Goal: Task Accomplishment & Management: Manage account settings

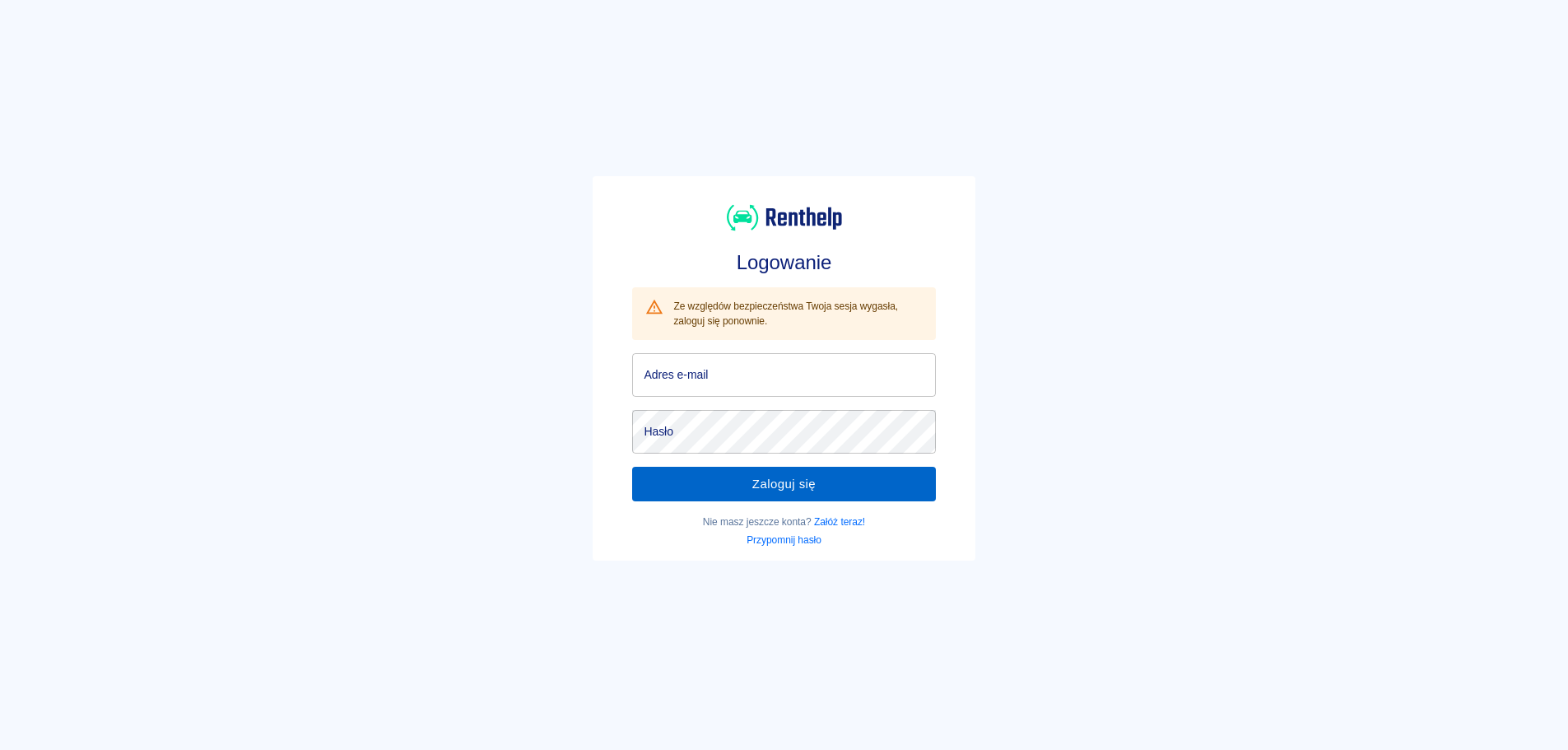
type input "[EMAIL_ADDRESS][DOMAIN_NAME]"
click at [844, 486] on button "Zaloguj się" at bounding box center [784, 484] width 303 height 35
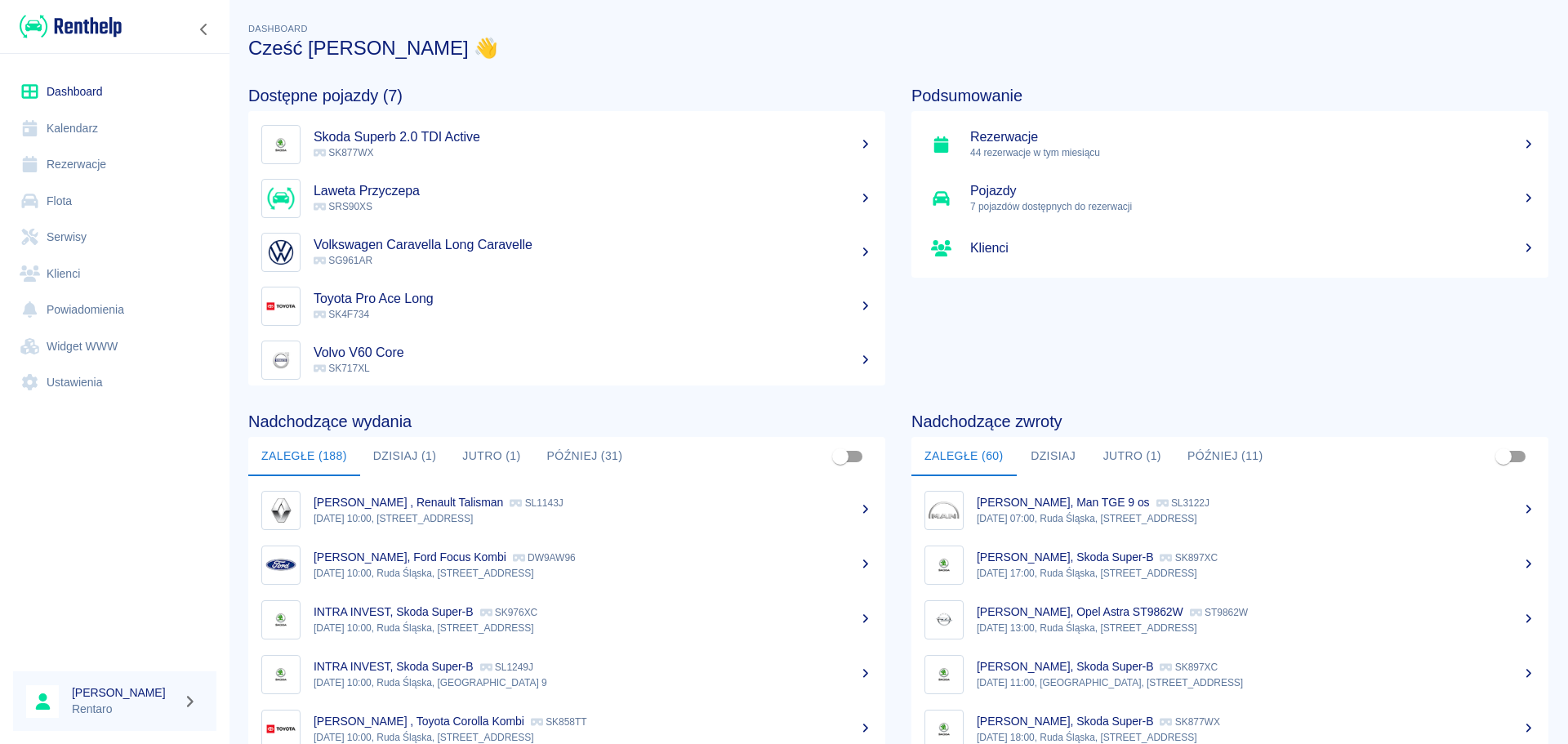
click at [93, 95] on link "Dashboard" at bounding box center [114, 91] width 203 height 36
click at [404, 461] on button "Dzisiaj (1)" at bounding box center [406, 456] width 90 height 39
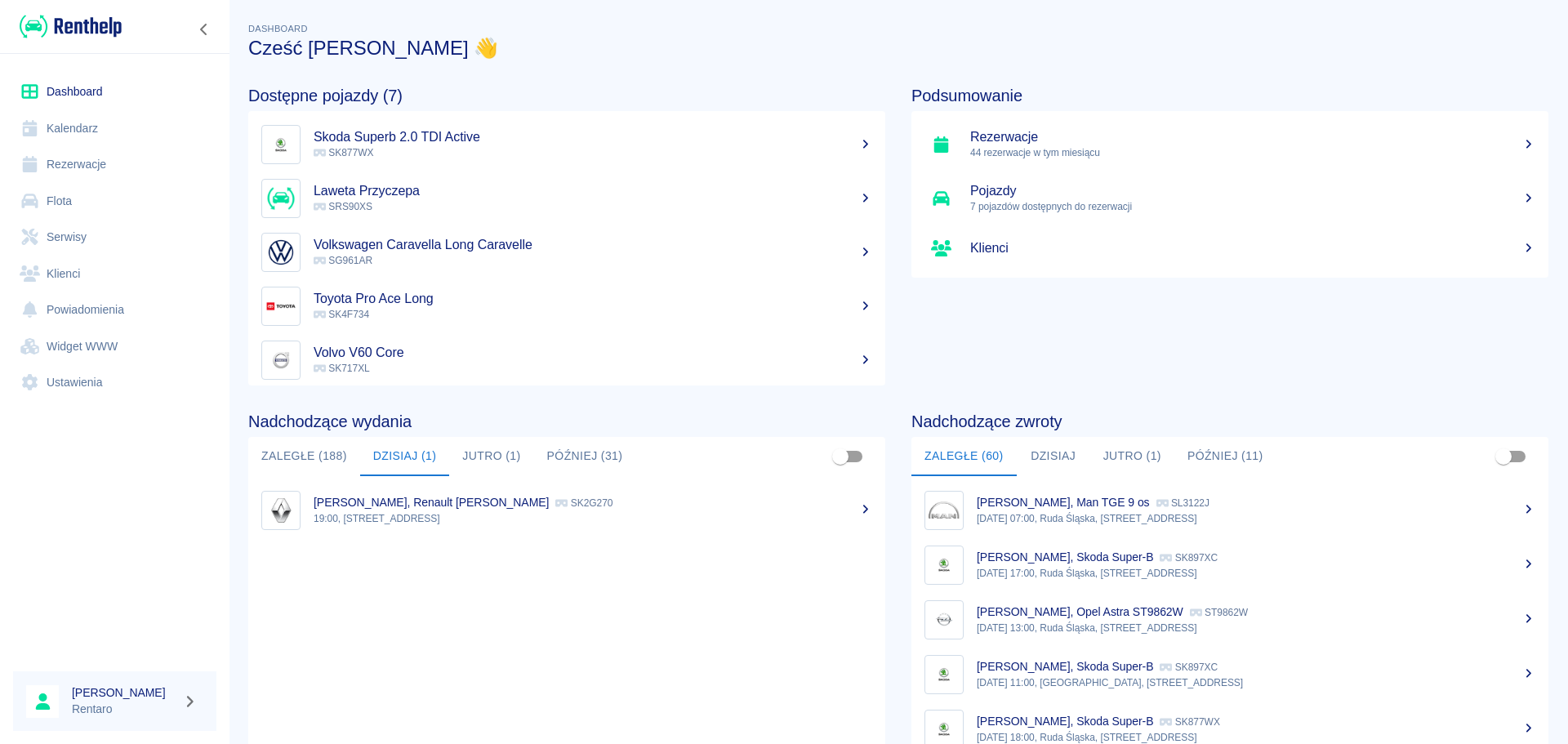
click at [393, 518] on p "19:00, Ruda Śląska, Zabrzańska 9" at bounding box center [592, 518] width 559 height 15
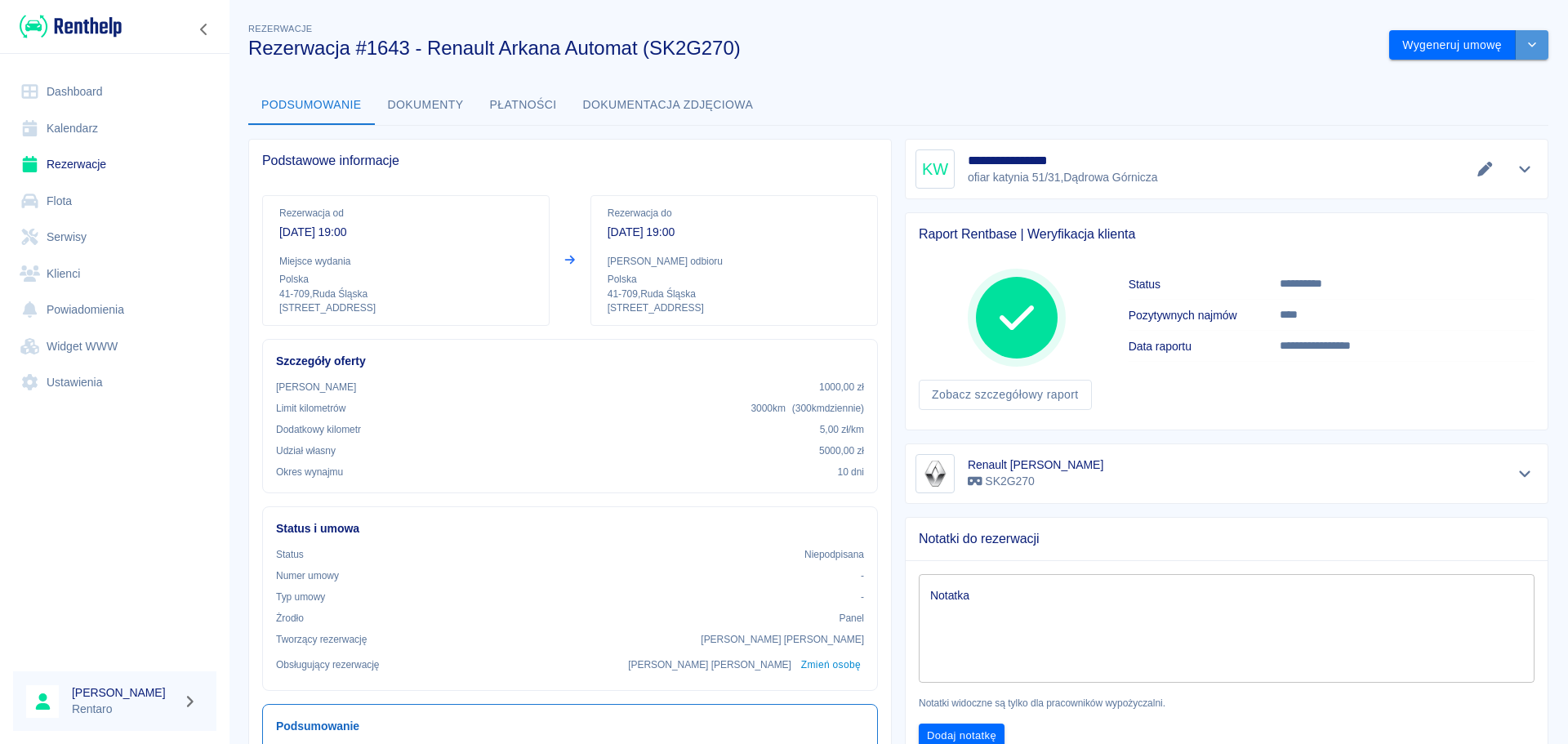
click at [1527, 42] on icon "drop-down" at bounding box center [1532, 44] width 13 height 11
click at [1485, 86] on li "Modyfikuj rezerwację" at bounding box center [1457, 79] width 133 height 27
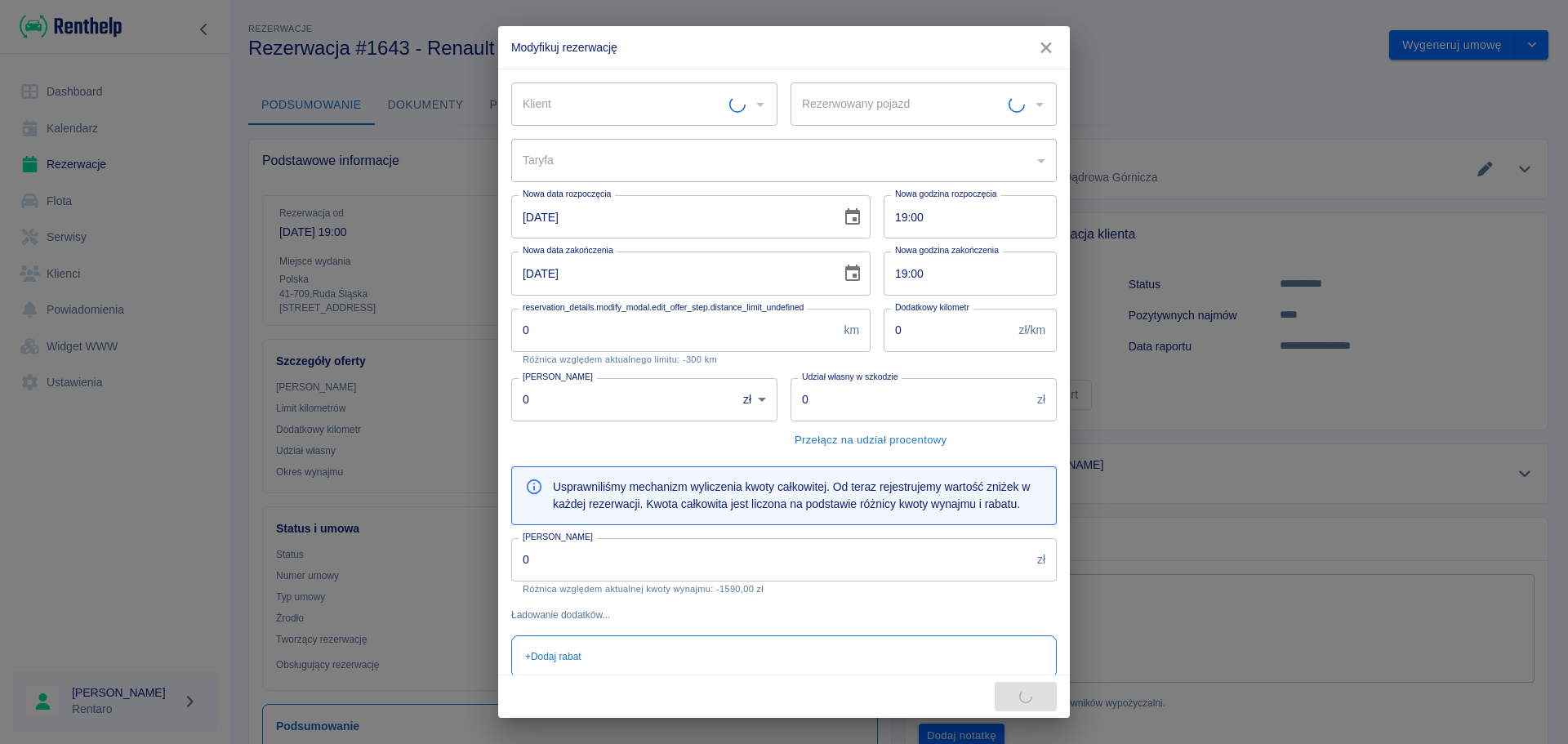
type input "Renault [PERSON_NAME] - SK2G270"
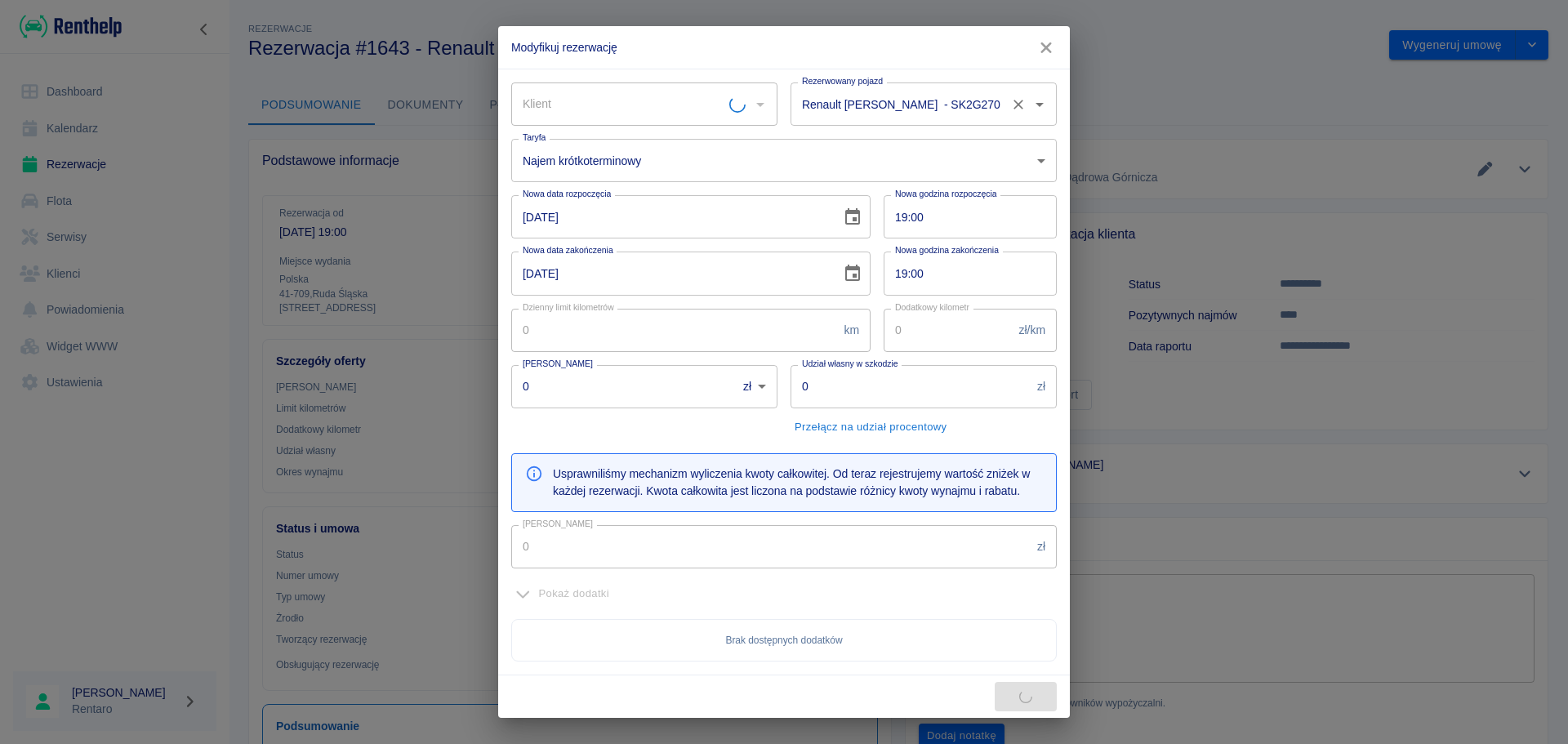
type input "Kinga Wieczorek"
type input "300"
type input "5"
type input "1000"
type input "5000"
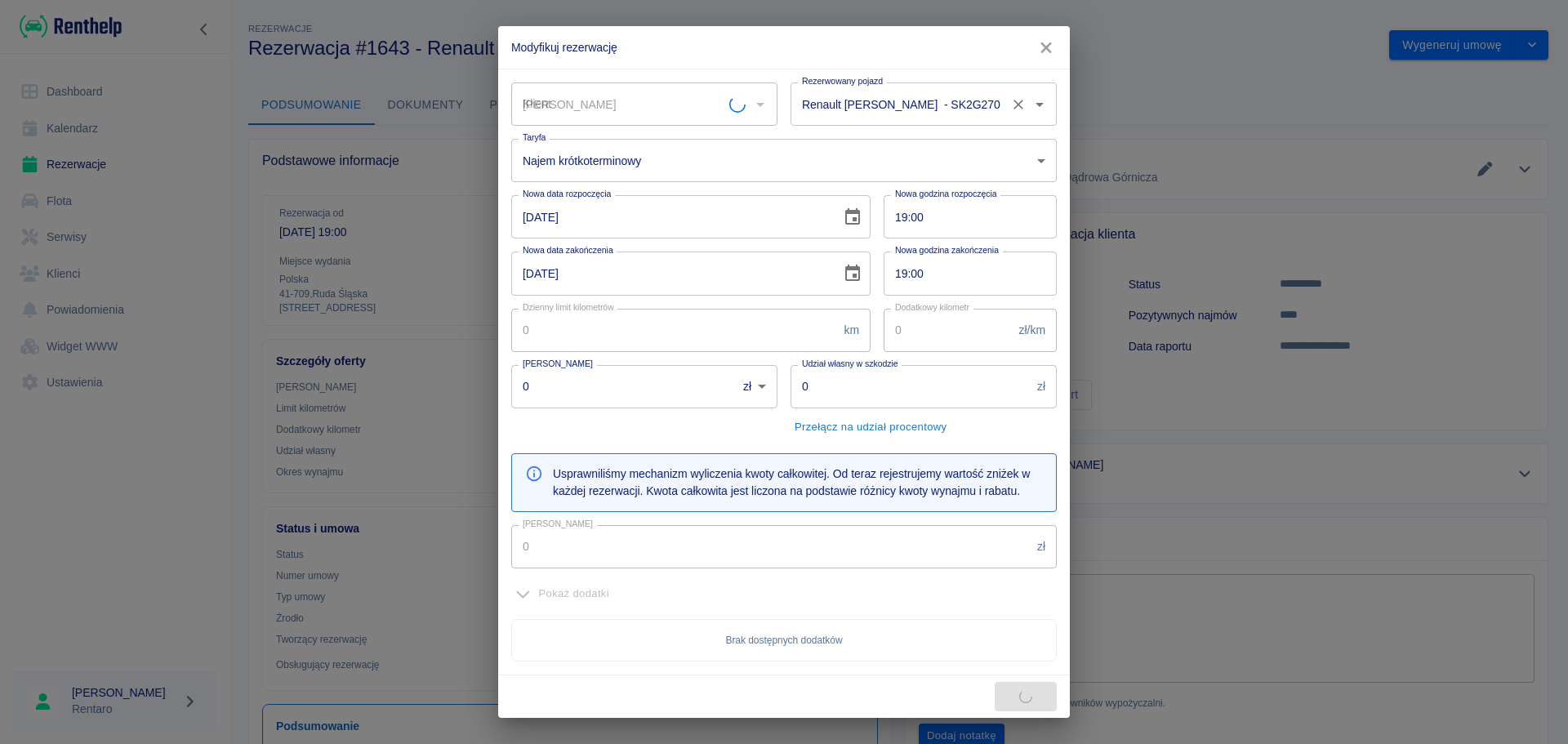
type input "1590"
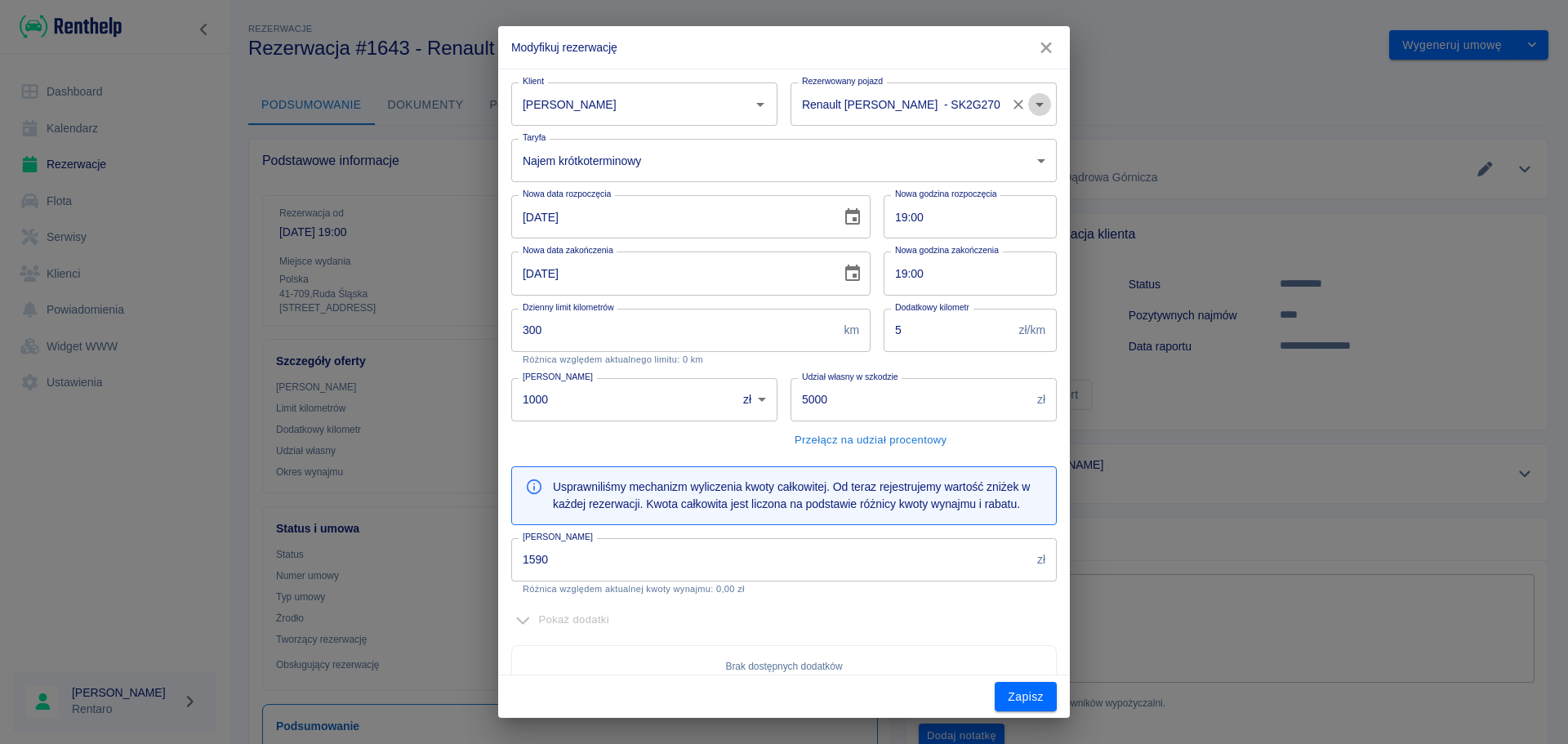
click at [1030, 108] on icon "Otwórz" at bounding box center [1040, 105] width 20 height 20
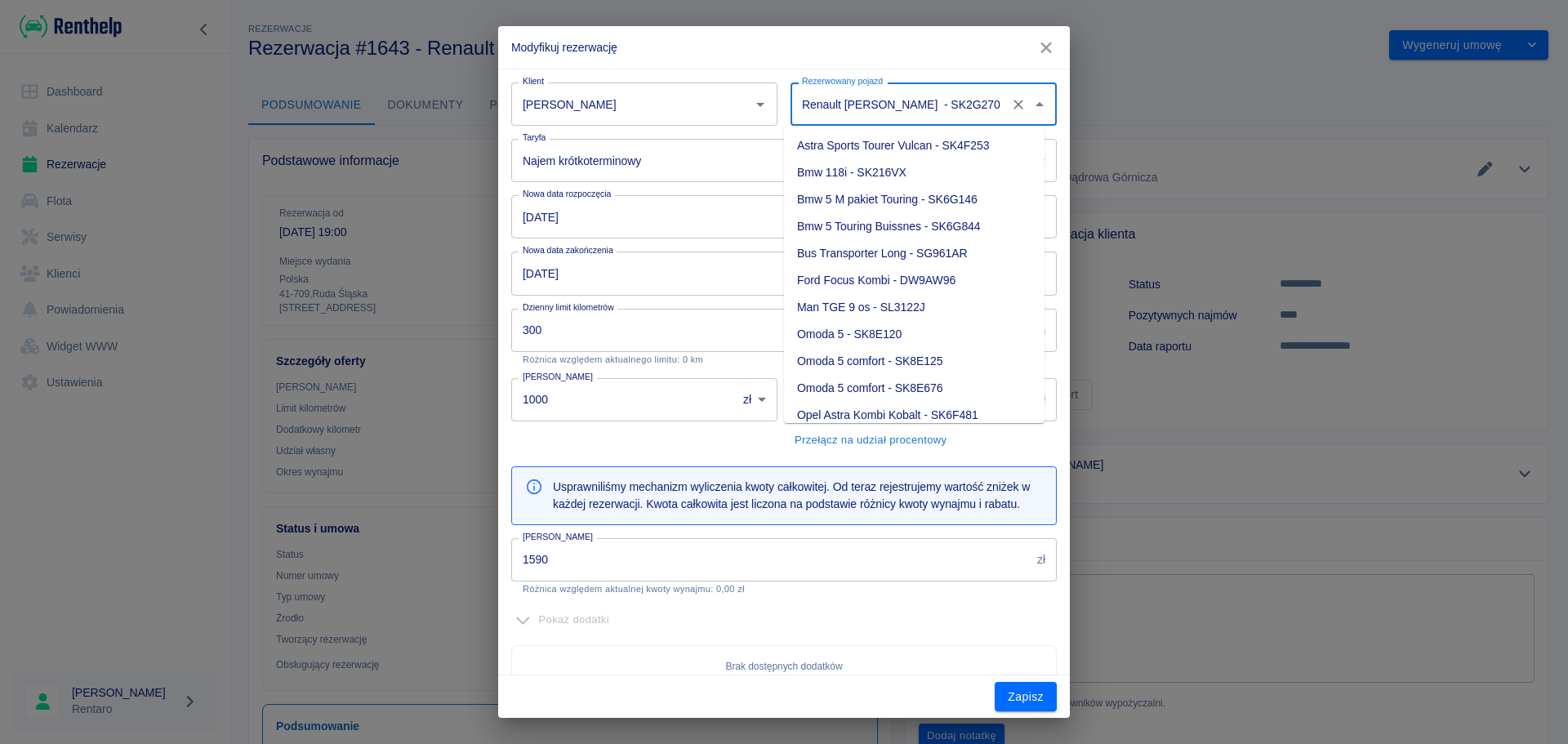
scroll to position [168, 0]
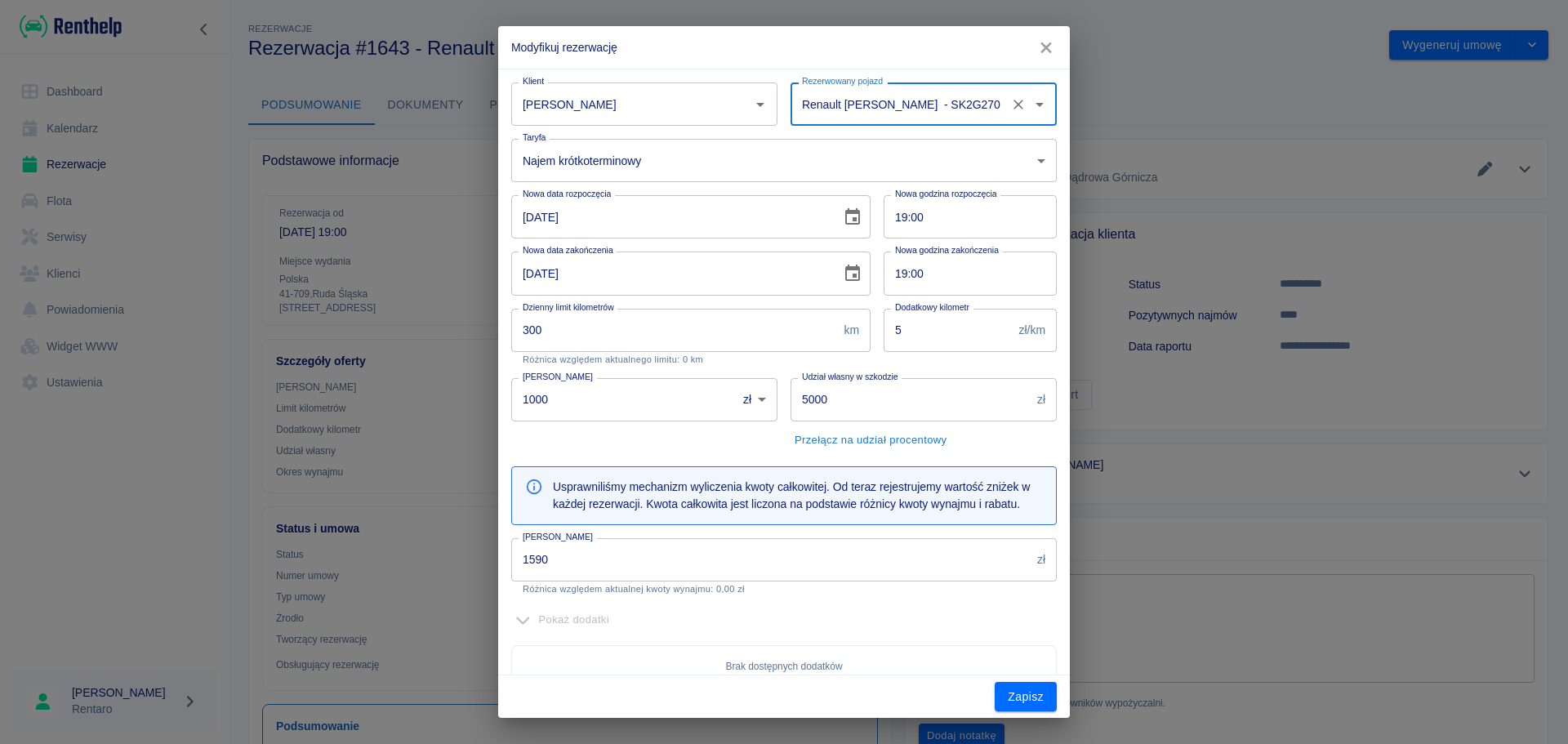
click at [1030, 109] on icon "Otwórz" at bounding box center [1040, 105] width 20 height 20
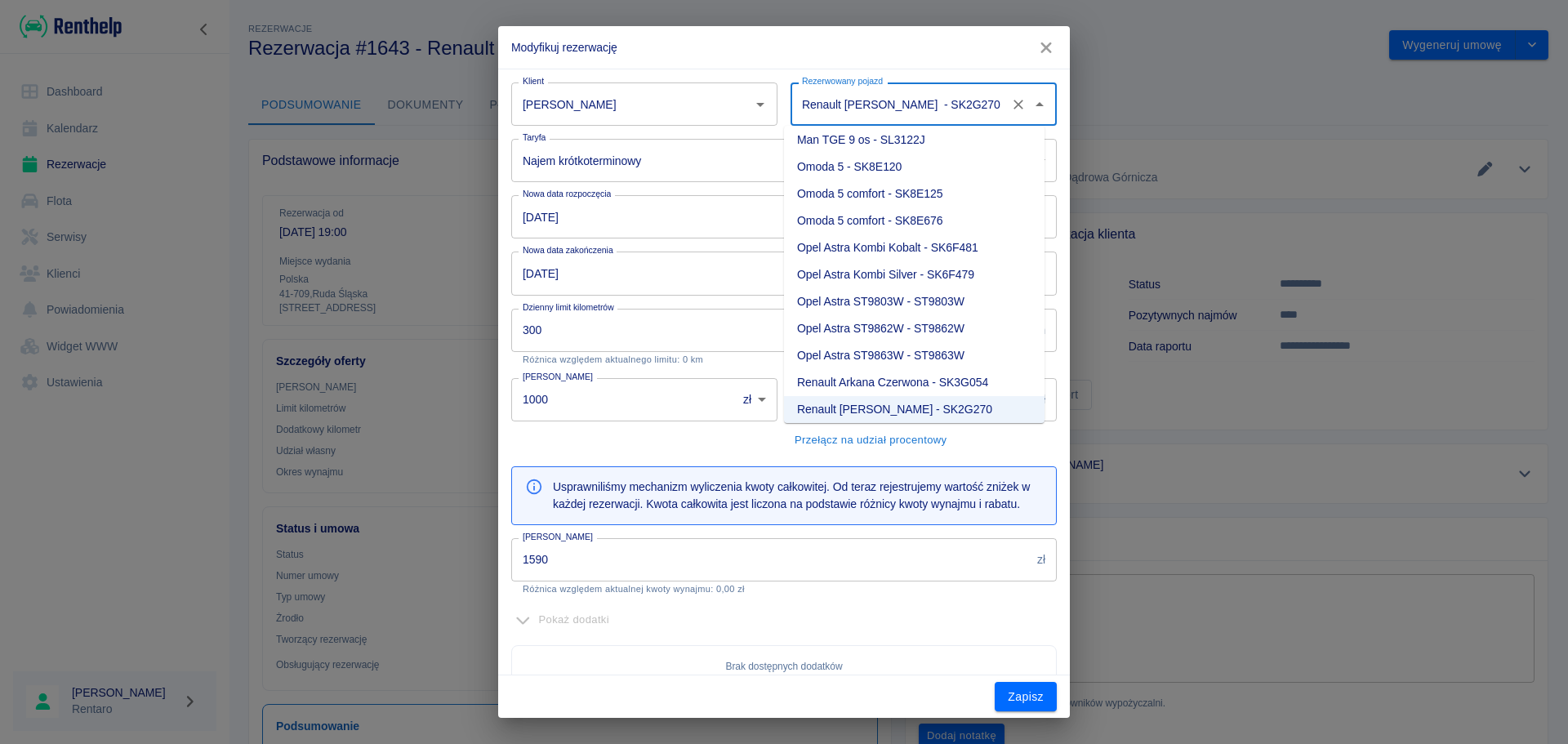
click at [998, 294] on li "Opel Astra ST9803W - ST9803W" at bounding box center [914, 301] width 260 height 27
type input "Opel Astra ST9803W - ST9803W"
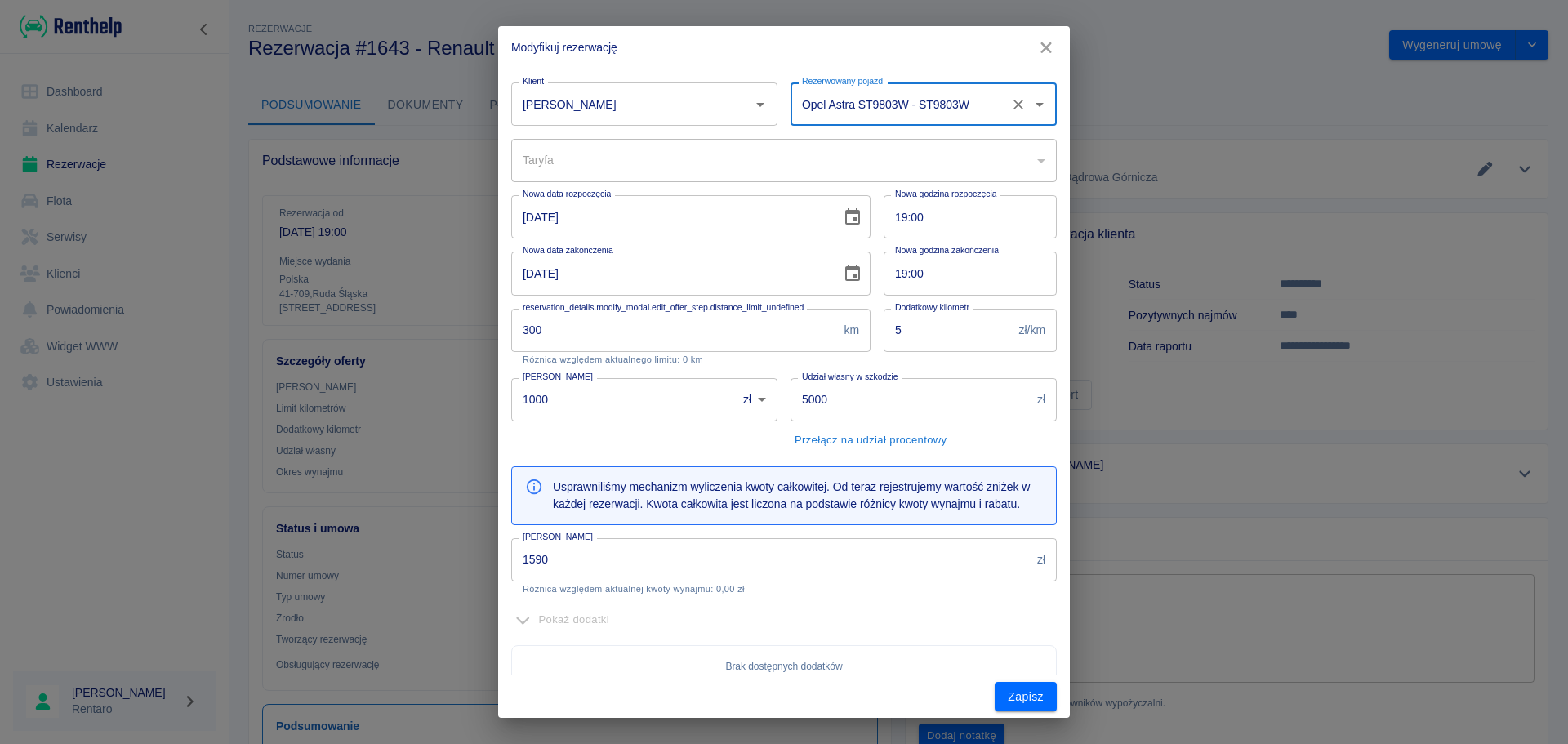
type input "63ab530d-0c56-43bd-af05-3c13bbc24bf7"
type input "1350"
drag, startPoint x: 819, startPoint y: 44, endPoint x: 1067, endPoint y: 43, distance: 248.0
click at [1067, 43] on h2 "Modyfikuj rezerwację" at bounding box center [784, 47] width 571 height 42
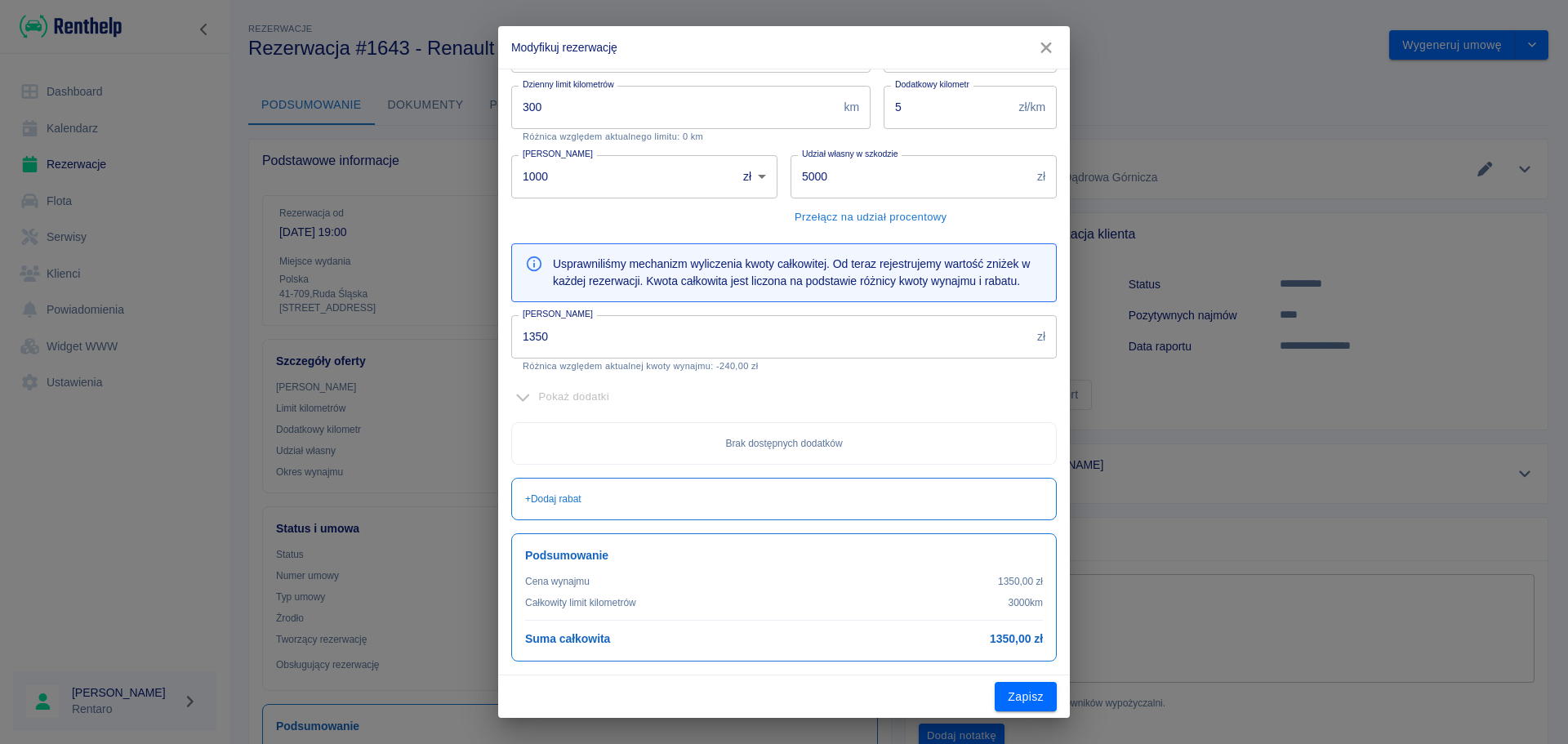
scroll to position [0, 0]
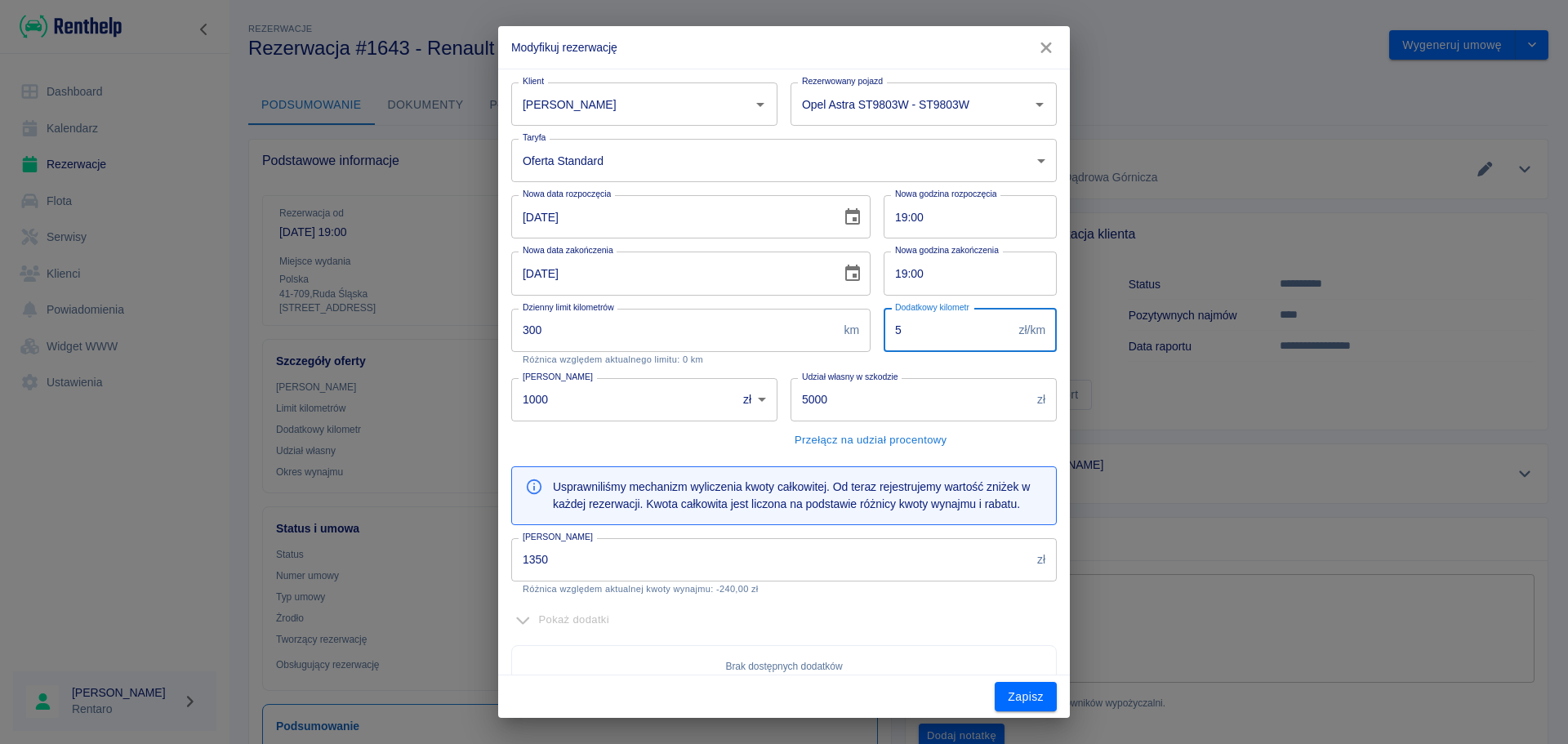
drag, startPoint x: 945, startPoint y: 336, endPoint x: 833, endPoint y: 335, distance: 112.0
click at [884, 336] on input "5" at bounding box center [947, 330] width 129 height 43
type input "1"
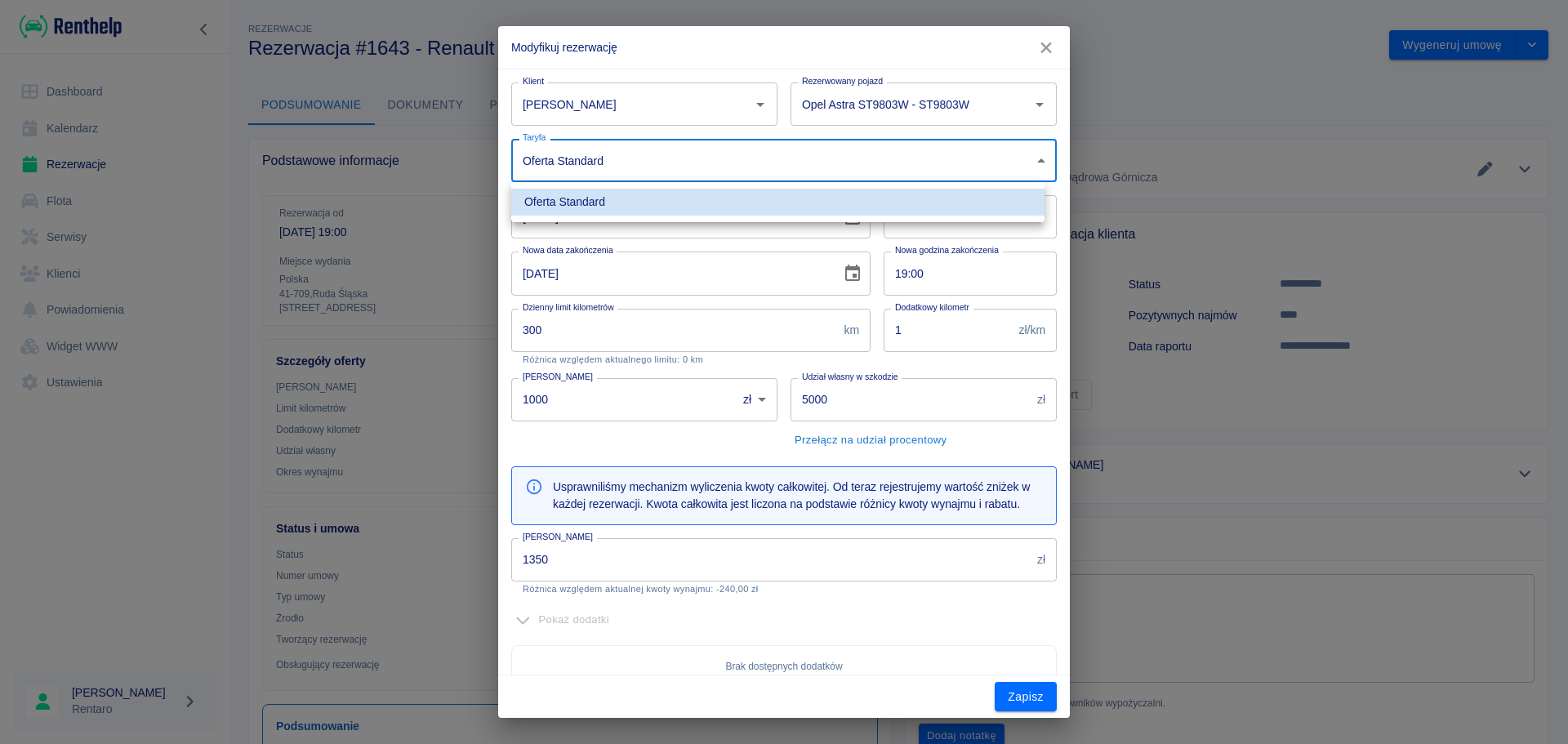
click at [729, 147] on body "Używamy plików Cookies, by zapewnić Ci najlepsze możliwe doświadczenie. Aby dow…" at bounding box center [784, 372] width 1568 height 744
click at [729, 146] on div at bounding box center [784, 372] width 1568 height 744
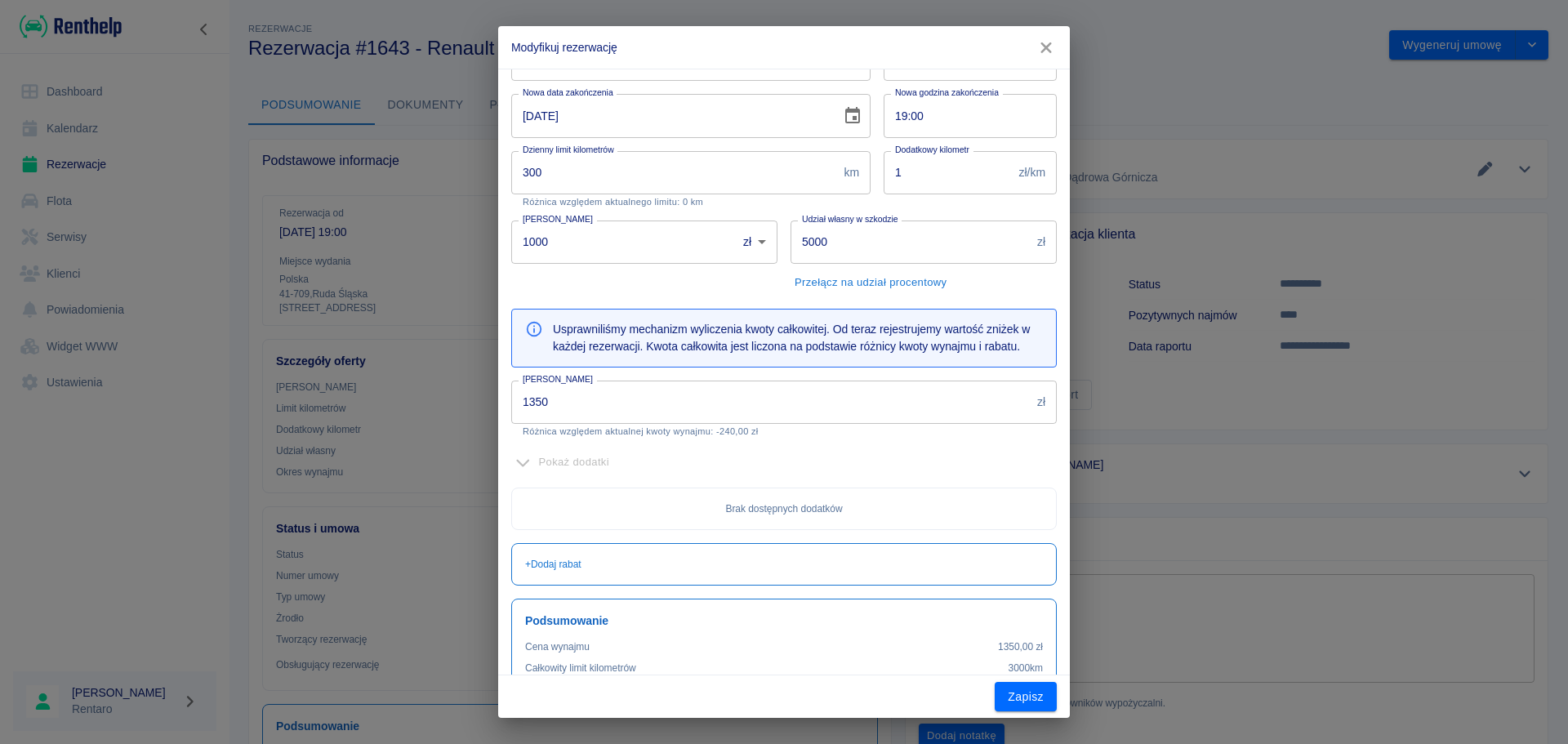
scroll to position [223, 0]
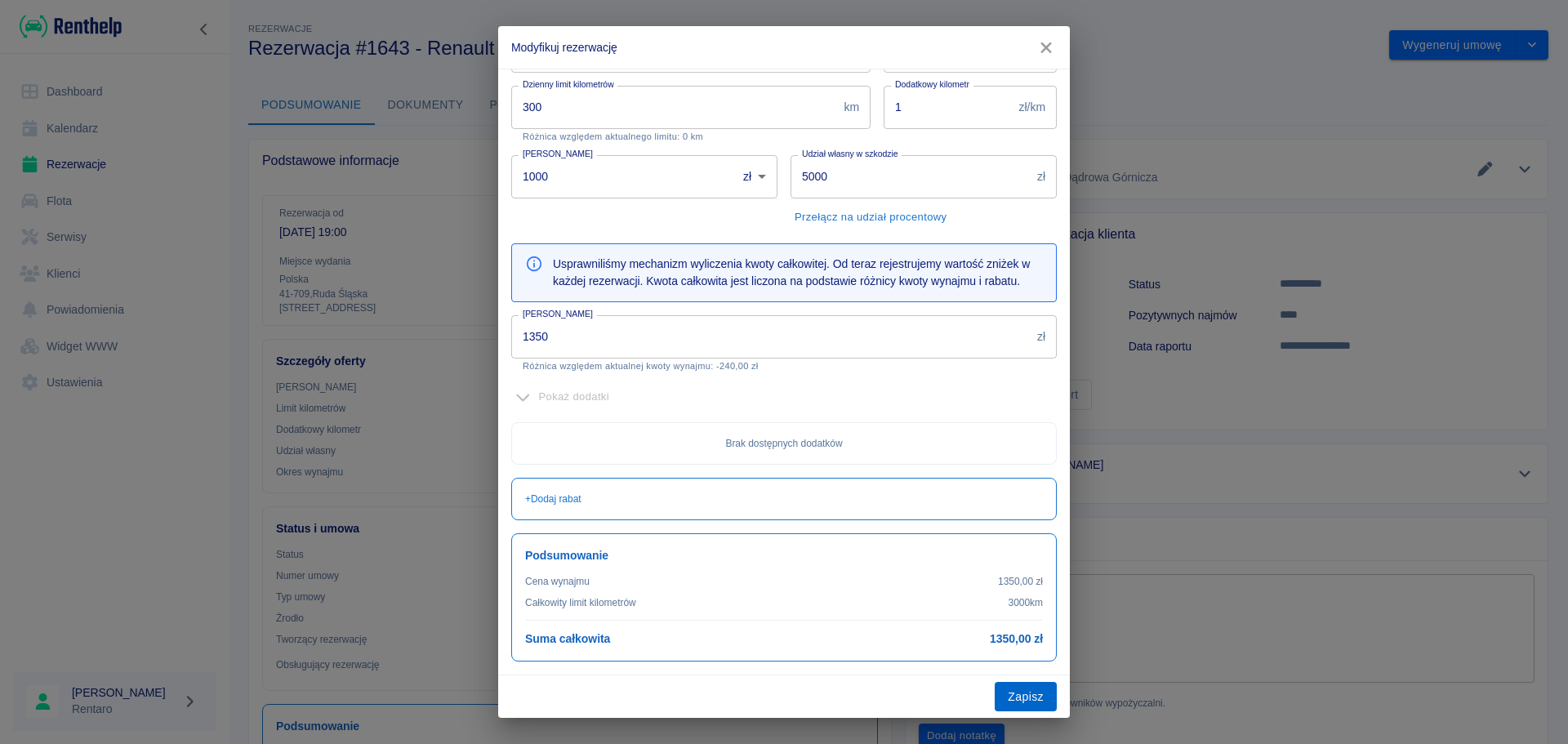
click at [1032, 703] on button "Zapisz" at bounding box center [1025, 697] width 62 height 30
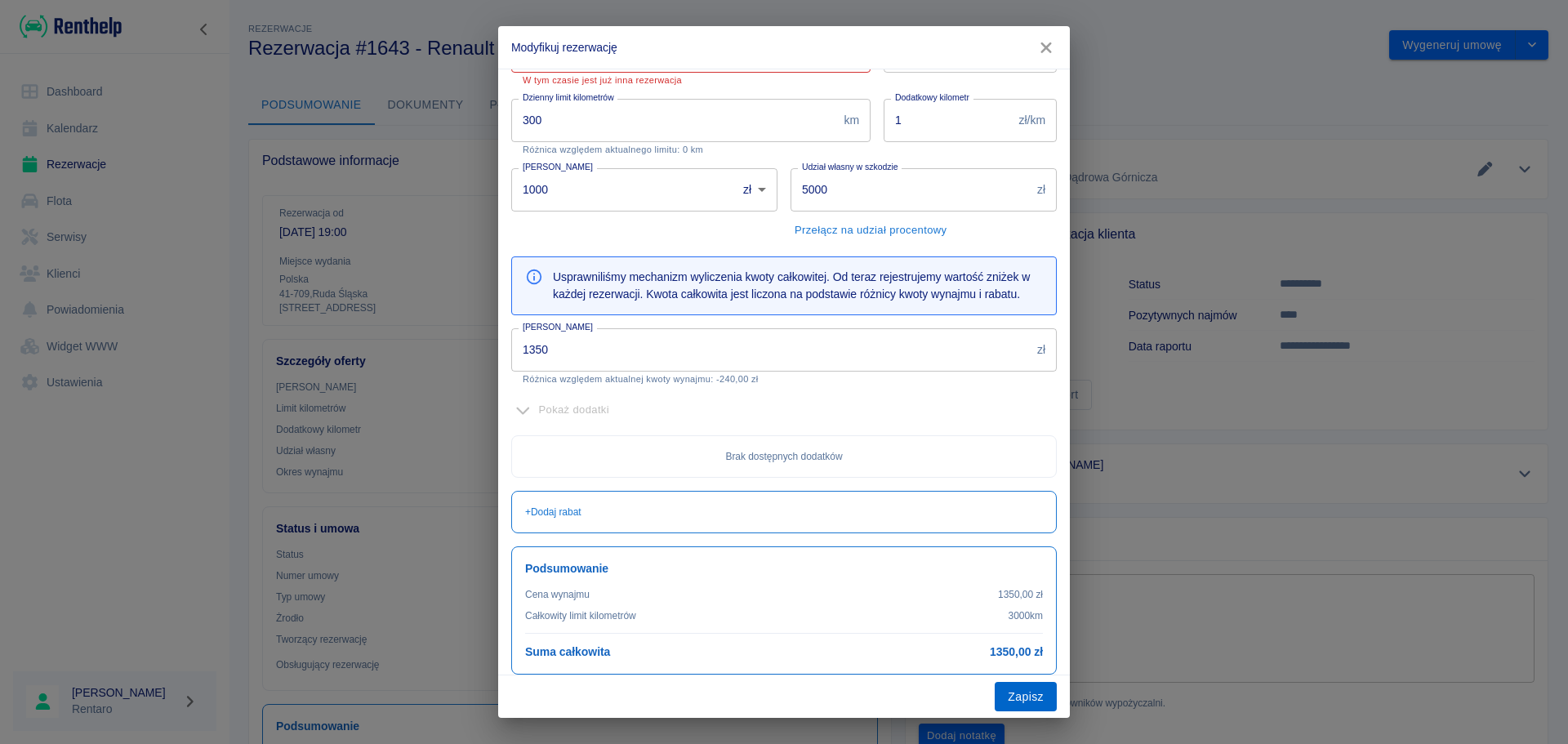
click at [1028, 703] on button "Zapisz" at bounding box center [1025, 697] width 62 height 30
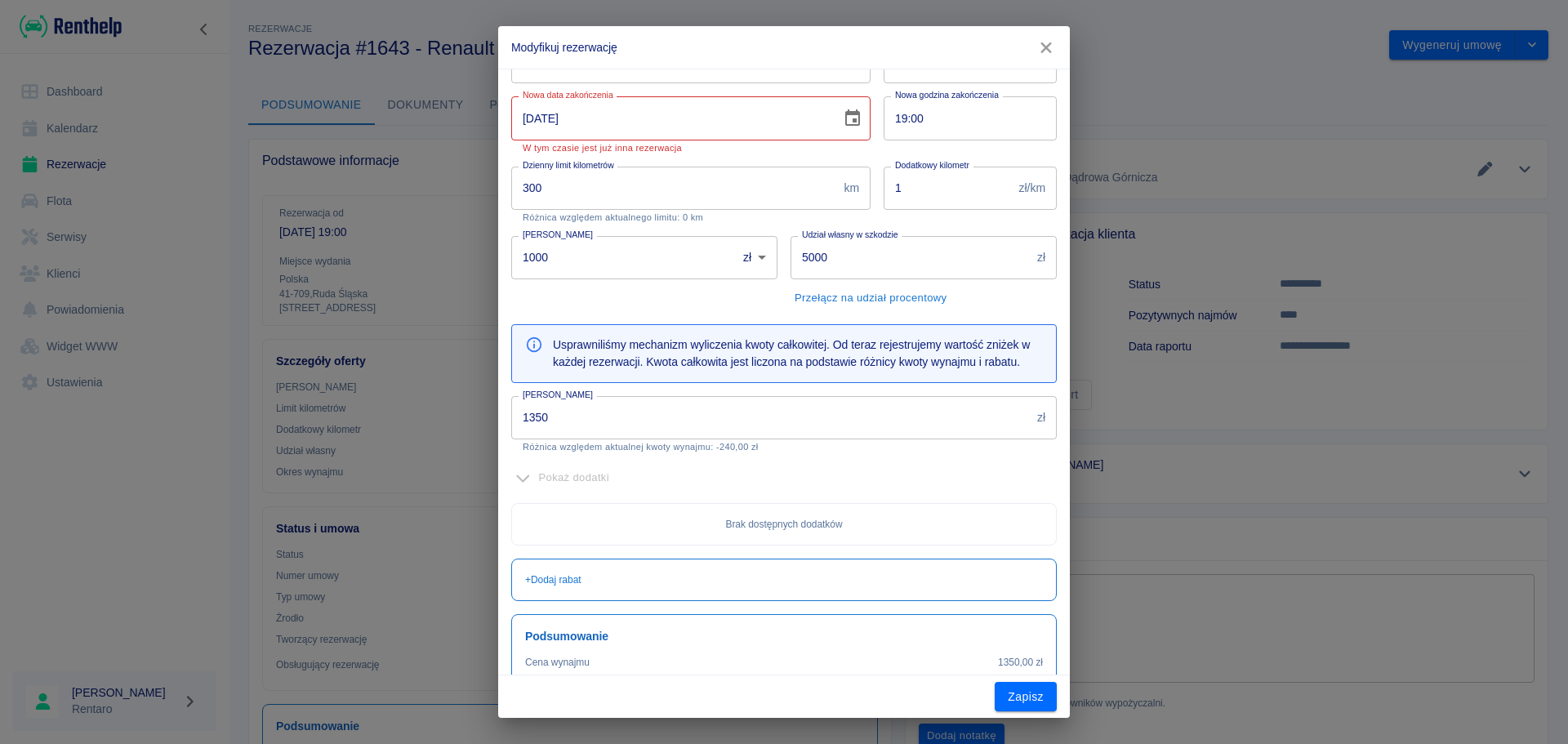
scroll to position [60, 0]
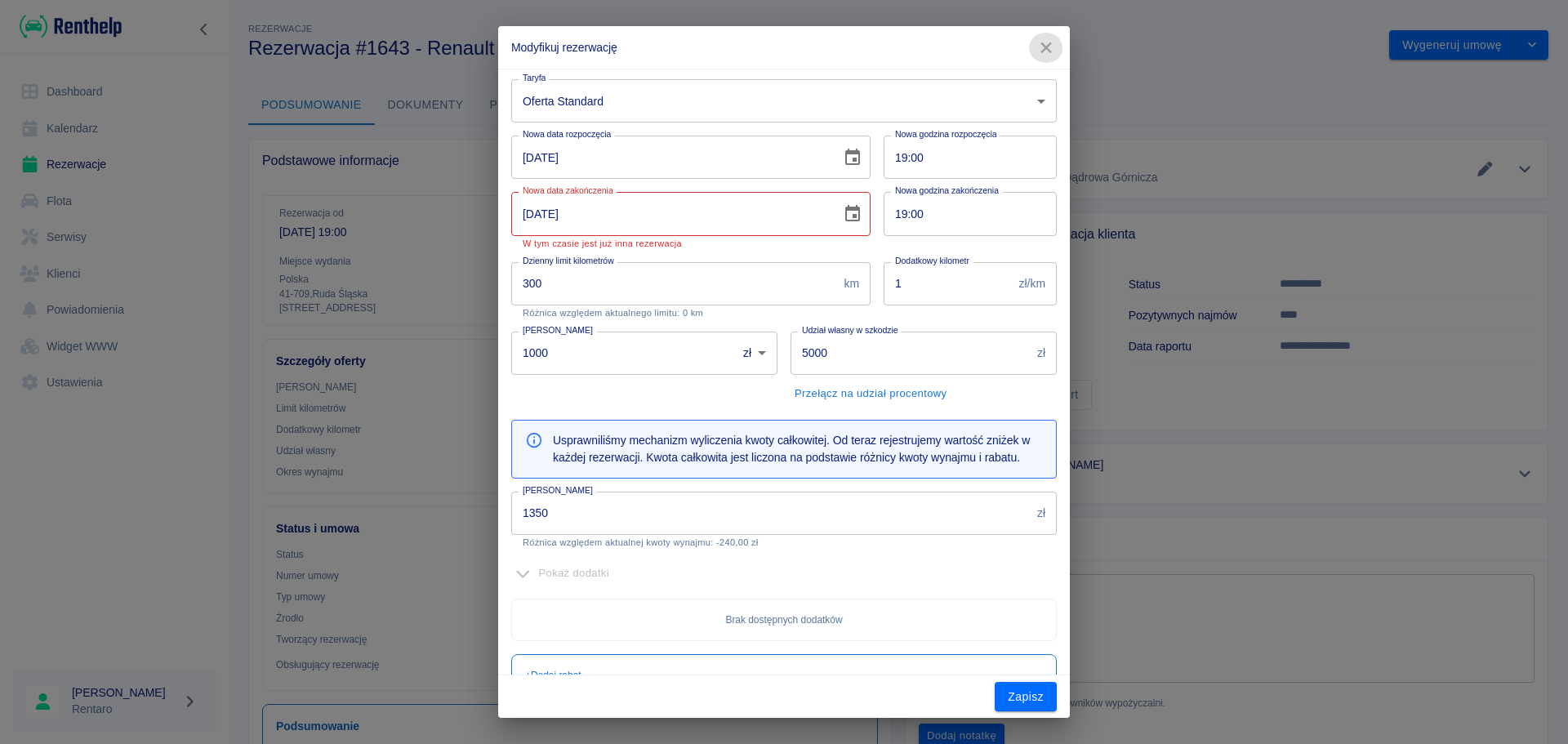
click at [1048, 52] on icon "button" at bounding box center [1047, 47] width 22 height 17
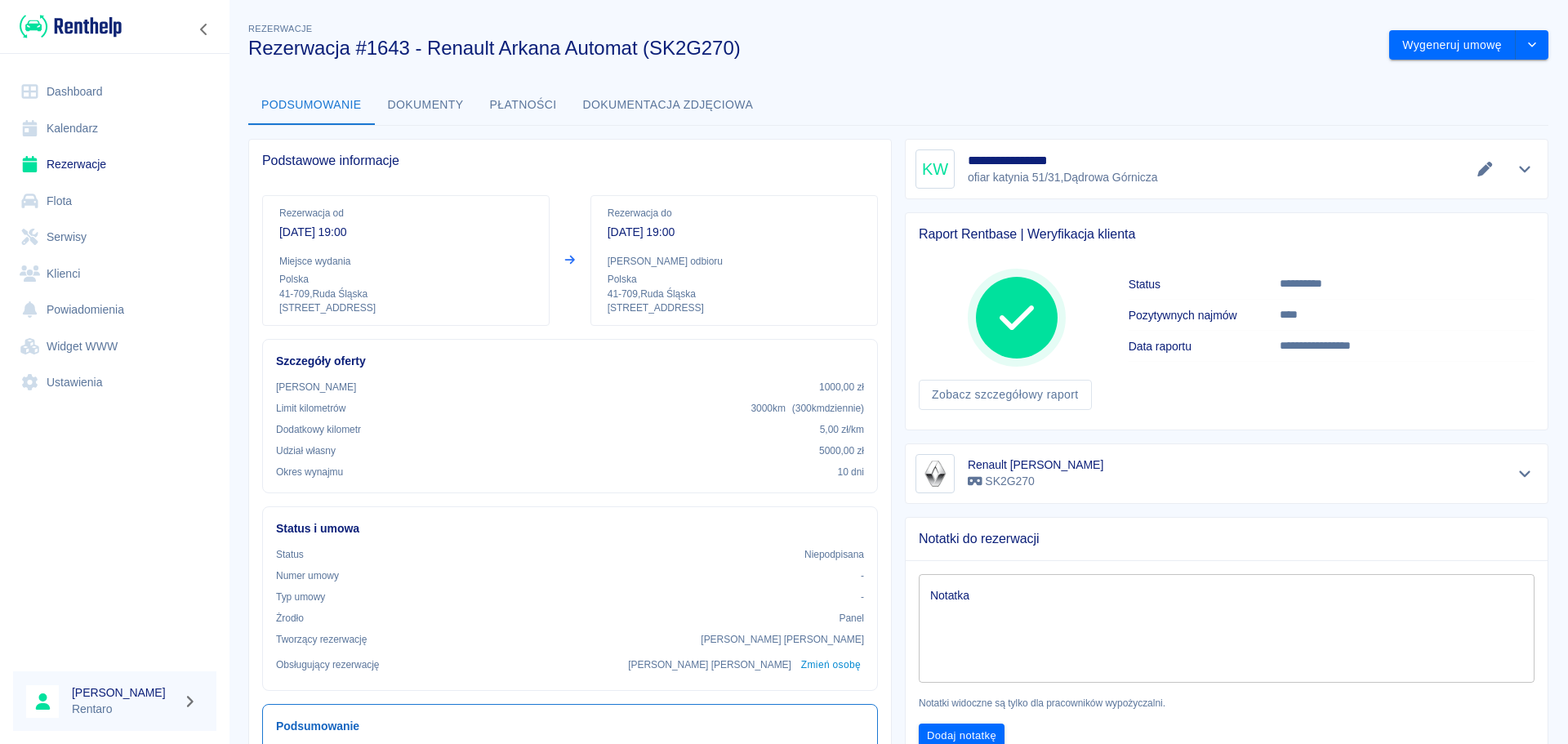
click at [65, 127] on link "Kalendarz" at bounding box center [114, 128] width 203 height 36
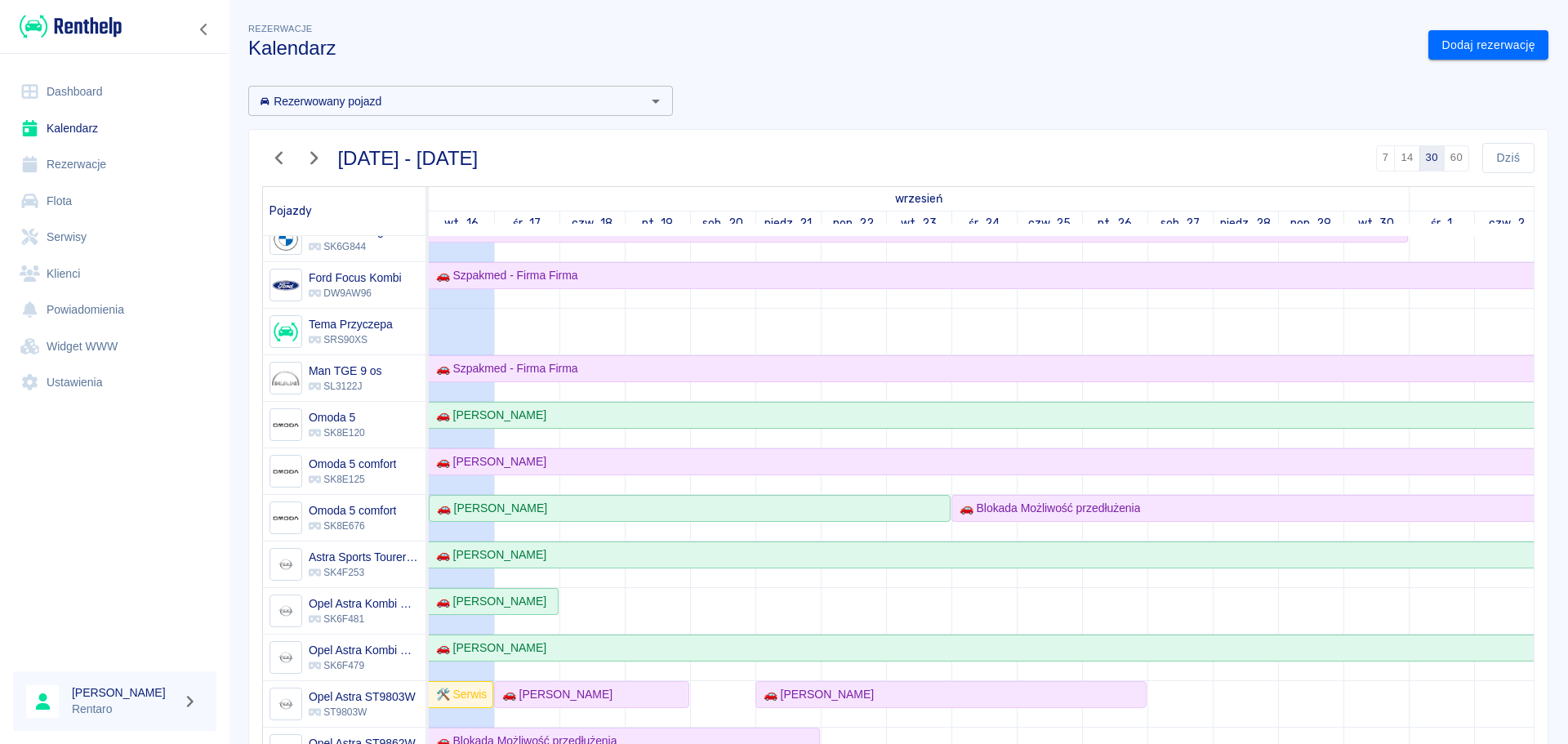
scroll to position [245, 0]
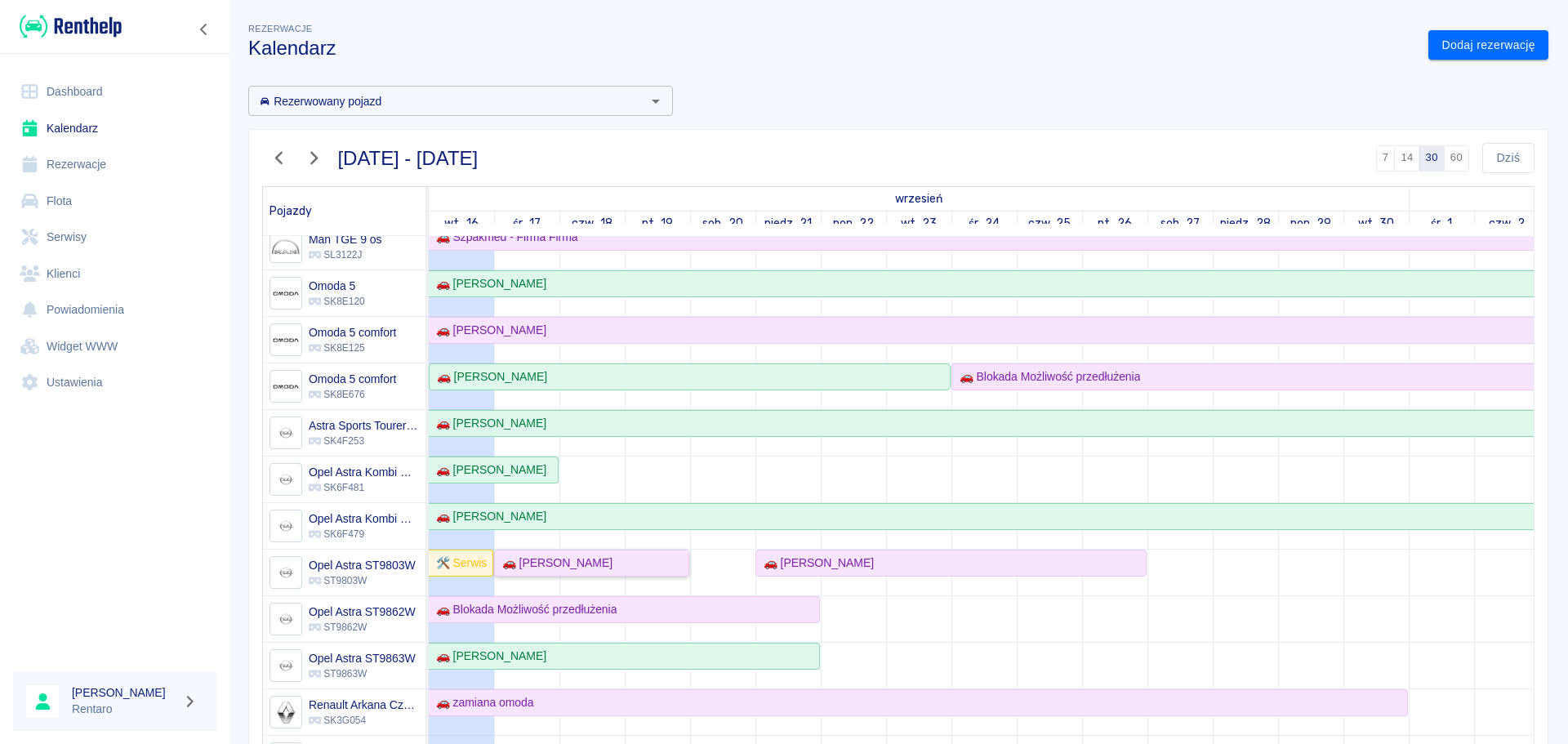
click at [596, 568] on div "🚗 [PERSON_NAME]" at bounding box center [592, 562] width 192 height 17
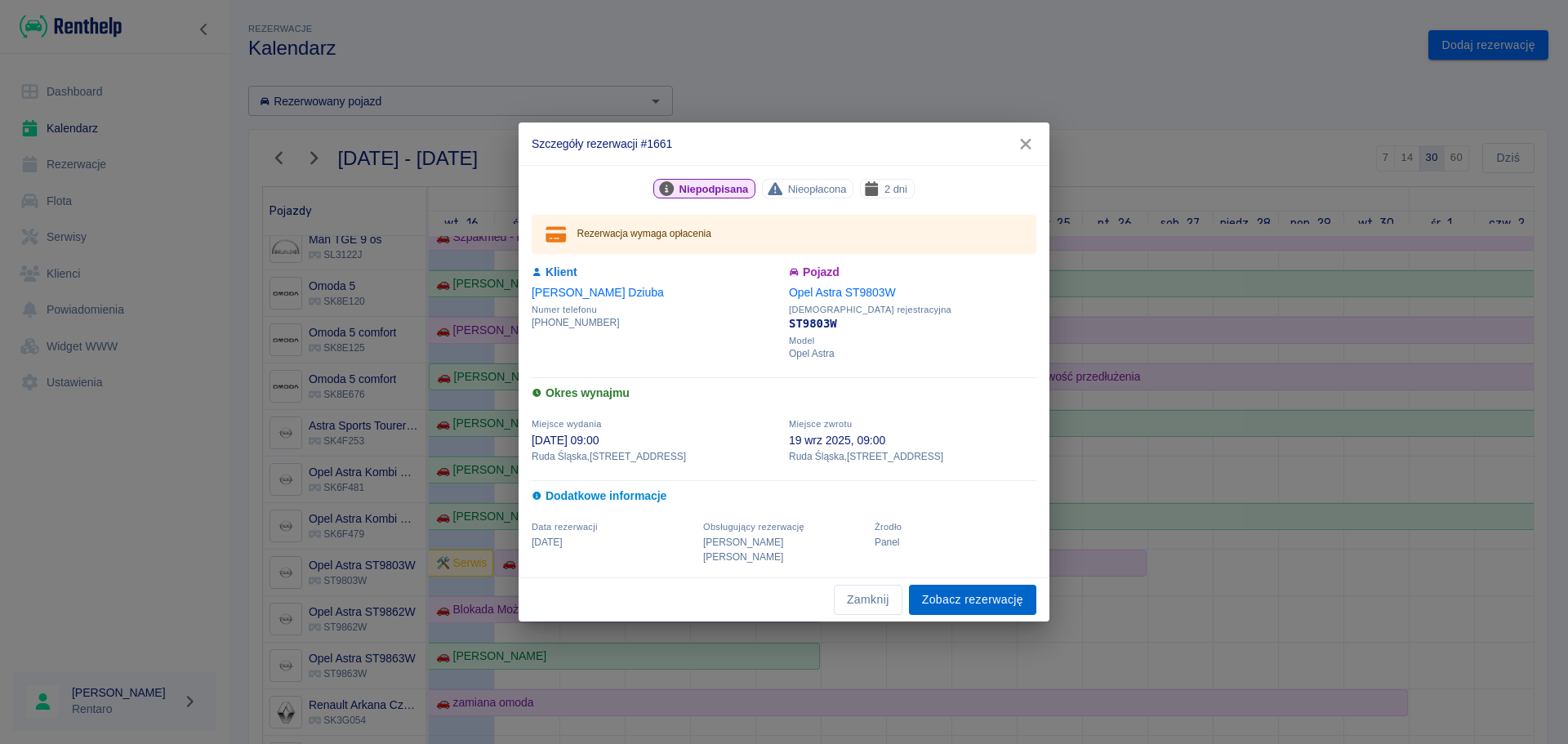
click at [1002, 596] on link "Zobacz rezerwację" at bounding box center [973, 600] width 128 height 30
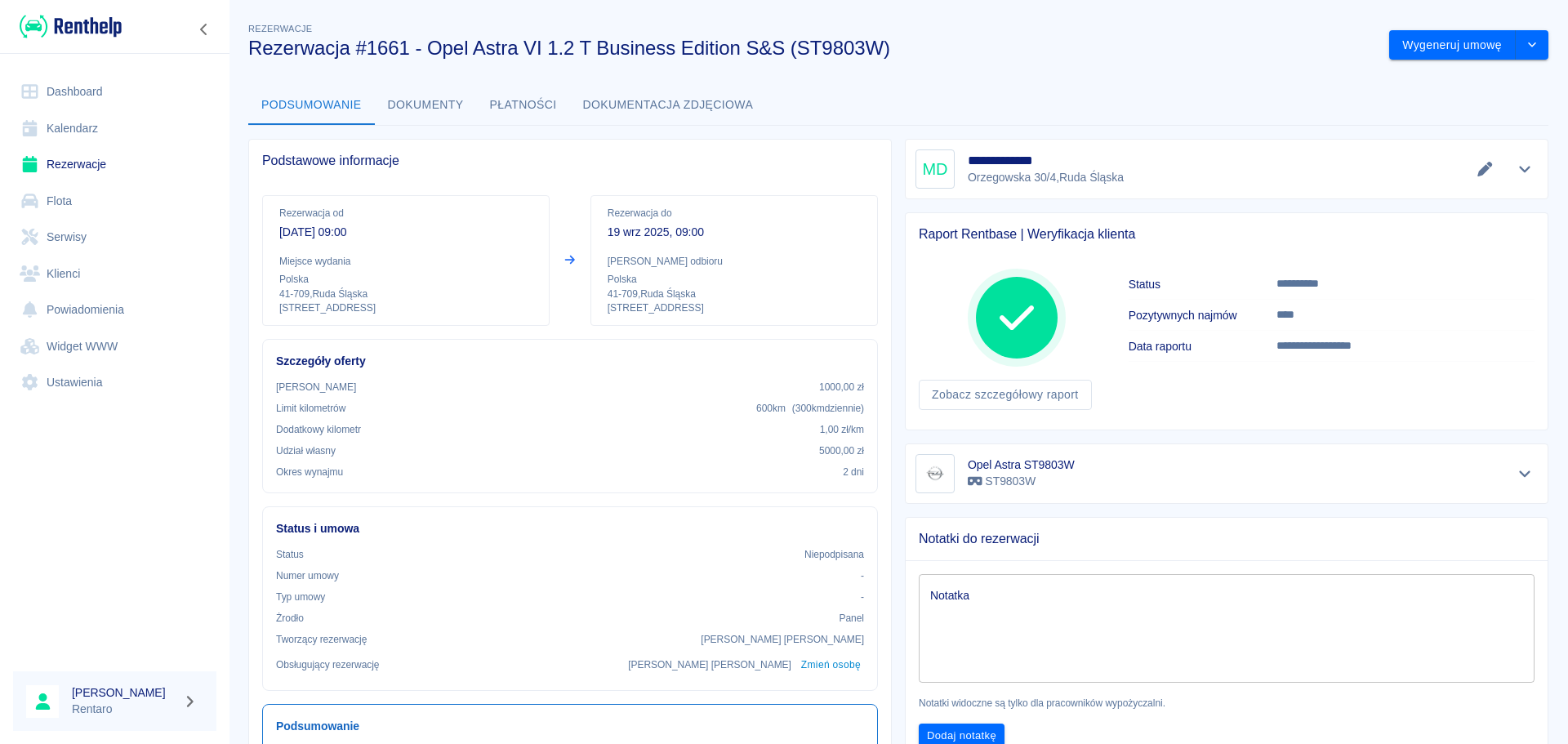
click at [71, 124] on link "Kalendarz" at bounding box center [114, 128] width 203 height 36
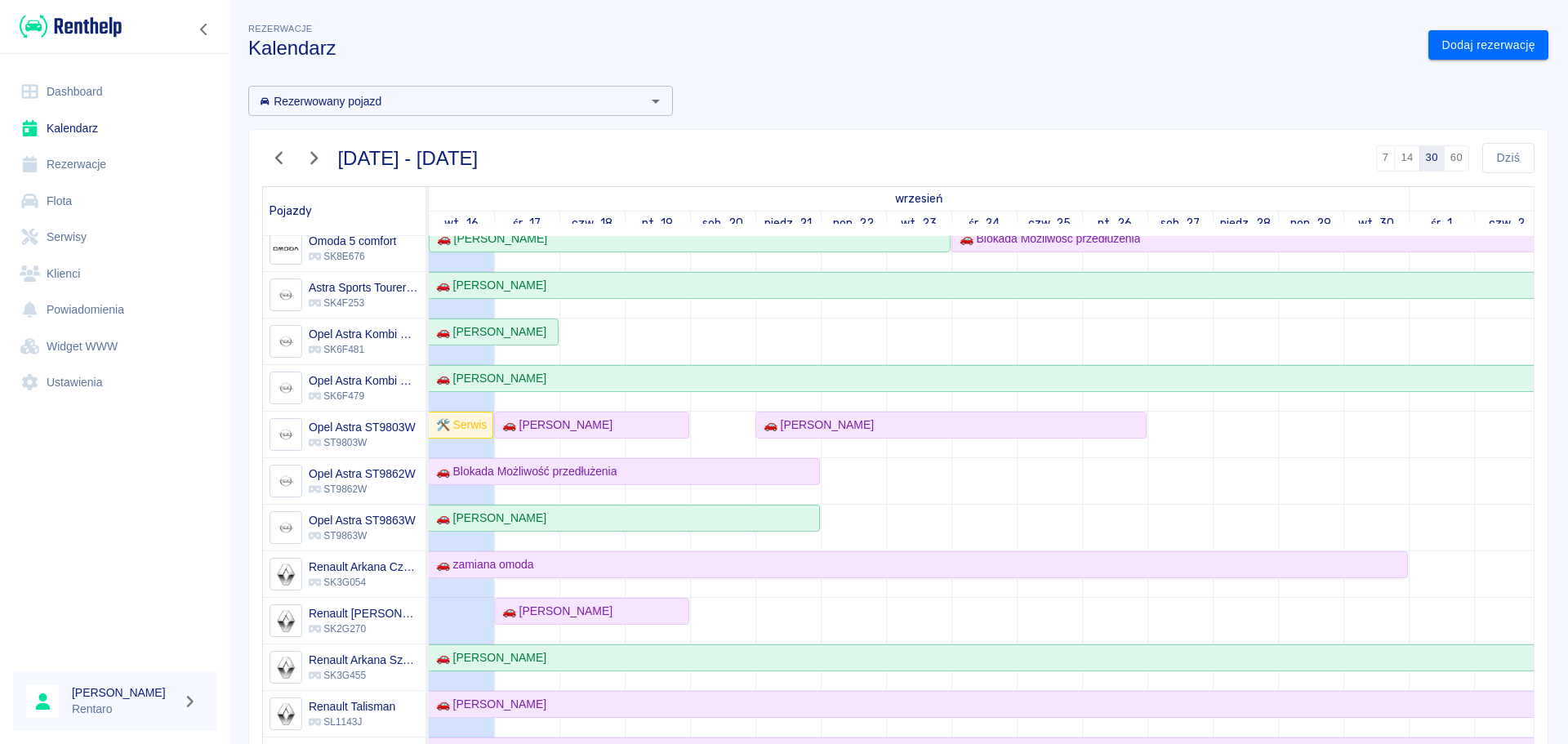
scroll to position [327, 0]
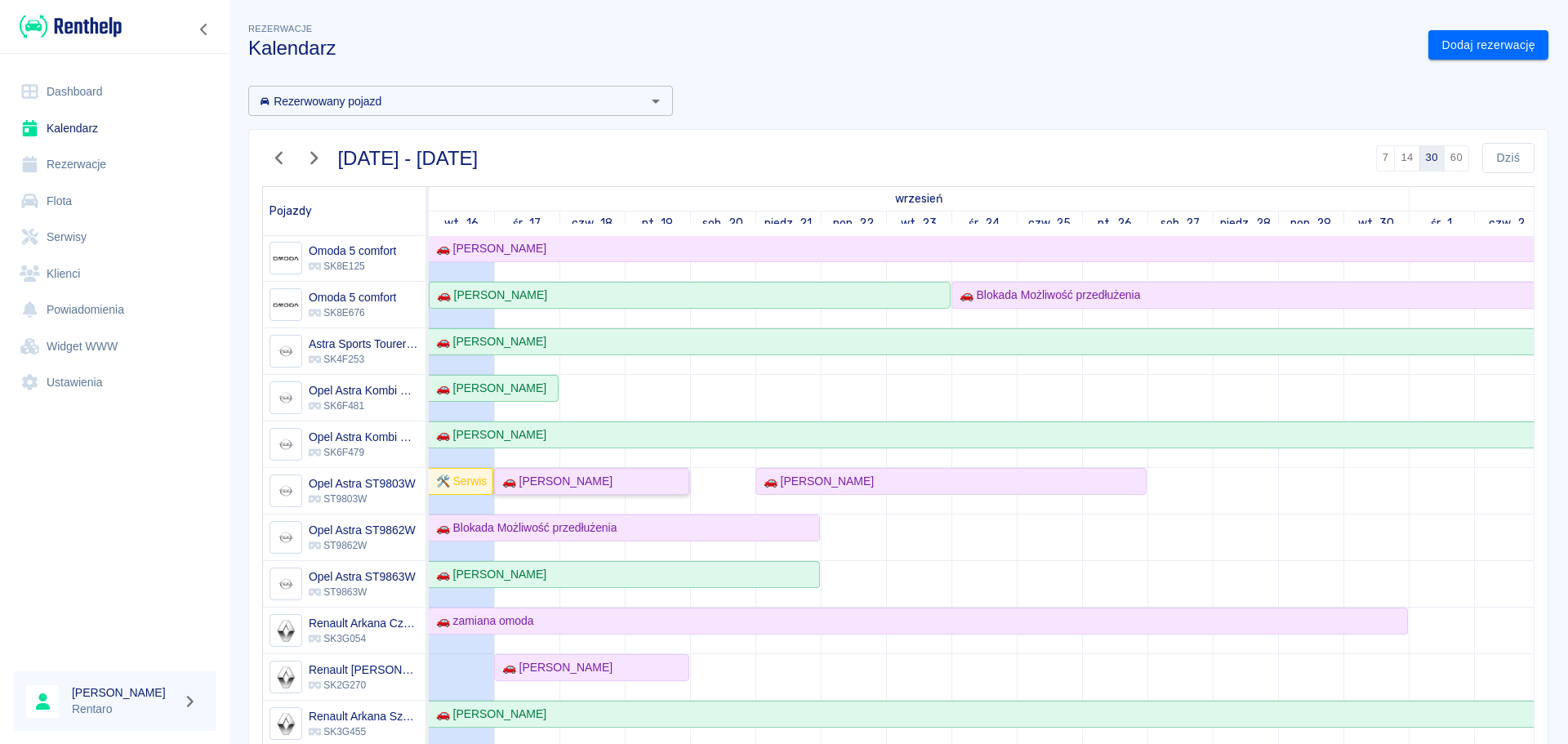
click at [606, 479] on div "🚗 [PERSON_NAME]" at bounding box center [592, 481] width 192 height 17
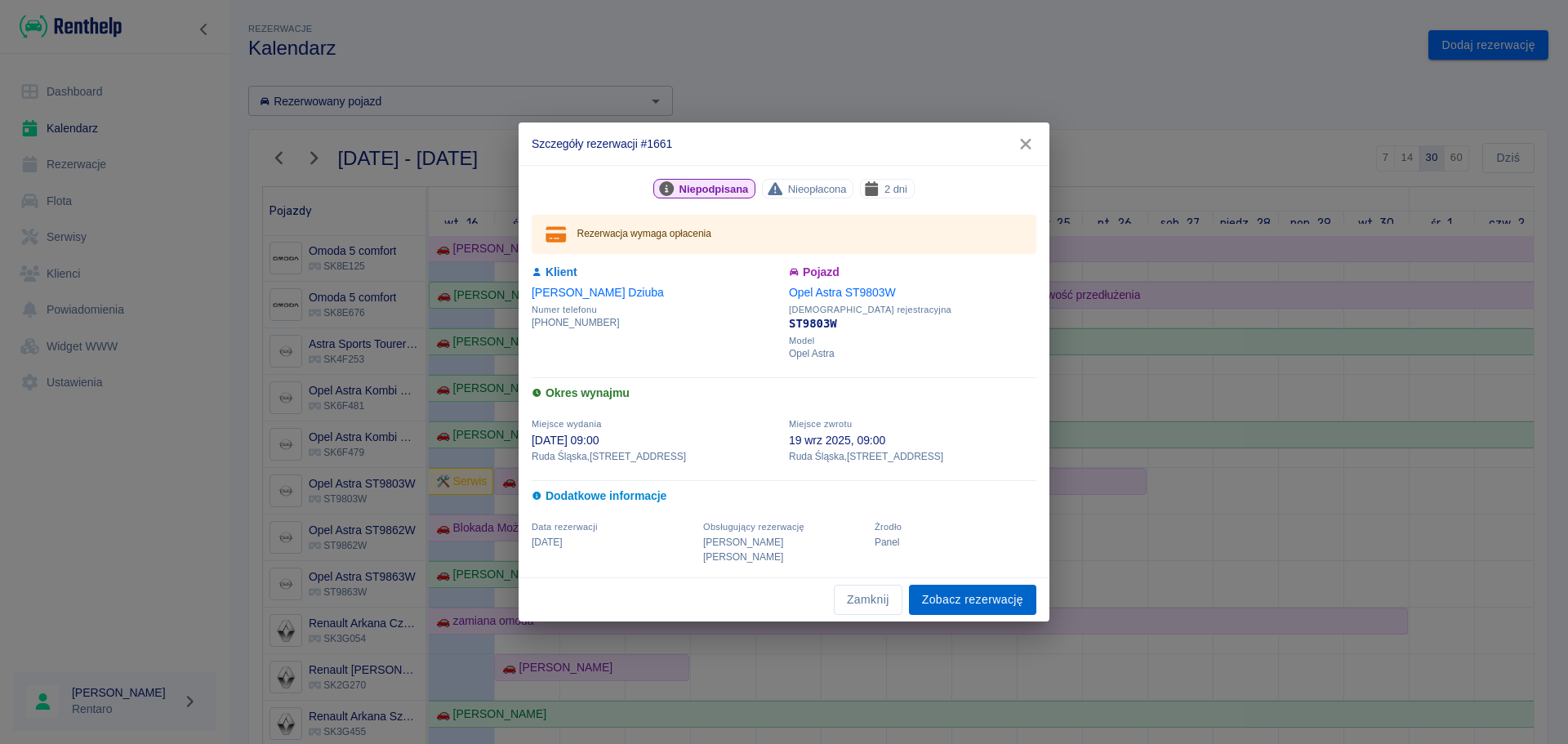
click at [1002, 591] on link "Zobacz rezerwację" at bounding box center [973, 600] width 128 height 30
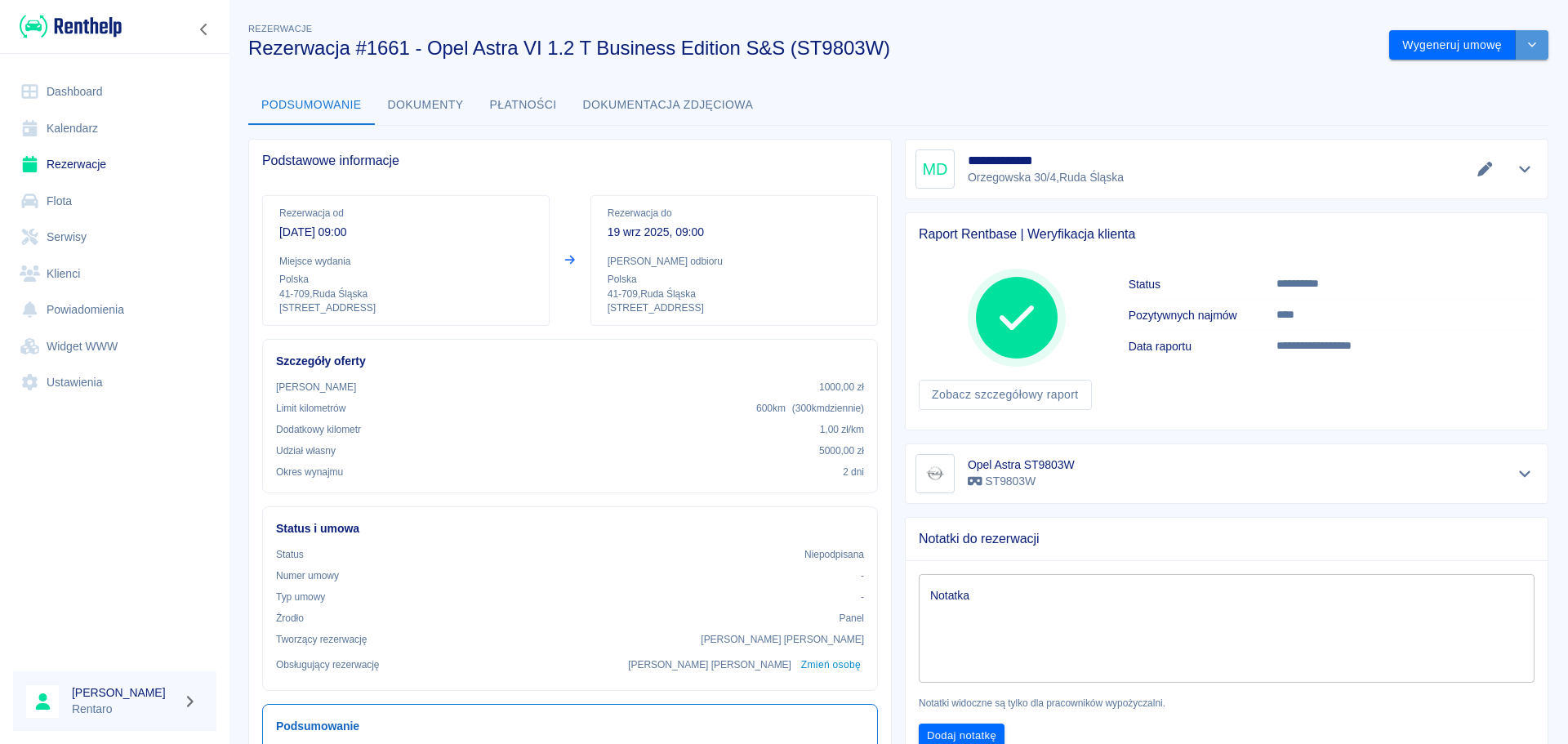
click at [1526, 39] on icon "drop-down" at bounding box center [1532, 44] width 13 height 11
click at [1494, 129] on li "Anuluj rezerwację" at bounding box center [1457, 133] width 133 height 27
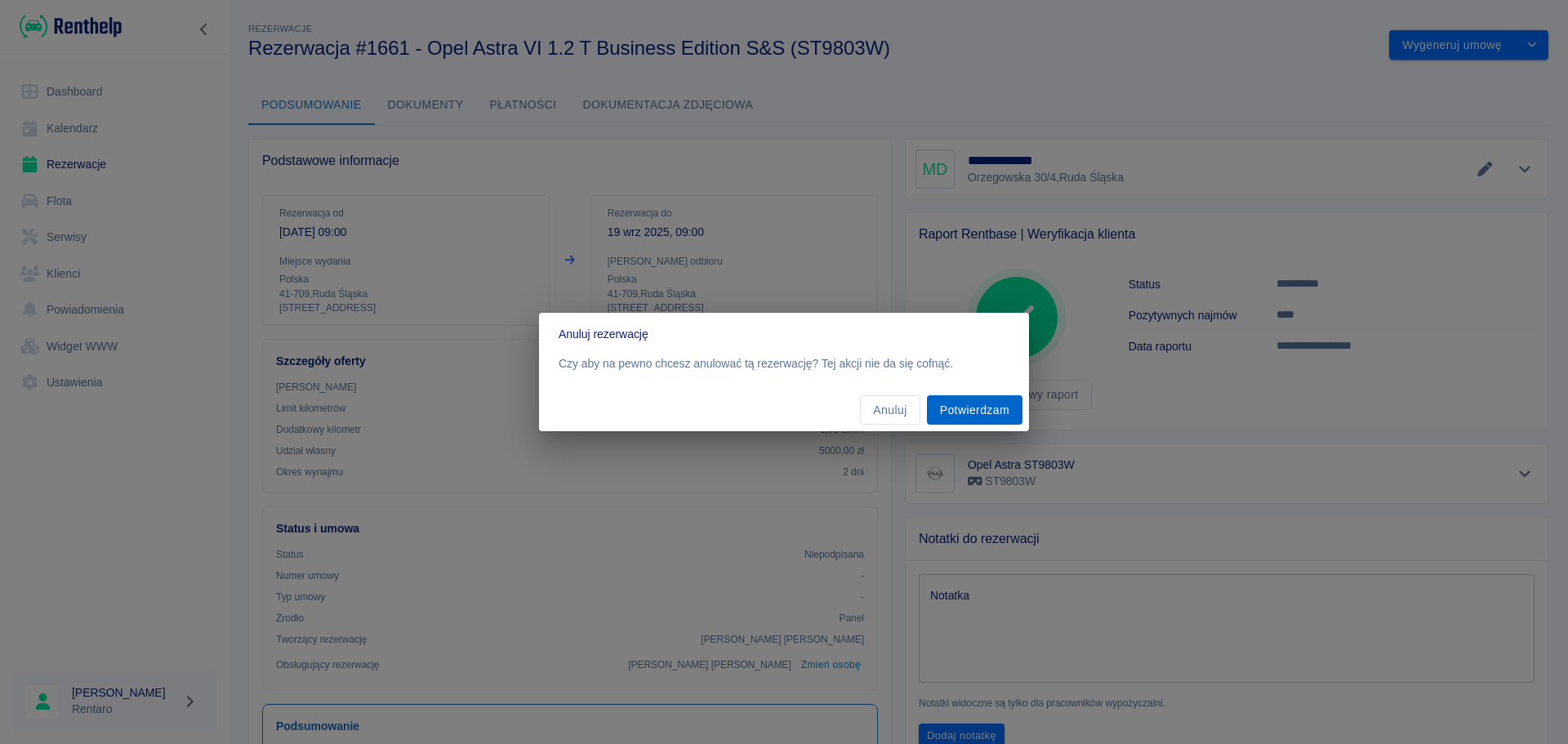
click at [949, 405] on button "Potwierdzam" at bounding box center [974, 410] width 95 height 30
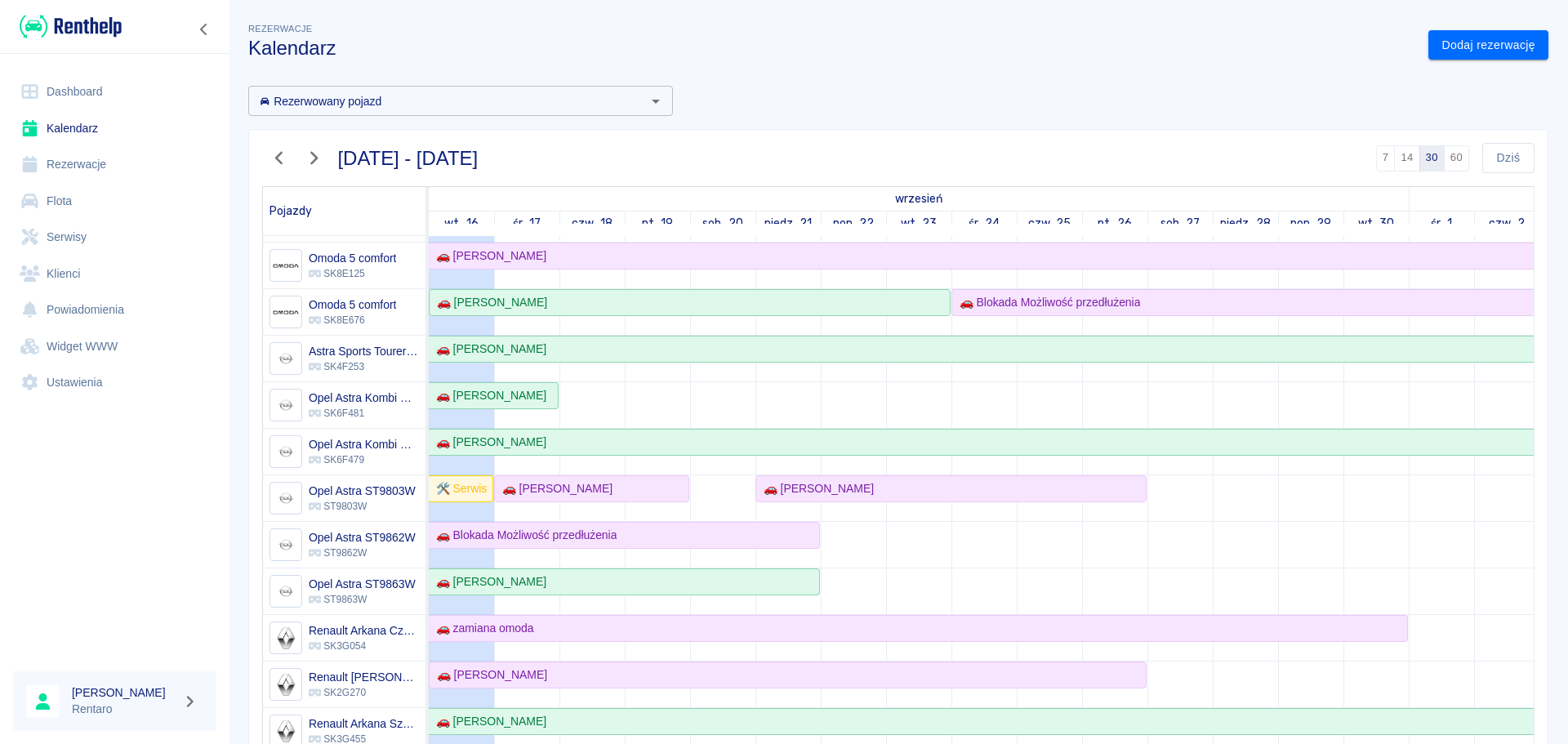
scroll to position [327, 0]
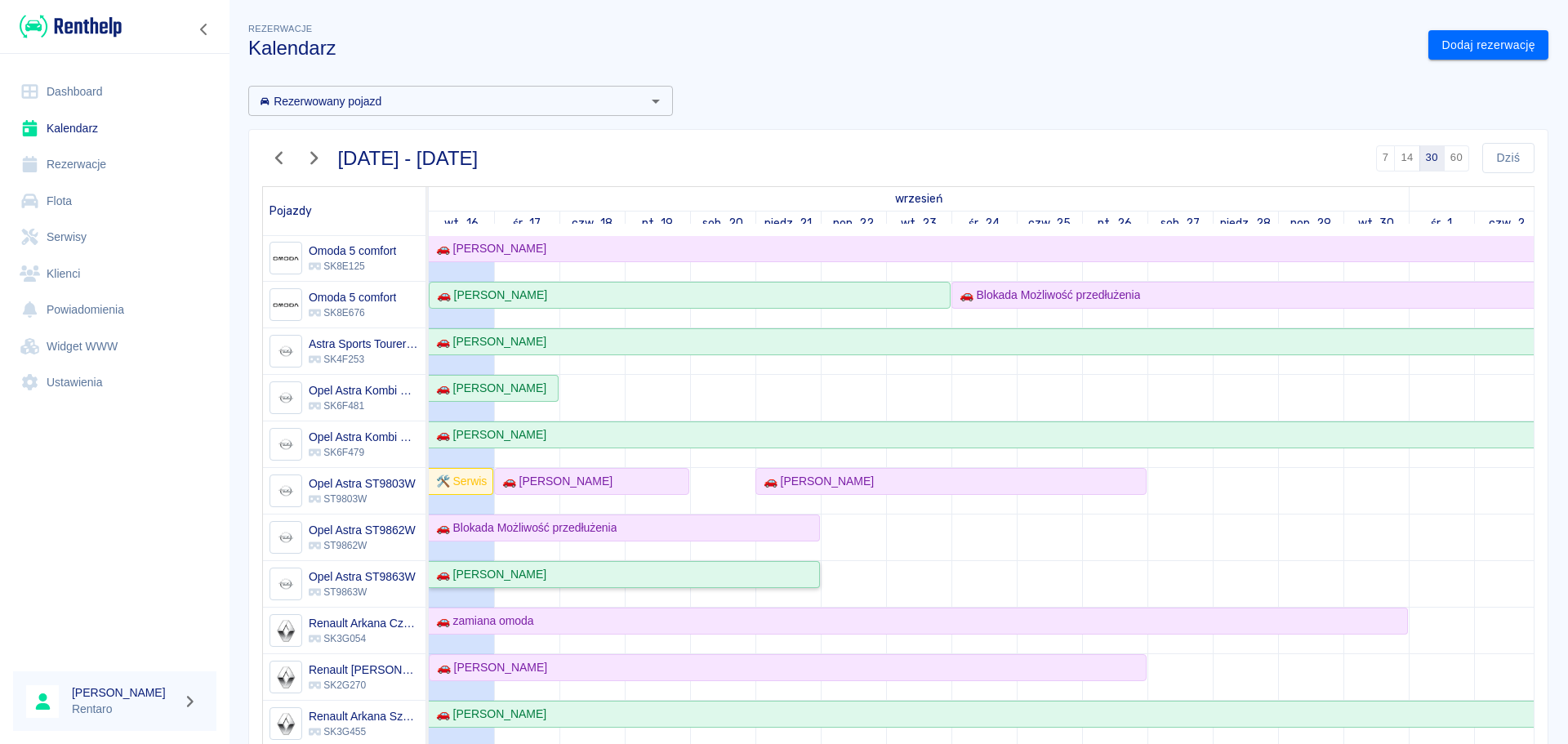
click at [791, 567] on div "🚗 [PERSON_NAME]" at bounding box center [624, 574] width 389 height 17
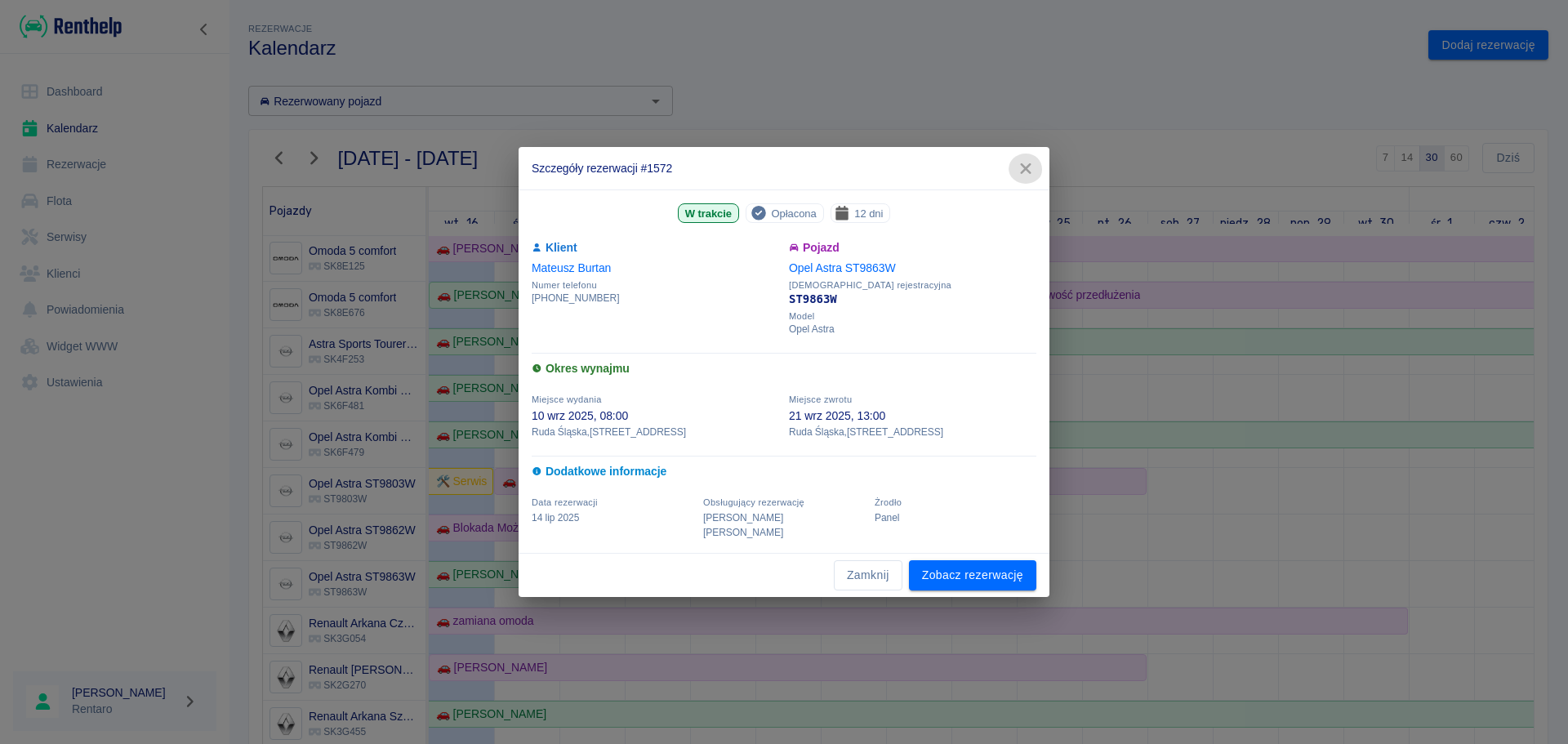
click at [1030, 178] on icon "button" at bounding box center [1026, 168] width 22 height 17
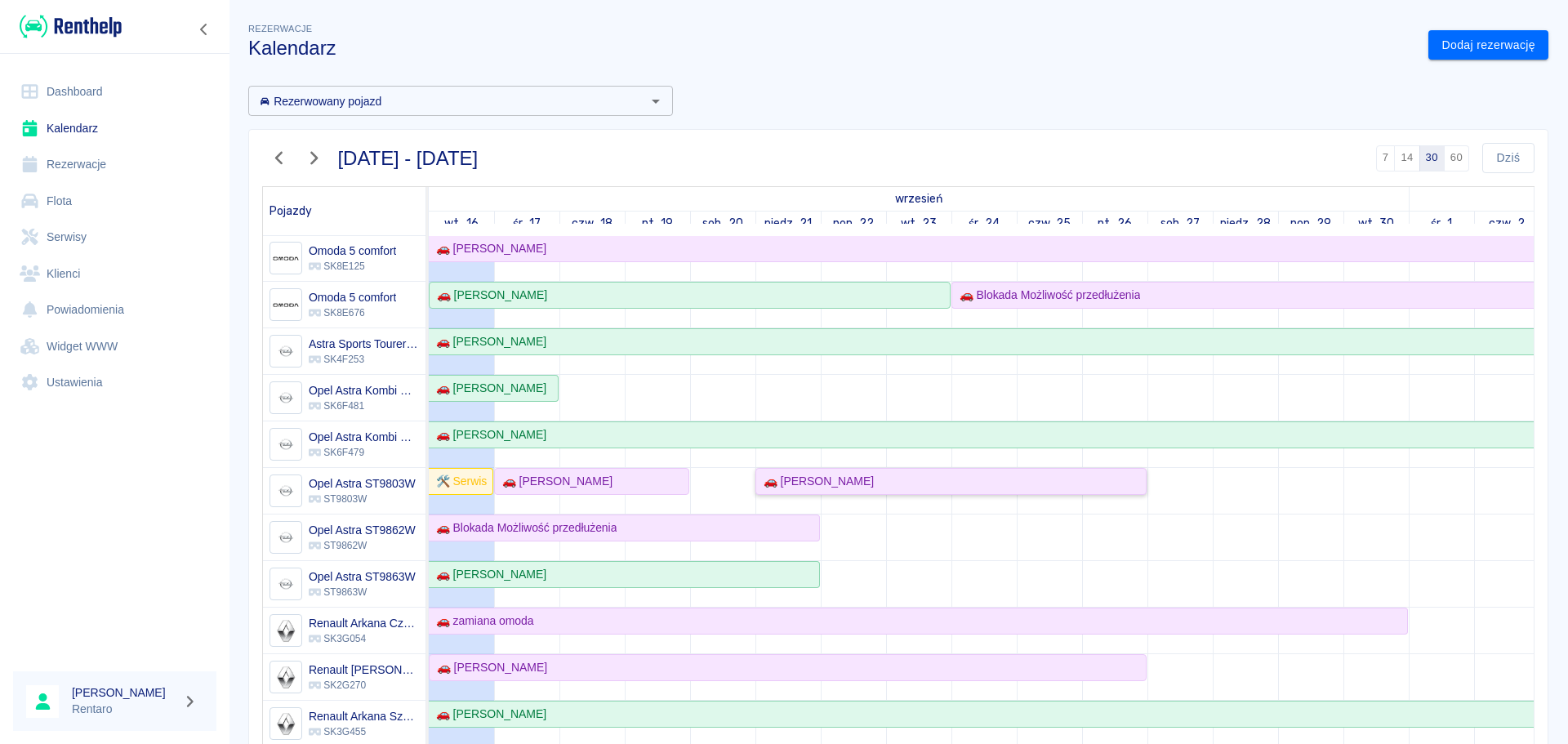
click at [795, 491] on link "🚗 [PERSON_NAME]" at bounding box center [951, 481] width 392 height 27
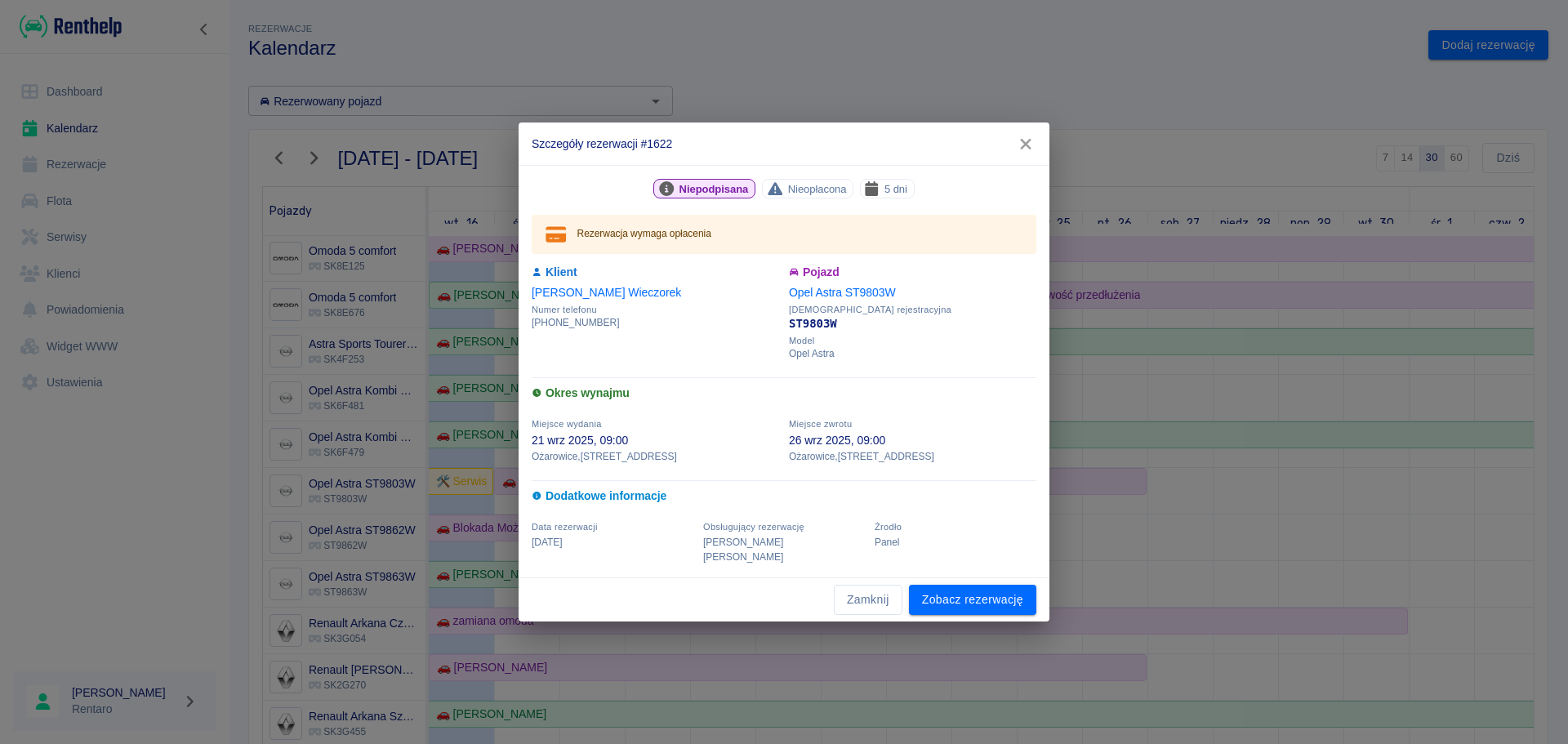
click at [1028, 149] on icon "button" at bounding box center [1025, 143] width 11 height 11
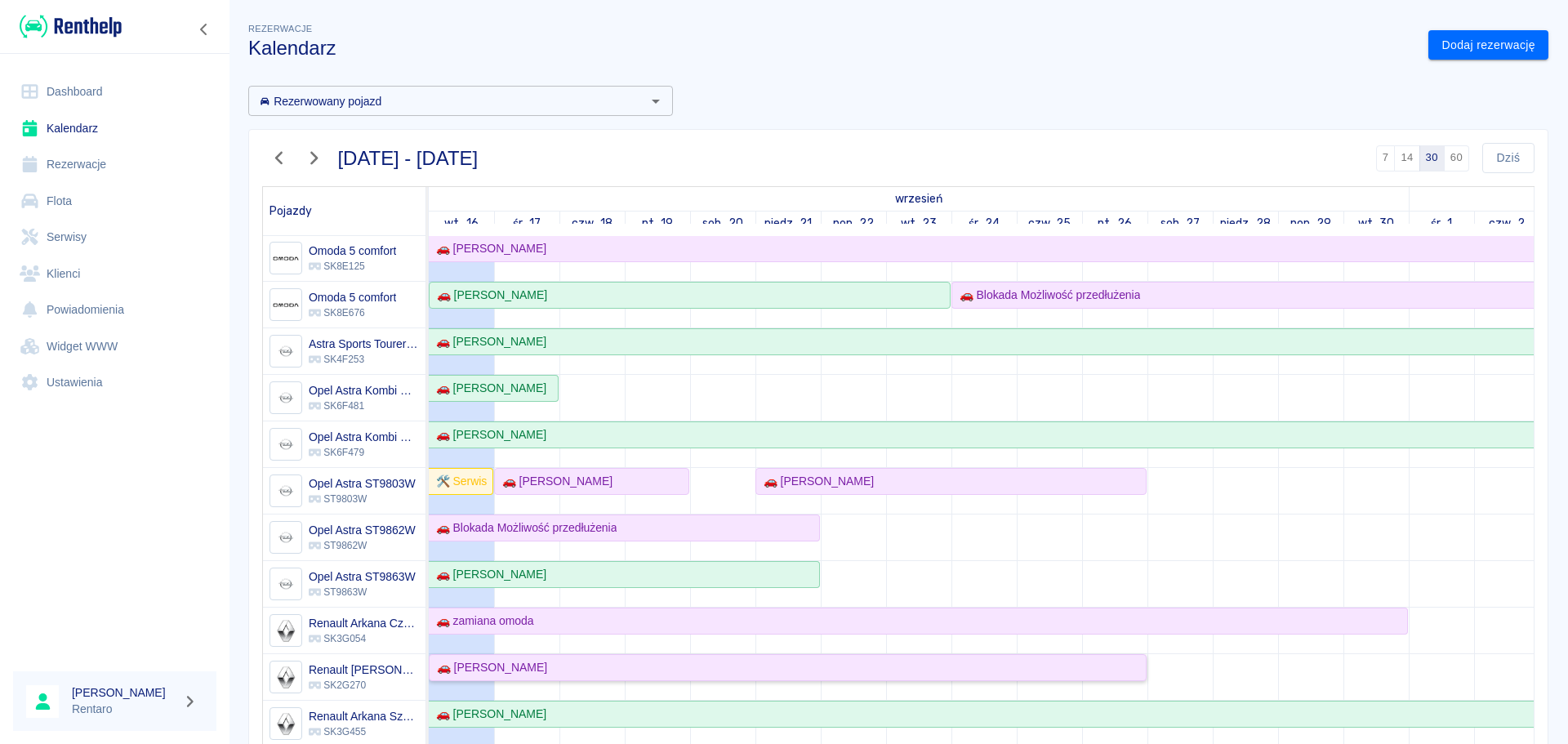
click at [540, 671] on div "🚗 Kinga Wieczorek" at bounding box center [488, 666] width 117 height 17
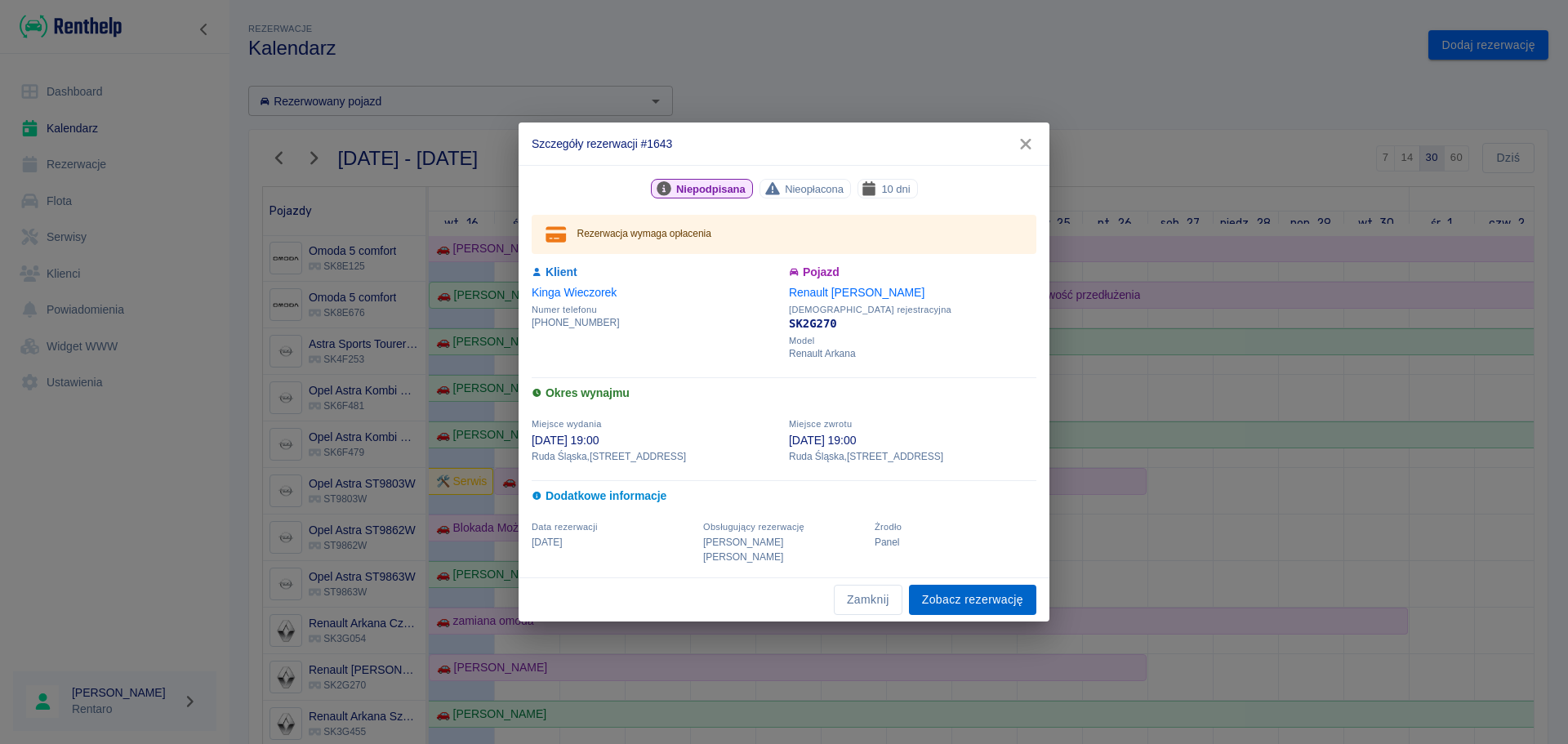
click at [938, 591] on link "Zobacz rezerwację" at bounding box center [973, 600] width 128 height 30
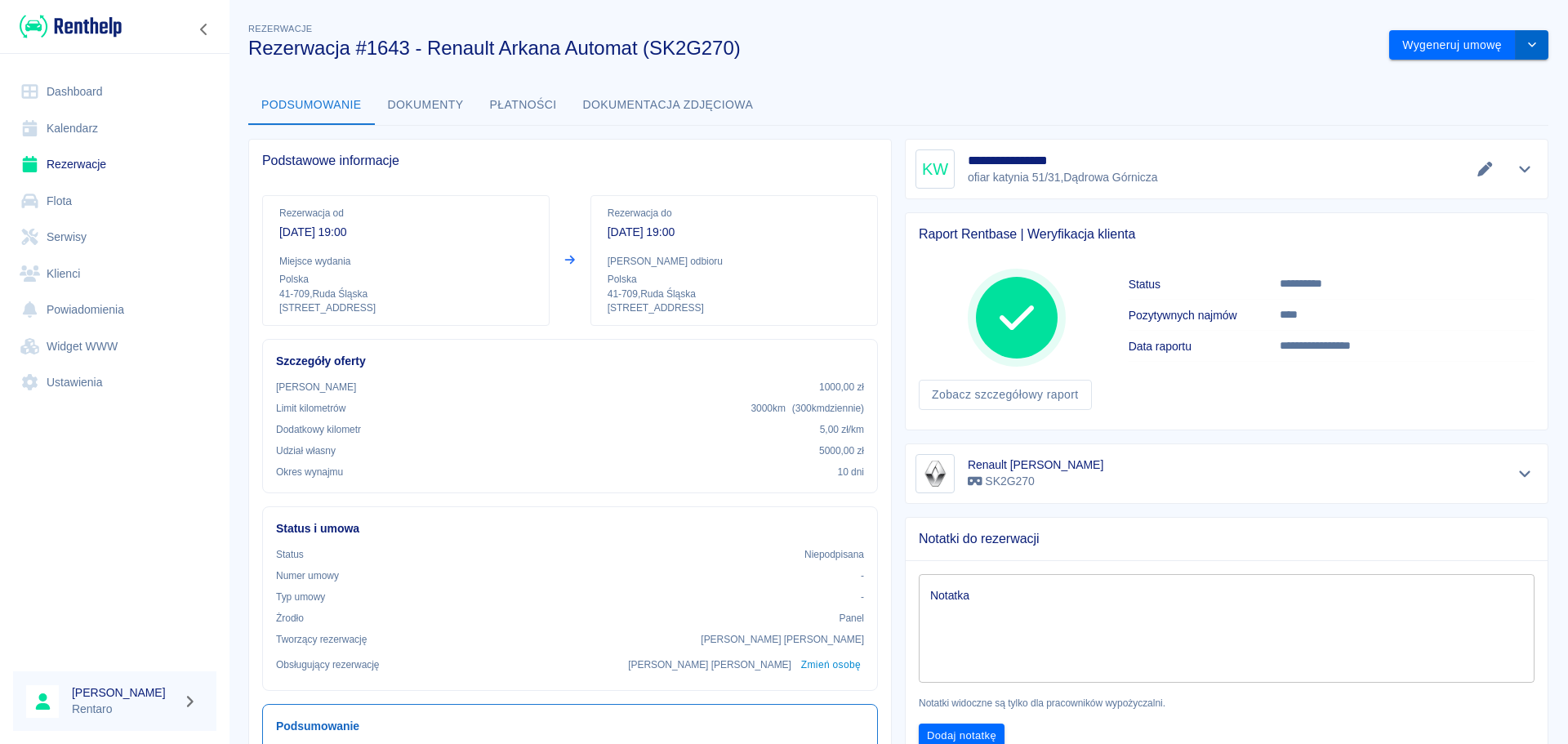
click at [1527, 43] on icon "drop-down" at bounding box center [1532, 44] width 13 height 11
click at [1488, 133] on li "Anuluj rezerwację" at bounding box center [1457, 133] width 133 height 27
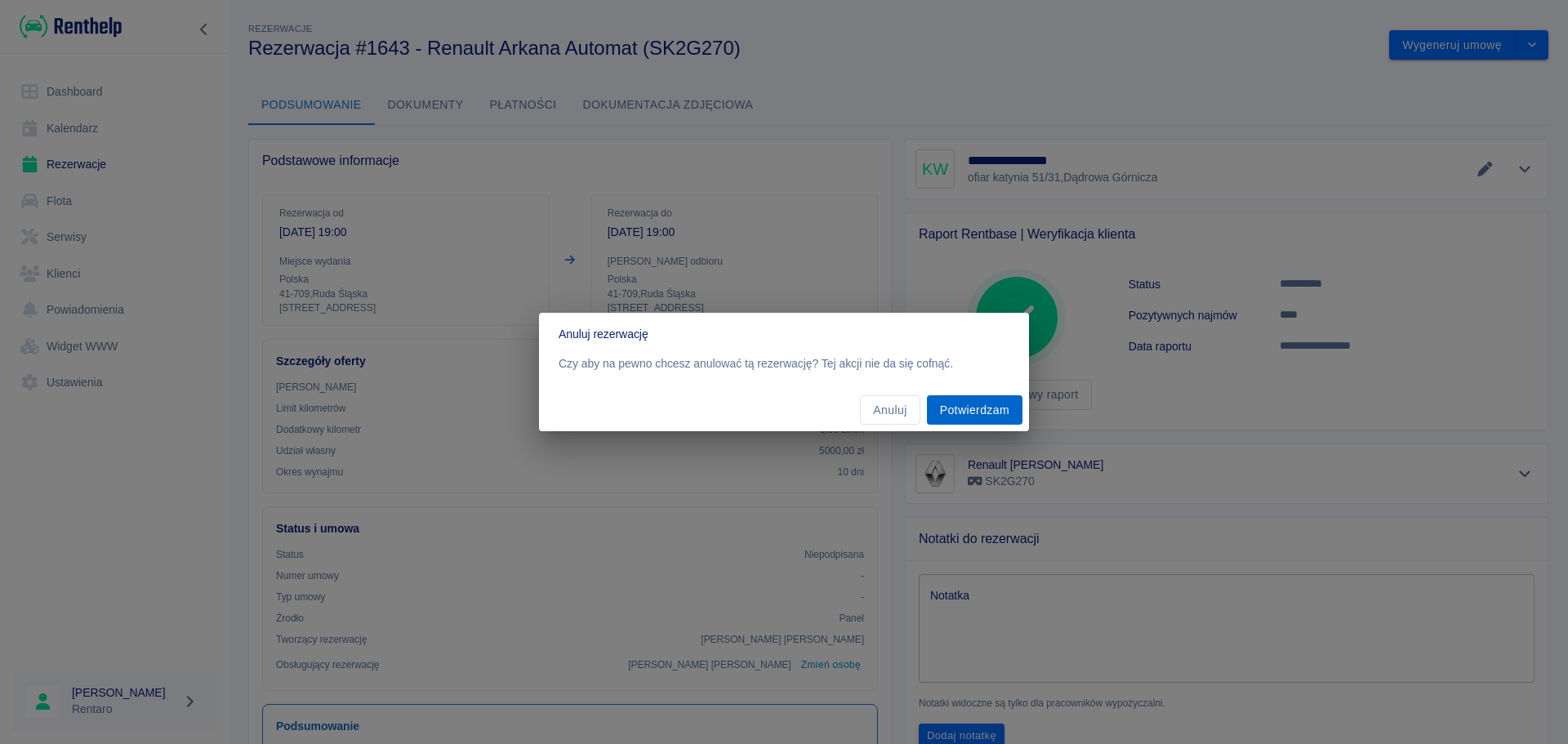
click at [965, 406] on button "Potwierdzam" at bounding box center [974, 410] width 95 height 30
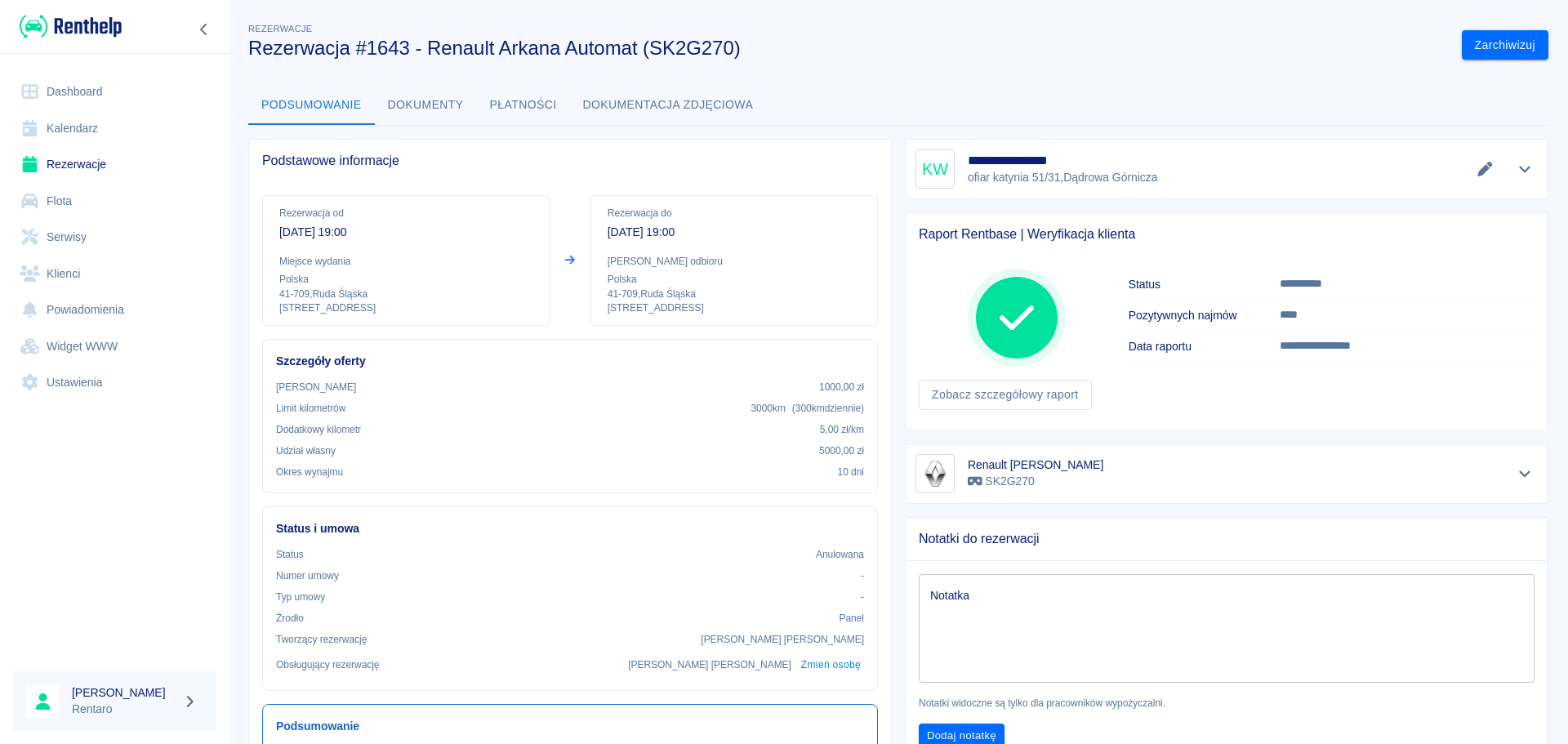
click at [58, 132] on link "Kalendarz" at bounding box center [114, 128] width 203 height 36
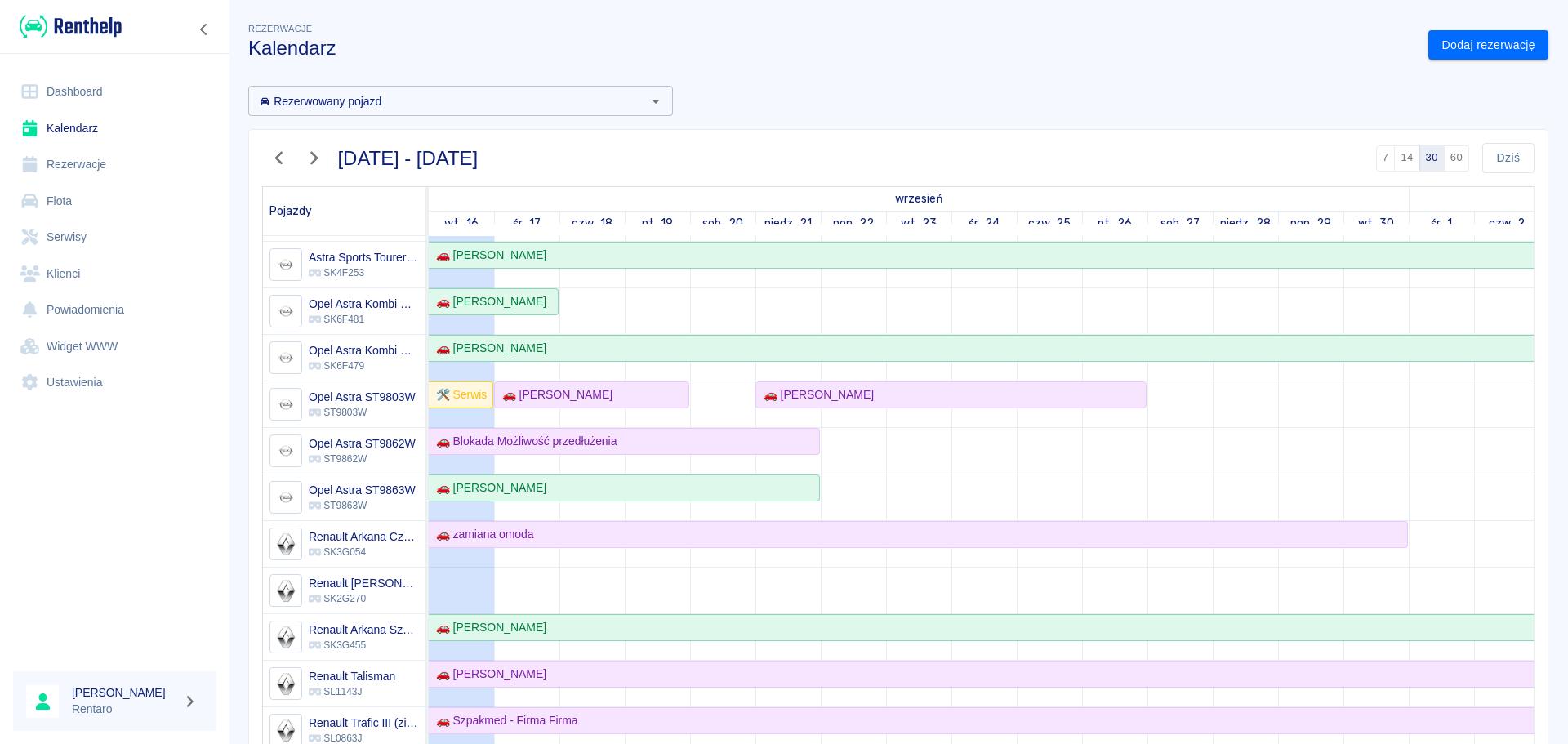
scroll to position [408, 0]
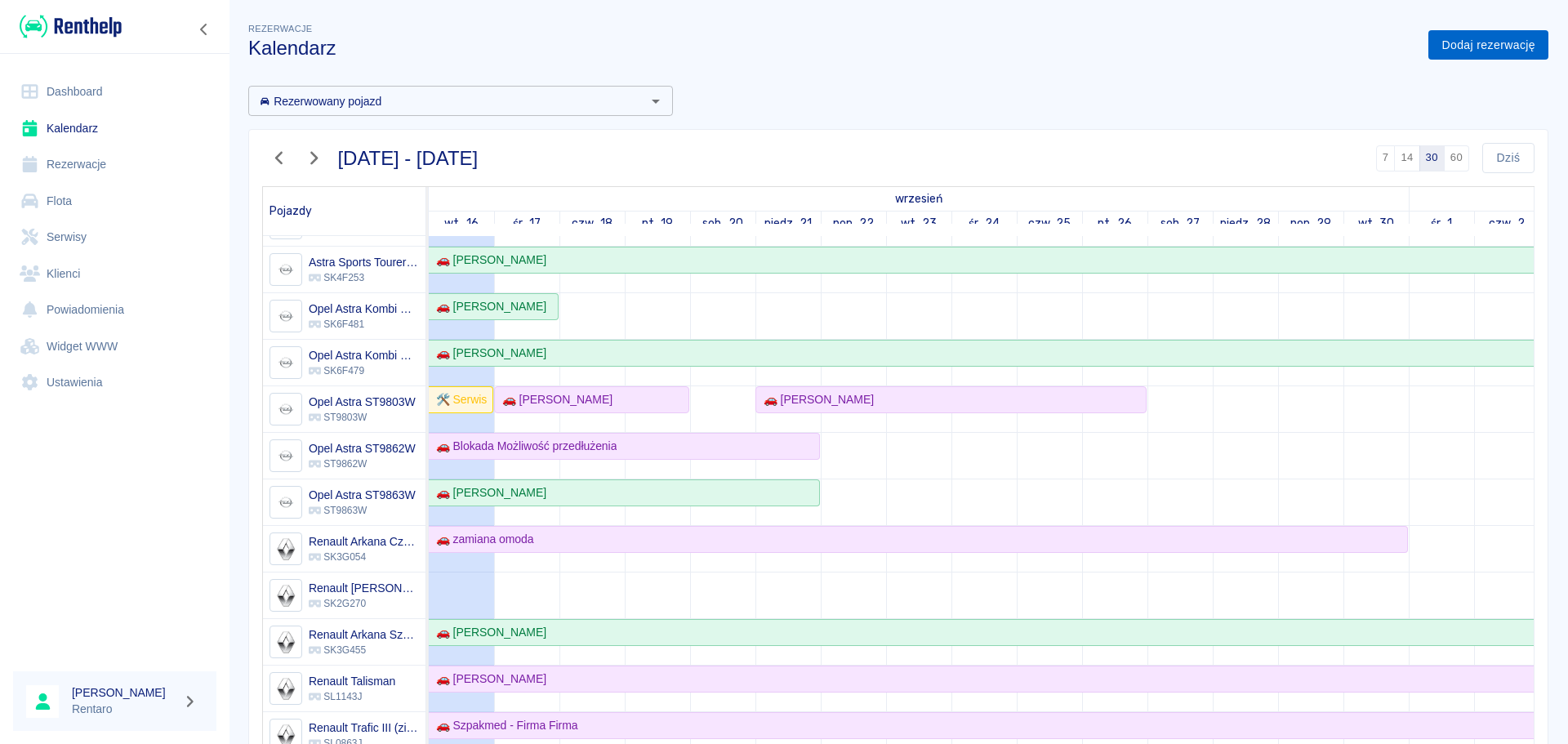
click at [1461, 36] on link "Dodaj rezerwację" at bounding box center [1488, 45] width 120 height 30
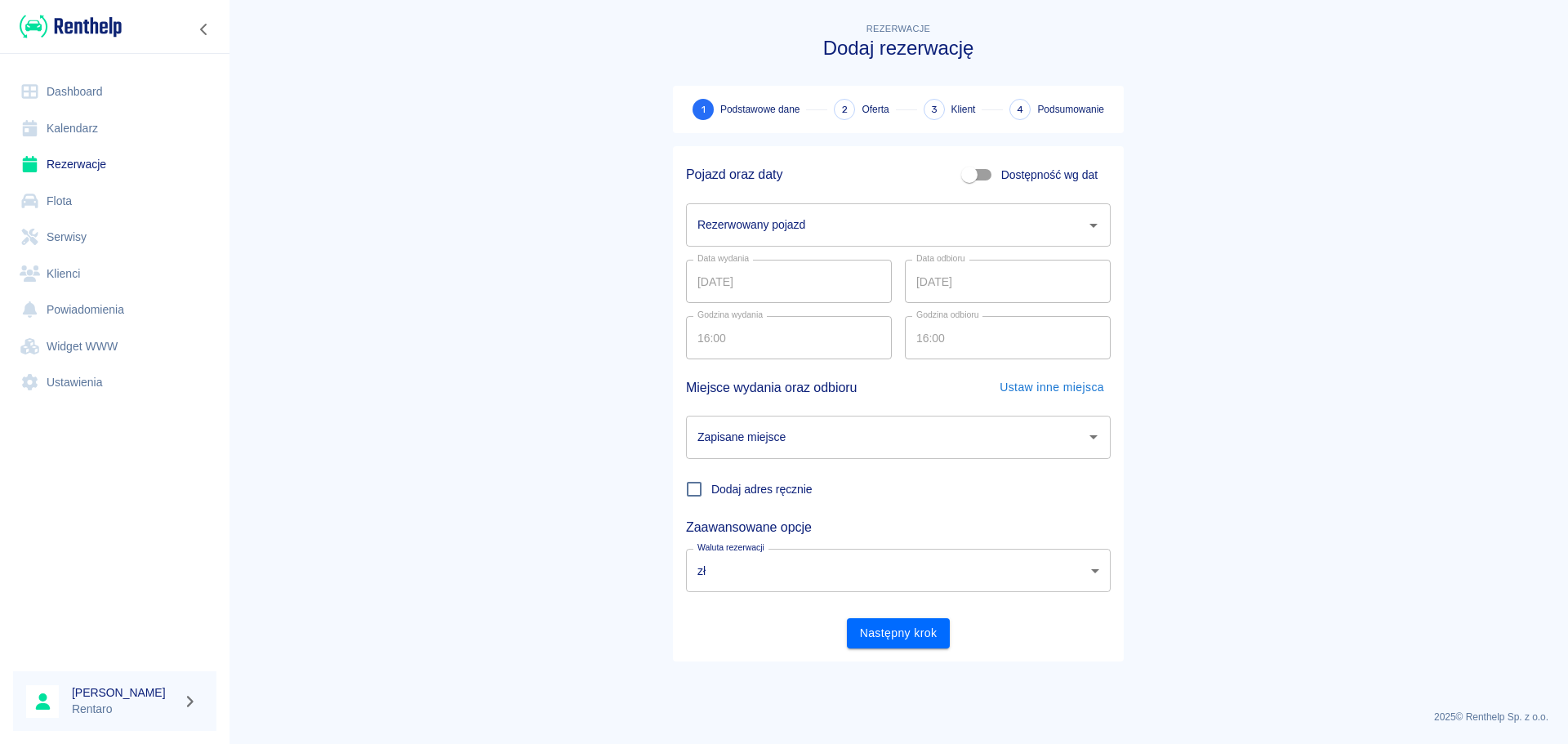
click at [984, 178] on input "Dostępność wg dat" at bounding box center [969, 175] width 93 height 31
checkbox input "true"
click at [713, 230] on input "16.09.2025" at bounding box center [789, 225] width 206 height 43
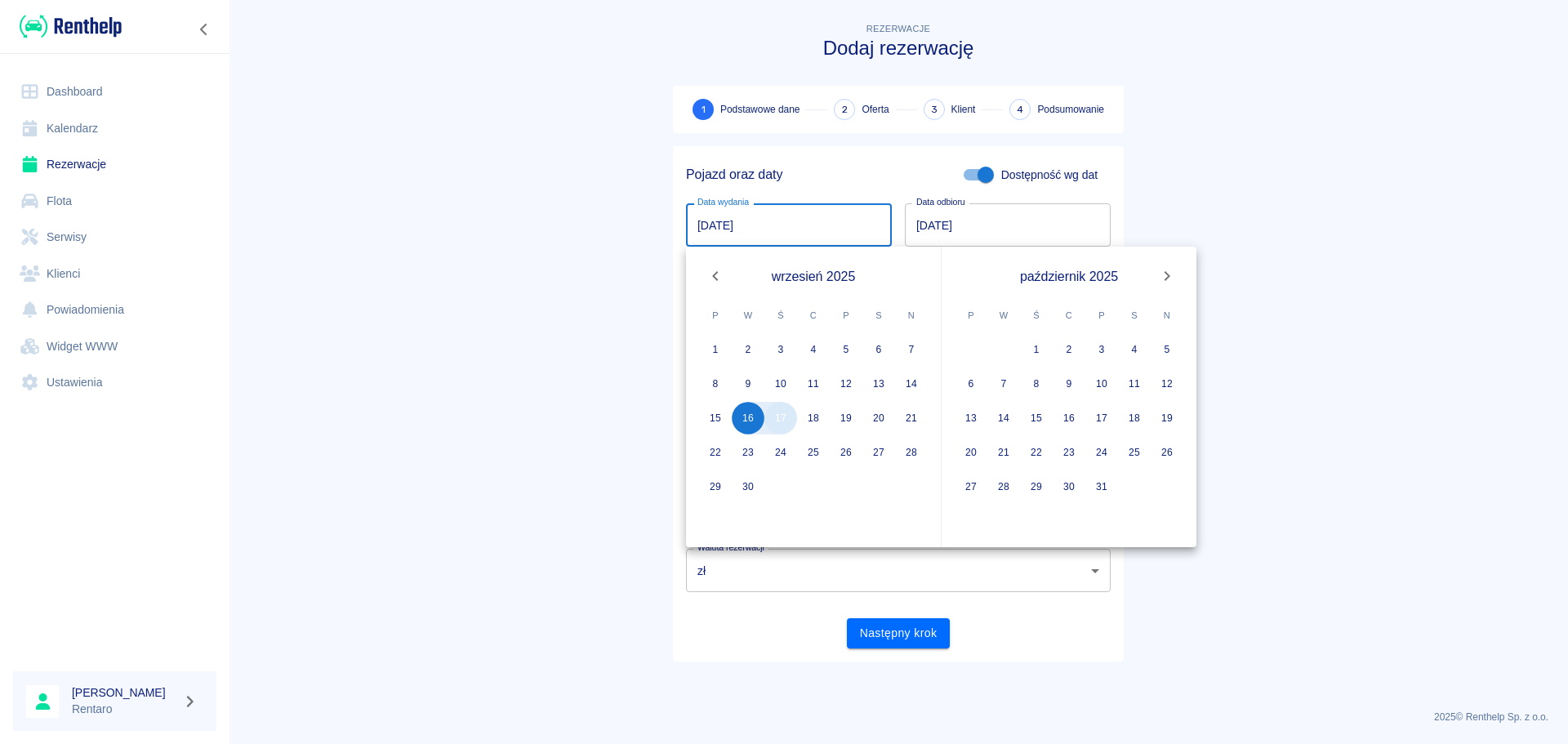
click at [781, 424] on button "17" at bounding box center [781, 417] width 32 height 32
type input "17.09.2025"
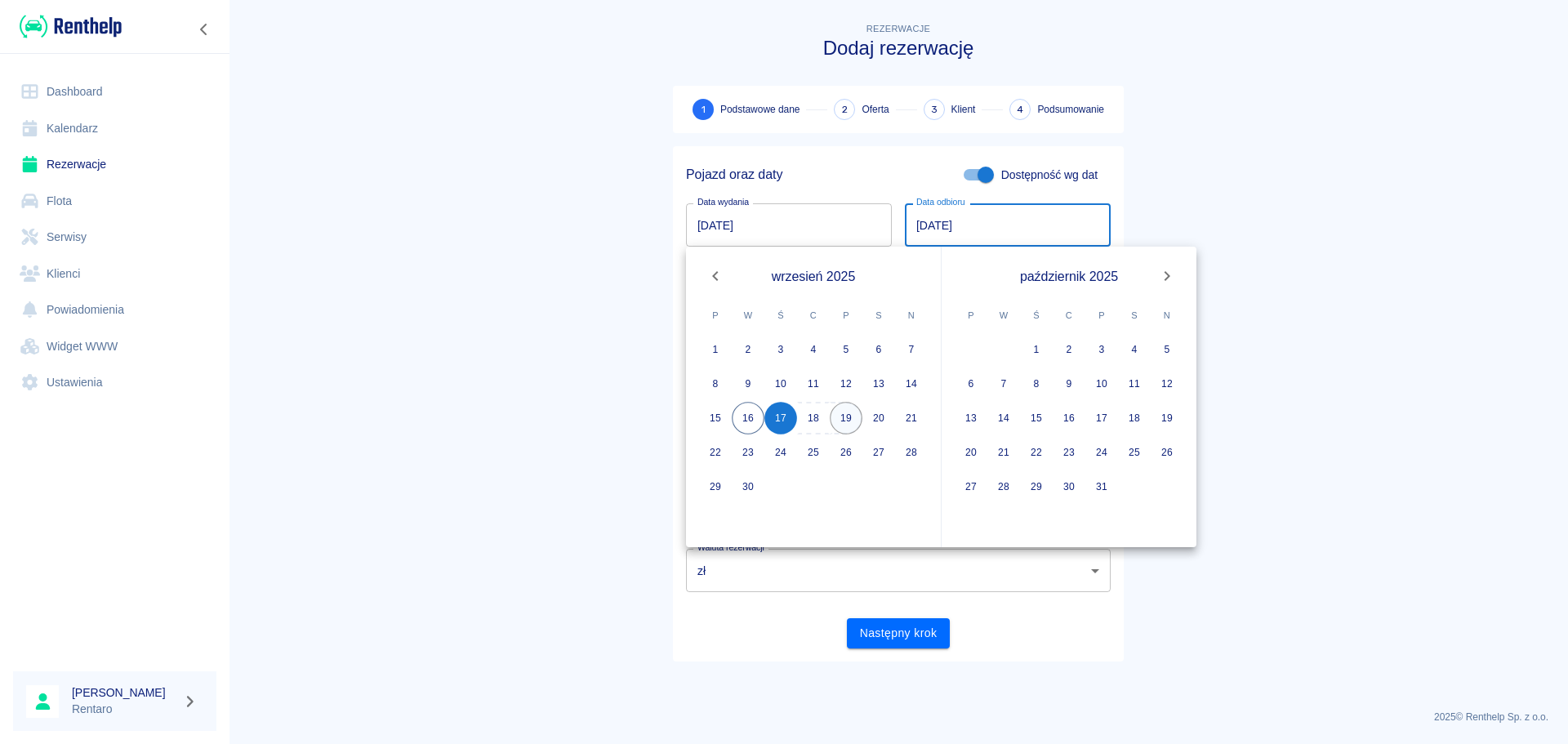
click at [839, 416] on button "19" at bounding box center [845, 417] width 32 height 32
type input "19.09.2025"
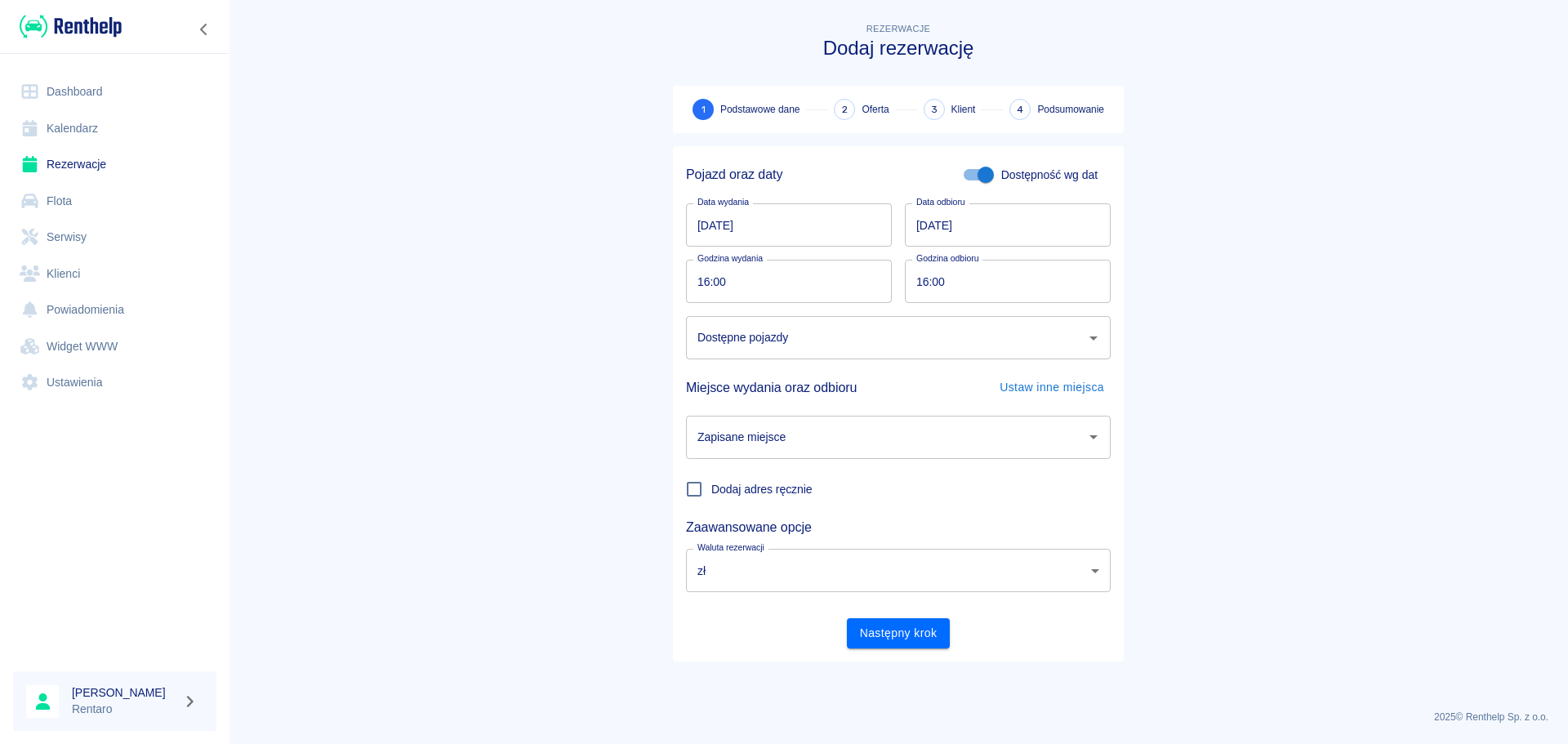
click at [705, 280] on input "16:00" at bounding box center [784, 282] width 194 height 43
type input "09:00"
click at [930, 291] on input "16:00" at bounding box center [1002, 282] width 194 height 43
type input "09:00"
click at [809, 350] on input "Dostępne pojazdy" at bounding box center [886, 337] width 386 height 28
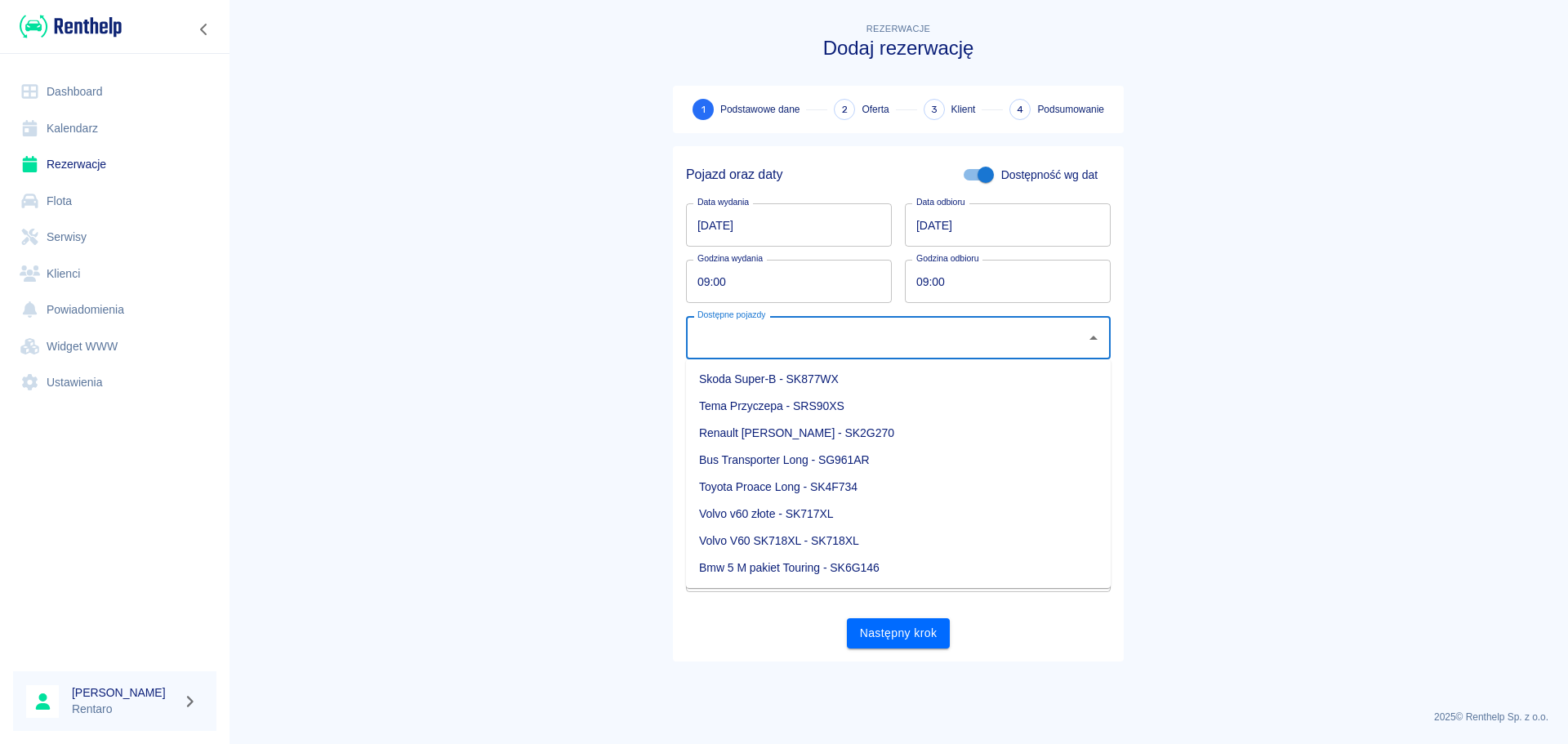
click at [810, 433] on li "Renault [PERSON_NAME] - SK2G270" at bounding box center [898, 433] width 425 height 27
type input "Renault [PERSON_NAME] - SK2G270"
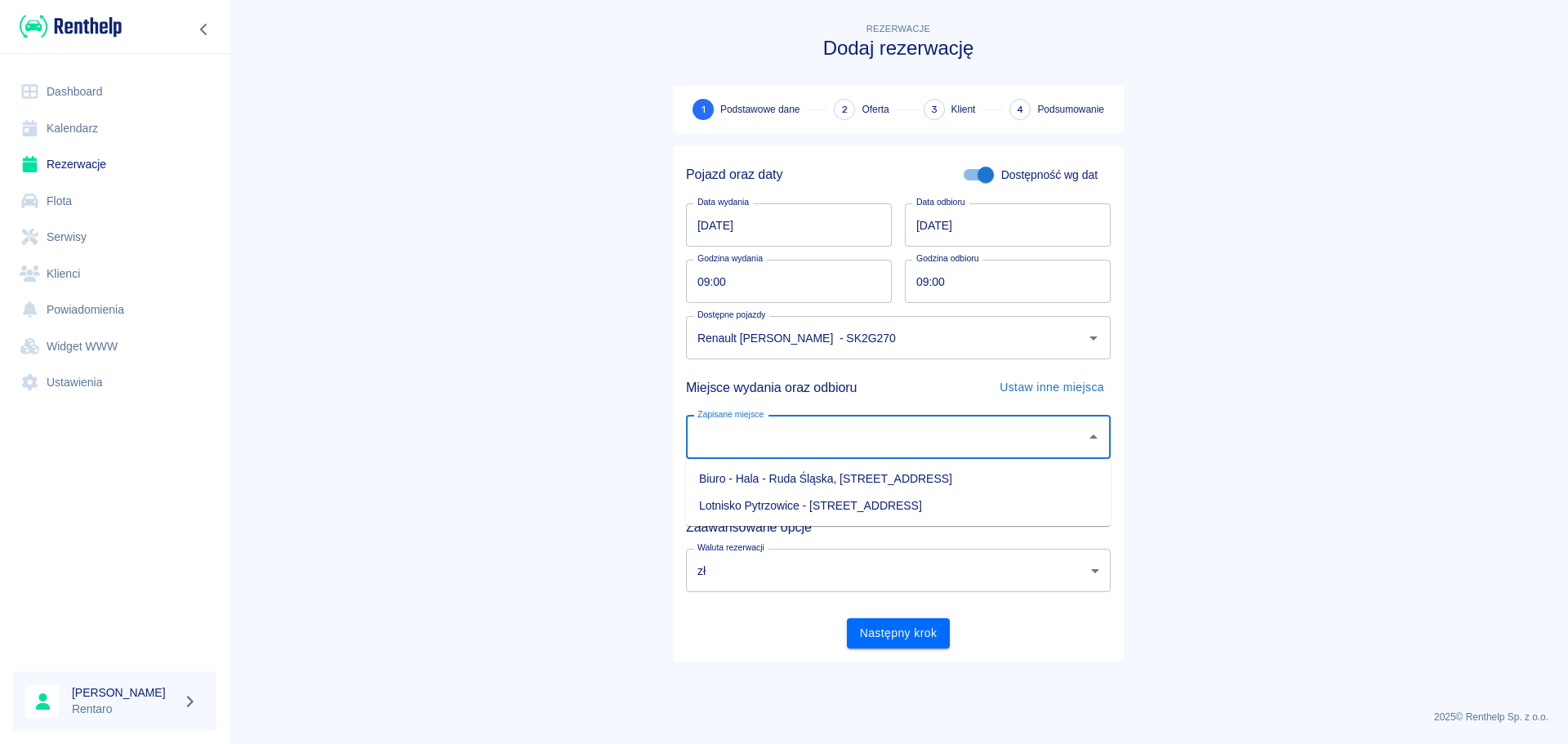
click at [813, 434] on input "Zapisane miejsce" at bounding box center [886, 437] width 386 height 28
click at [798, 473] on li "Biuro - Hala - Ruda Śląska, Zabrzańska 9" at bounding box center [898, 478] width 425 height 27
type input "Biuro - Hala - Ruda Śląska, Zabrzańska 9"
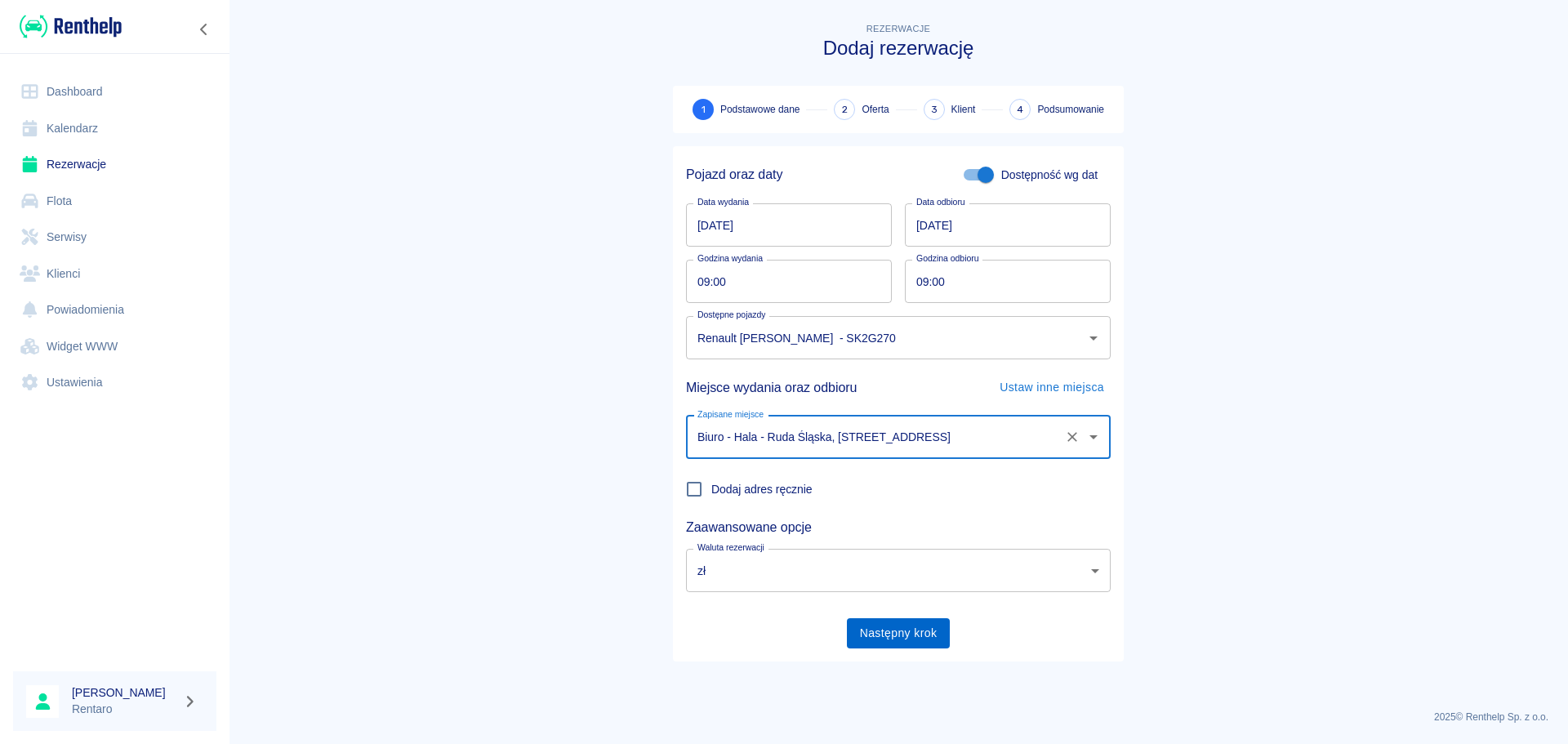
click at [862, 644] on button "Następny krok" at bounding box center [899, 633] width 104 height 30
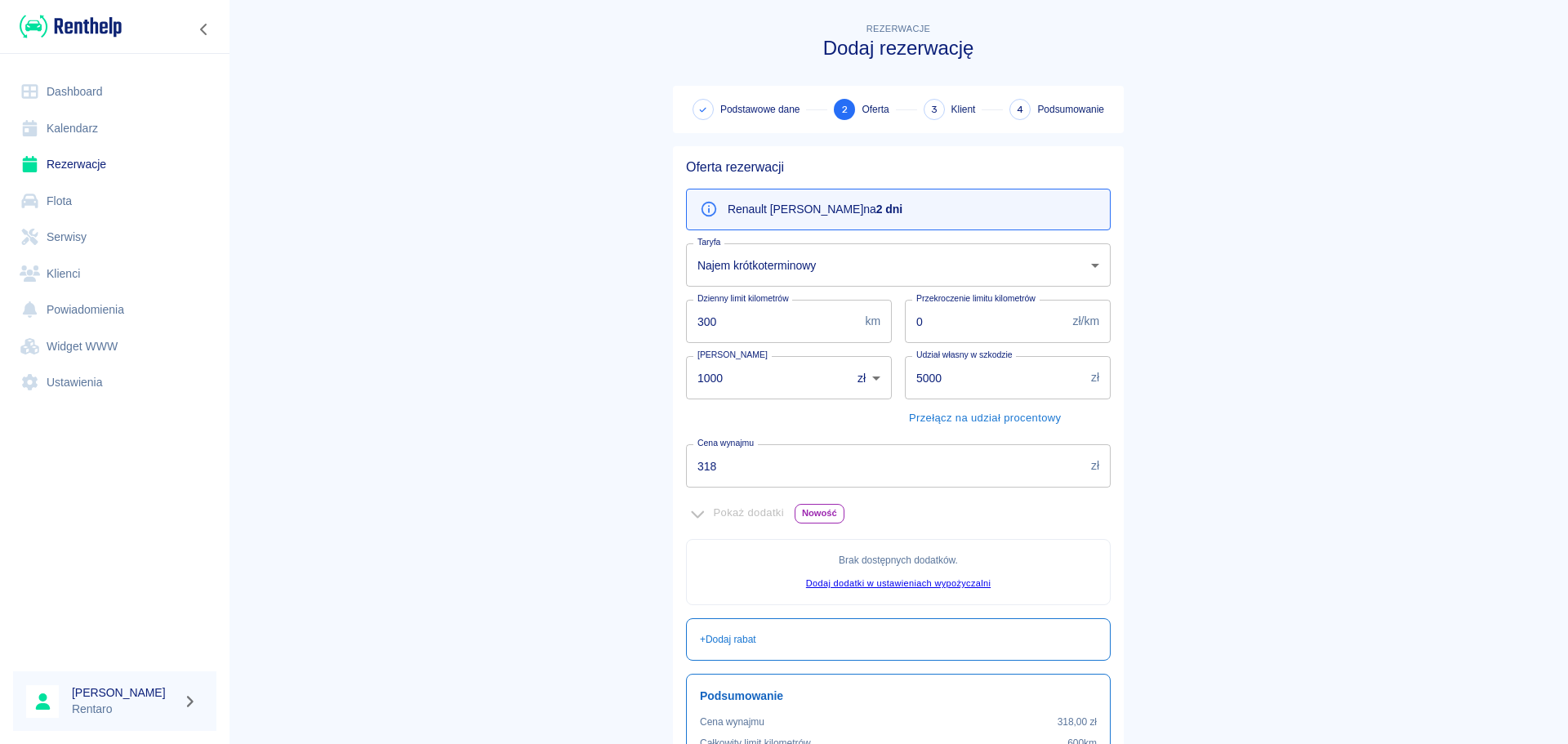
click at [940, 336] on input "0" at bounding box center [986, 321] width 162 height 43
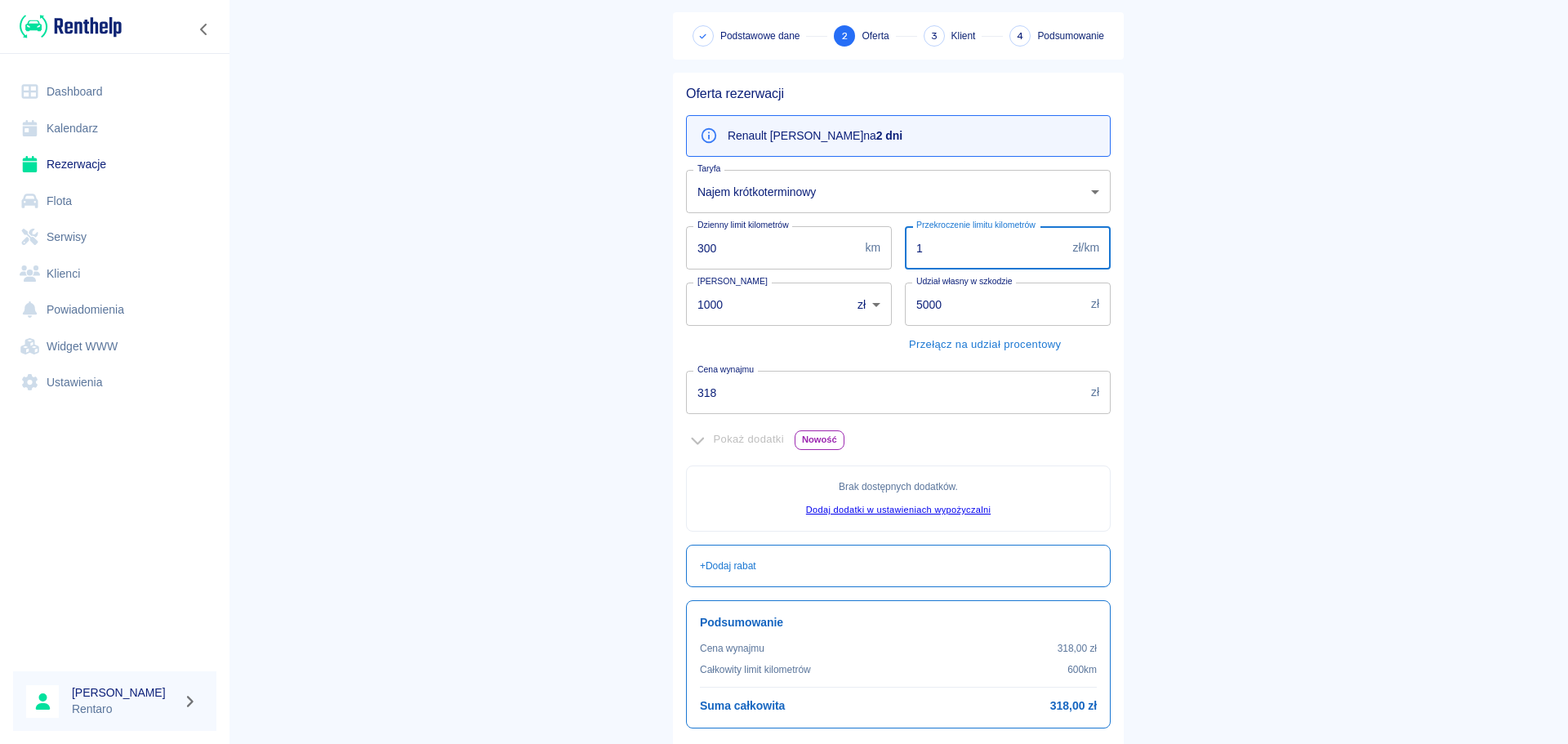
scroll to position [163, 0]
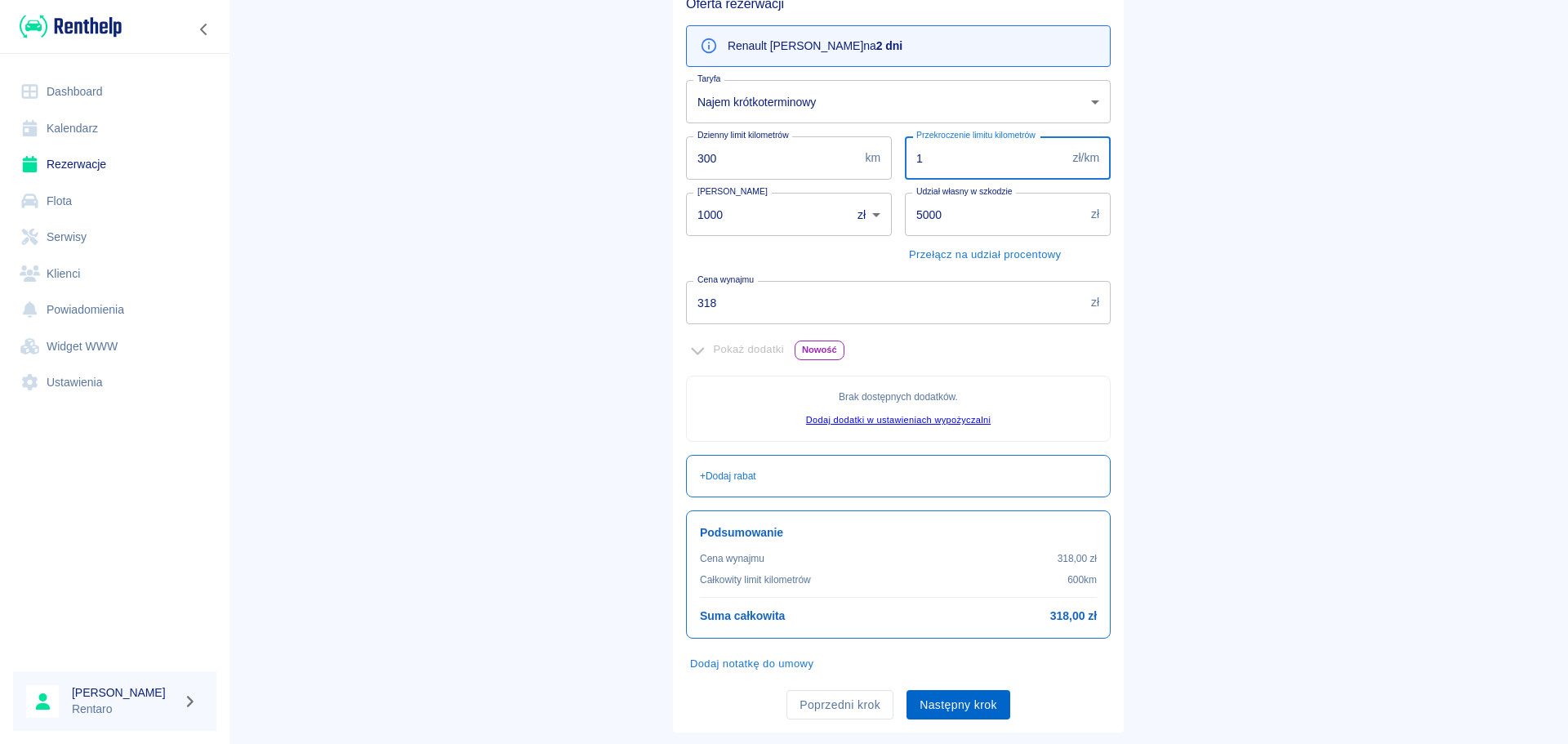
type input "1"
click at [985, 703] on button "Następny krok" at bounding box center [959, 705] width 104 height 30
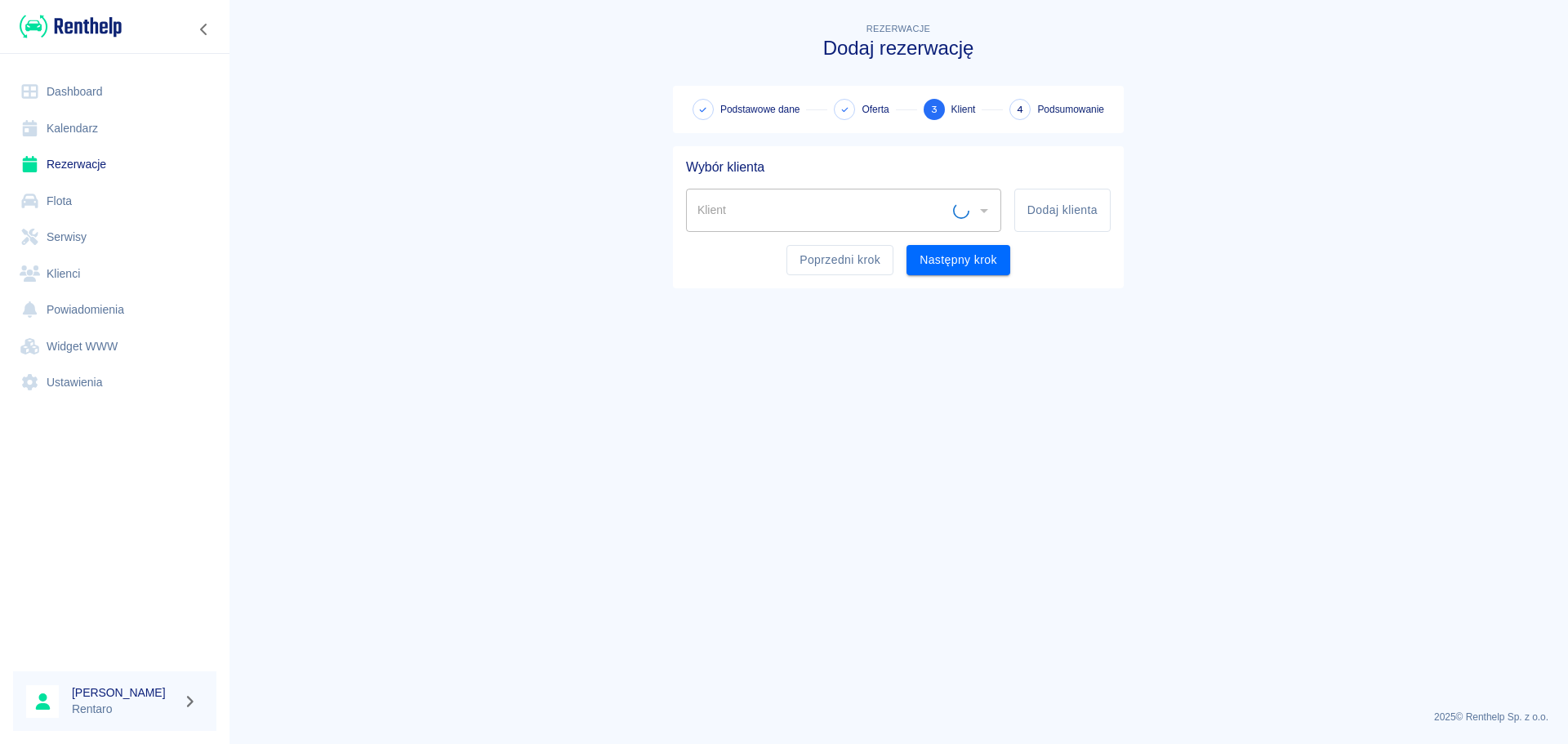
scroll to position [0, 0]
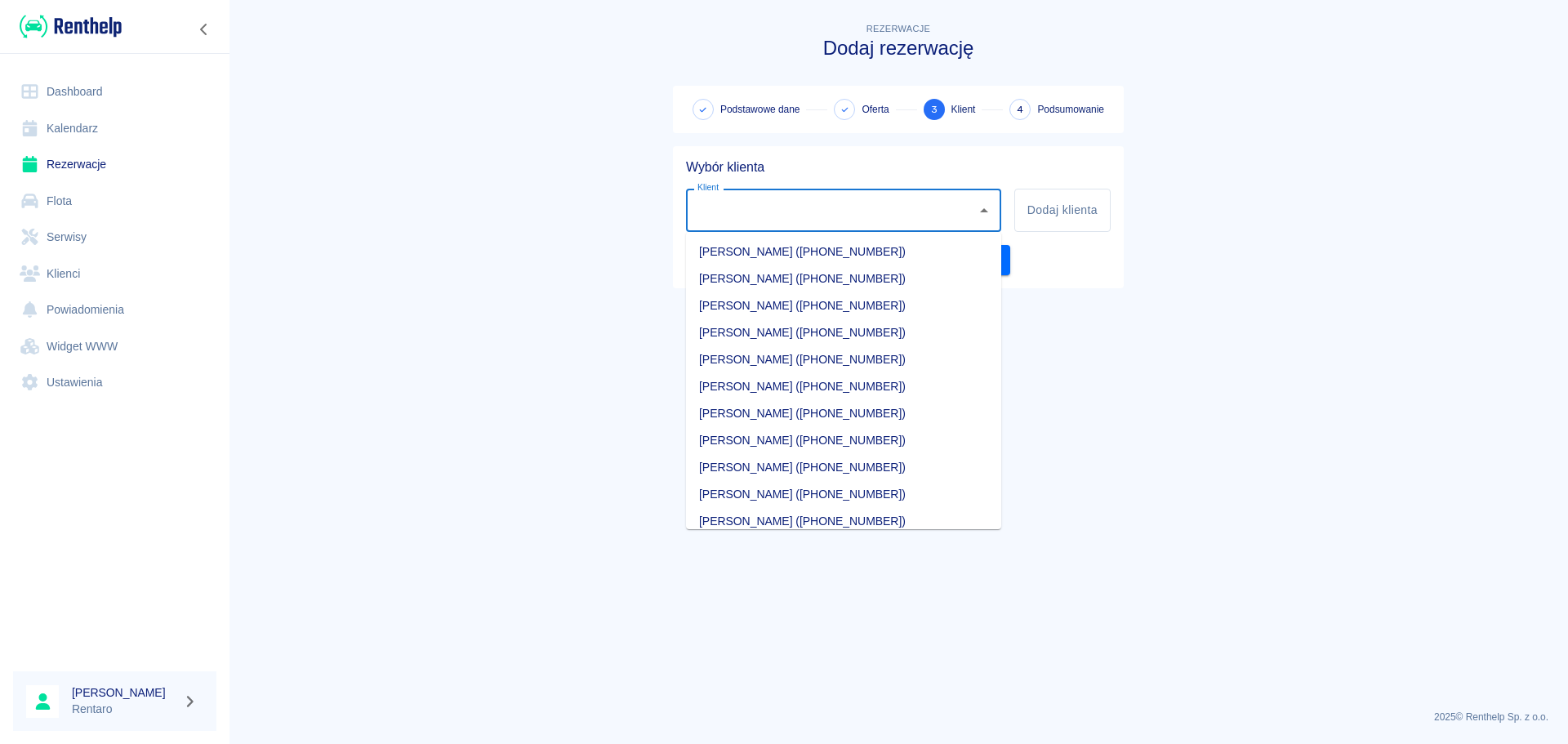
click at [777, 220] on input "Klient" at bounding box center [831, 210] width 276 height 28
click at [787, 366] on li "Marcin Dziuba (+48574132430)" at bounding box center [843, 359] width 315 height 27
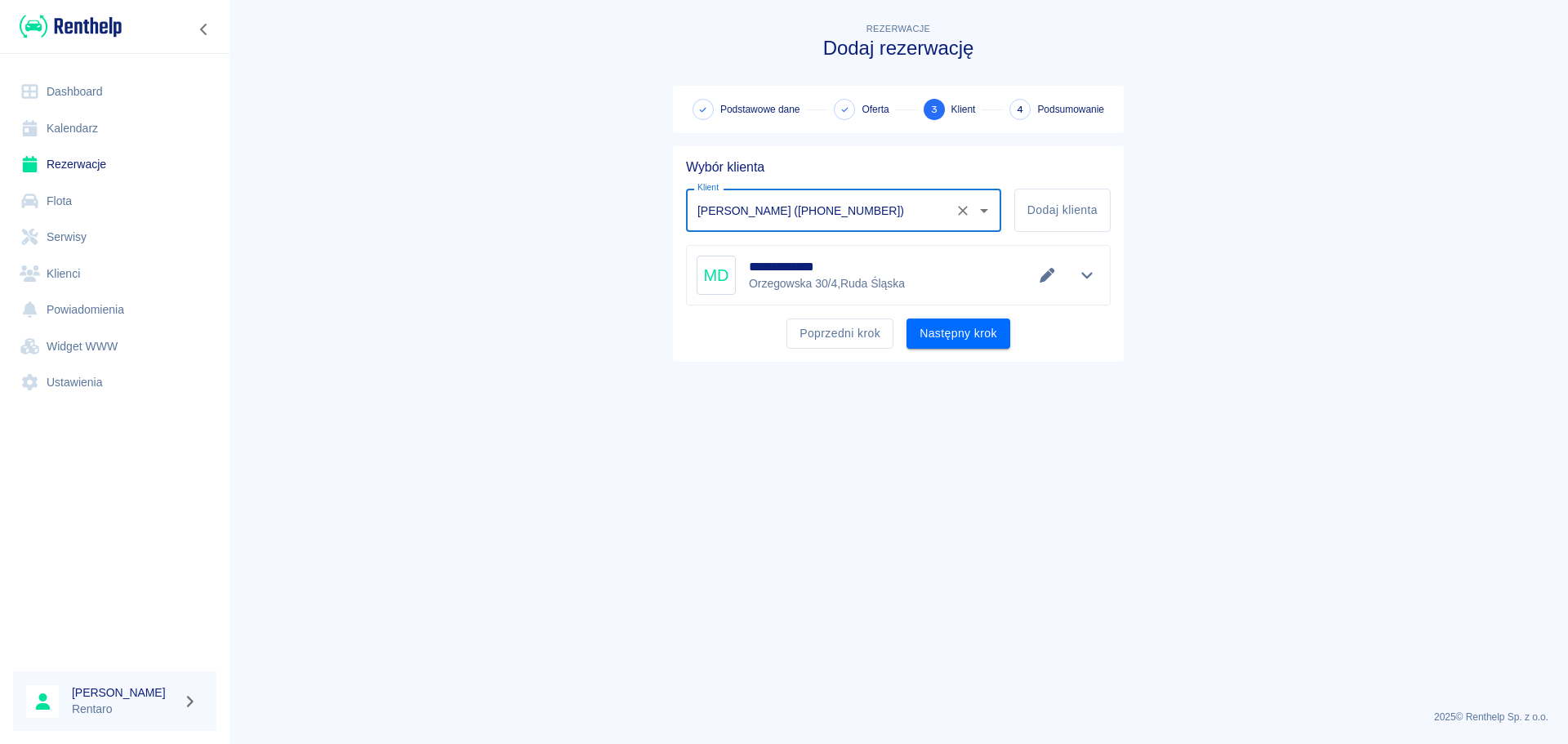
type input "Marcin Dziuba (+48574132430)"
click at [961, 338] on button "Następny krok" at bounding box center [959, 333] width 104 height 30
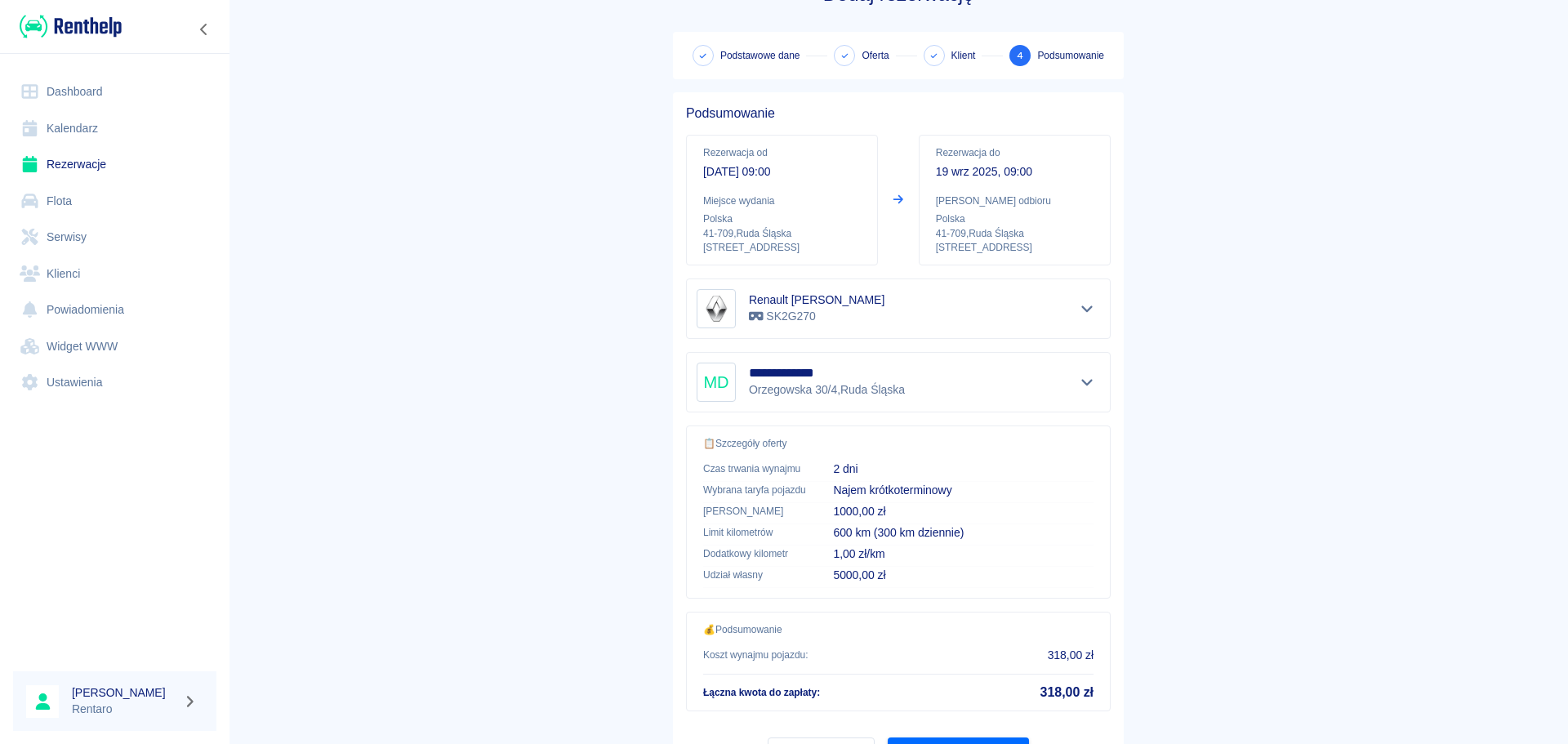
scroll to position [137, 0]
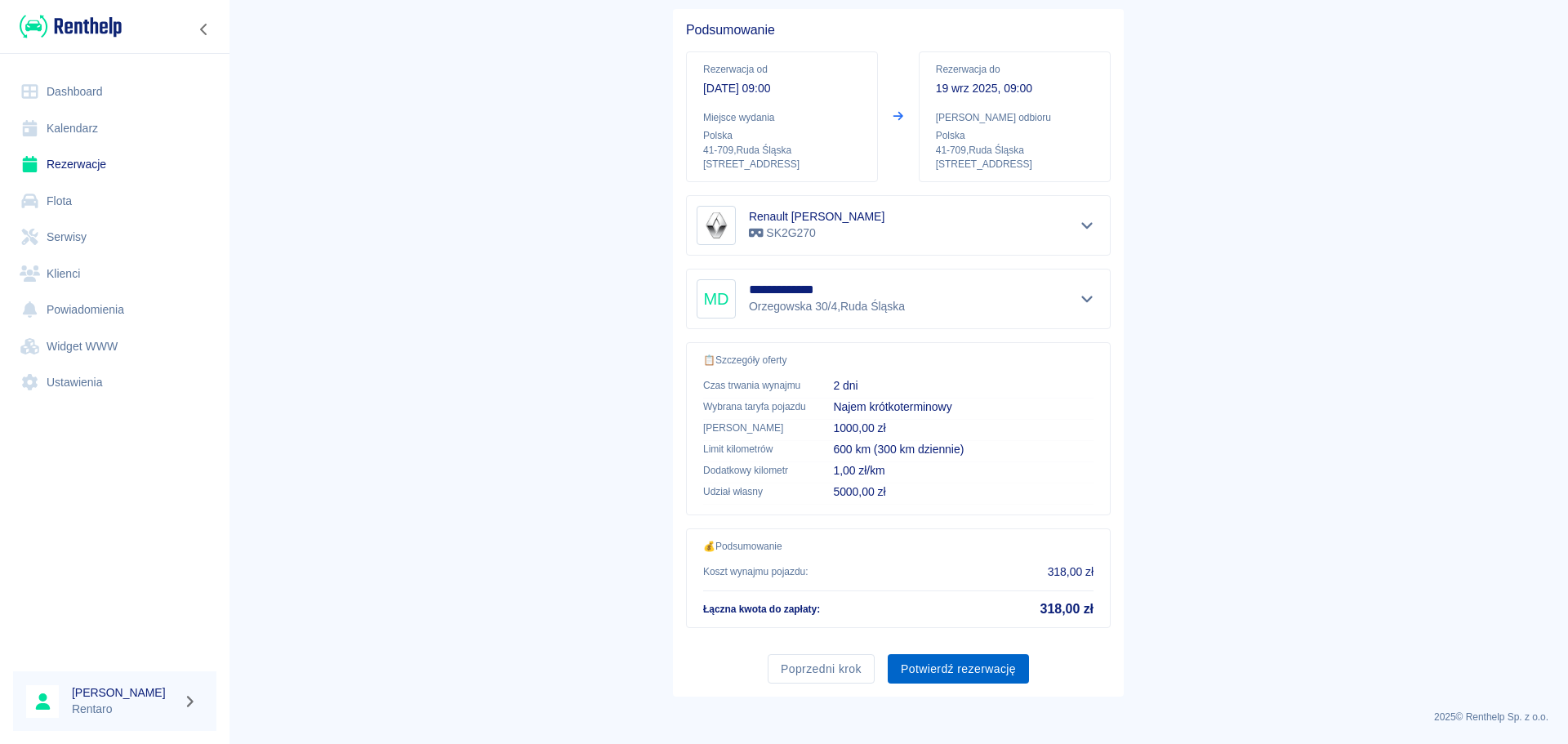
click at [944, 678] on button "Potwierdź rezerwację" at bounding box center [958, 668] width 141 height 30
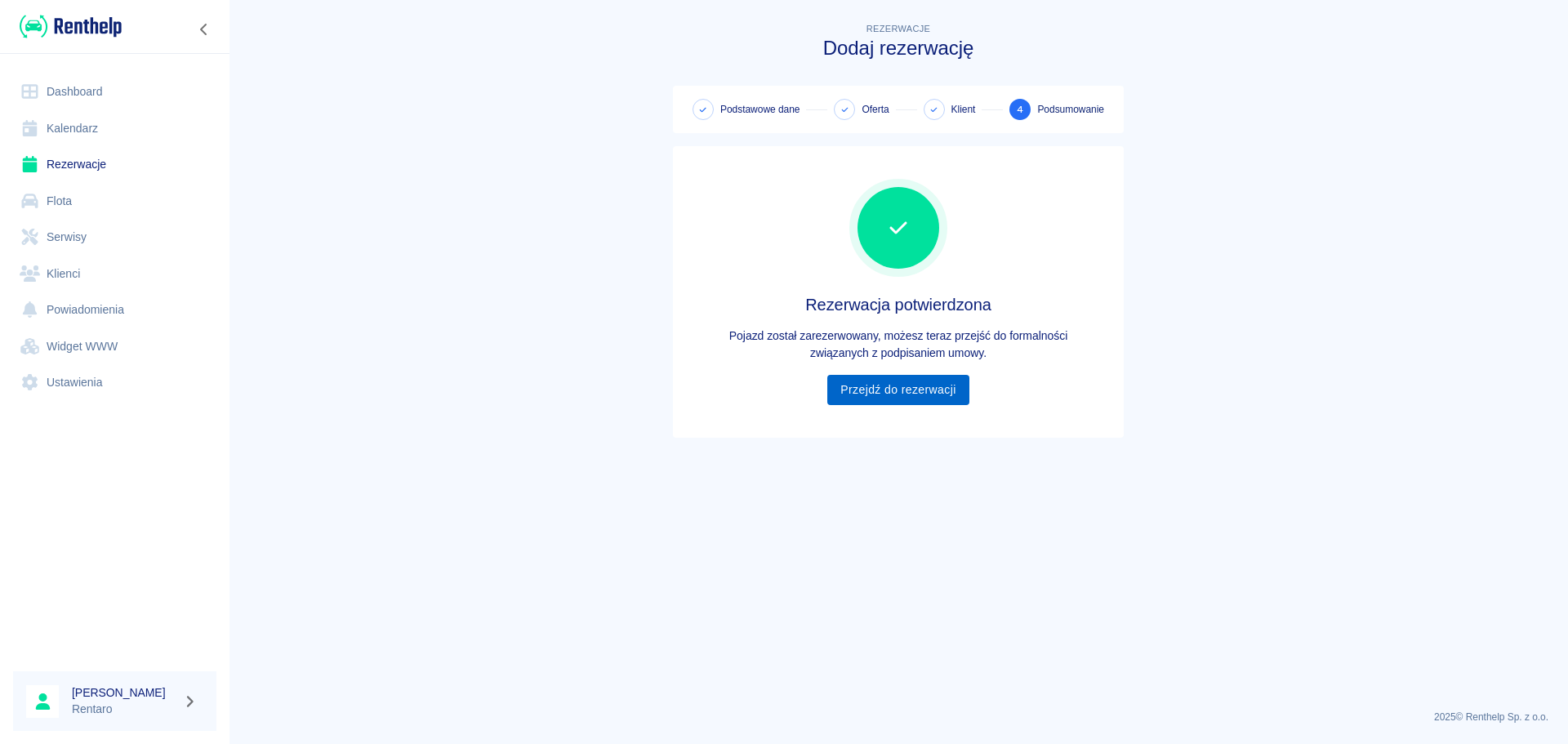
click at [885, 401] on link "Przejdź do rezerwacji" at bounding box center [898, 390] width 141 height 30
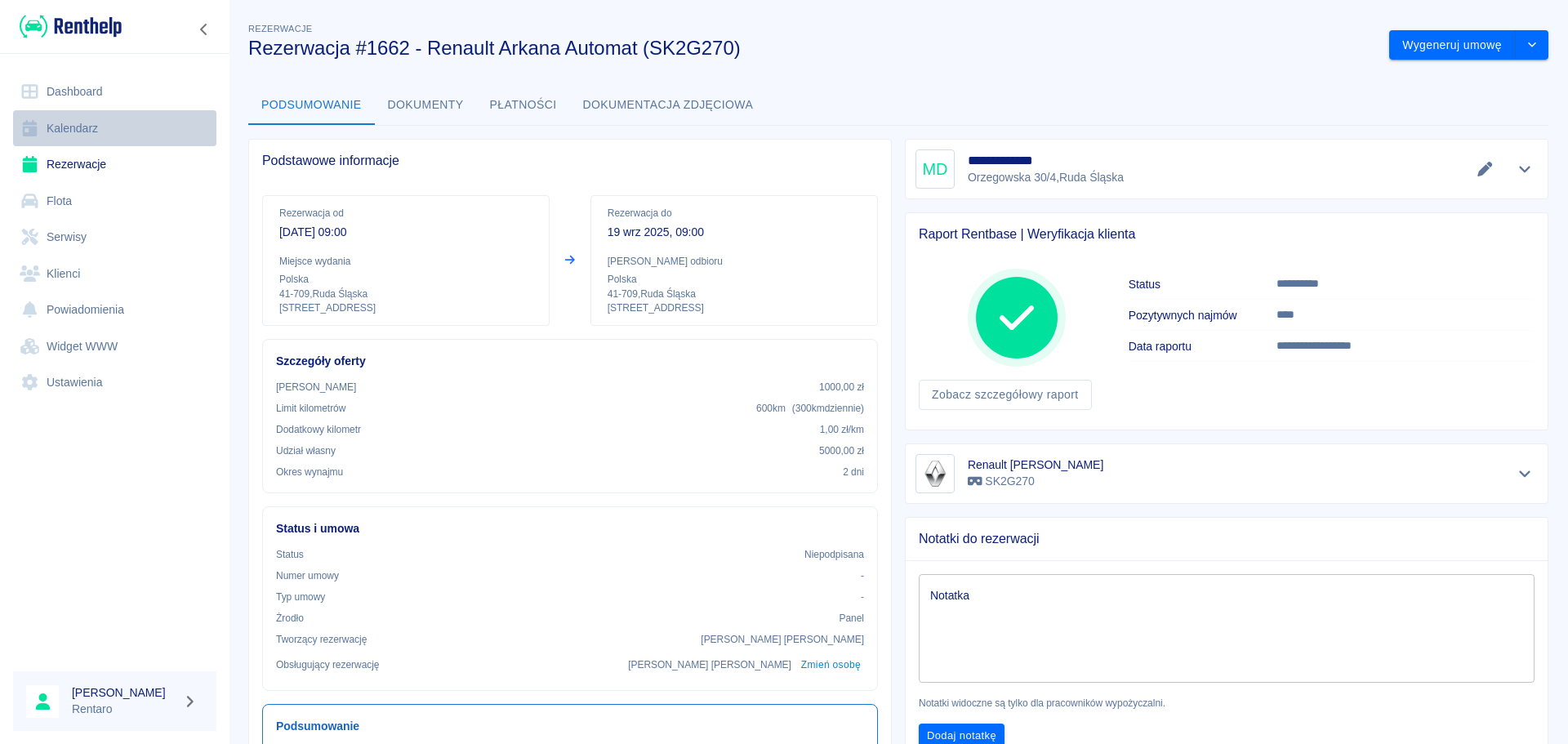
click at [75, 123] on link "Kalendarz" at bounding box center [114, 128] width 203 height 36
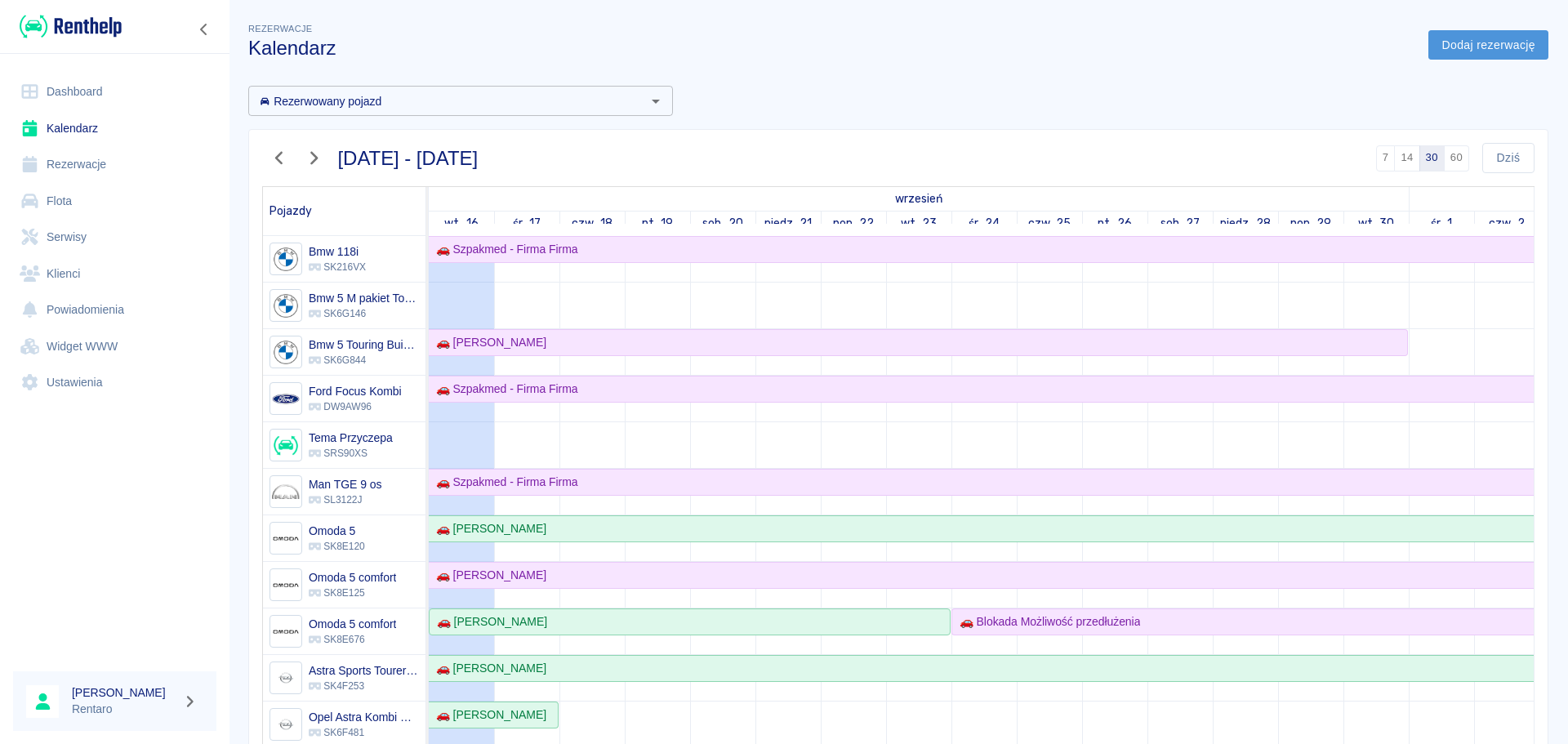
click at [1455, 45] on link "Dodaj rezerwację" at bounding box center [1488, 45] width 120 height 30
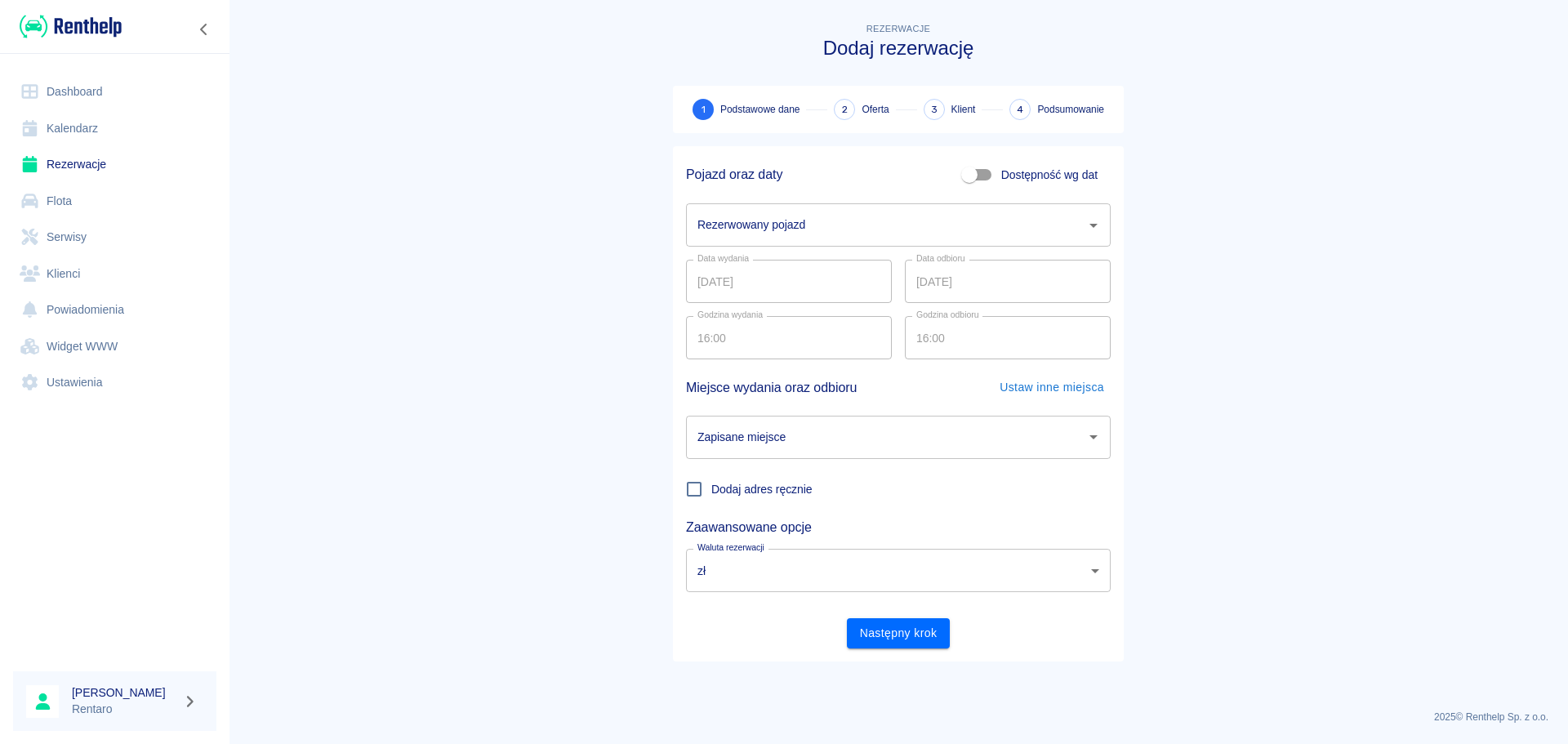
click at [785, 226] on input "Rezerwowany pojazd" at bounding box center [886, 225] width 386 height 28
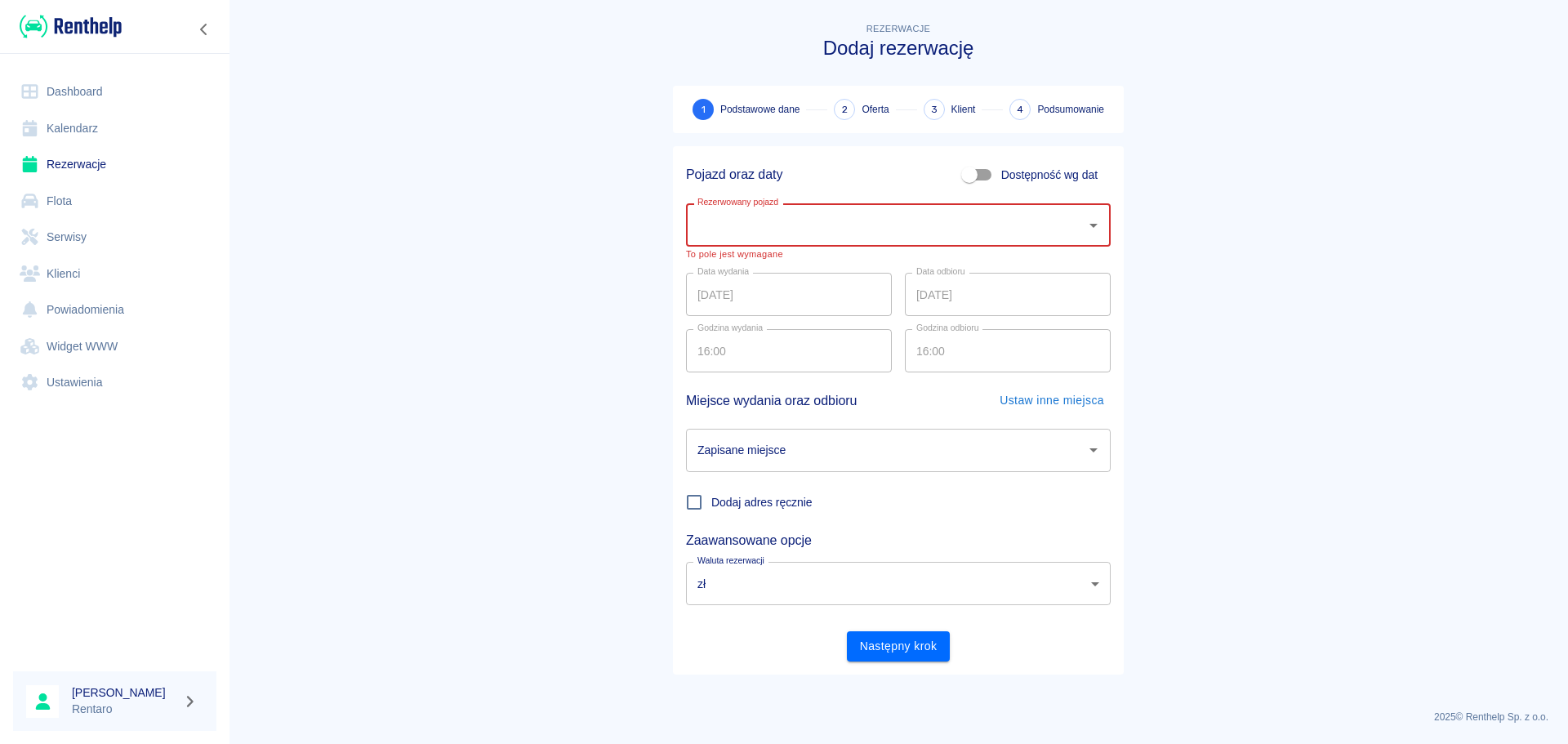
click at [975, 178] on input "Dostępność wg dat" at bounding box center [969, 175] width 93 height 31
checkbox input "true"
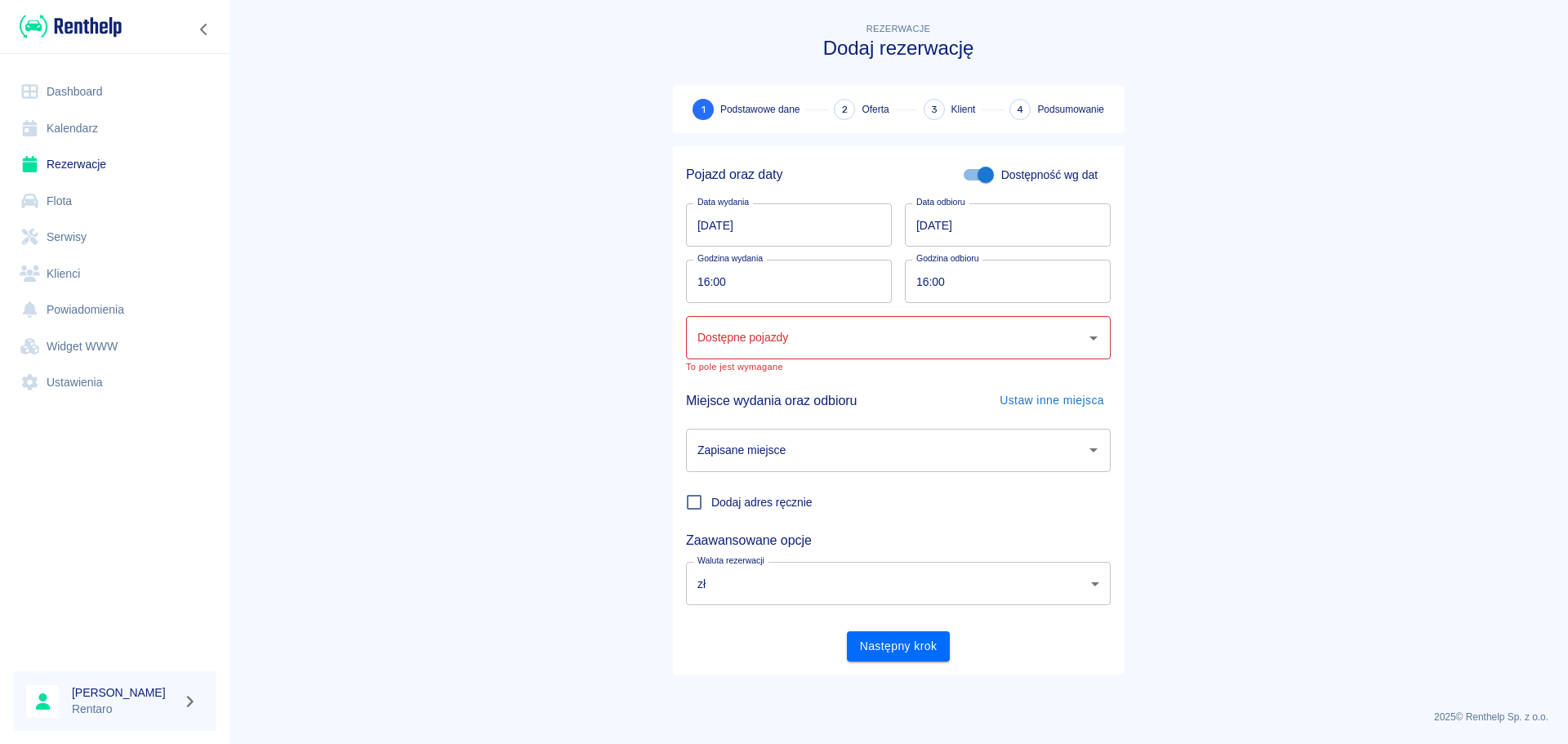
click at [708, 220] on input "[DATE]" at bounding box center [789, 225] width 206 height 43
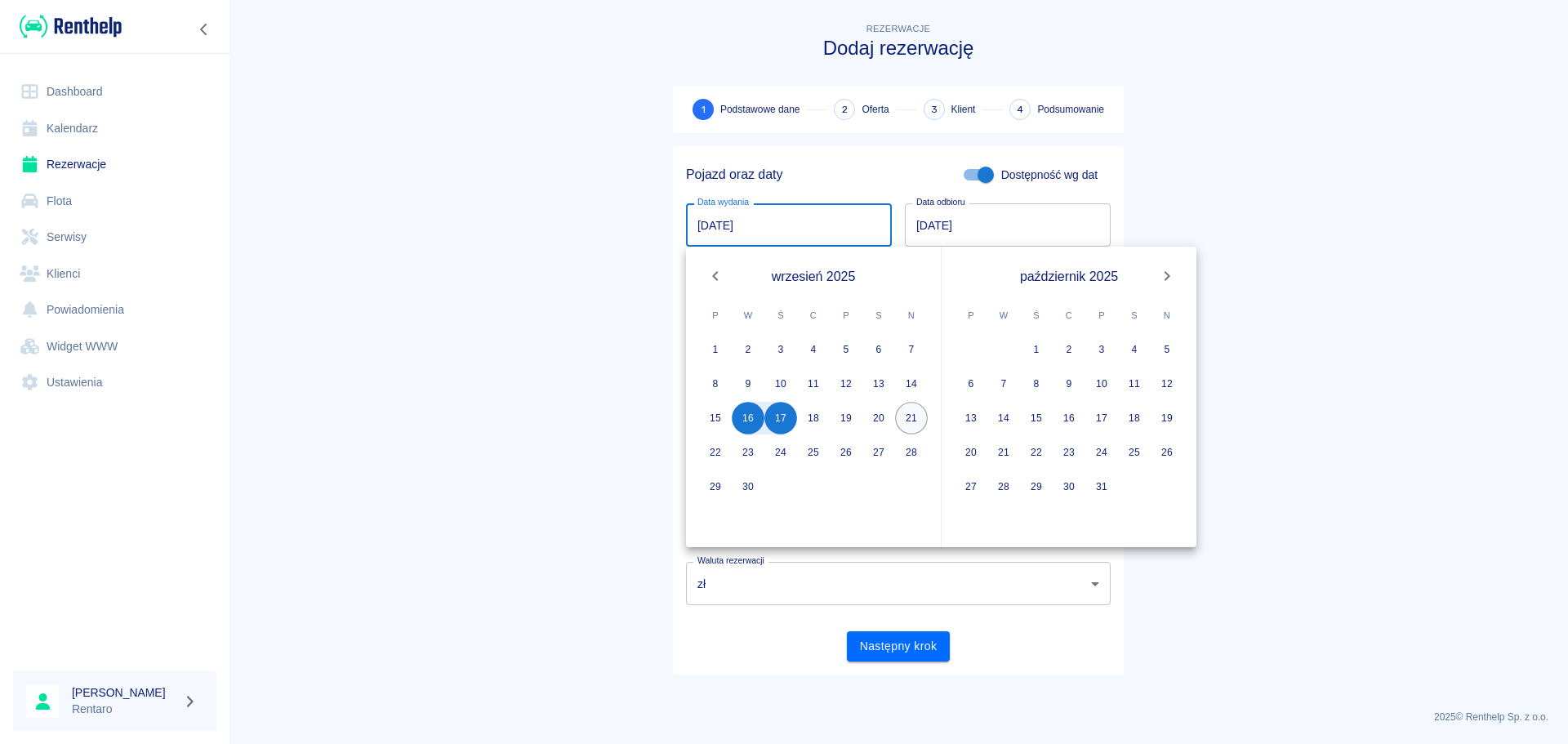
click at [904, 420] on button "21" at bounding box center [911, 417] width 32 height 32
type input "21.09.2025"
type input "DD.MM.YYYY"
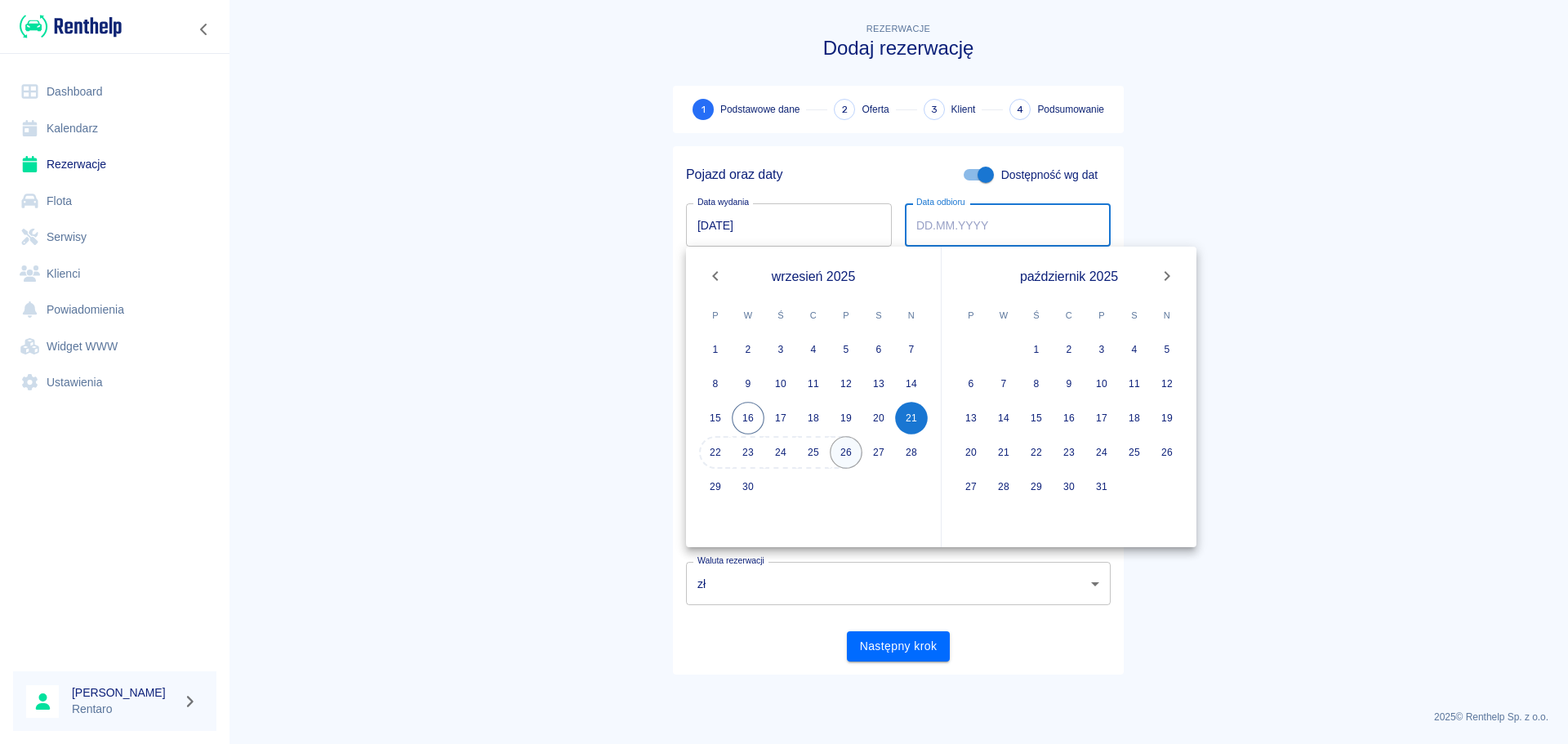
click at [841, 453] on button "26" at bounding box center [845, 452] width 32 height 32
type input "[DATE]"
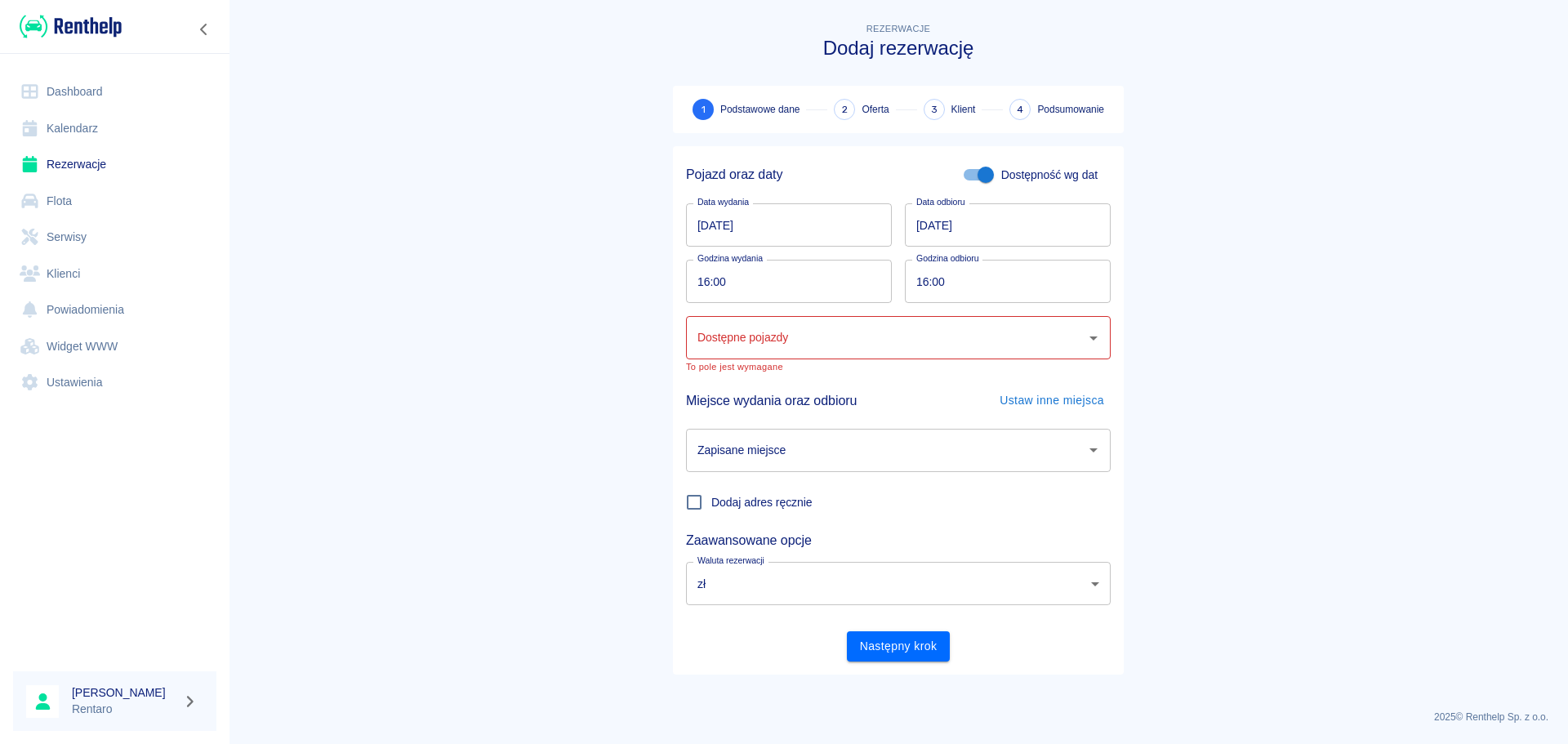
click at [703, 287] on input "16:00" at bounding box center [784, 282] width 194 height 43
type input "09:00"
click at [915, 285] on input "16:00" at bounding box center [1002, 282] width 194 height 43
type input "09:00"
click at [778, 334] on div "Dostępne pojazdy Dostępne pojazdy" at bounding box center [898, 338] width 425 height 43
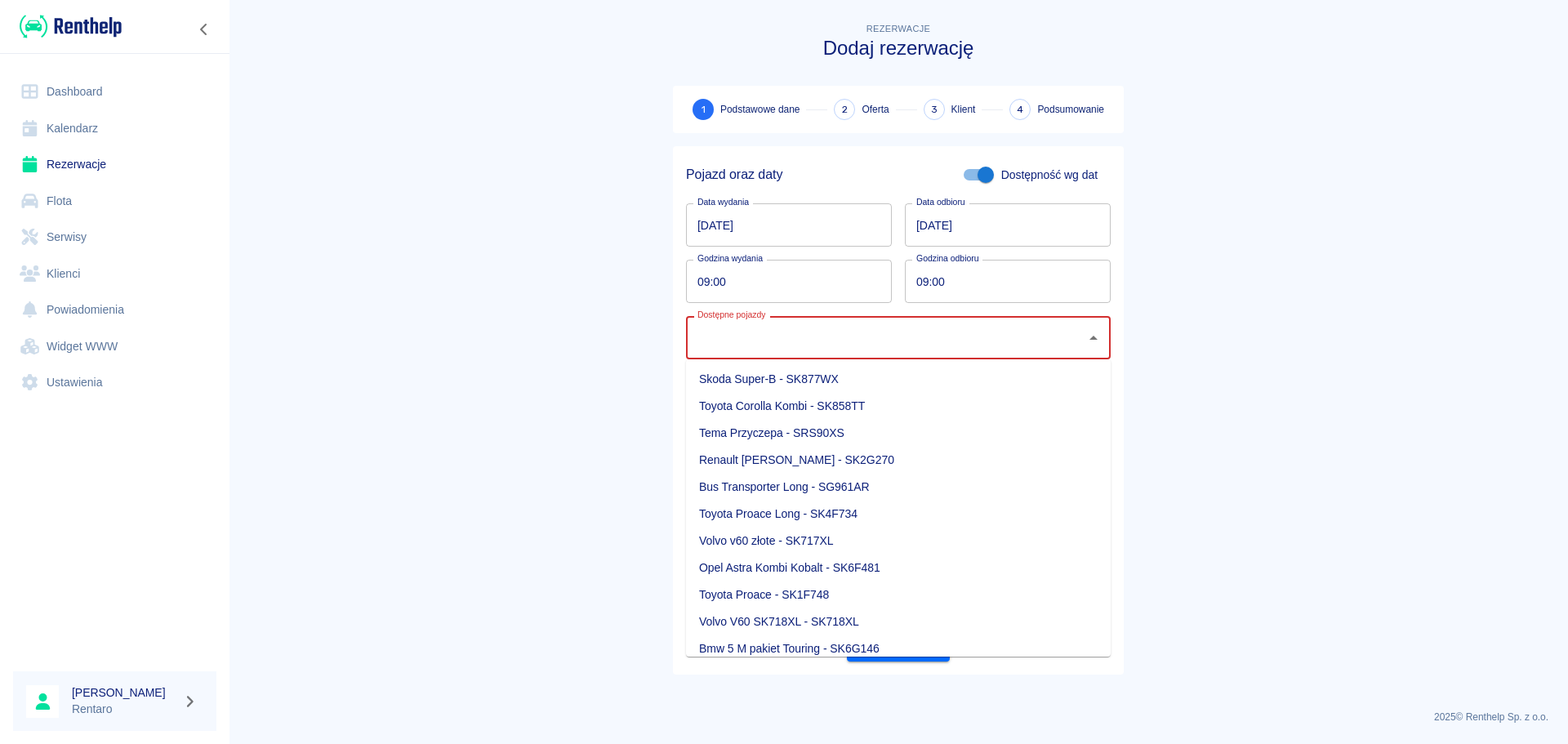
click at [817, 466] on li "Renault [PERSON_NAME] - SK2G270" at bounding box center [898, 459] width 425 height 27
type input "Renault [PERSON_NAME] - SK2G270"
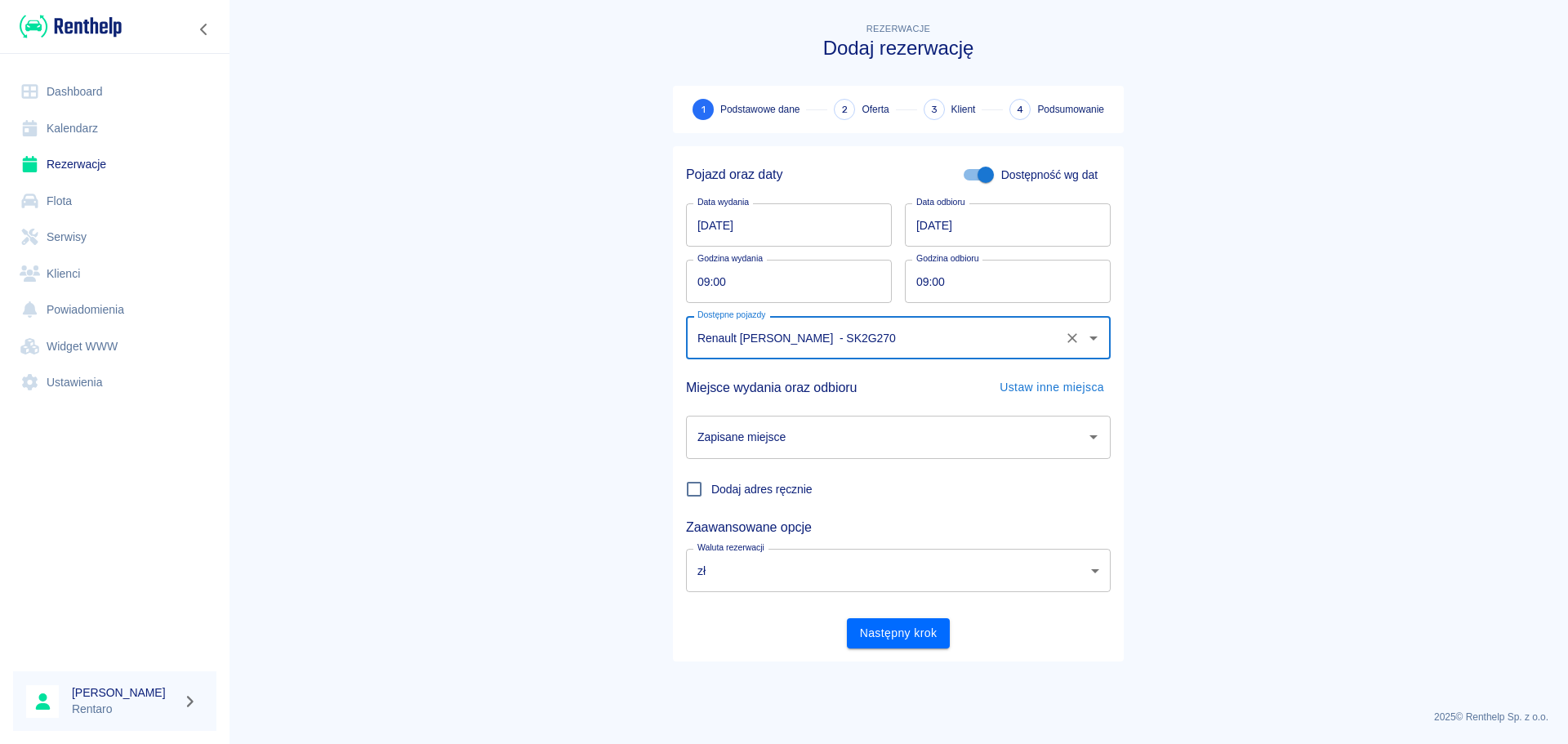
click at [795, 446] on input "Zapisane miejsce" at bounding box center [886, 437] width 386 height 28
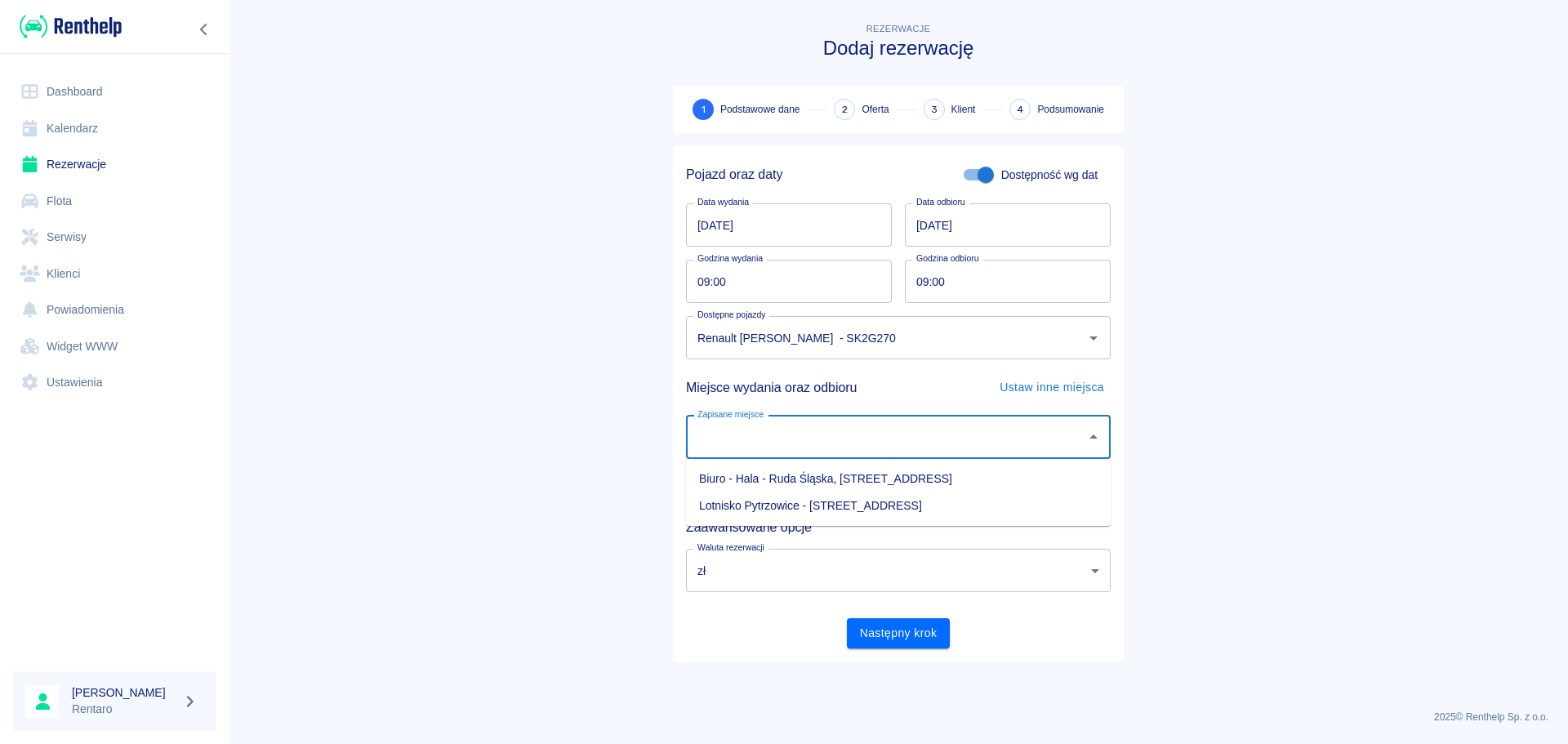
click at [782, 484] on li "Biuro - Hala - Ruda Śląska, [STREET_ADDRESS]" at bounding box center [898, 478] width 425 height 27
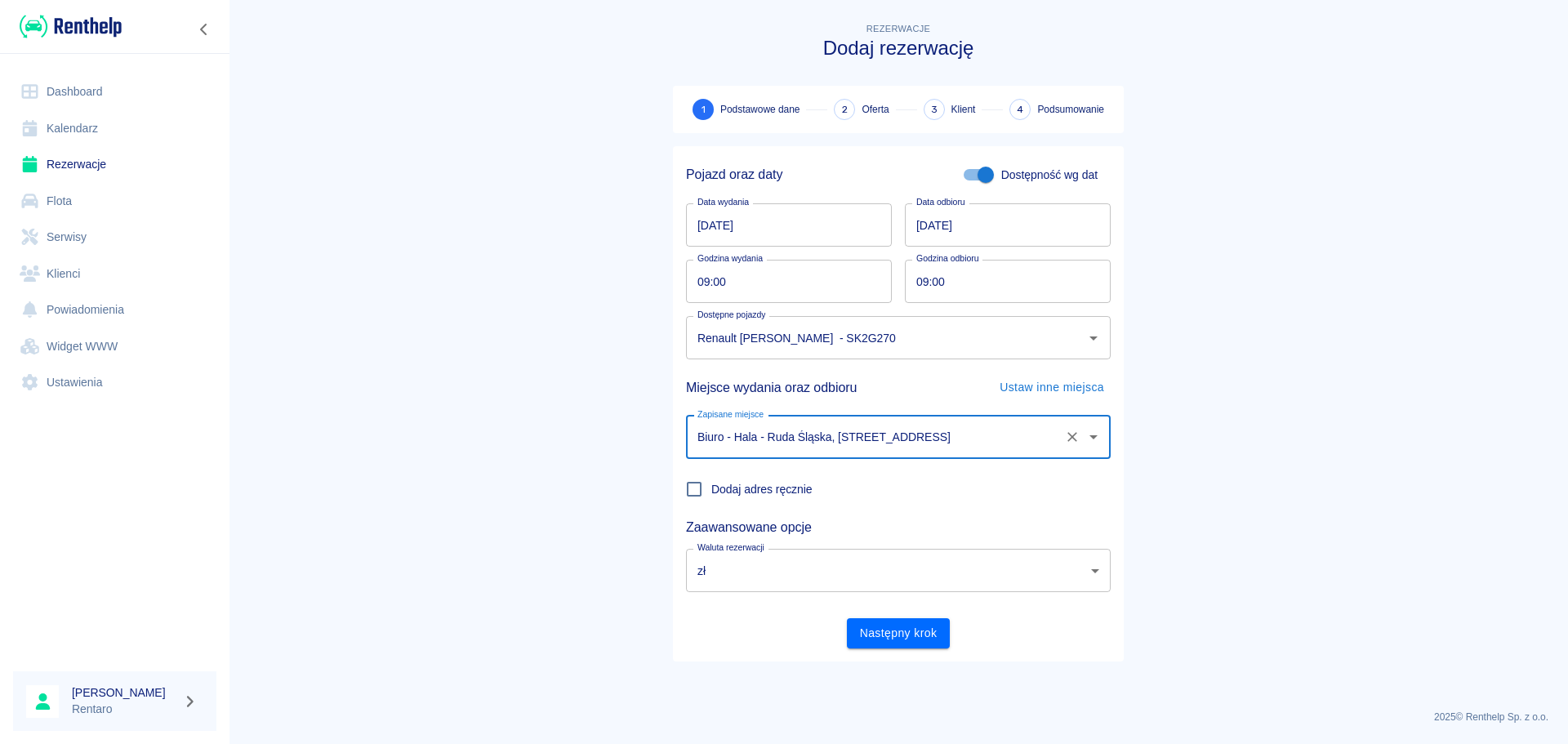
click at [955, 445] on input "Biuro - Hala - Ruda Śląska, [STREET_ADDRESS]" at bounding box center [875, 437] width 364 height 28
click at [868, 502] on li "Lotnisko Pytrzowice - [STREET_ADDRESS]" at bounding box center [898, 505] width 425 height 27
type input "Lotnisko Pytrzowice - [STREET_ADDRESS]"
click at [919, 625] on button "Następny krok" at bounding box center [899, 633] width 104 height 30
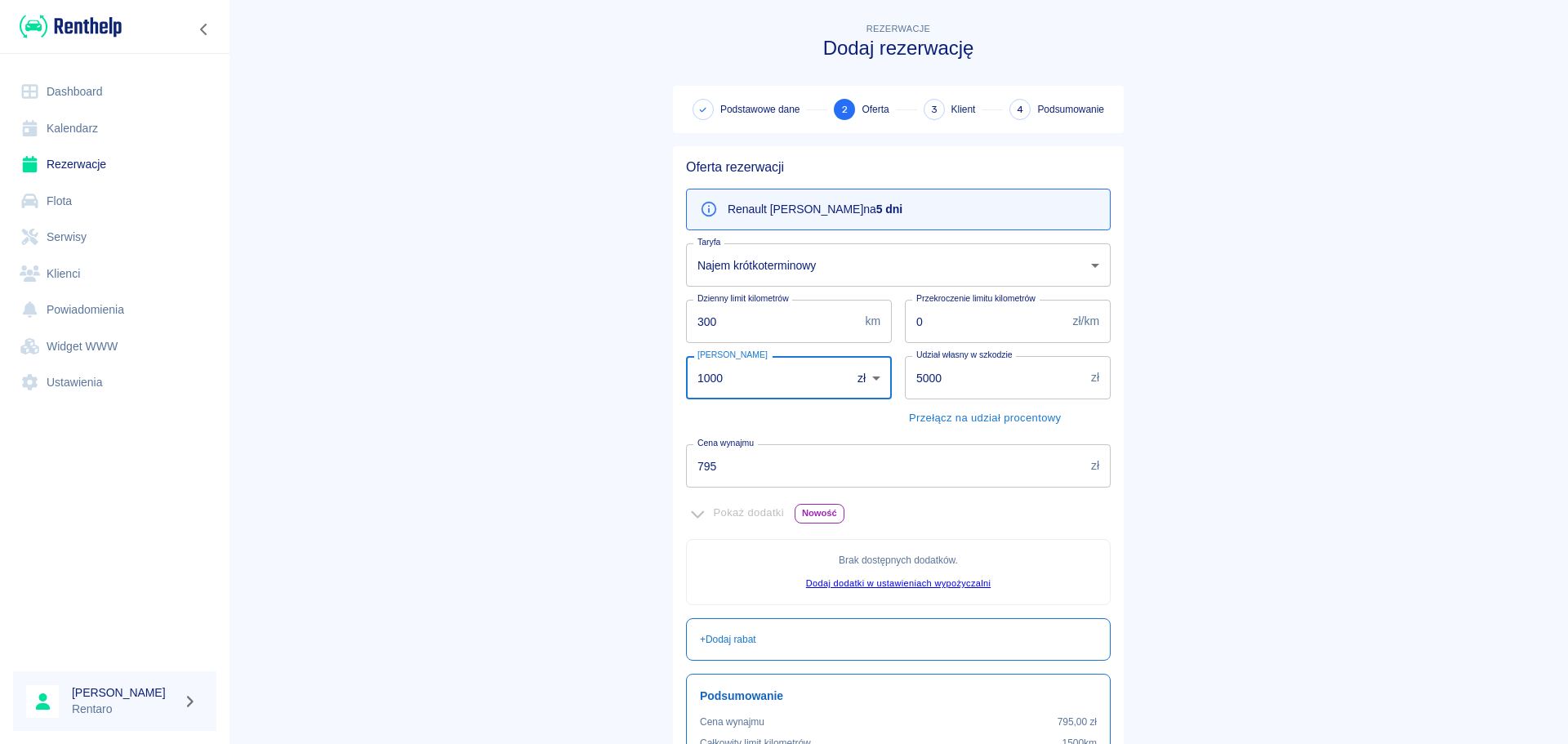
drag, startPoint x: 728, startPoint y: 364, endPoint x: 318, endPoint y: 377, distance: 410.2
click at [322, 378] on main "Rezerwacje Dodaj rezerwację Podstawowe dane 2 Oferta 3 Klient 4 Podsumowanie Of…" at bounding box center [898, 457] width 1339 height 877
type input "0"
drag, startPoint x: 939, startPoint y: 319, endPoint x: 611, endPoint y: 320, distance: 328.0
click at [641, 317] on main "Rezerwacje Dodaj rezerwację Podstawowe dane 2 Oferta 3 Klient 4 Podsumowanie Of…" at bounding box center [898, 457] width 1339 height 877
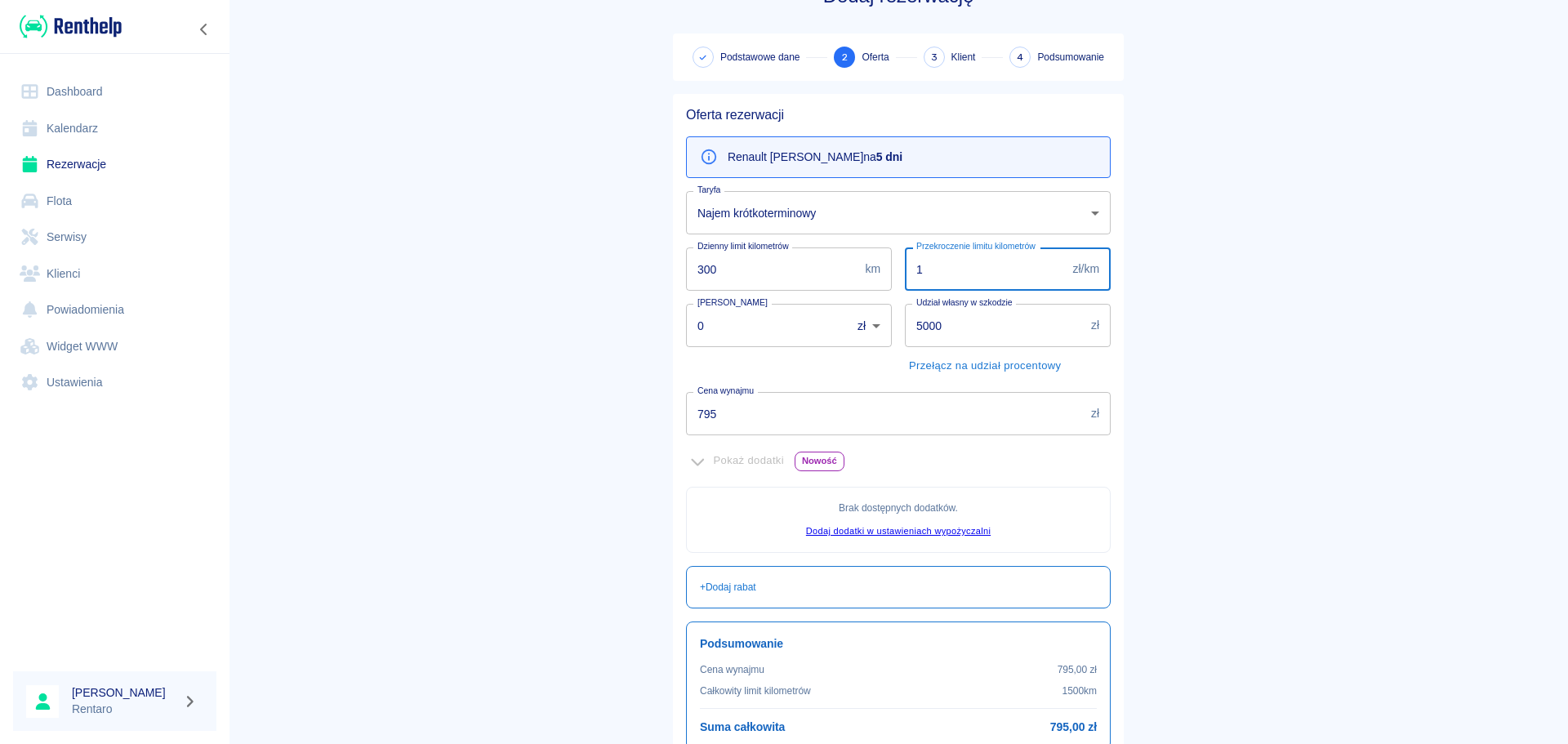
scroll to position [81, 0]
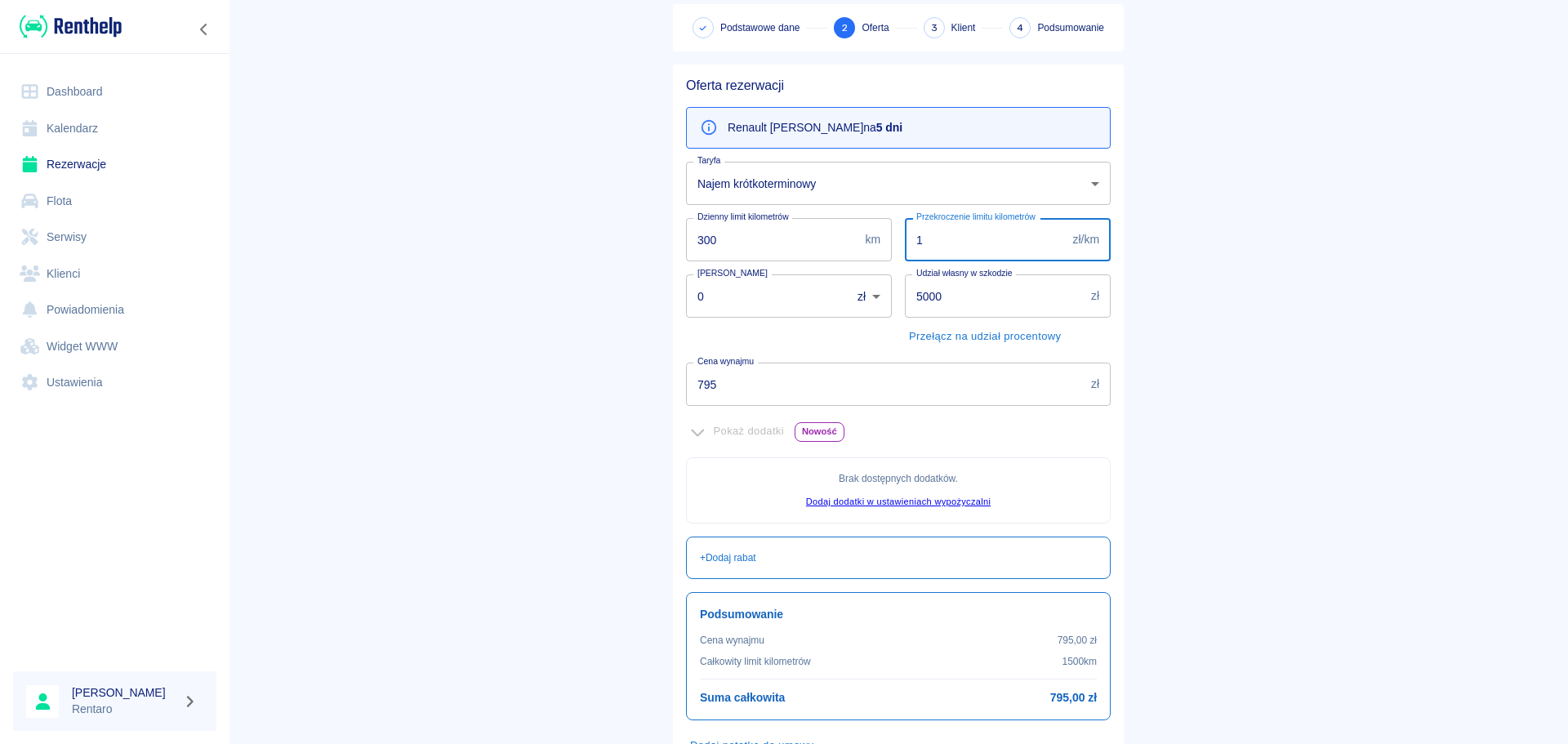
type input "1"
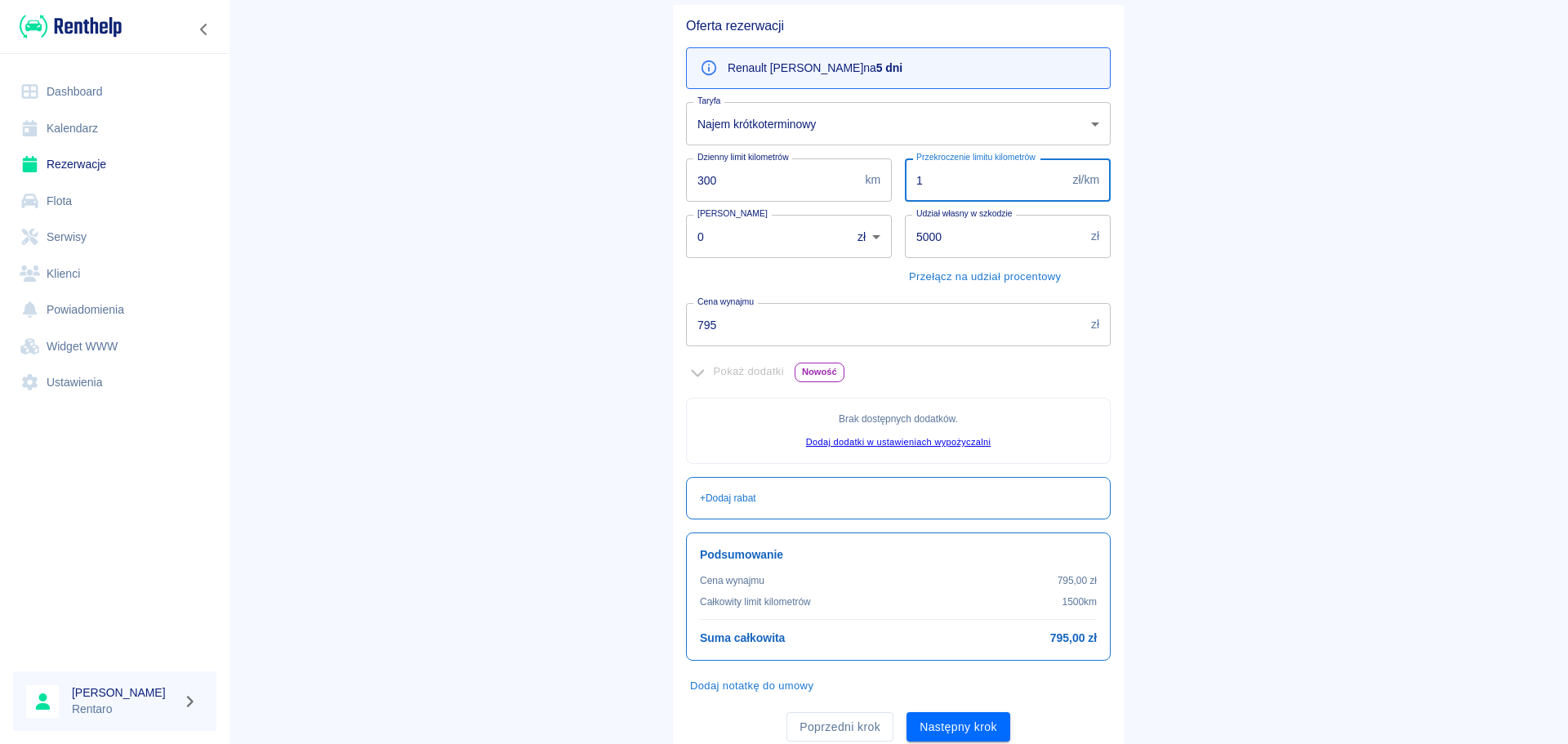
scroll to position [199, 0]
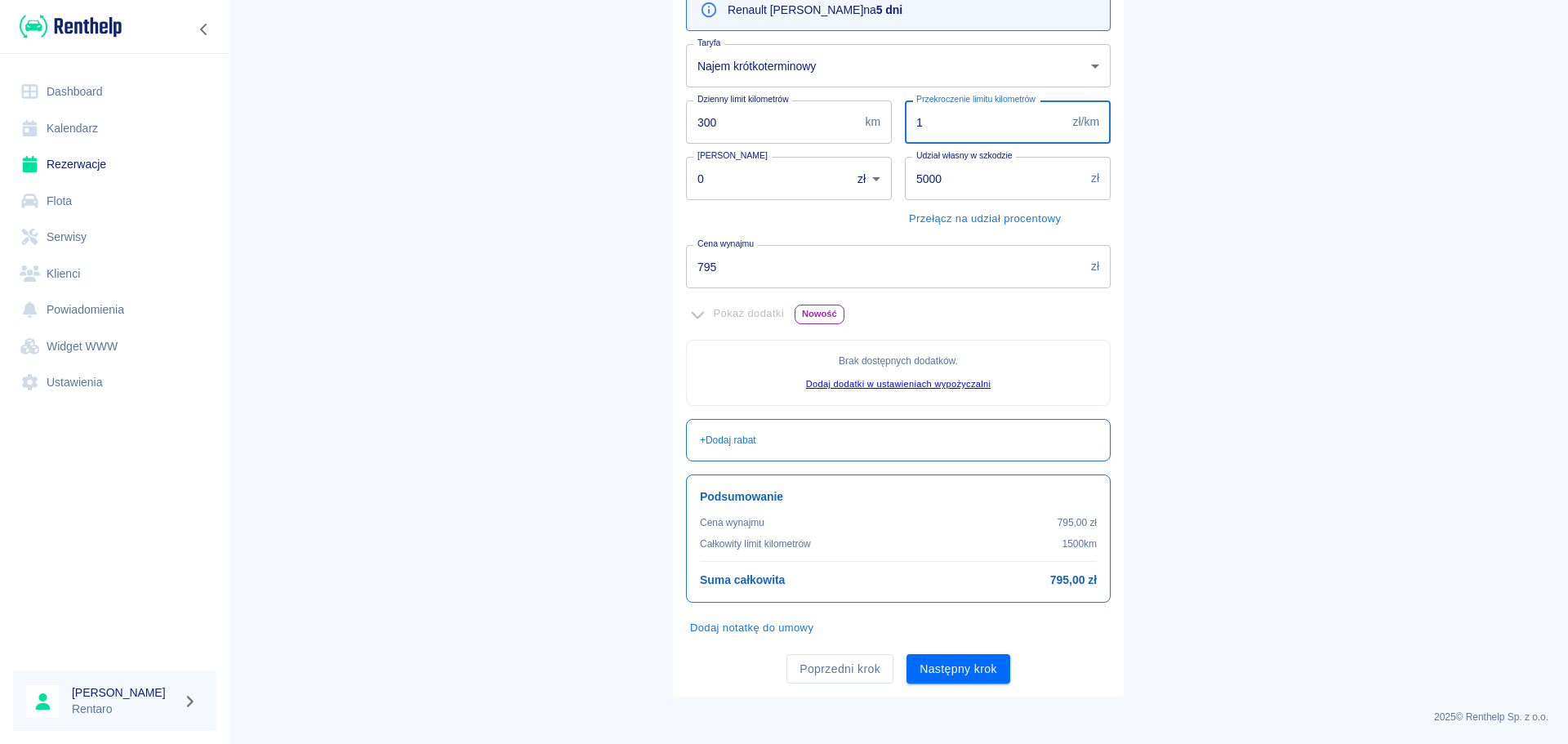
click at [957, 671] on button "Następny krok" at bounding box center [959, 668] width 104 height 30
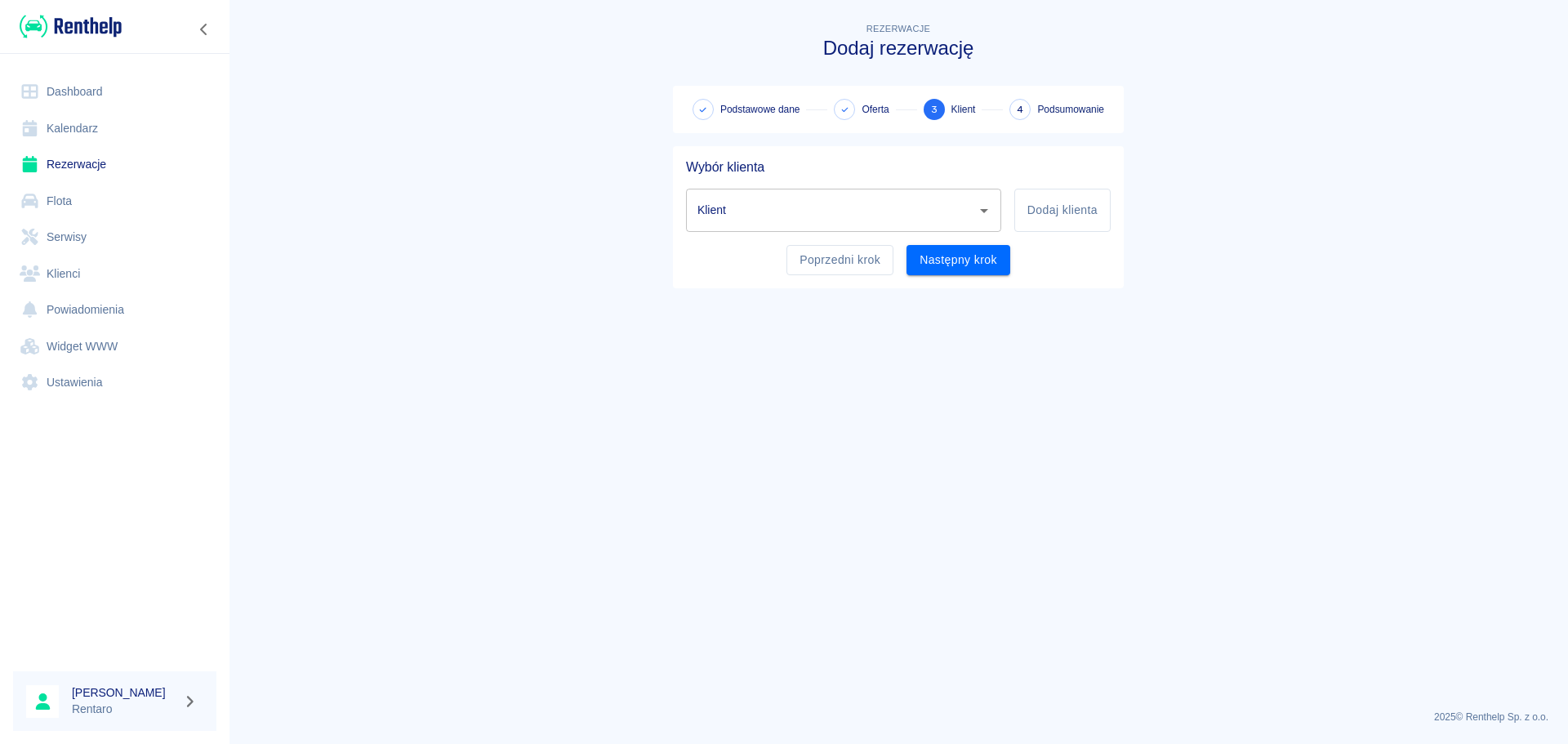
scroll to position [0, 0]
click at [798, 200] on input "Klient" at bounding box center [831, 210] width 276 height 28
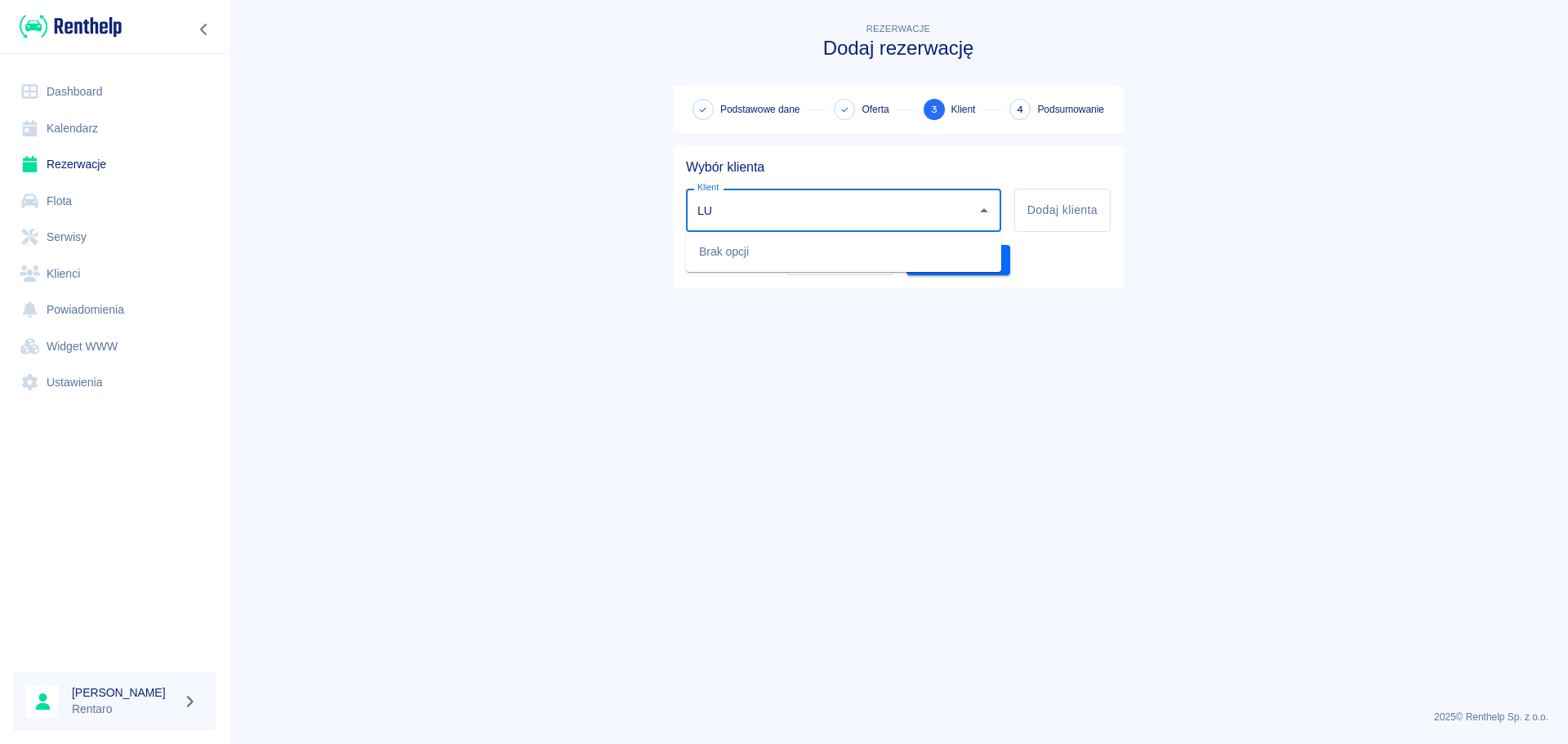
type input "L"
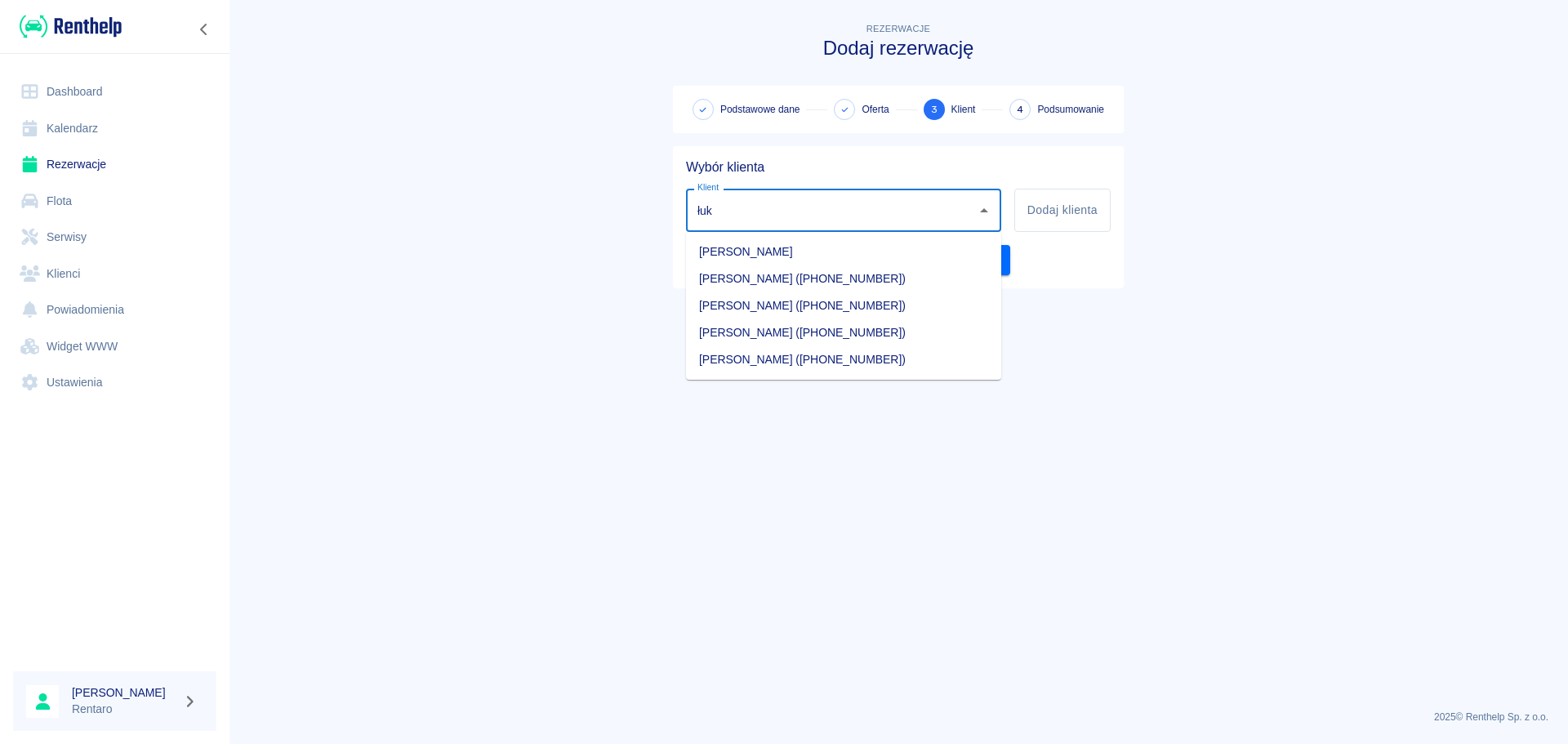
click at [834, 367] on li "[PERSON_NAME] ([PHONE_NUMBER])" at bounding box center [843, 359] width 315 height 27
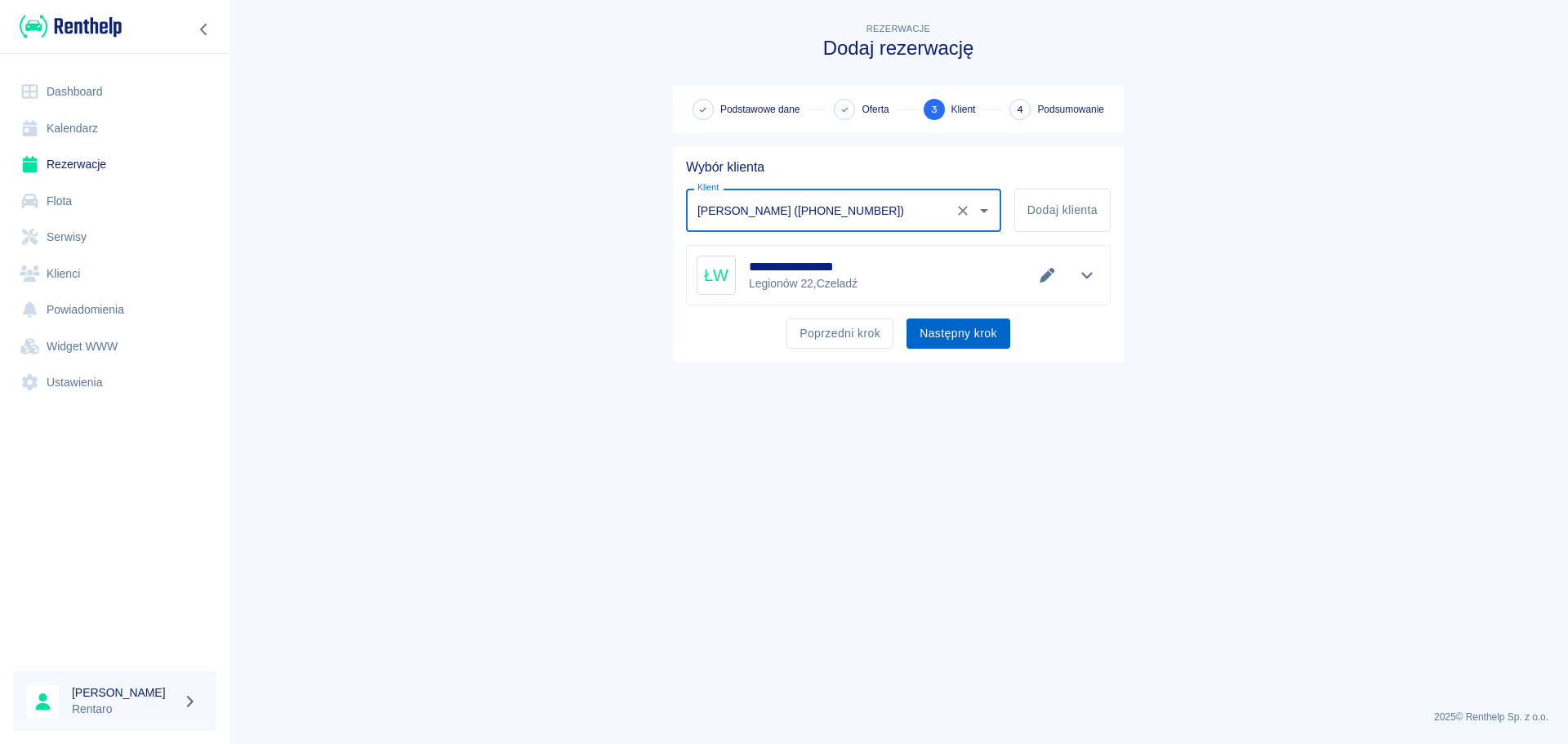
type input "[PERSON_NAME] ([PHONE_NUMBER])"
click at [982, 338] on button "Następny krok" at bounding box center [959, 333] width 104 height 30
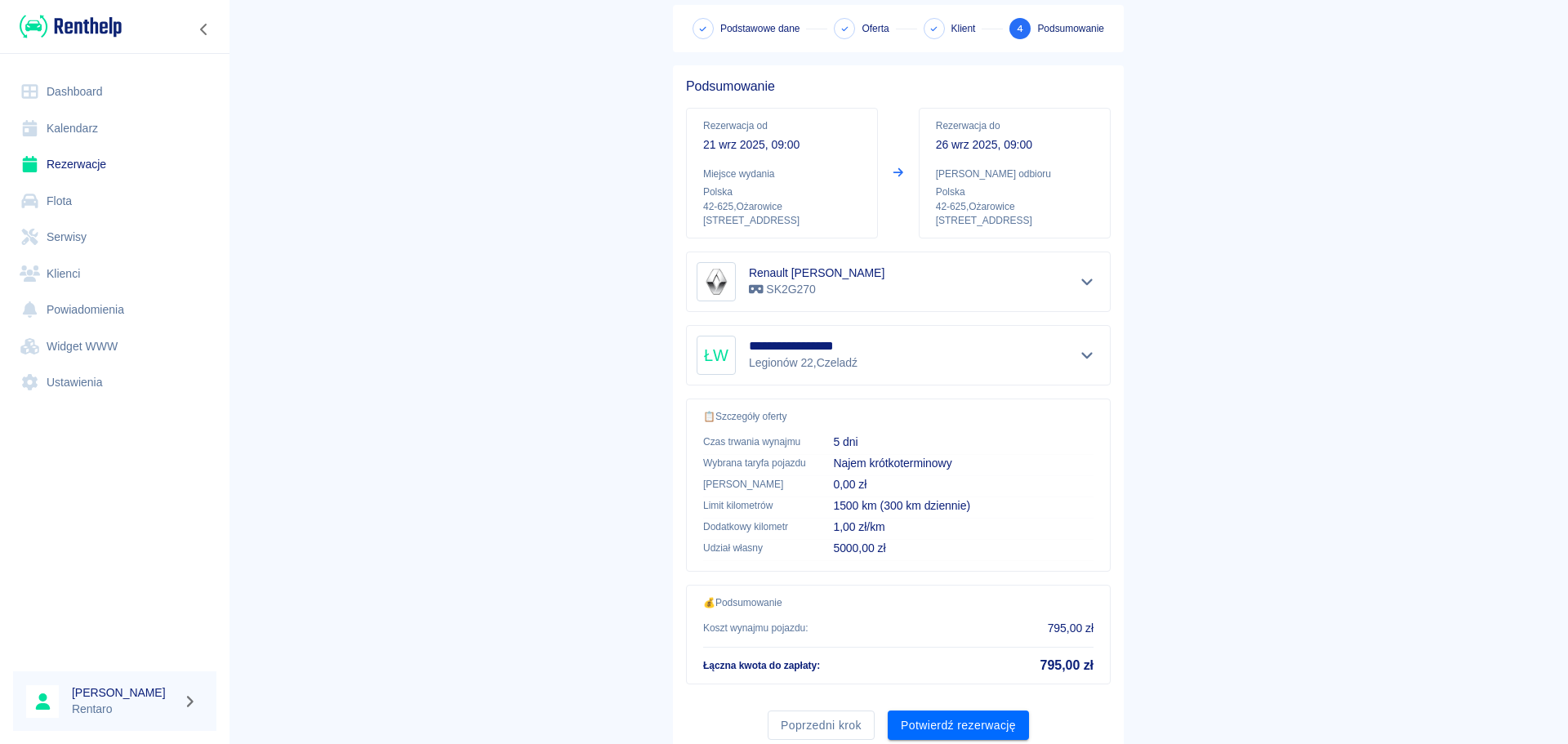
scroll to position [137, 0]
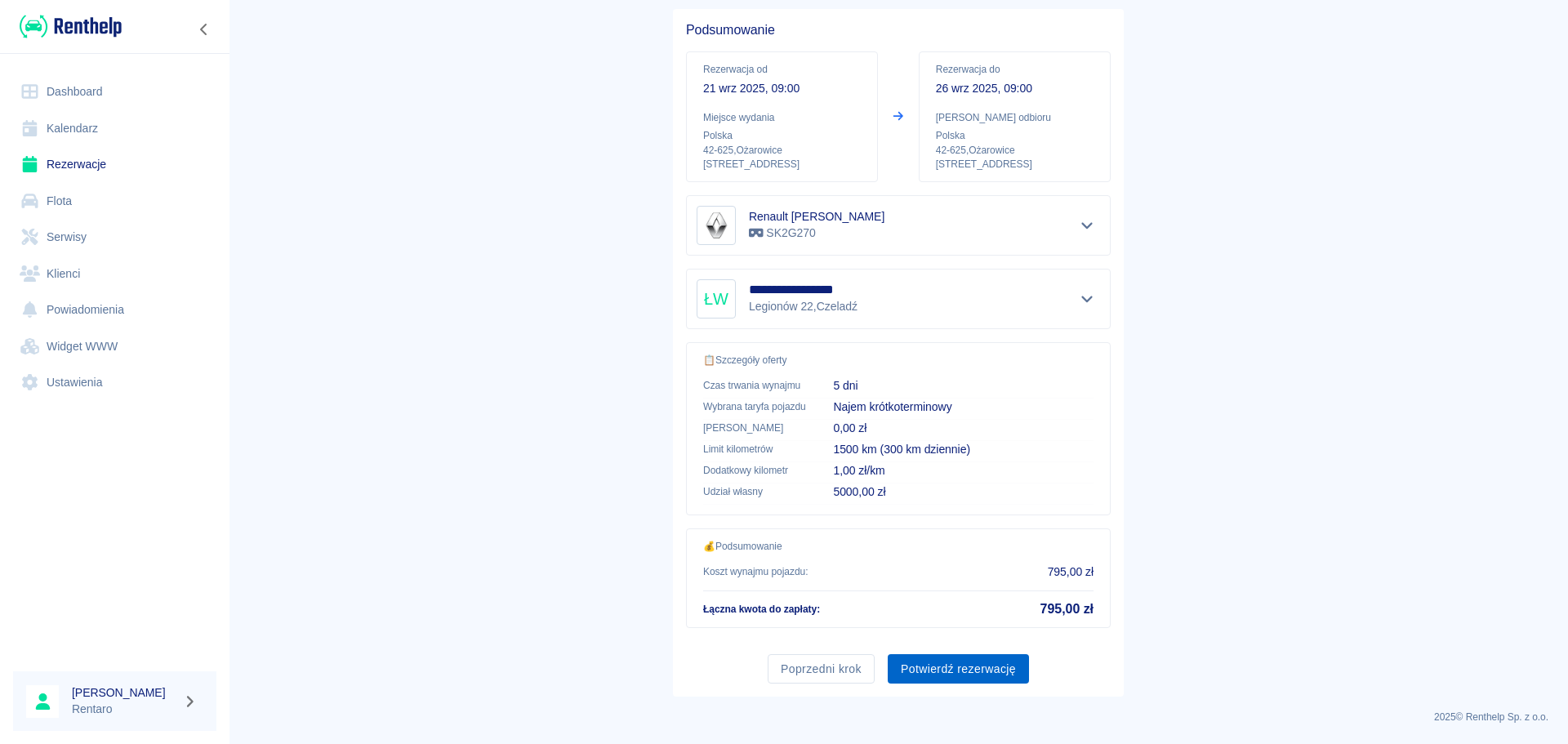
click at [938, 654] on button "Potwierdź rezerwację" at bounding box center [958, 668] width 141 height 30
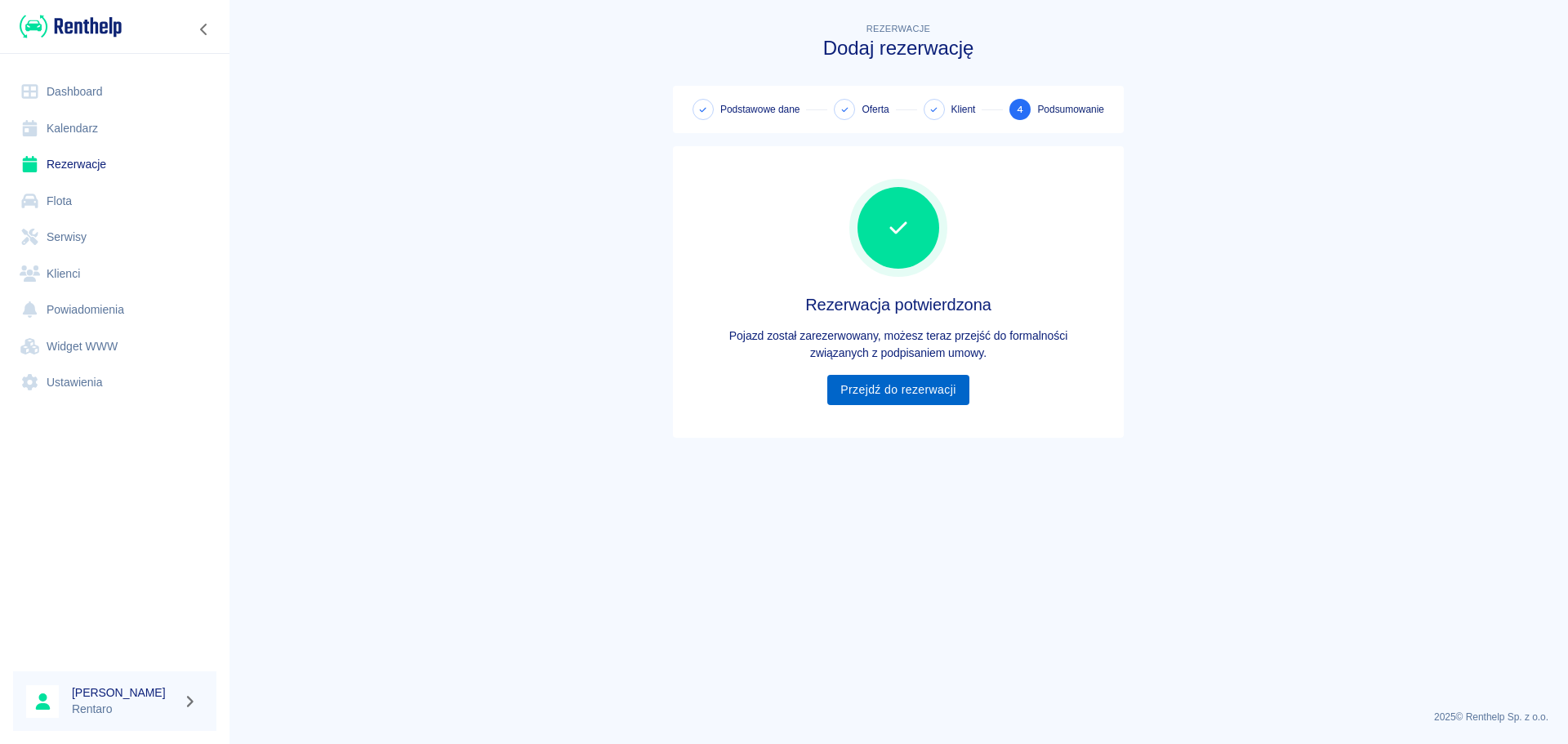
drag, startPoint x: 882, startPoint y: 371, endPoint x: 880, endPoint y: 386, distance: 15.1
click at [882, 371] on div "Rezerwacja potwierdzona Pojazd został zarezerwowany, możesz teraz przejść do fo…" at bounding box center [898, 292] width 425 height 226
click at [878, 393] on link "Przejdź do rezerwacji" at bounding box center [898, 390] width 141 height 30
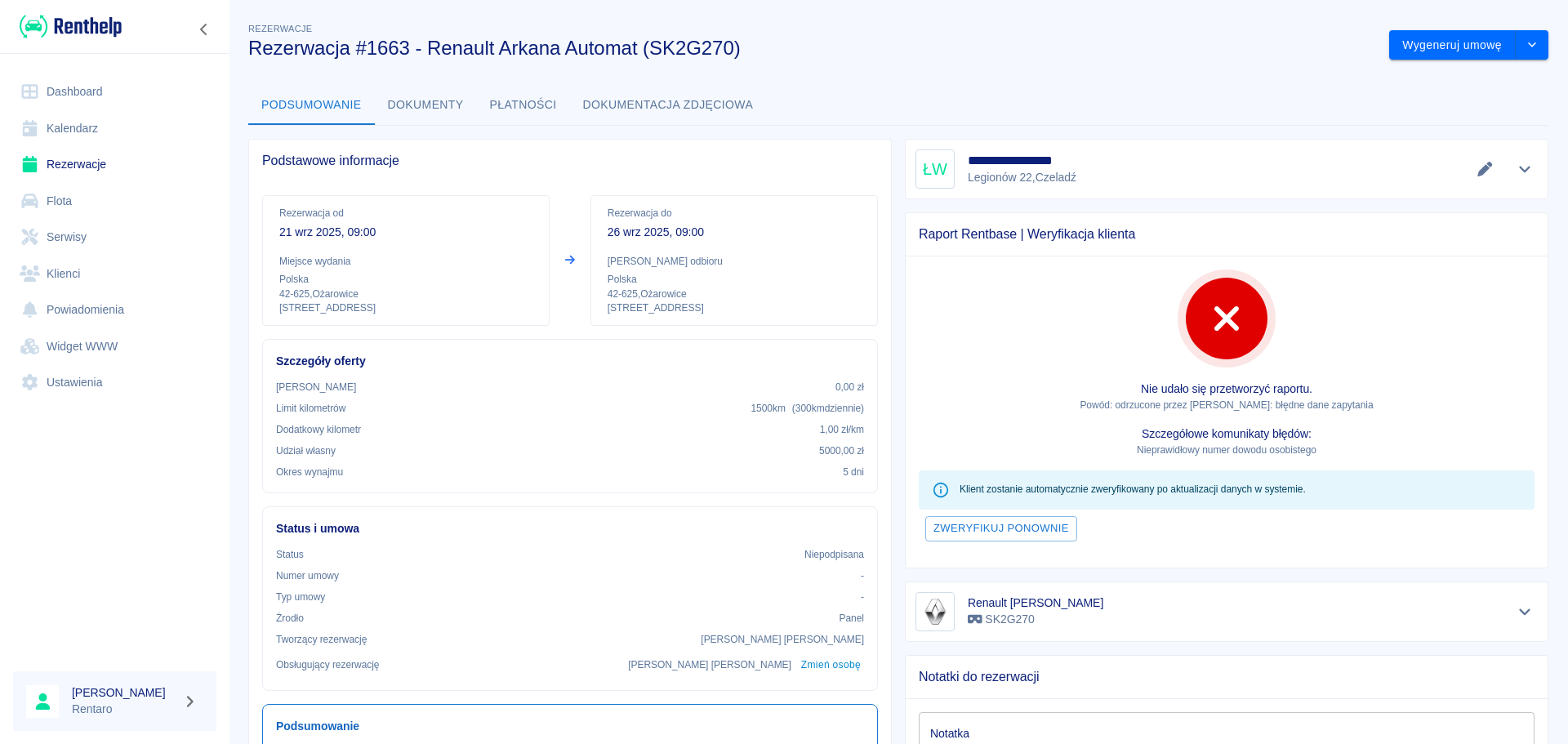
click at [95, 112] on link "Kalendarz" at bounding box center [114, 128] width 203 height 36
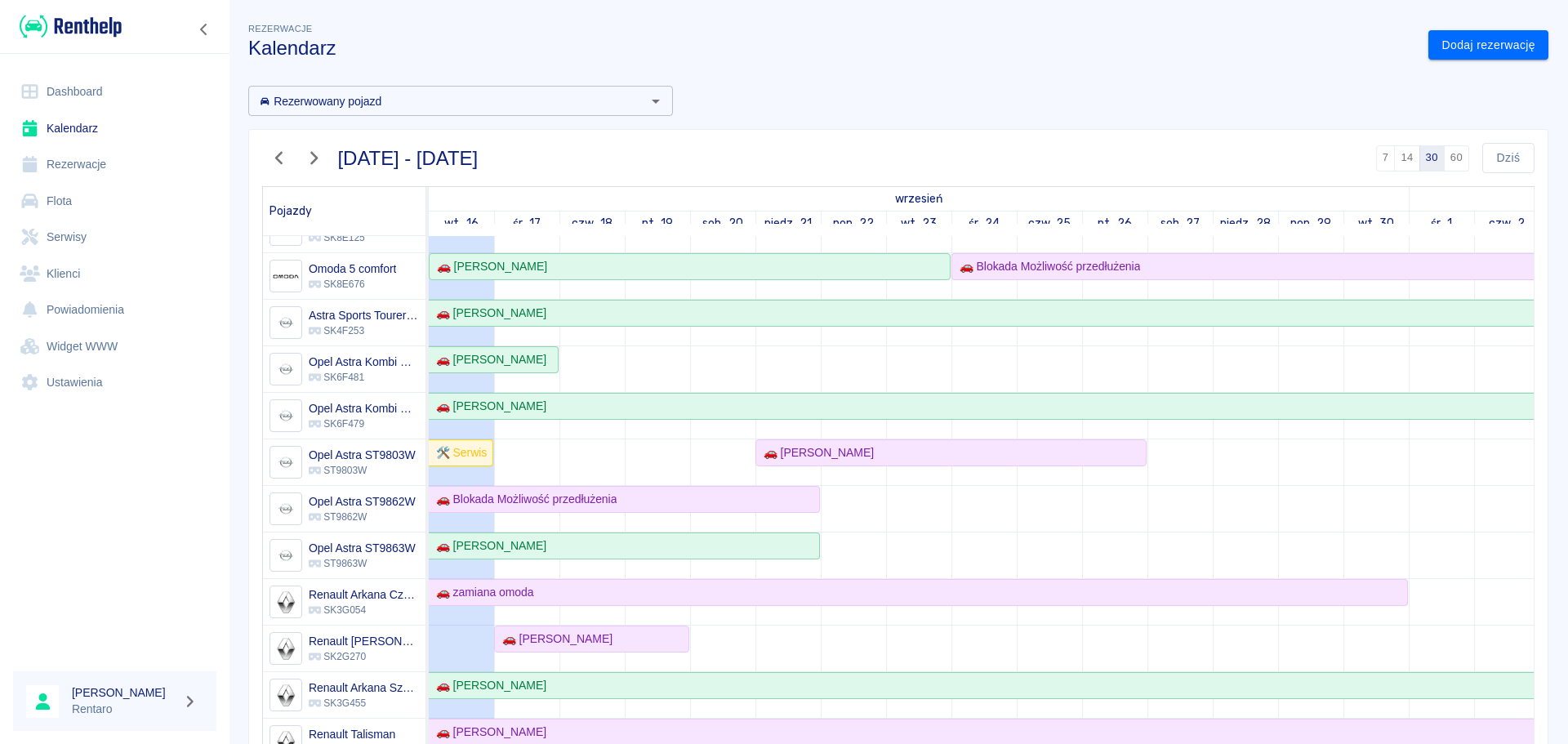
scroll to position [408, 0]
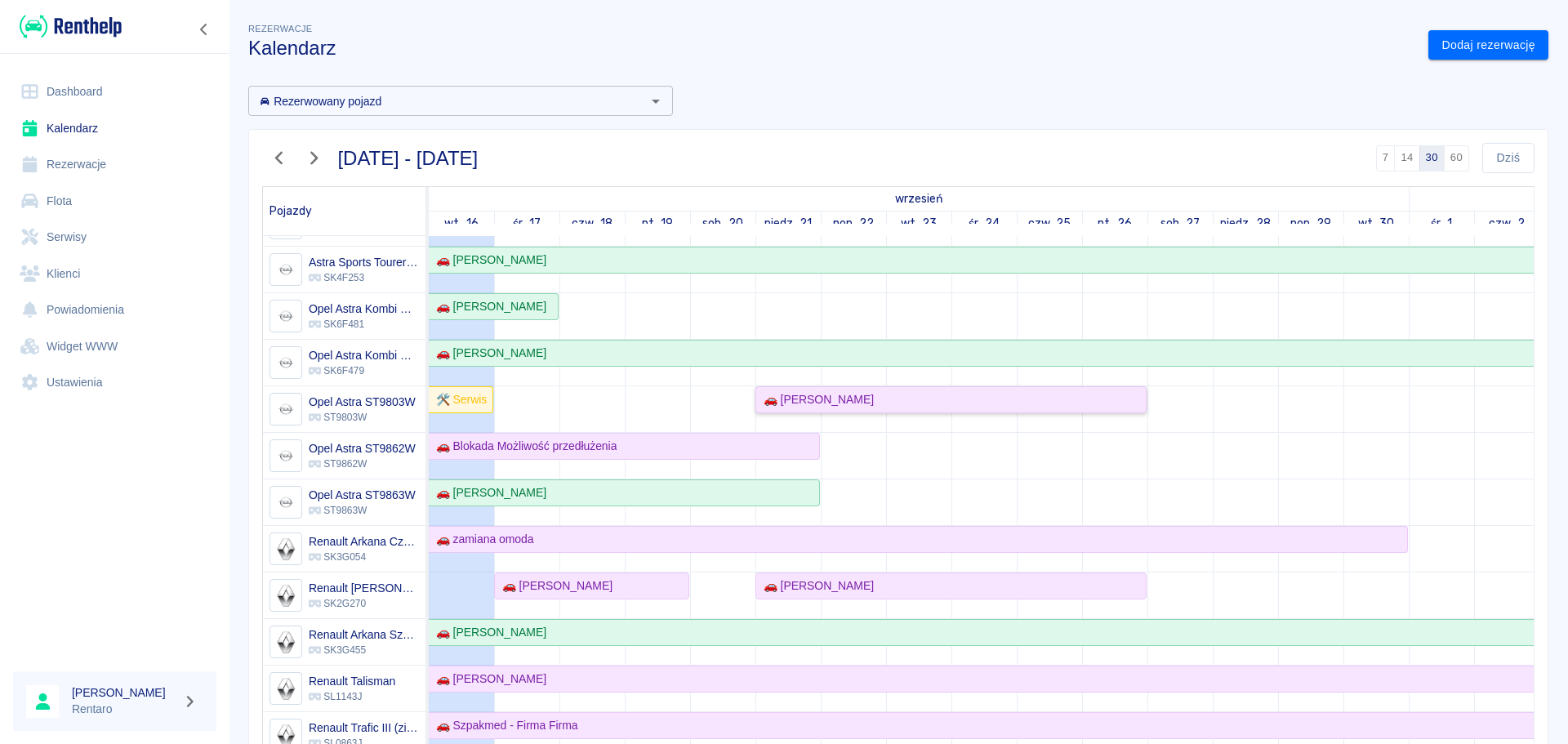
click at [882, 398] on div "🚗 [PERSON_NAME]" at bounding box center [950, 399] width 388 height 17
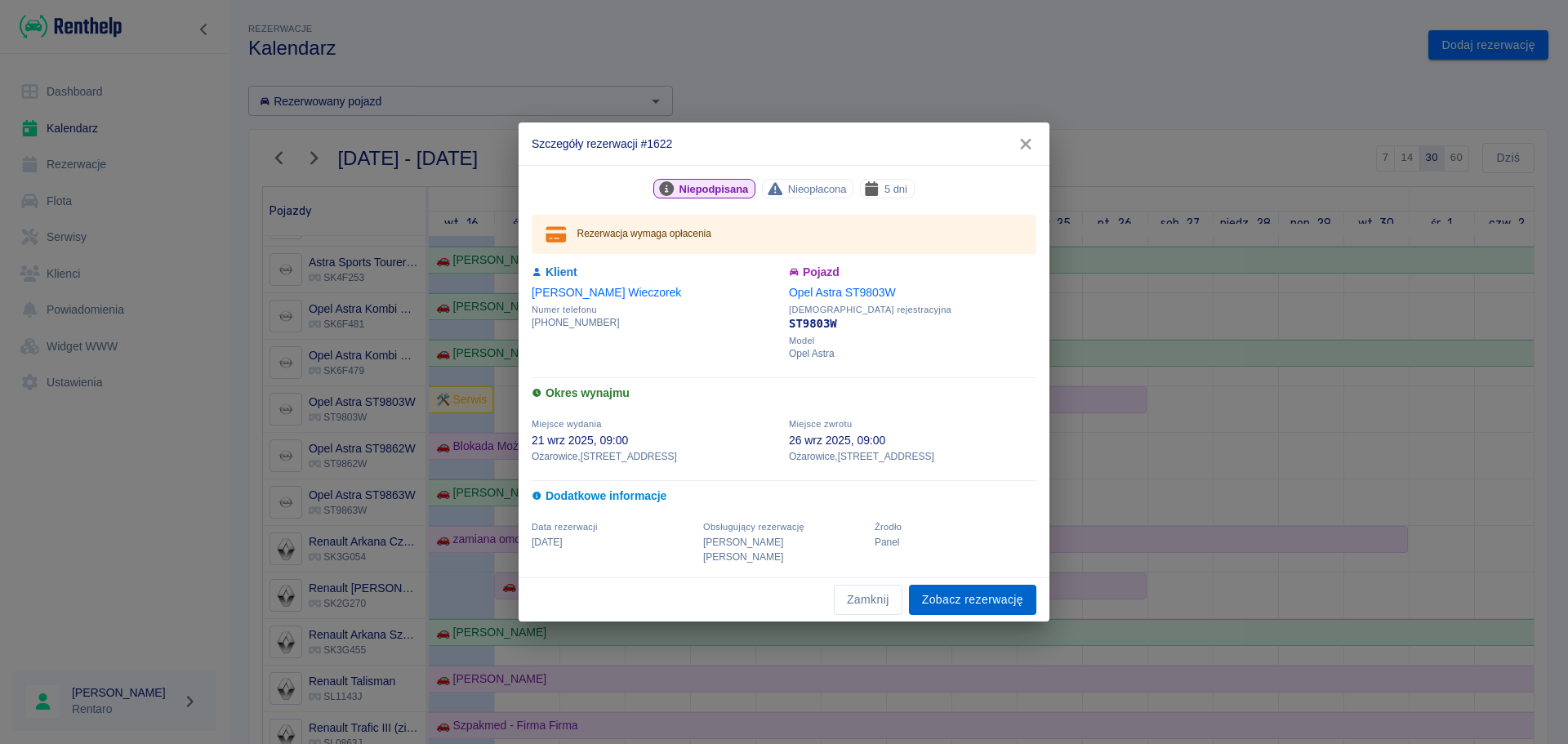
click at [985, 585] on link "Zobacz rezerwację" at bounding box center [973, 600] width 128 height 30
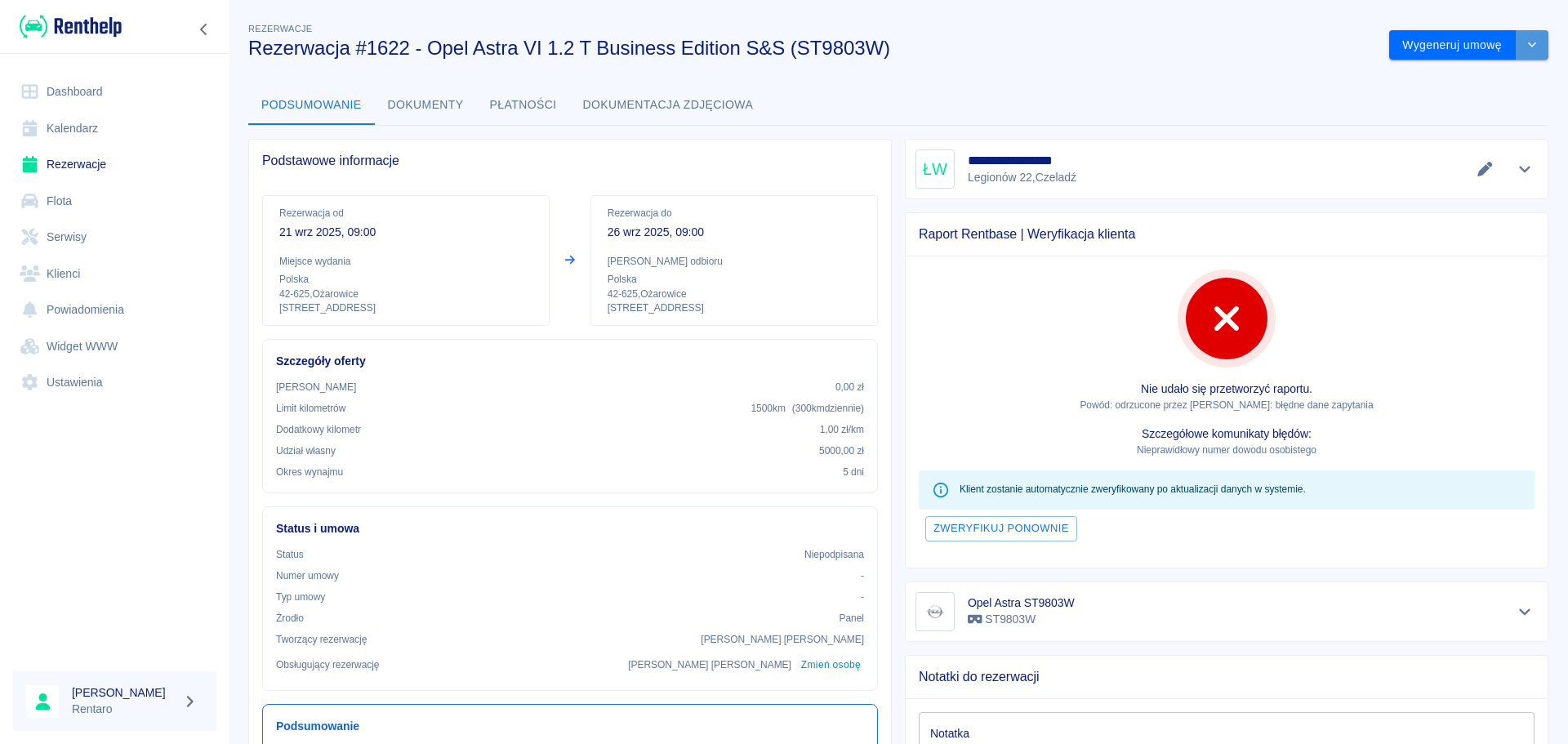
click at [1516, 52] on button "drop-down" at bounding box center [1532, 45] width 32 height 30
click at [1471, 133] on li "Anuluj rezerwację" at bounding box center [1457, 133] width 133 height 27
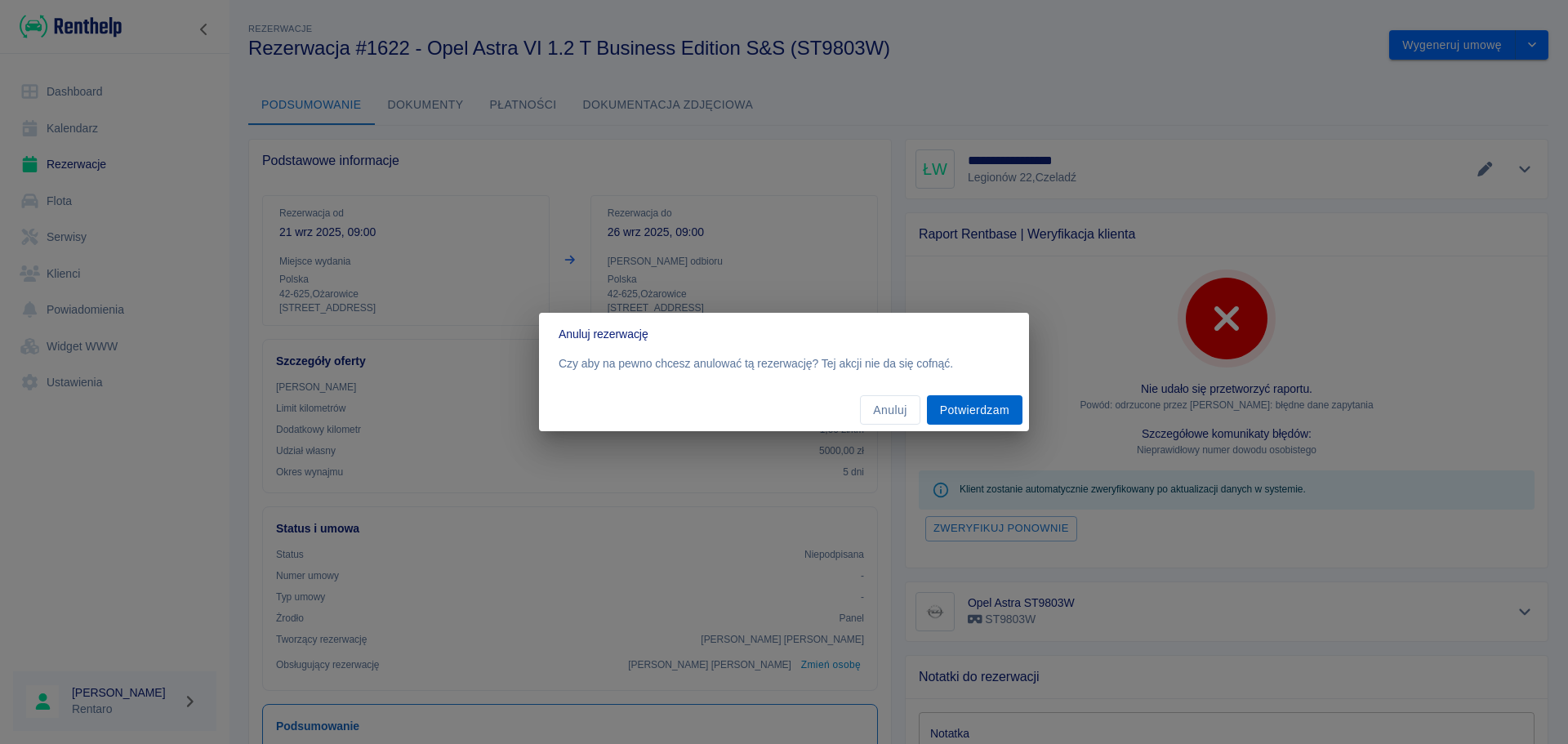
click at [984, 401] on button "Potwierdzam" at bounding box center [974, 410] width 95 height 30
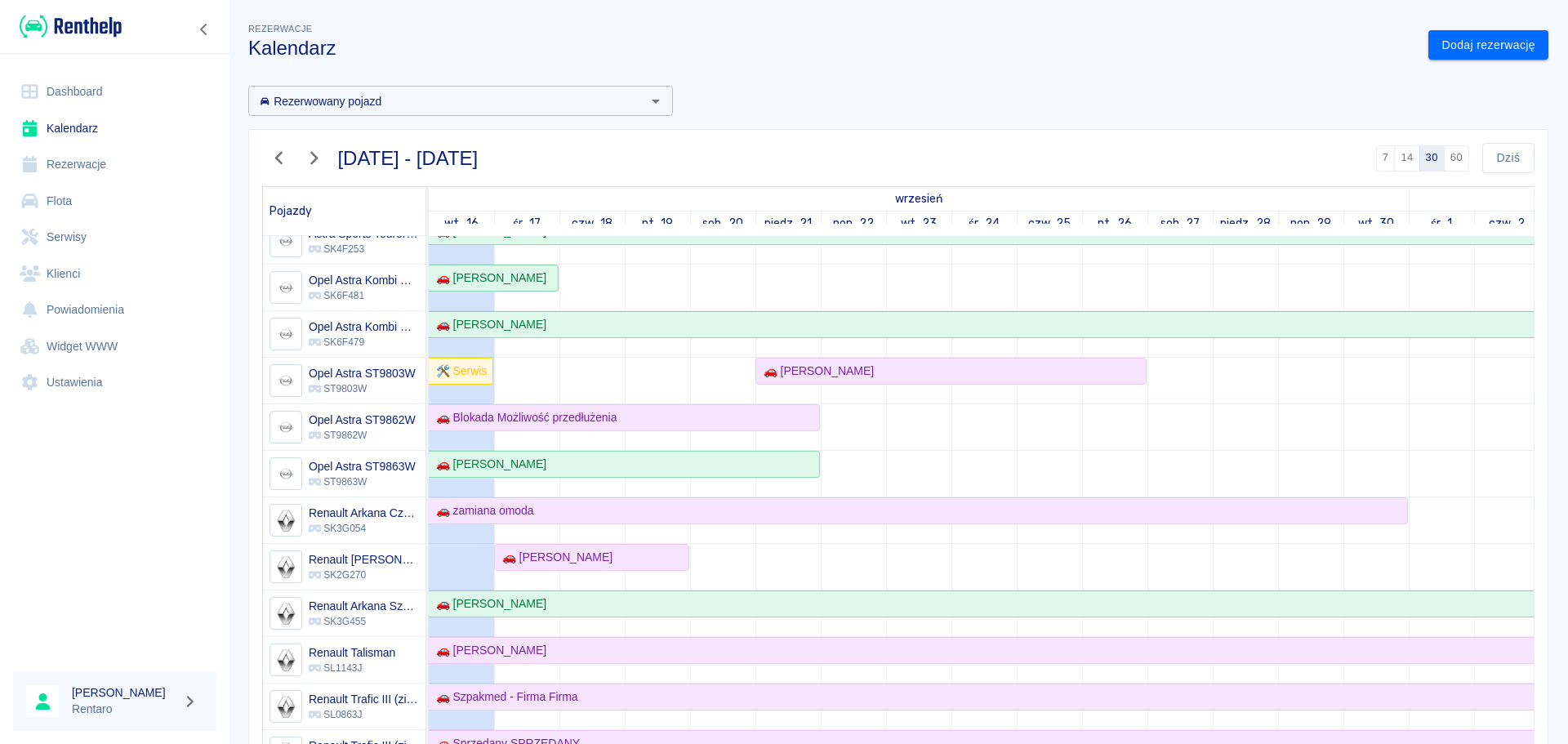
scroll to position [408, 0]
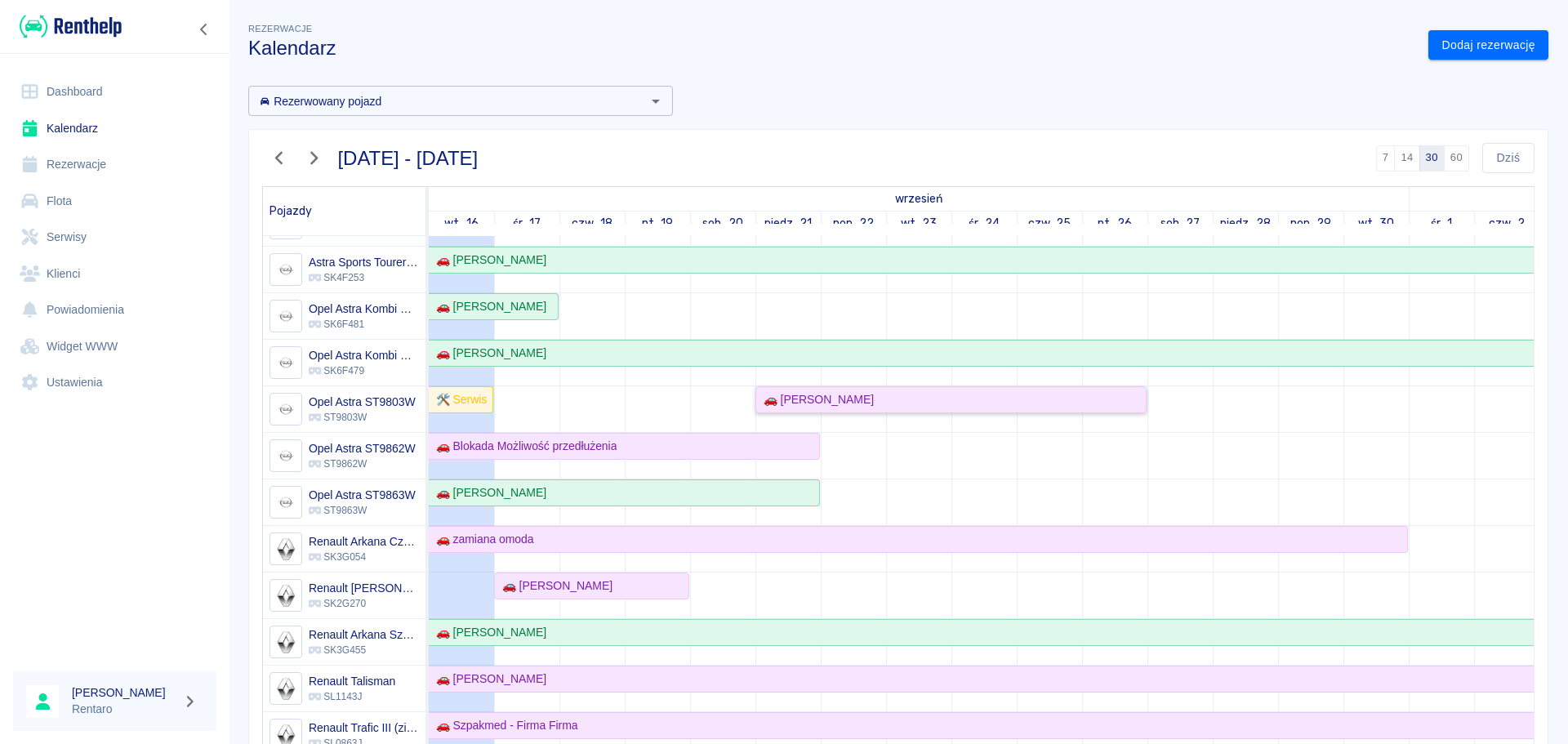
click at [913, 400] on div "🚗 [PERSON_NAME]" at bounding box center [950, 399] width 388 height 17
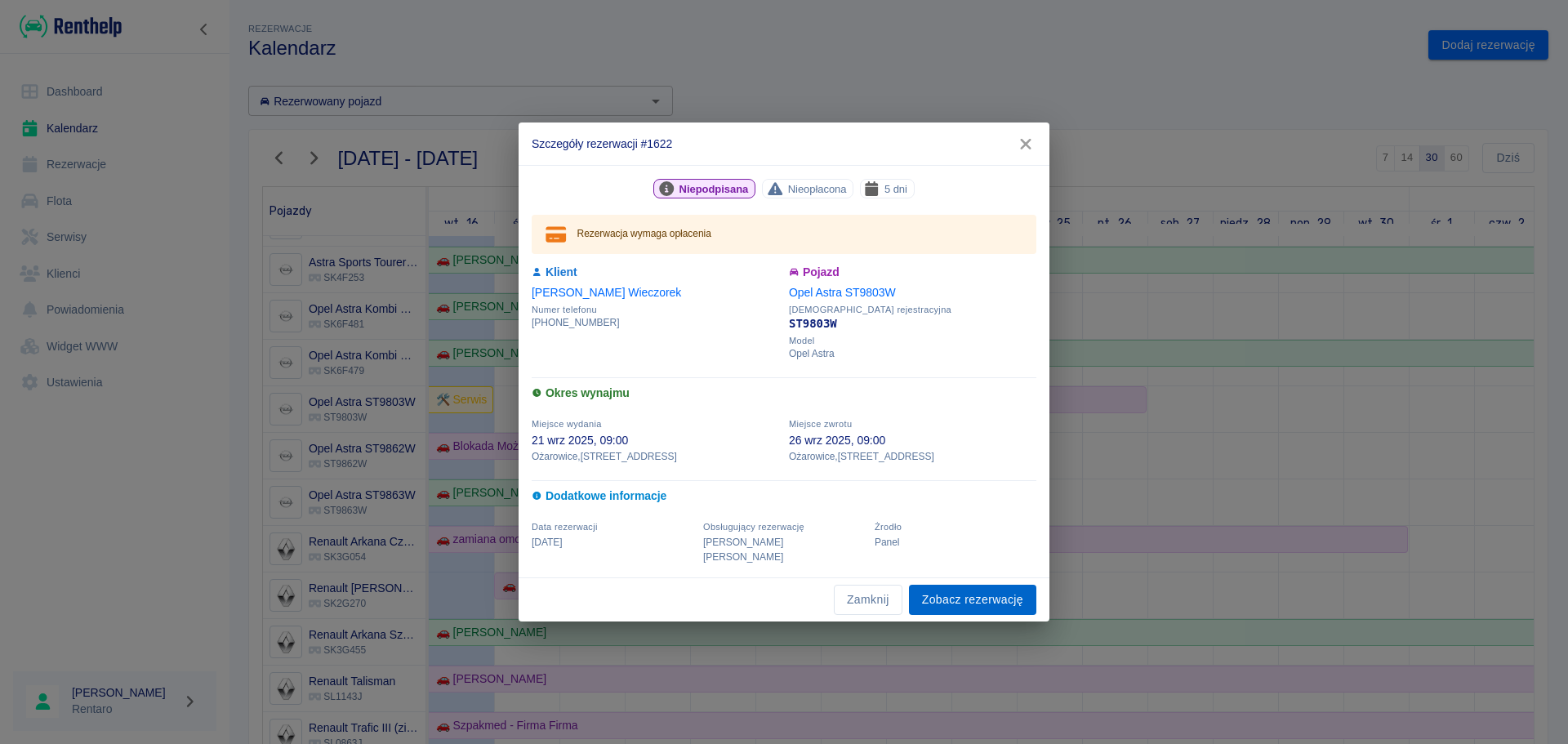
click at [977, 587] on link "Zobacz rezerwację" at bounding box center [973, 600] width 128 height 30
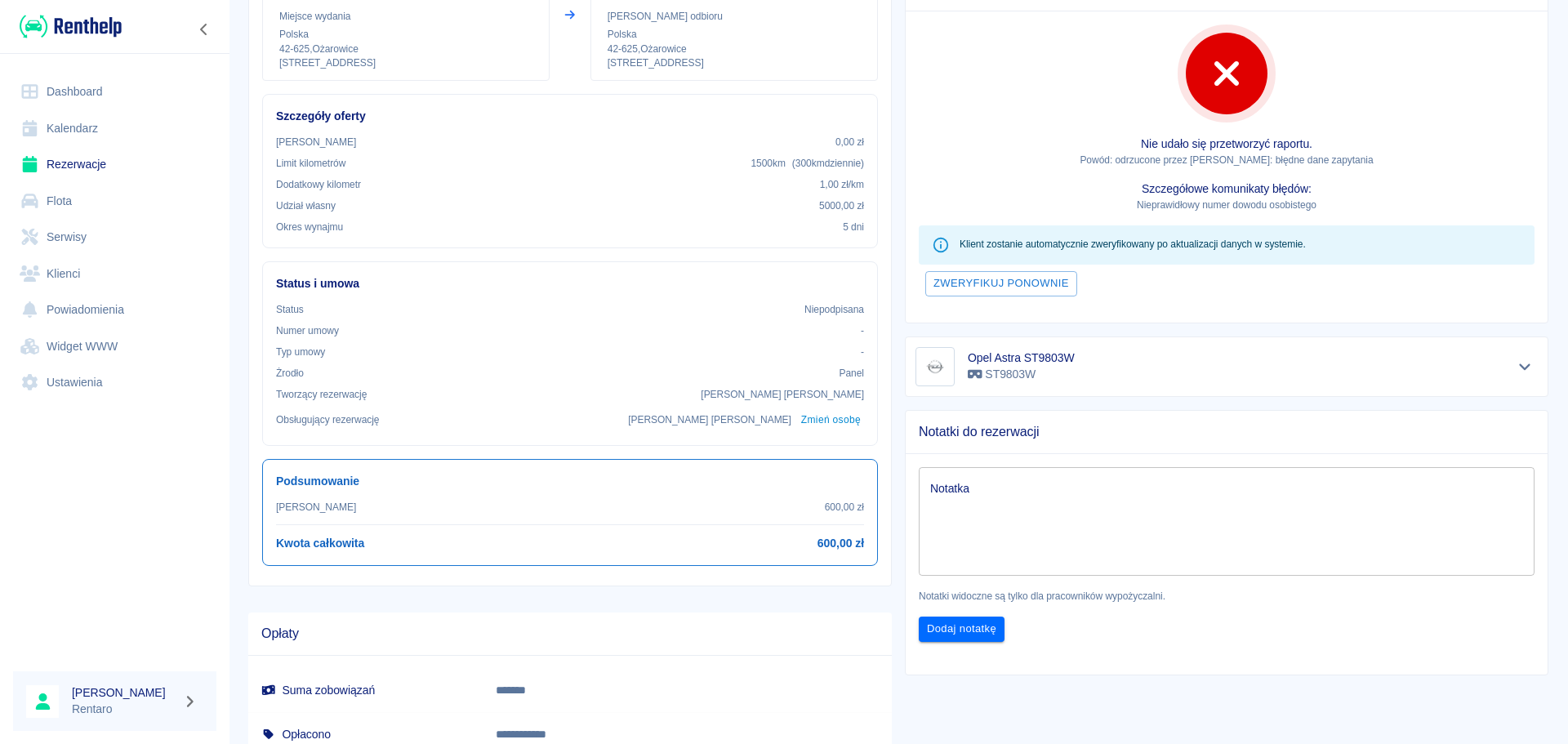
scroll to position [81, 0]
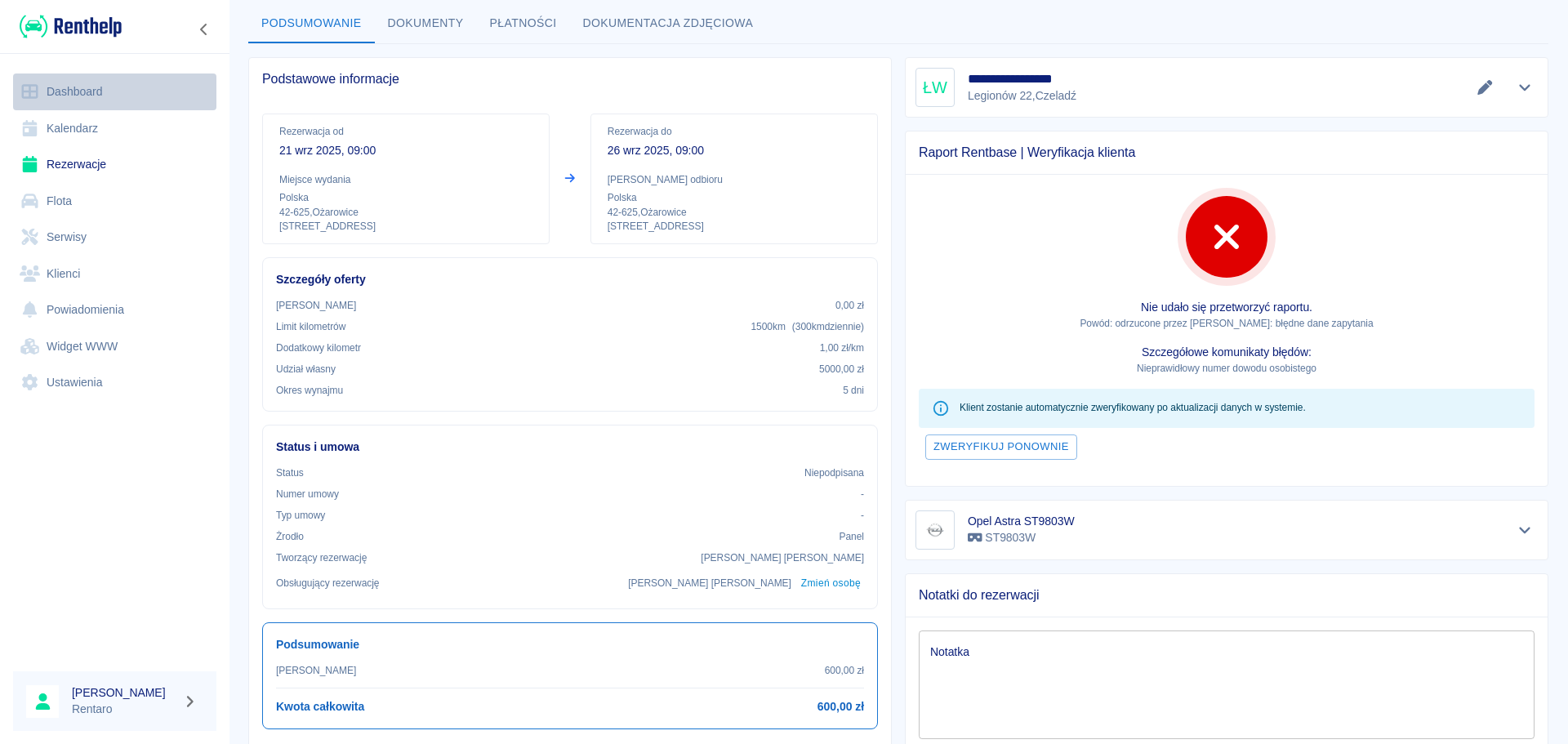
click at [126, 86] on link "Dashboard" at bounding box center [114, 91] width 203 height 36
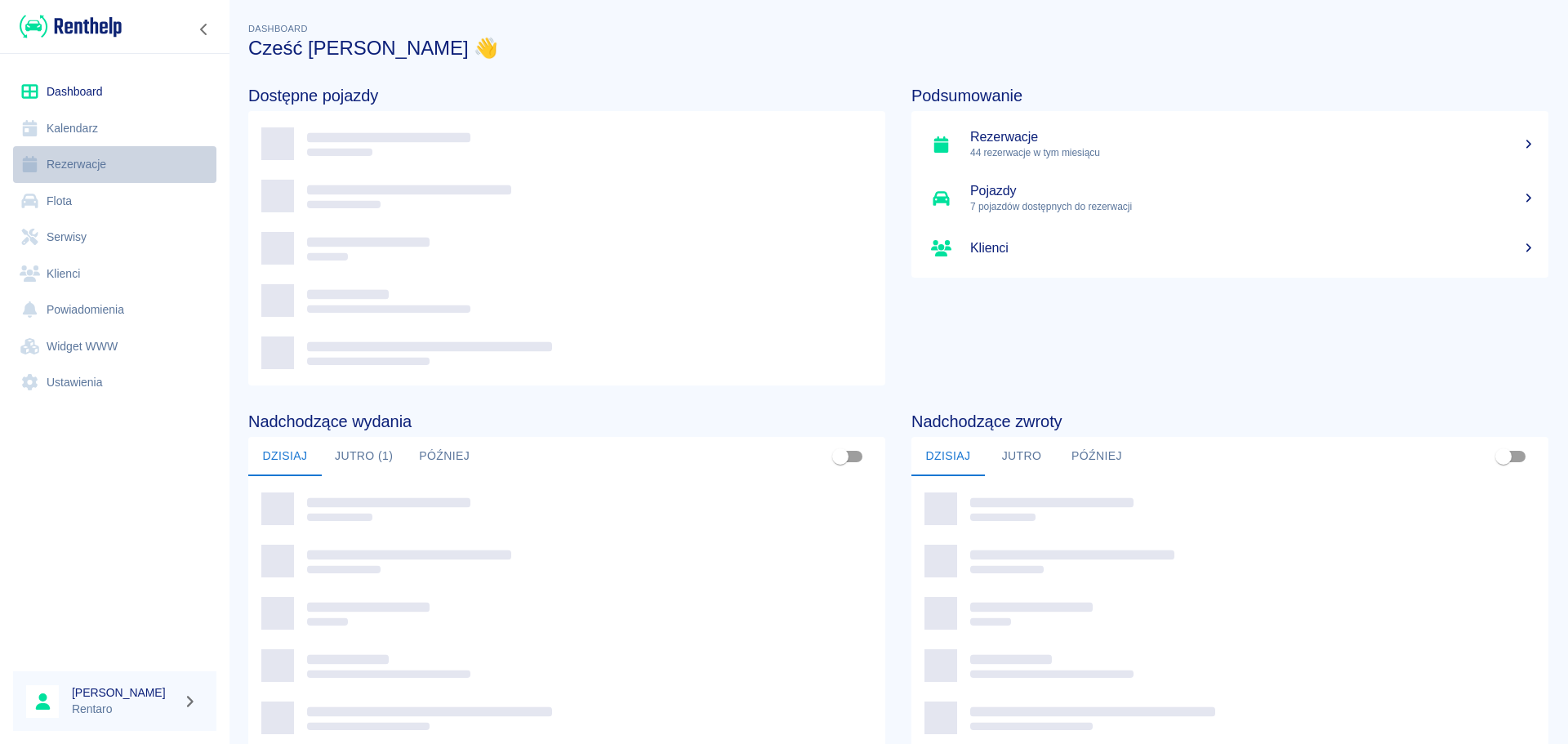
click at [63, 169] on link "Rezerwacje" at bounding box center [114, 164] width 203 height 36
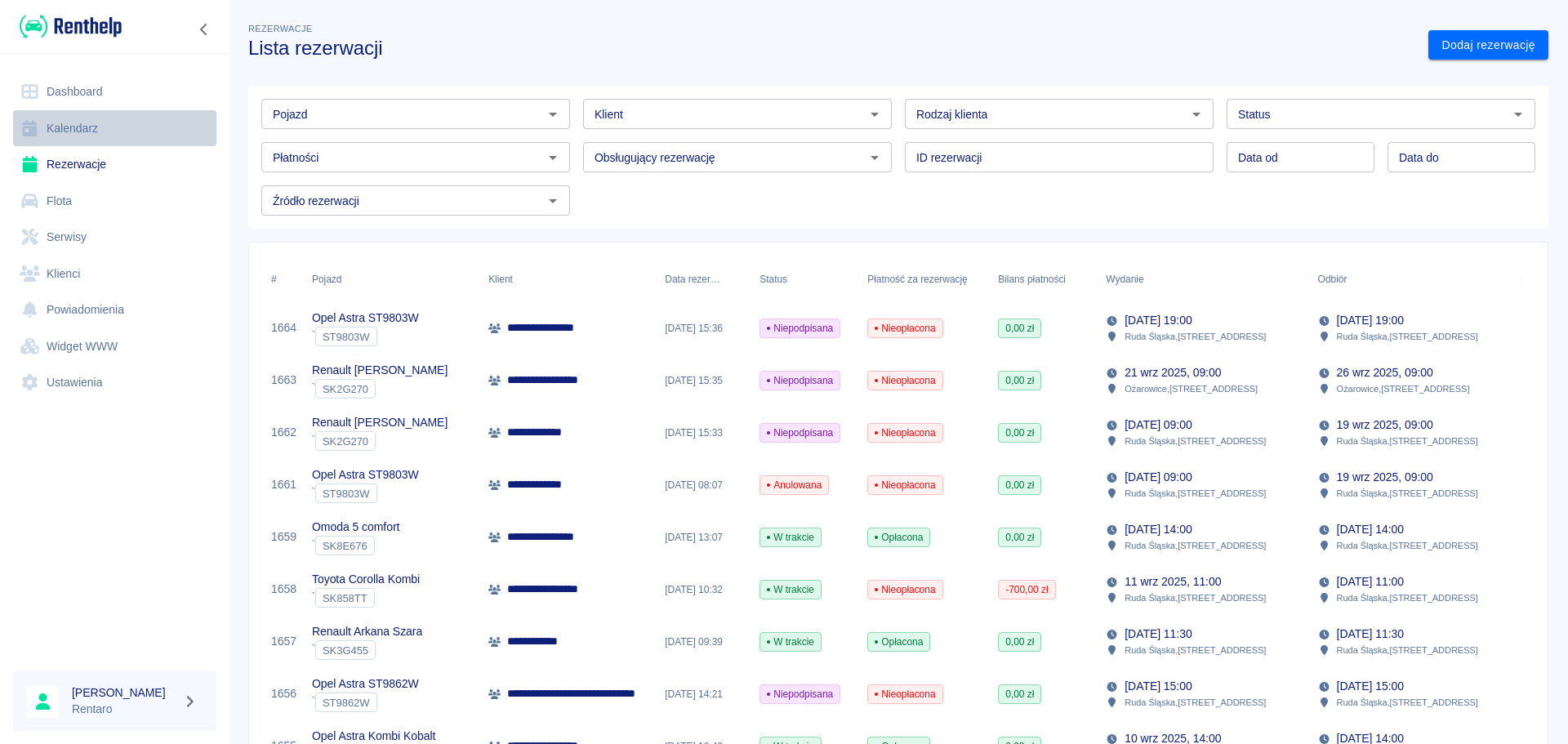
click at [65, 133] on link "Kalendarz" at bounding box center [114, 128] width 203 height 36
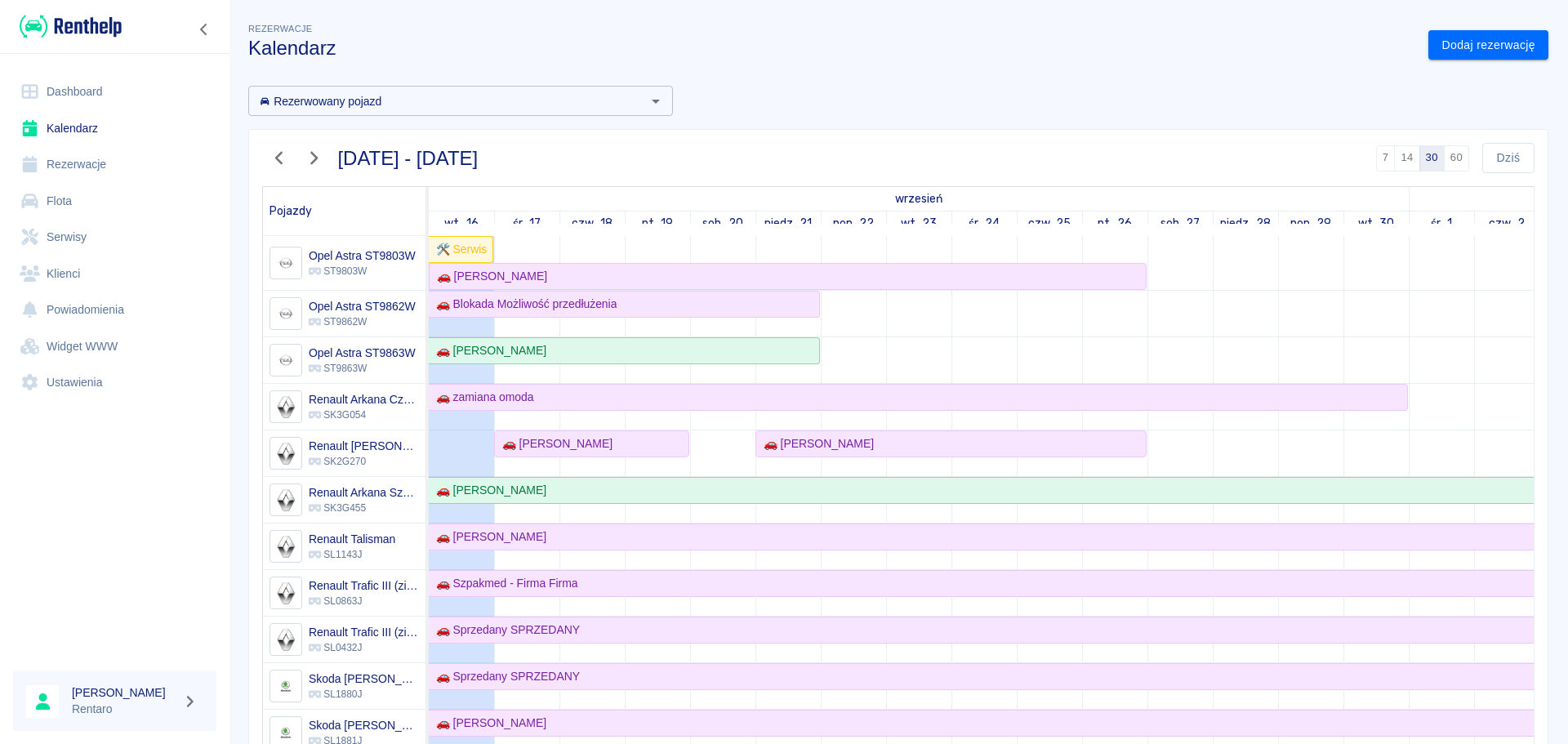
scroll to position [490, 0]
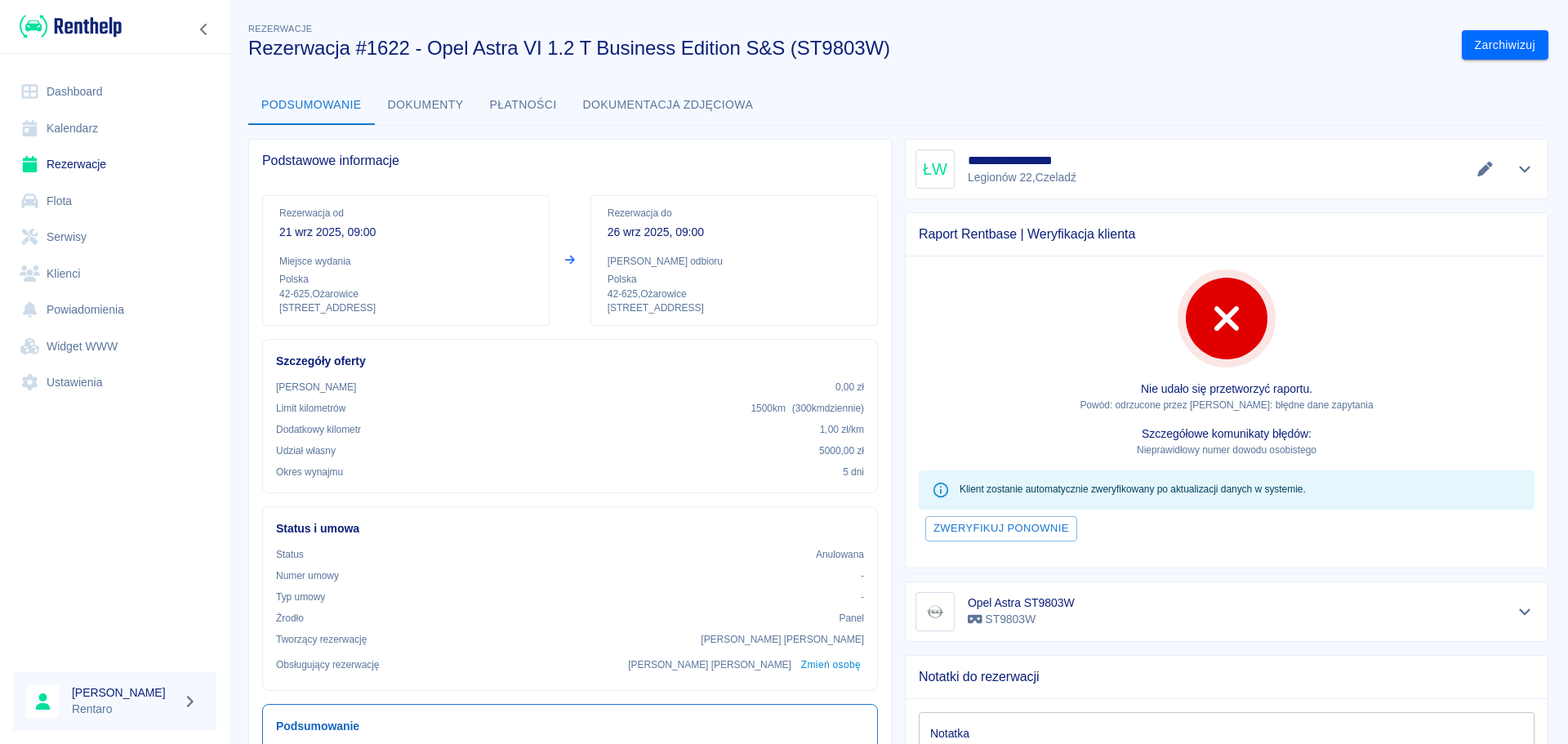
drag, startPoint x: 0, startPoint y: 0, endPoint x: 50, endPoint y: 134, distance: 143.0
click at [50, 133] on link "Kalendarz" at bounding box center [114, 128] width 203 height 36
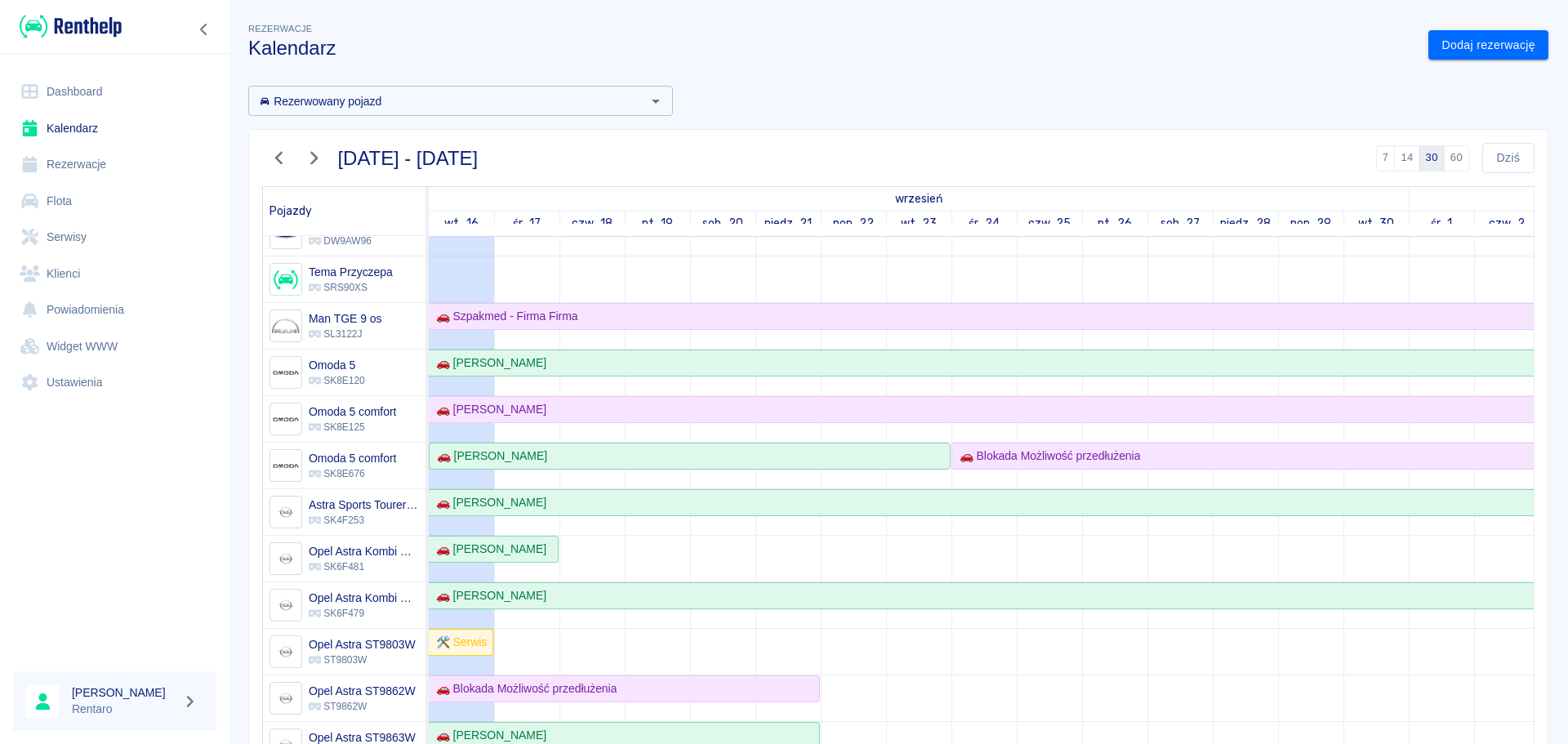
scroll to position [245, 0]
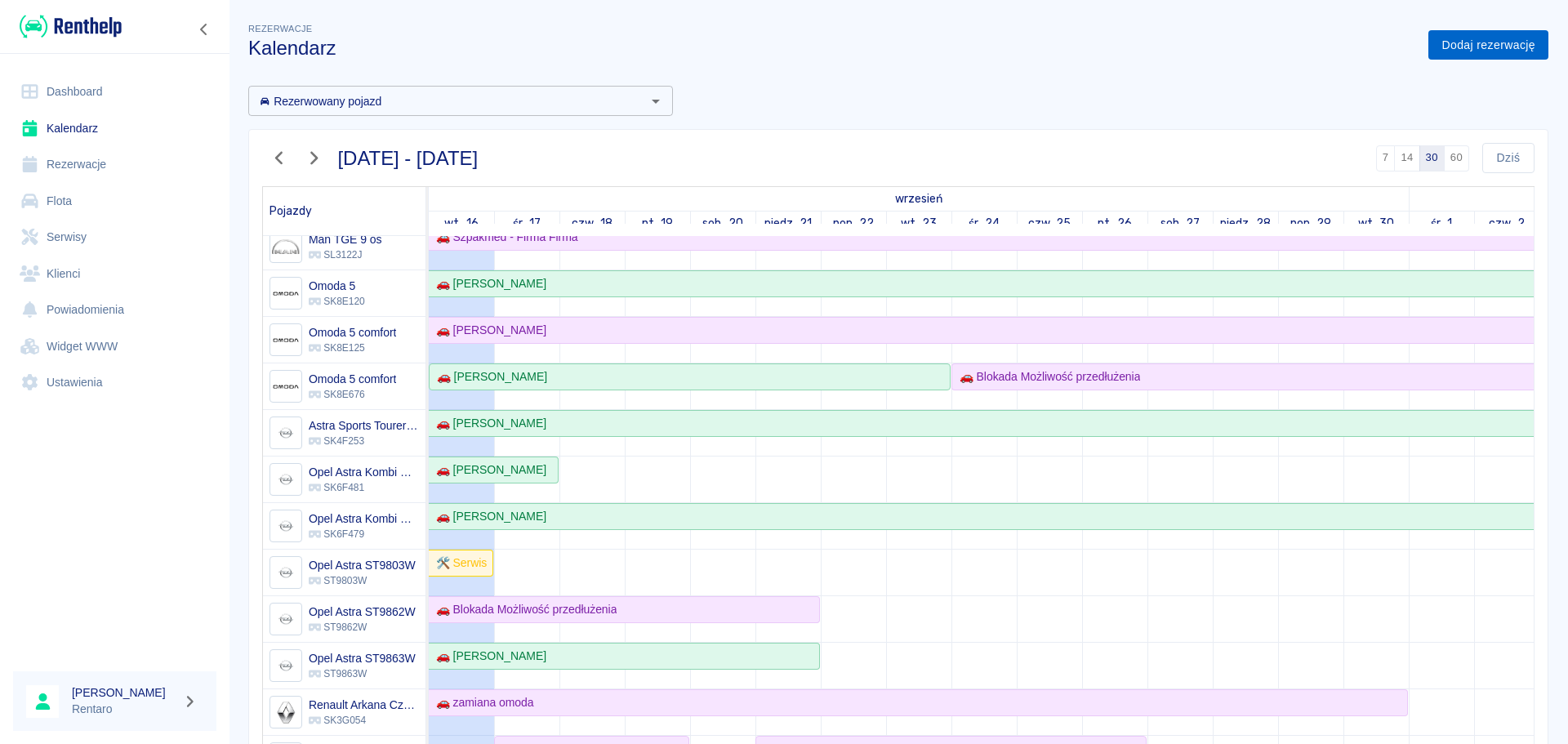
click at [1491, 45] on link "Dodaj rezerwację" at bounding box center [1488, 45] width 120 height 30
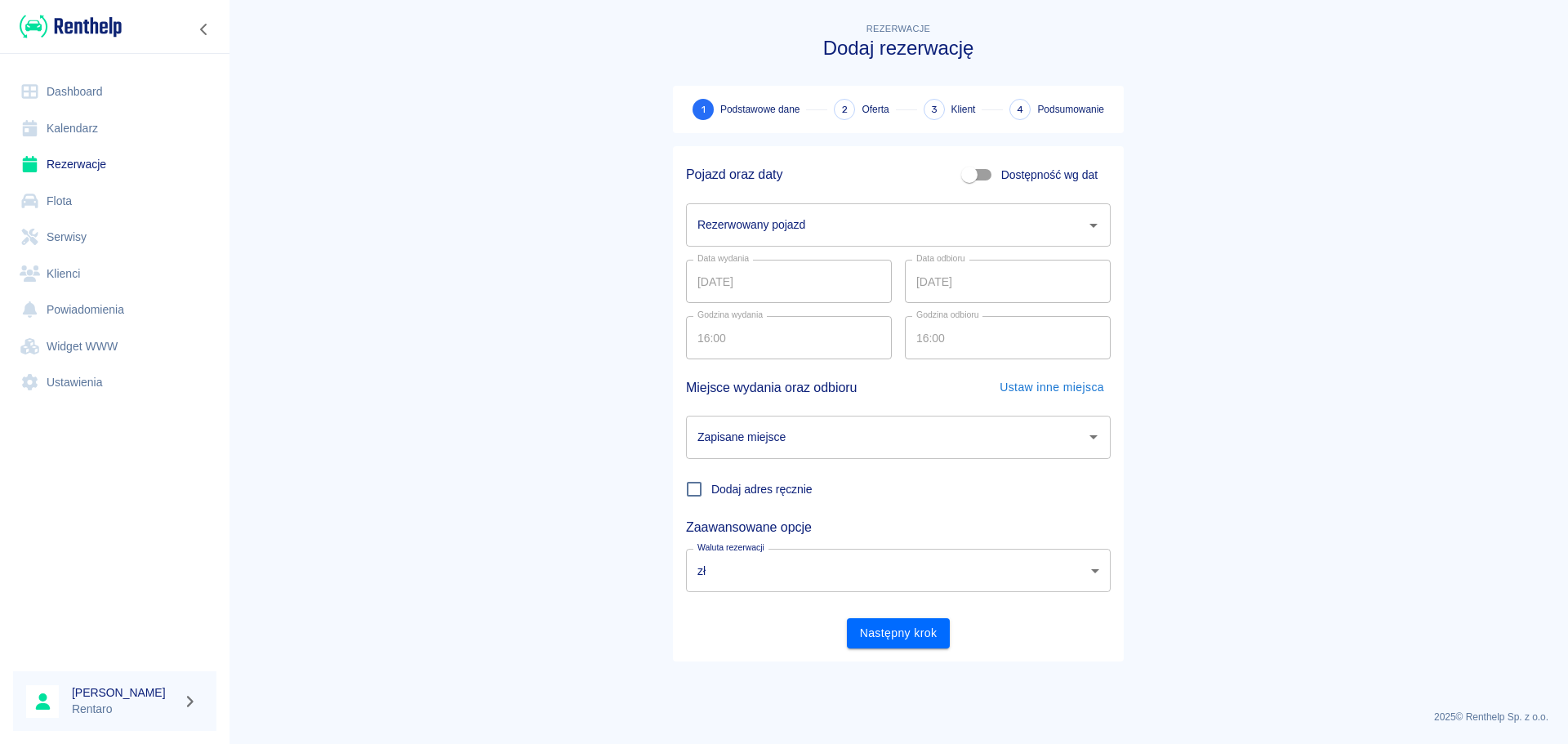
click at [763, 226] on input "Rezerwowany pojazd" at bounding box center [886, 225] width 386 height 28
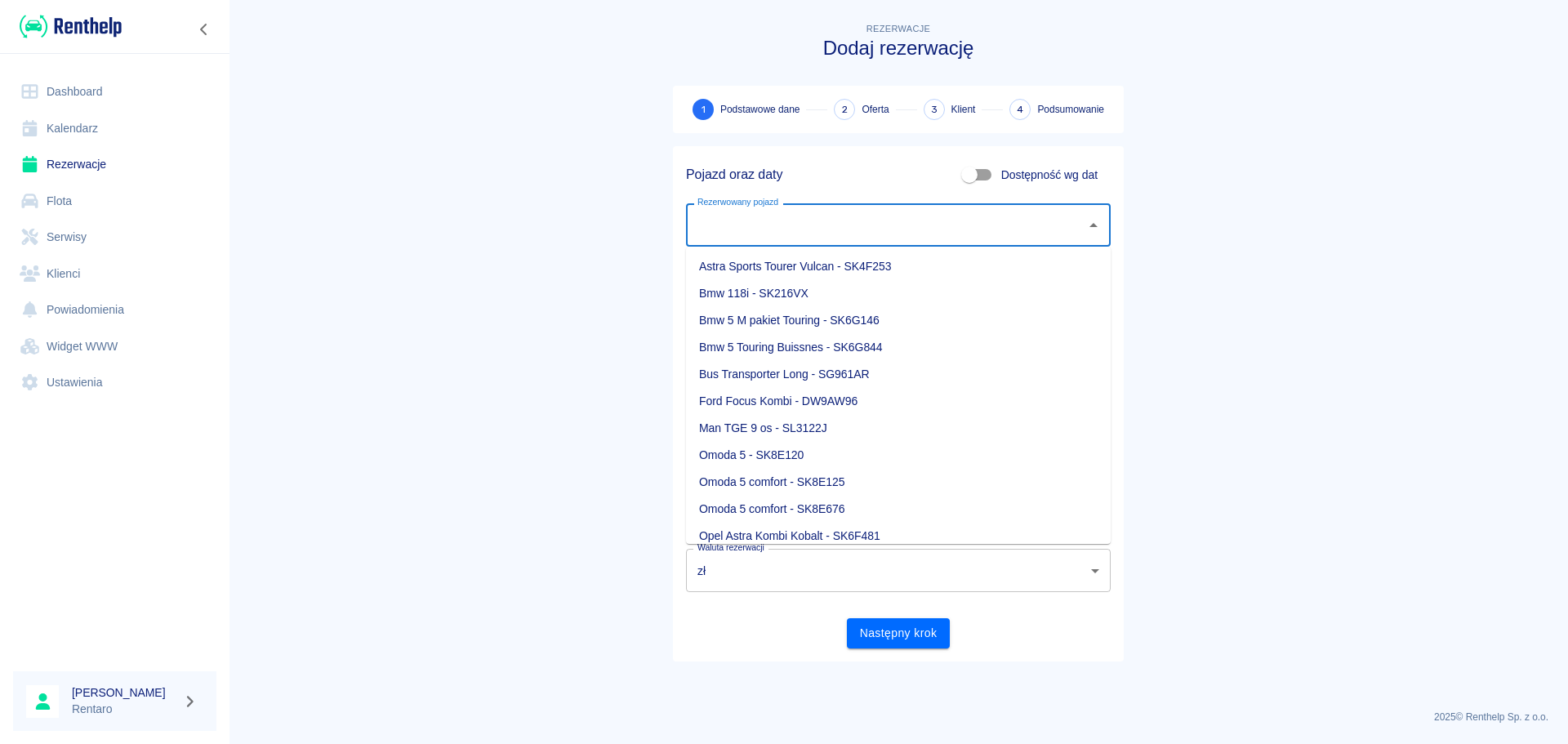
click at [980, 177] on input "Dostępność wg dat" at bounding box center [969, 175] width 93 height 31
checkbox input "true"
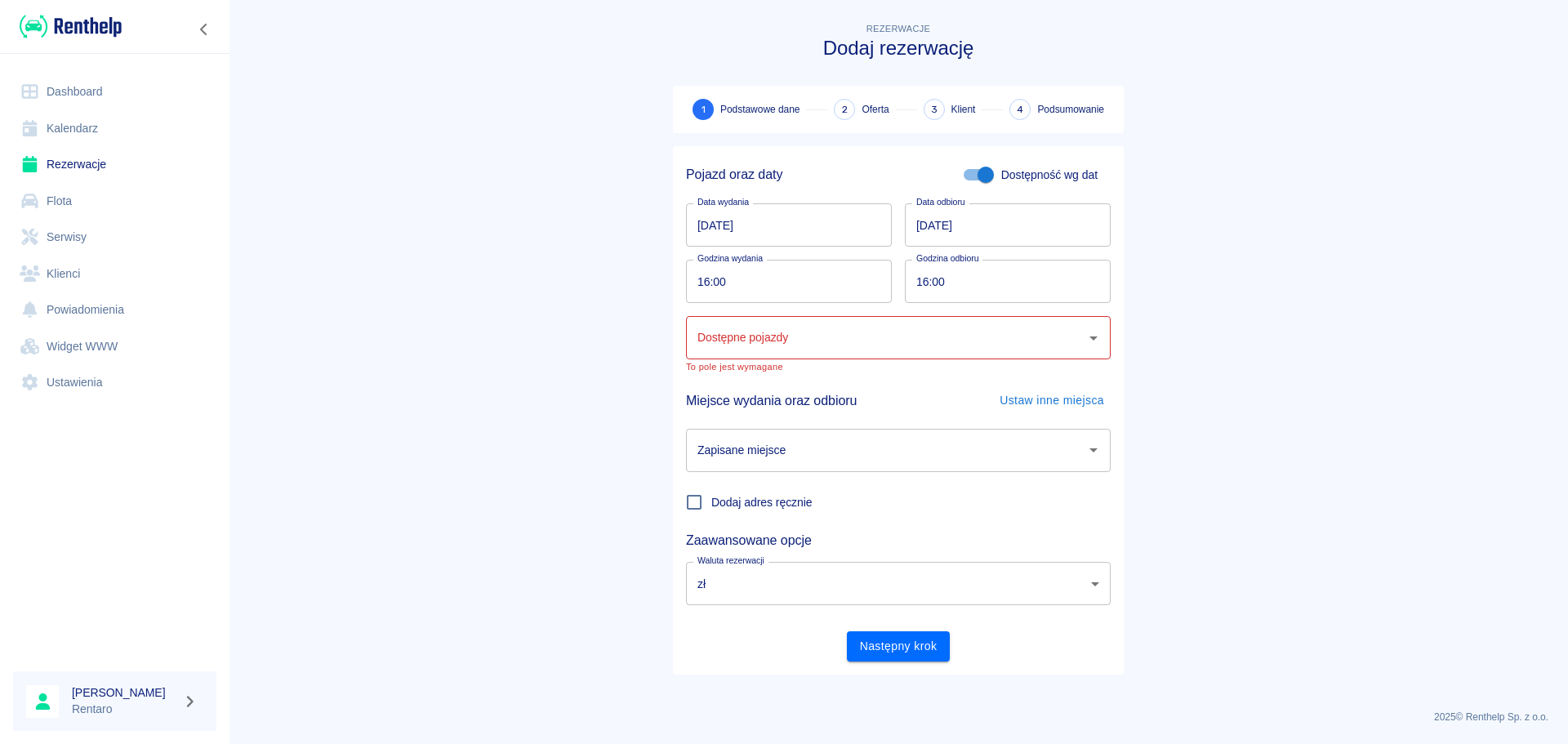
click at [709, 238] on input "[DATE]" at bounding box center [789, 225] width 206 height 43
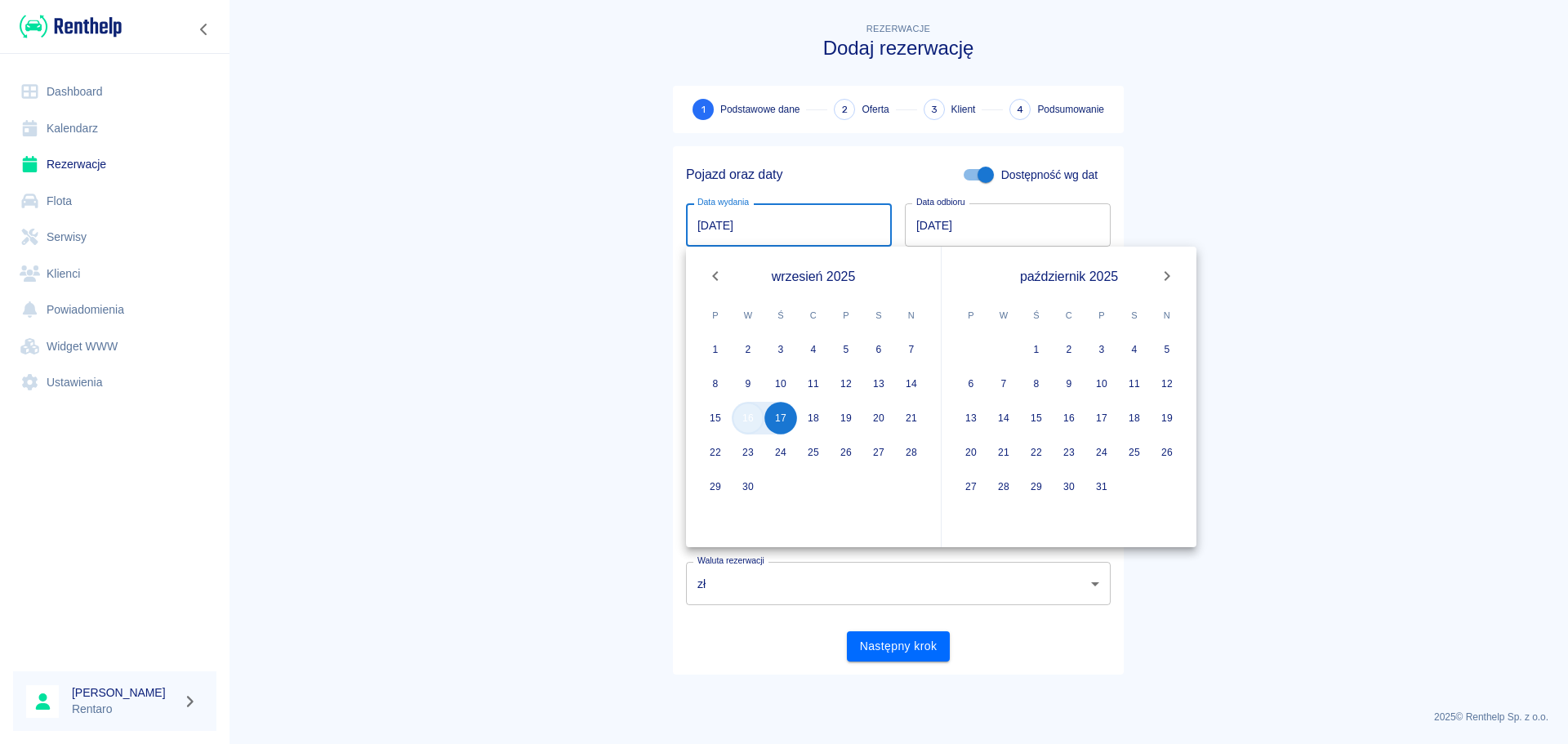
click at [755, 424] on button "16" at bounding box center [747, 417] width 32 height 32
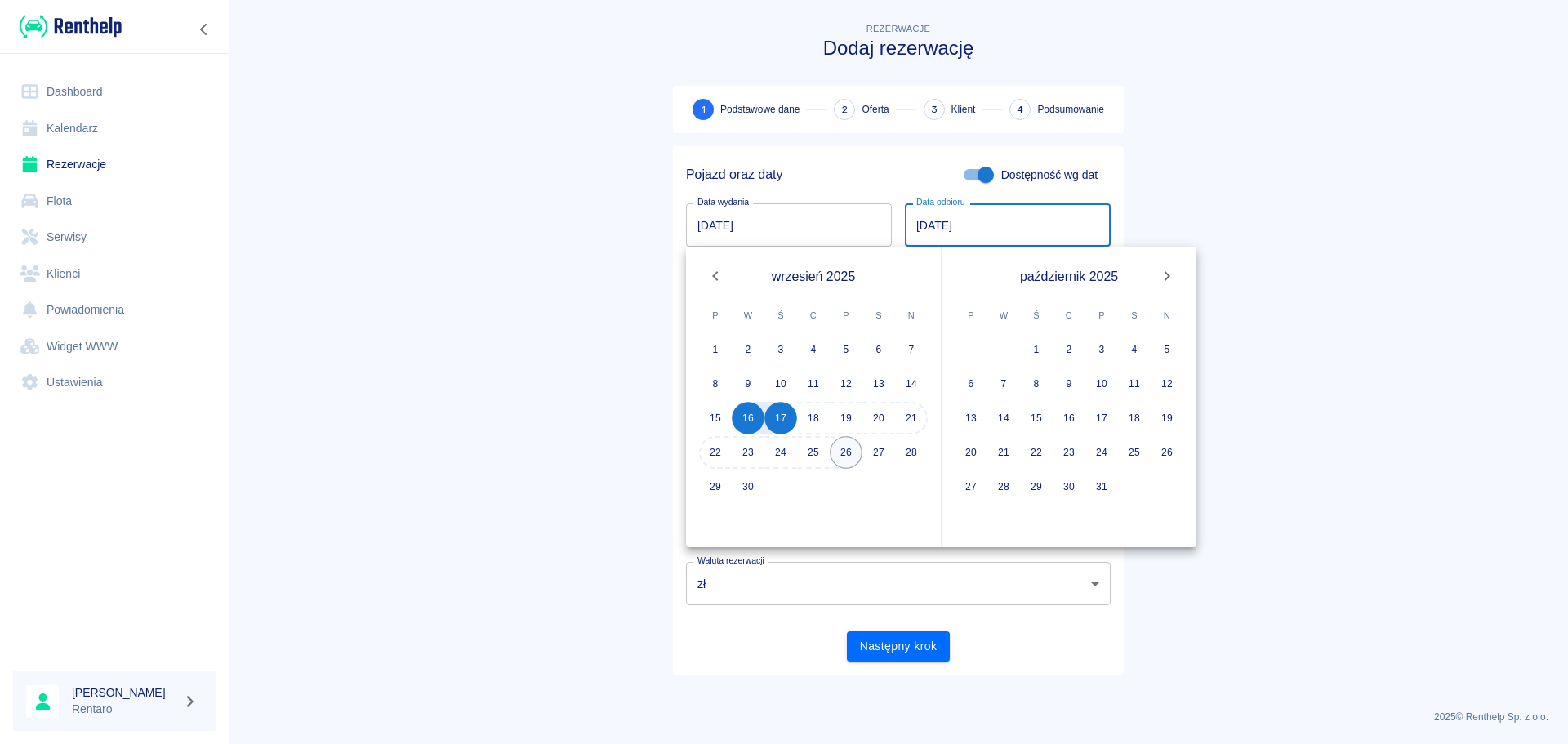
click at [838, 455] on button "26" at bounding box center [845, 452] width 32 height 32
type input "[DATE]"
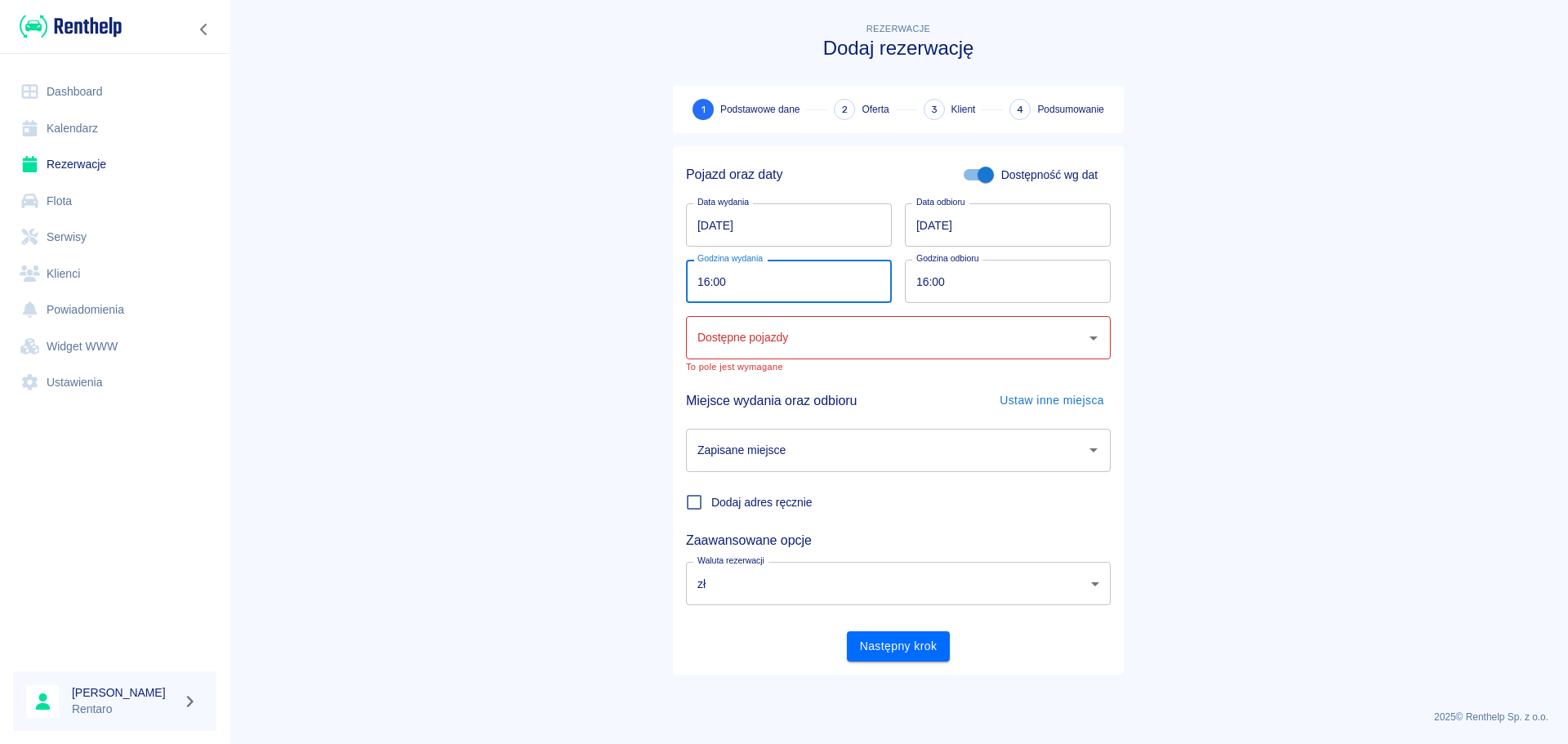
click at [709, 285] on input "16:00" at bounding box center [784, 282] width 194 height 43
type input "19:00"
click at [922, 294] on input "16:00" at bounding box center [1002, 282] width 194 height 43
type input "19:00"
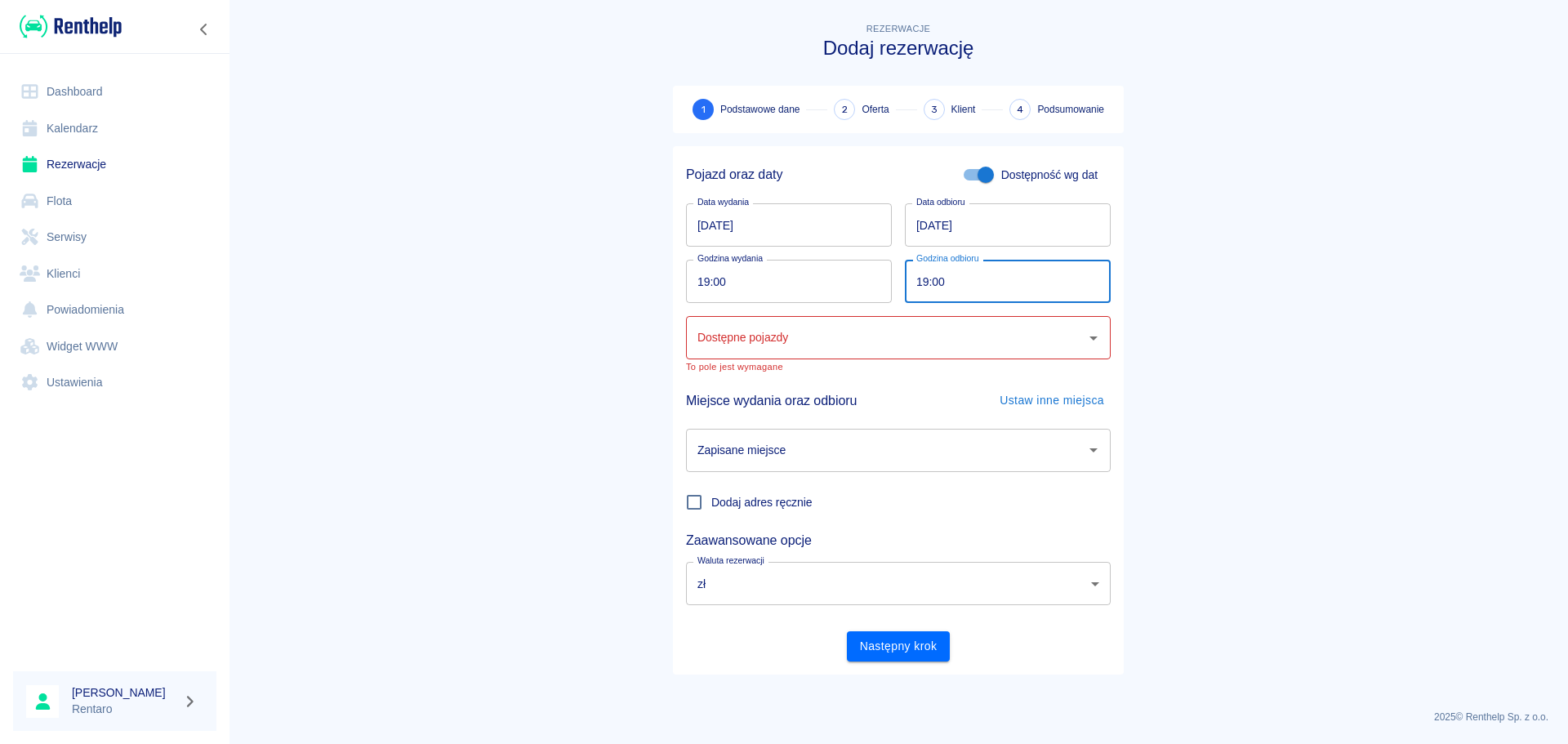
click at [825, 337] on input "Dostępne pojazdy" at bounding box center [886, 337] width 386 height 28
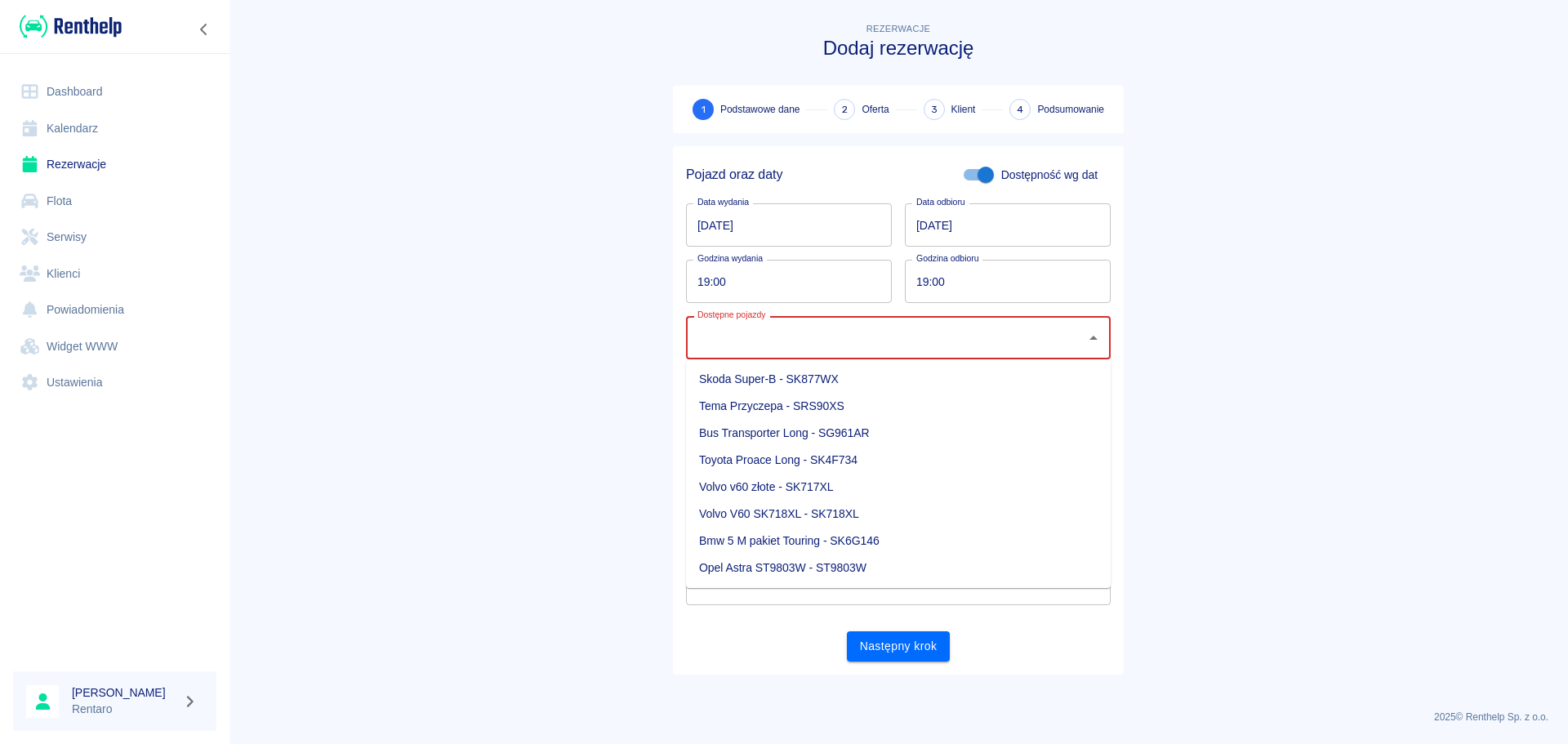
click at [815, 567] on li "Opel Astra ST9803W - ST9803W" at bounding box center [898, 567] width 425 height 27
type input "Opel Astra ST9803W - ST9803W"
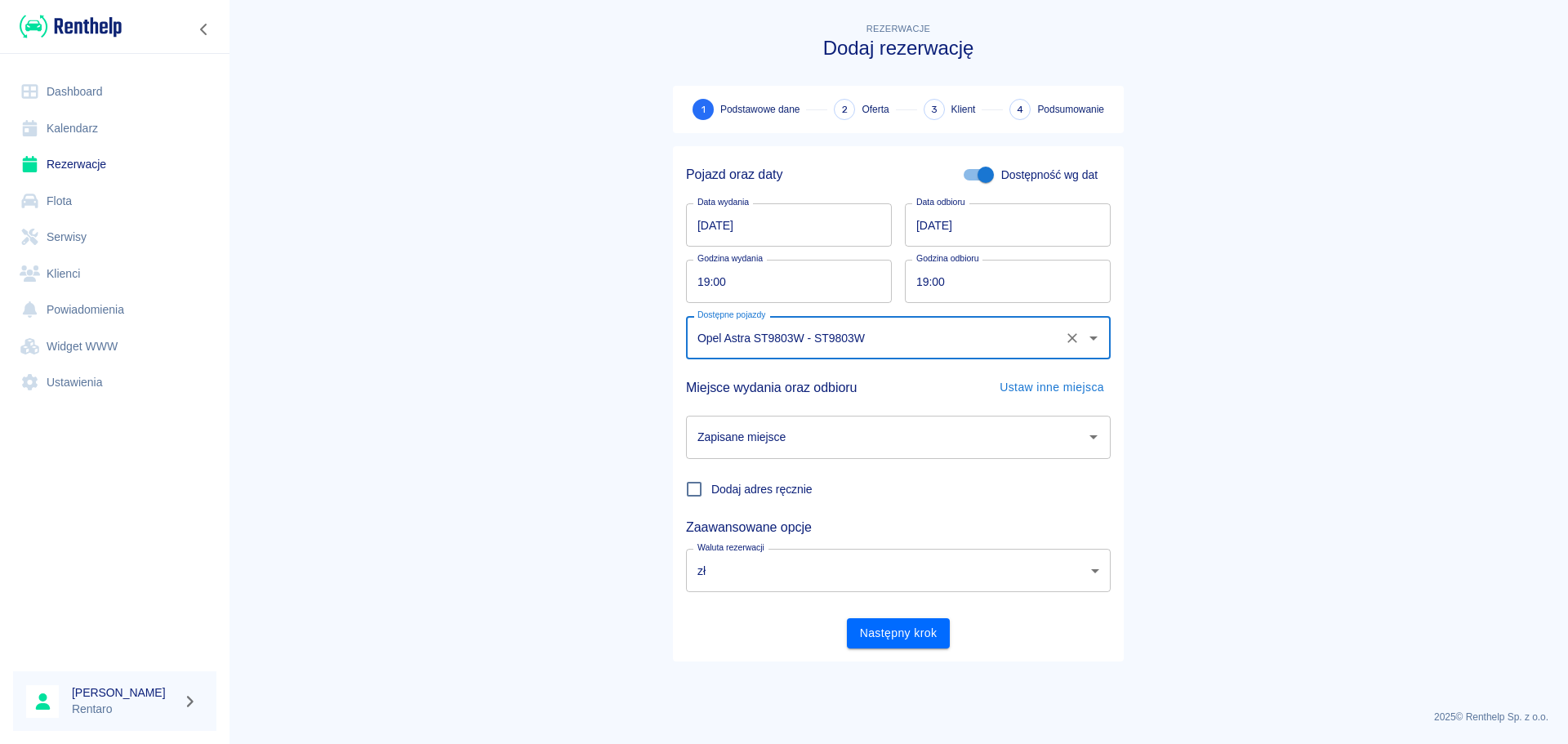
click at [806, 450] on input "Zapisane miejsce" at bounding box center [886, 437] width 386 height 28
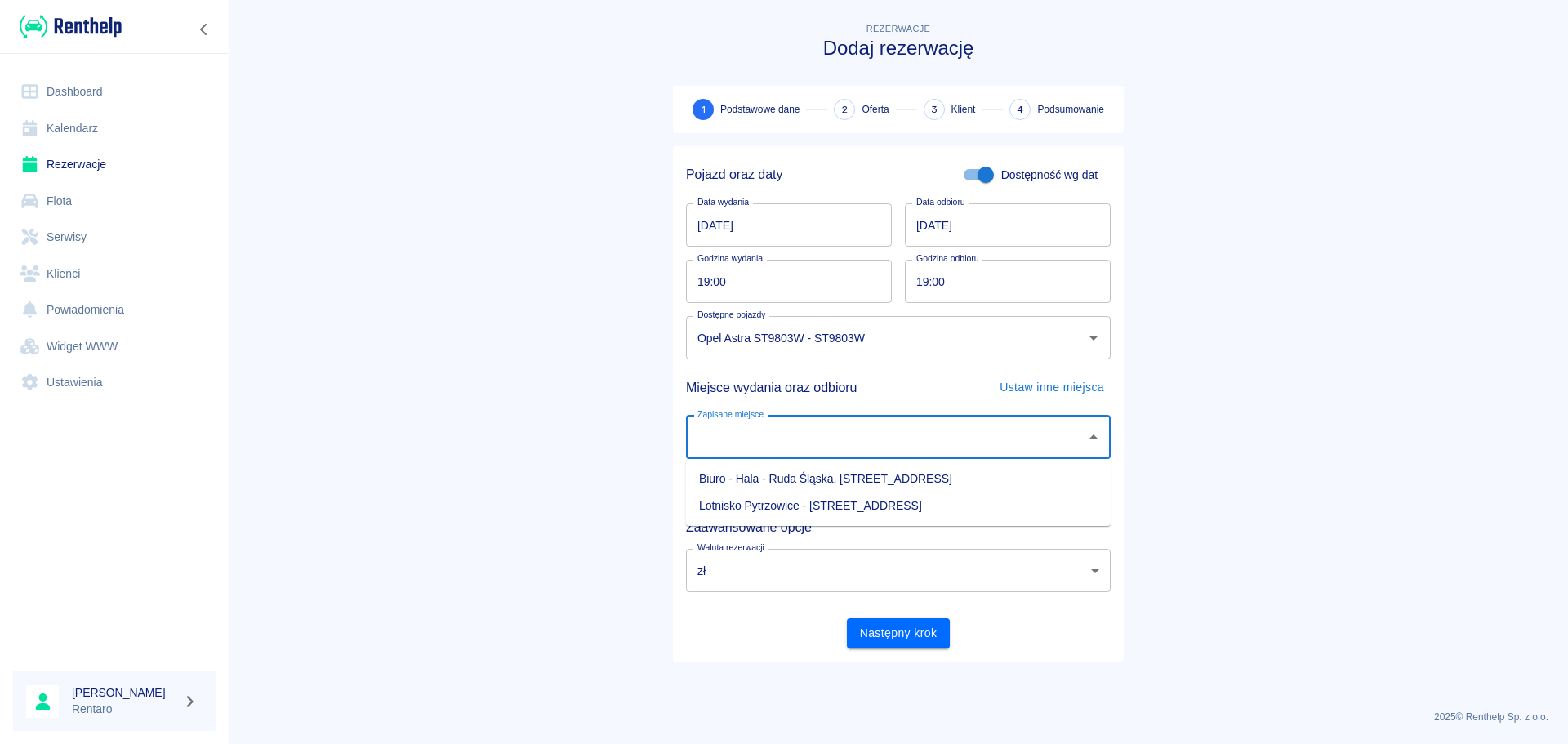
click at [800, 479] on li "Biuro - Hala - Ruda Śląska, [STREET_ADDRESS]" at bounding box center [898, 478] width 425 height 27
type input "Biuro - Hala - Ruda Śląska, [STREET_ADDRESS]"
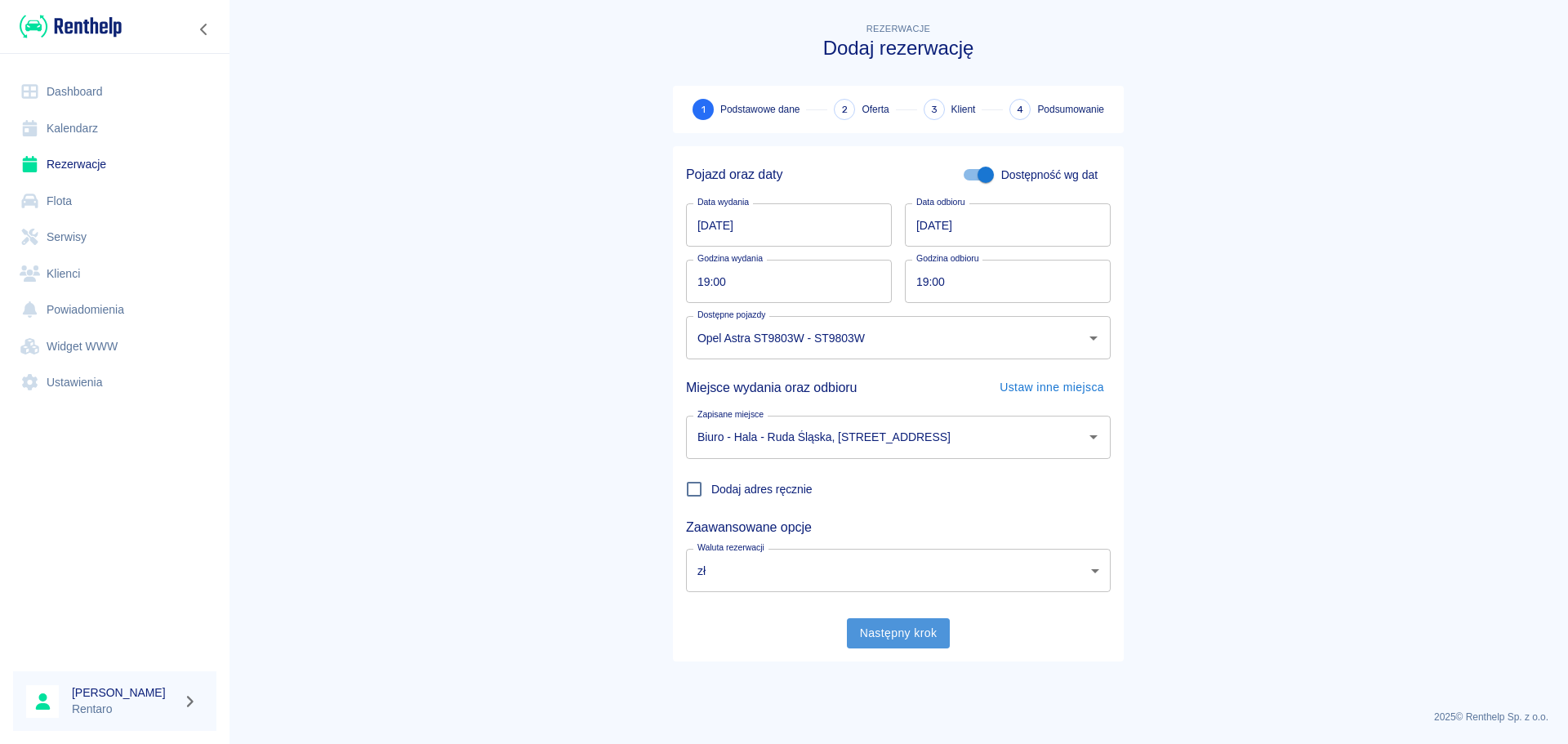
click at [917, 635] on button "Następny krok" at bounding box center [899, 633] width 104 height 30
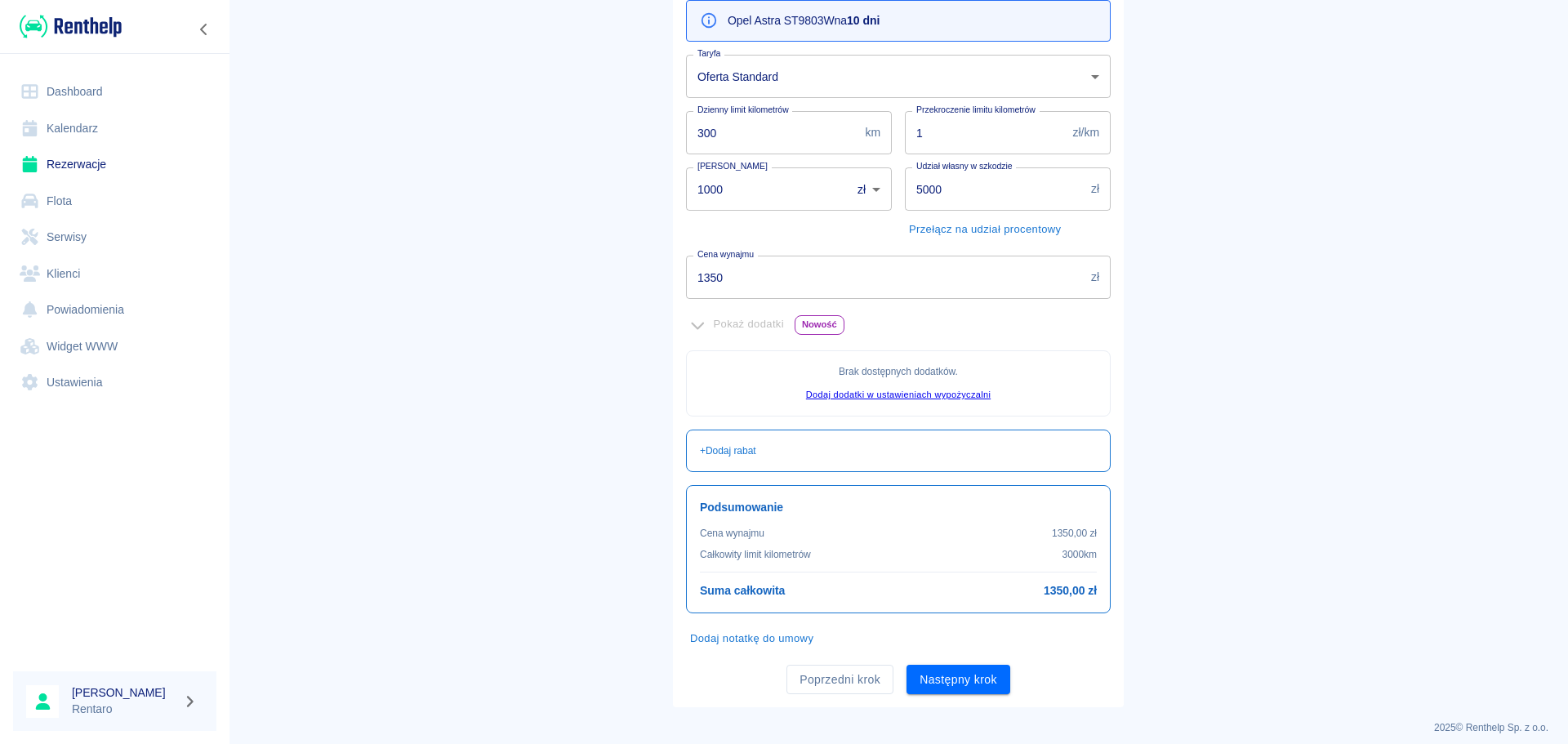
scroll to position [199, 0]
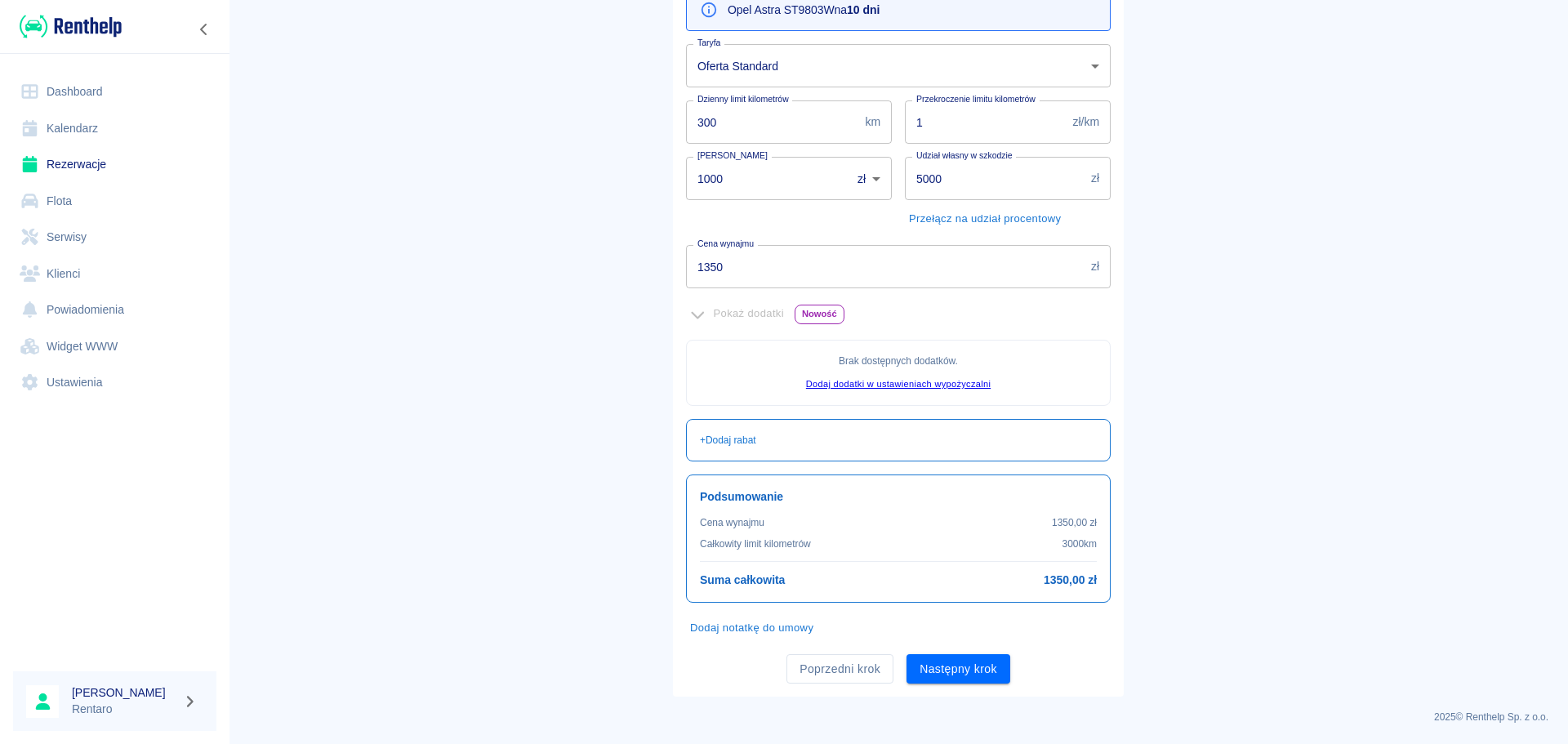
click at [1003, 685] on div "Oferta rezerwacji Opel Astra ST9803W na 10 dni Taryfa Oferta Standard 63ab530d-…" at bounding box center [898, 322] width 451 height 750
click at [972, 669] on button "Następny krok" at bounding box center [959, 668] width 104 height 30
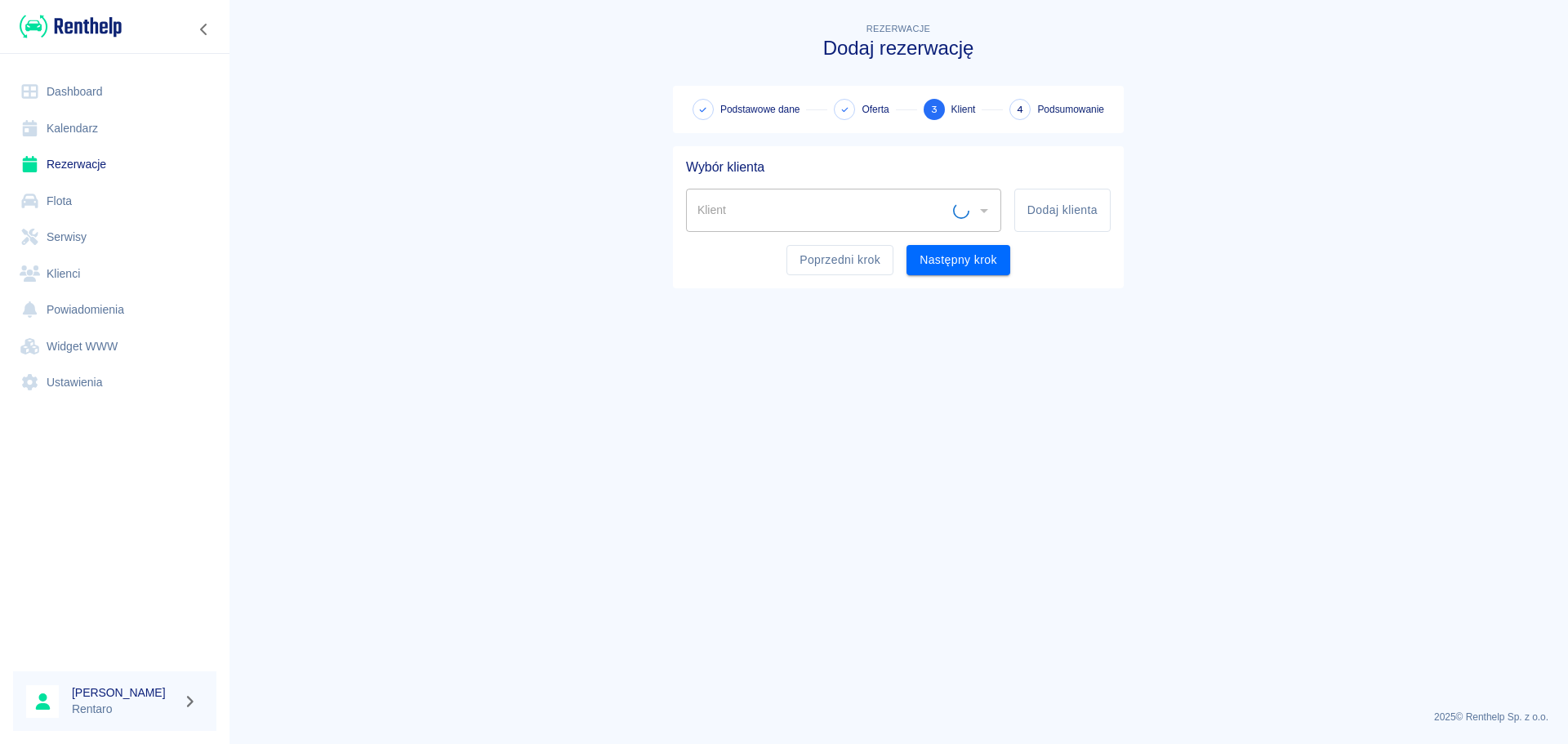
scroll to position [0, 0]
click at [796, 207] on input "Klient" at bounding box center [831, 210] width 276 height 28
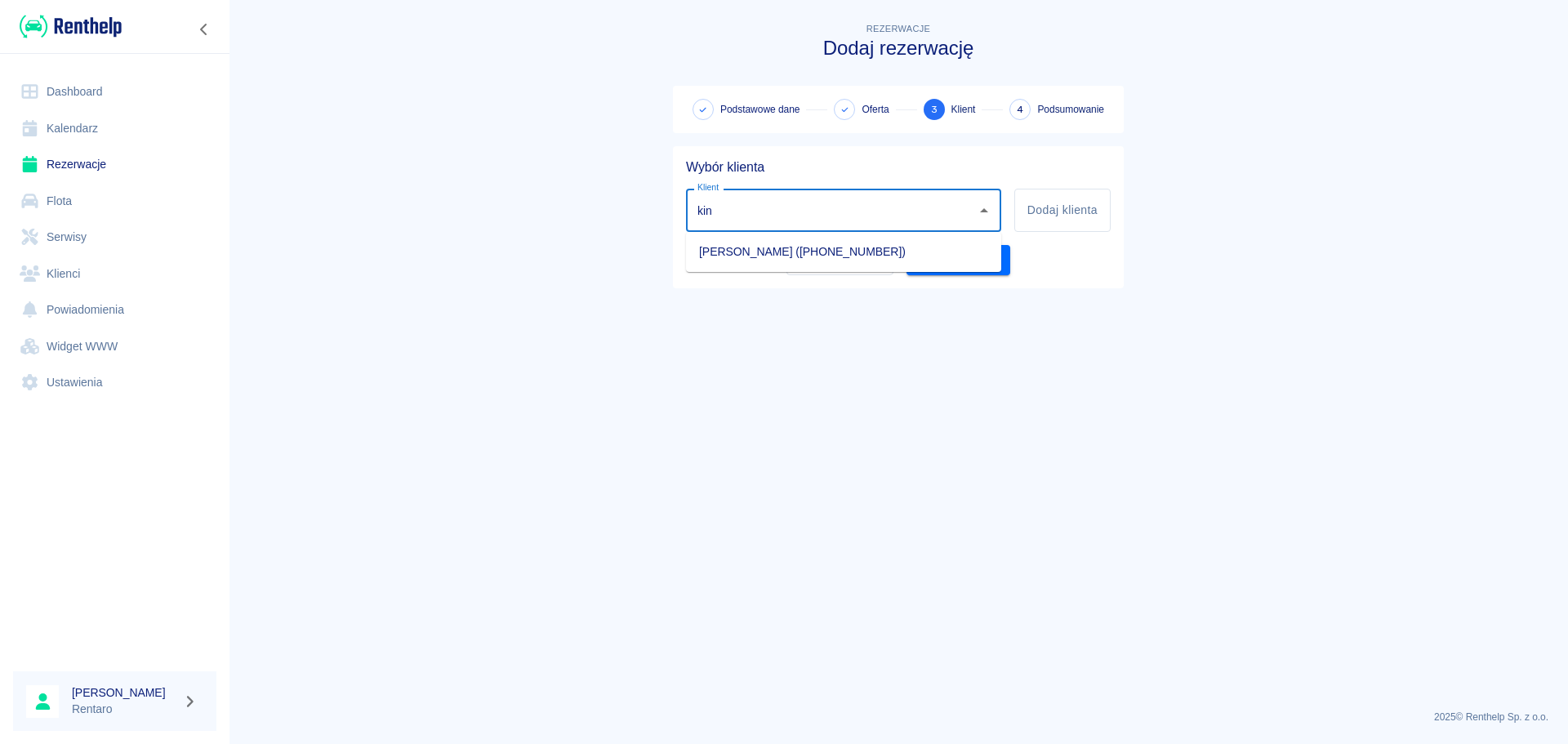
click at [829, 255] on li "[PERSON_NAME] ([PHONE_NUMBER])" at bounding box center [843, 251] width 315 height 27
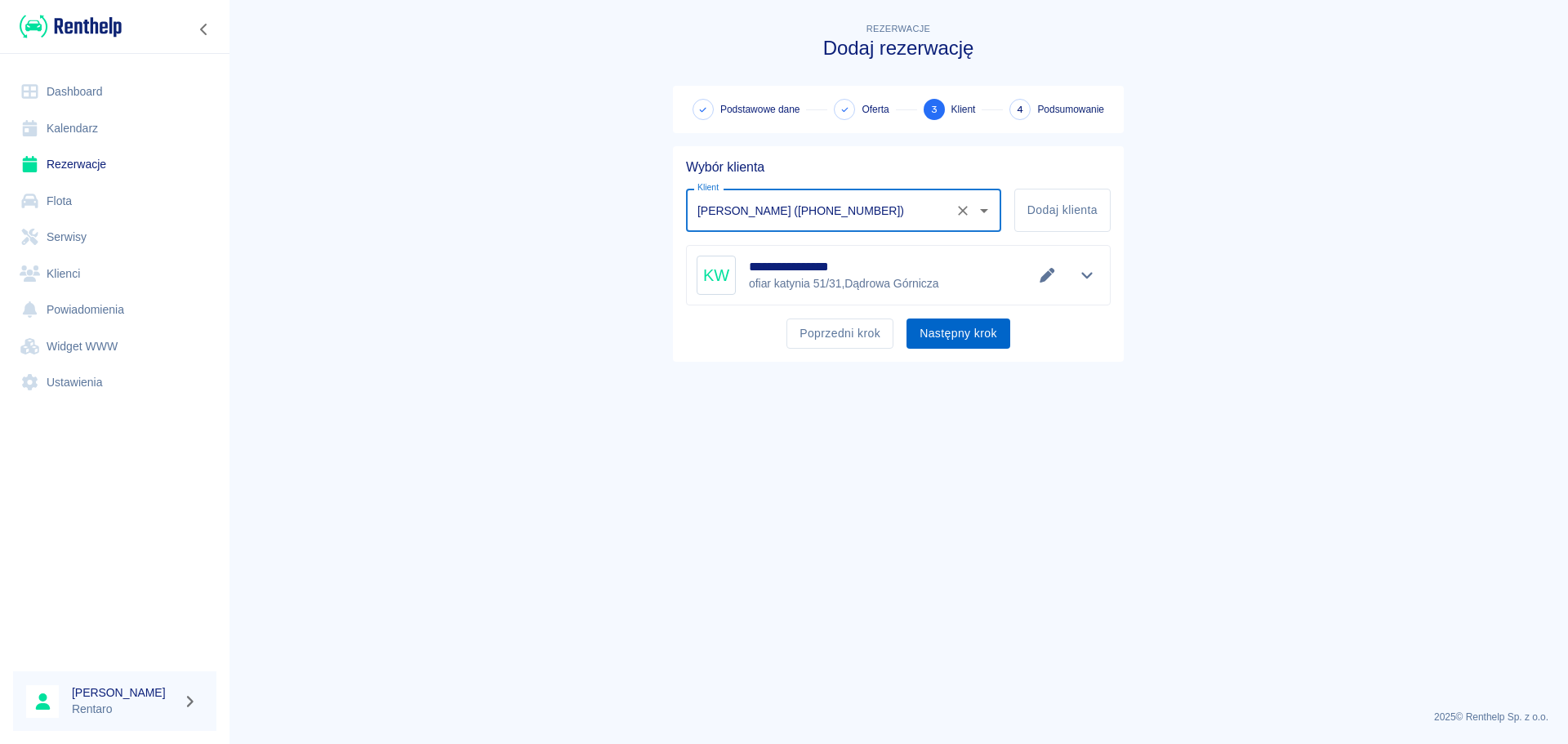
type input "[PERSON_NAME] ([PHONE_NUMBER])"
click at [947, 336] on button "Następny krok" at bounding box center [959, 333] width 104 height 30
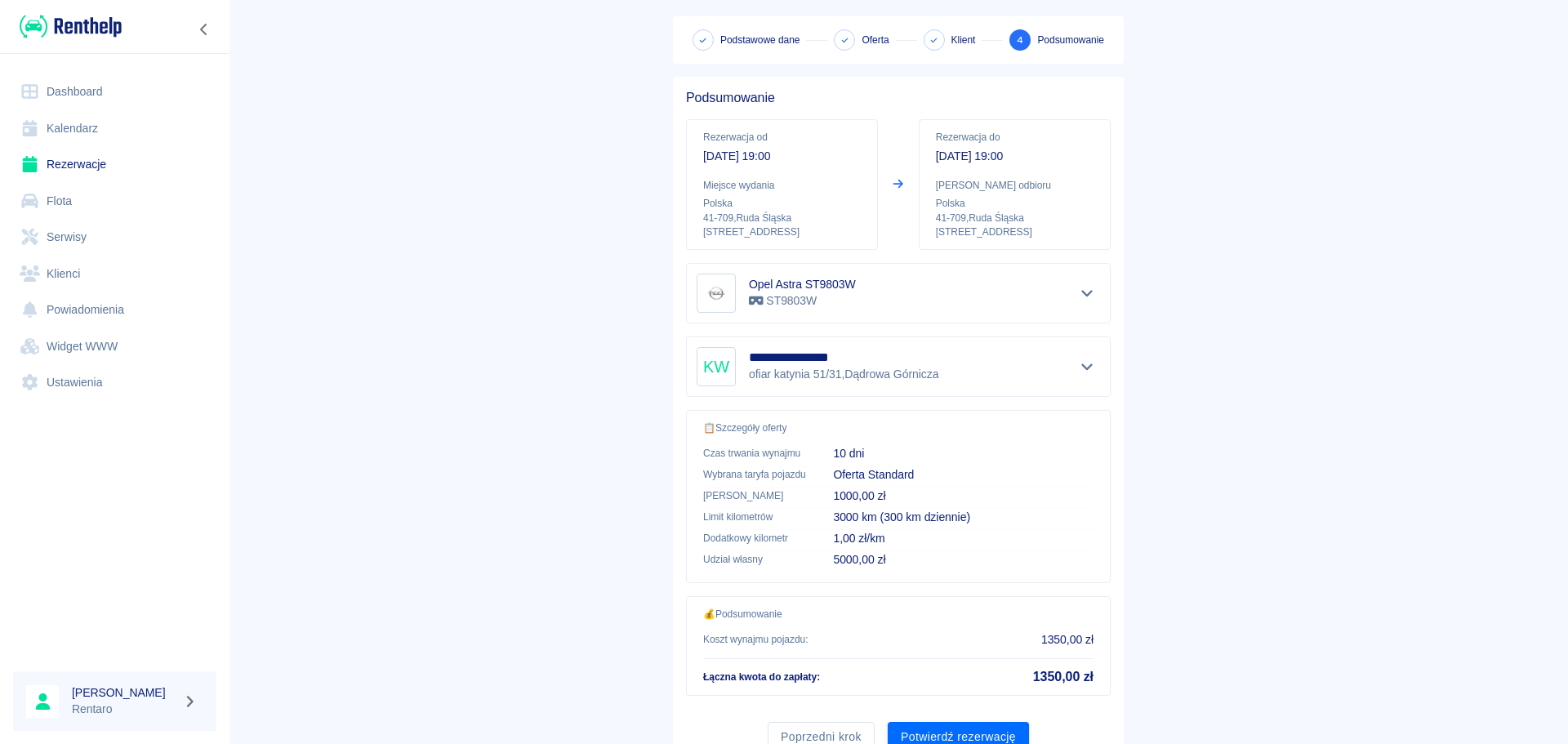
scroll to position [137, 0]
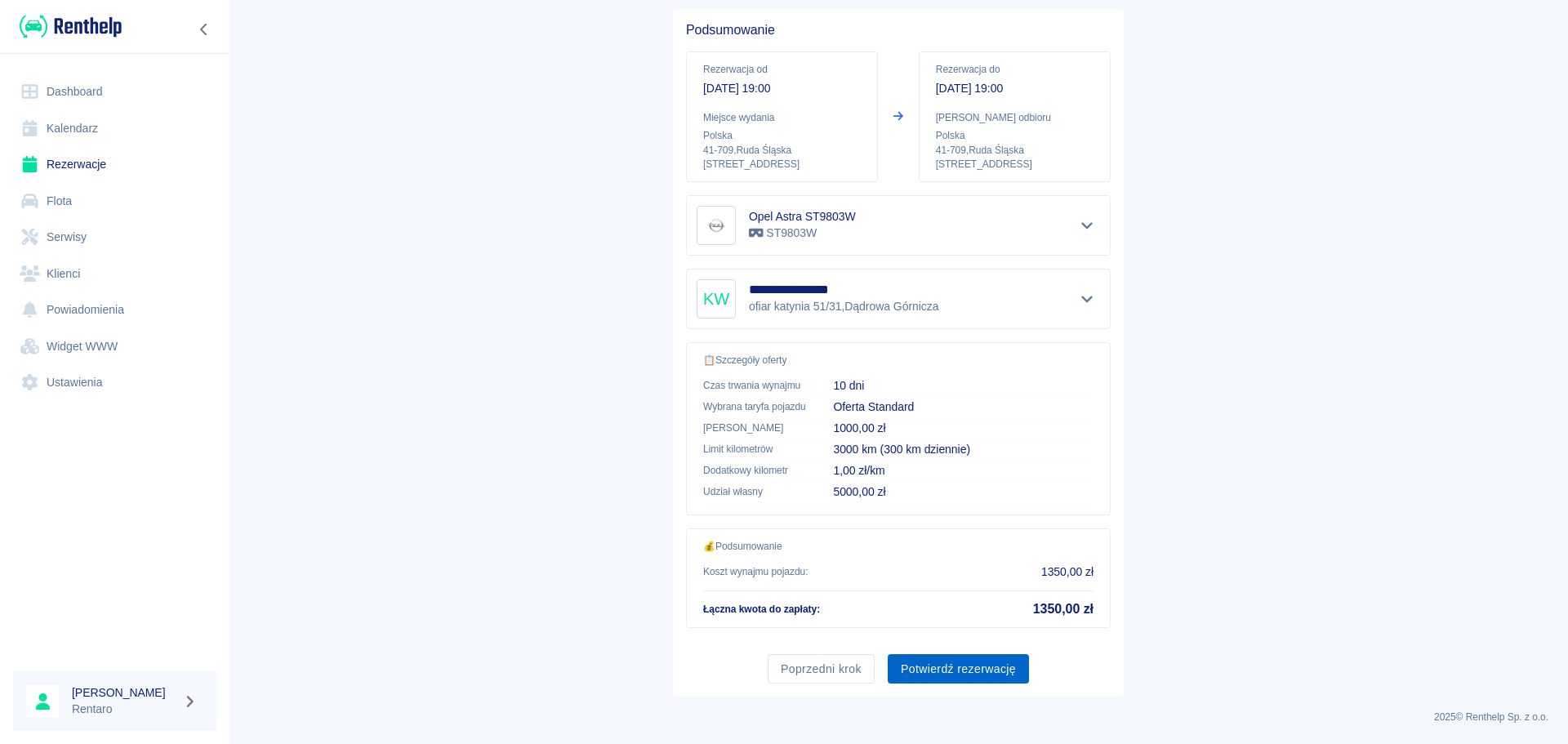
click at [962, 669] on button "Potwierdź rezerwację" at bounding box center [958, 668] width 141 height 30
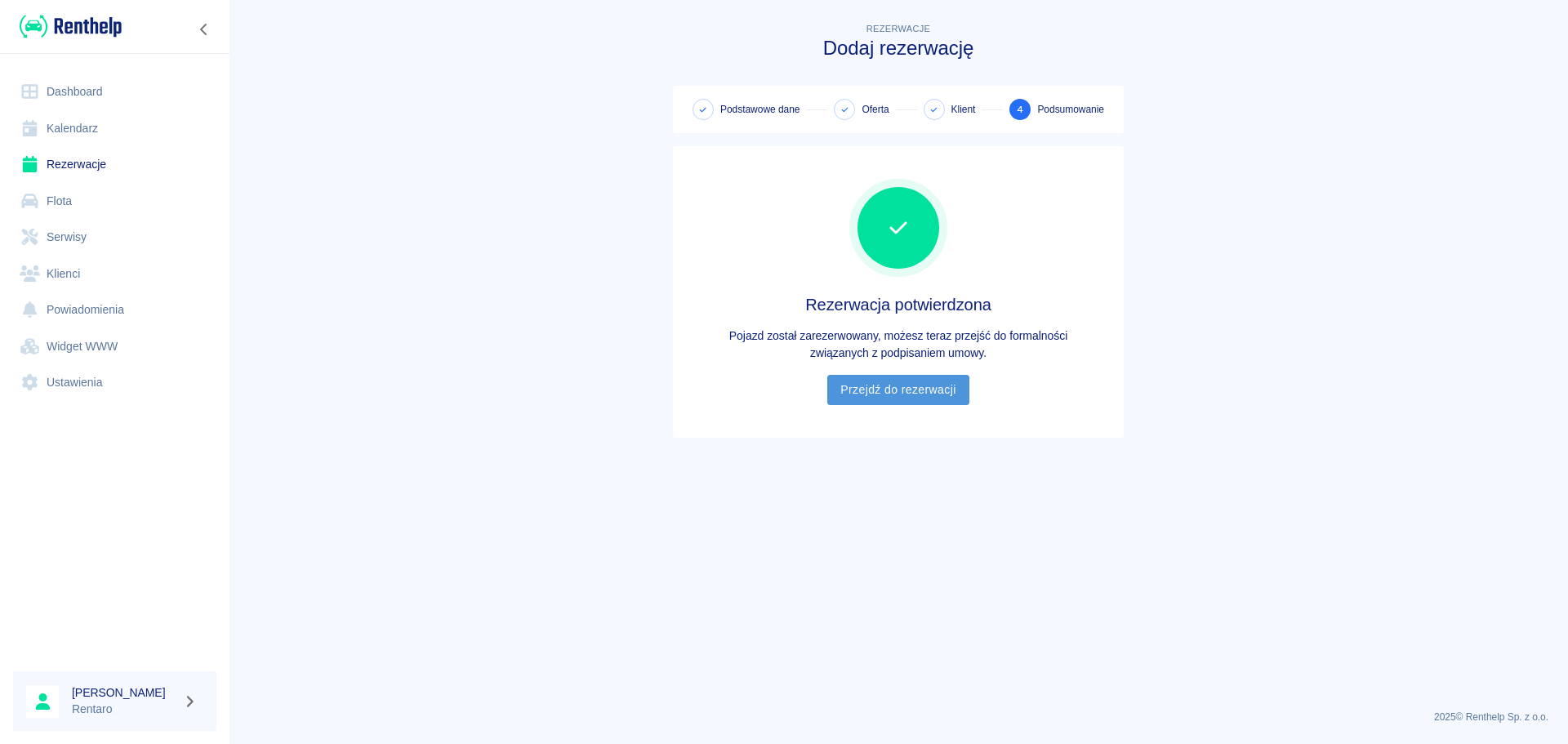
click at [918, 398] on link "Przejdź do rezerwacji" at bounding box center [898, 390] width 141 height 30
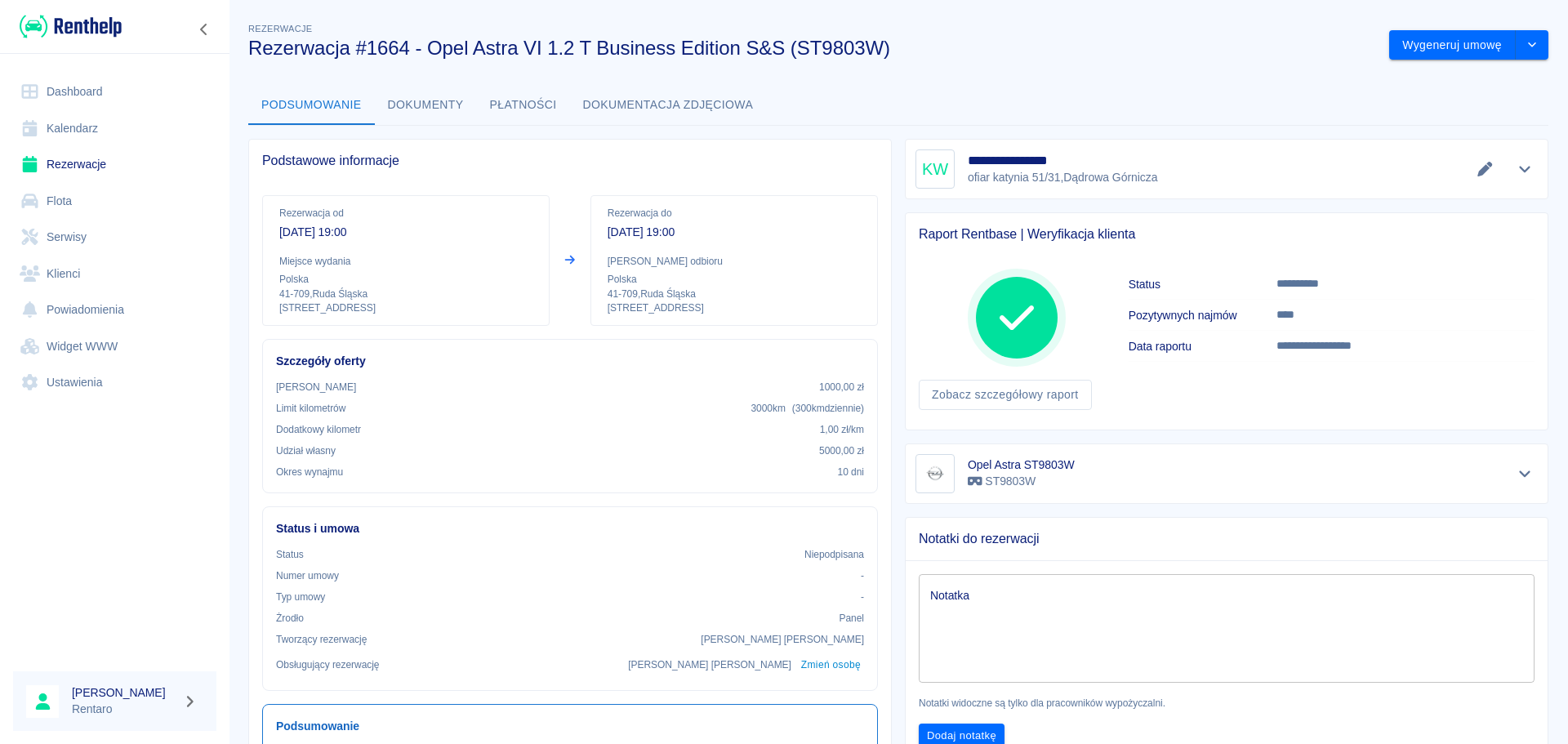
click at [69, 140] on link "Kalendarz" at bounding box center [114, 128] width 203 height 36
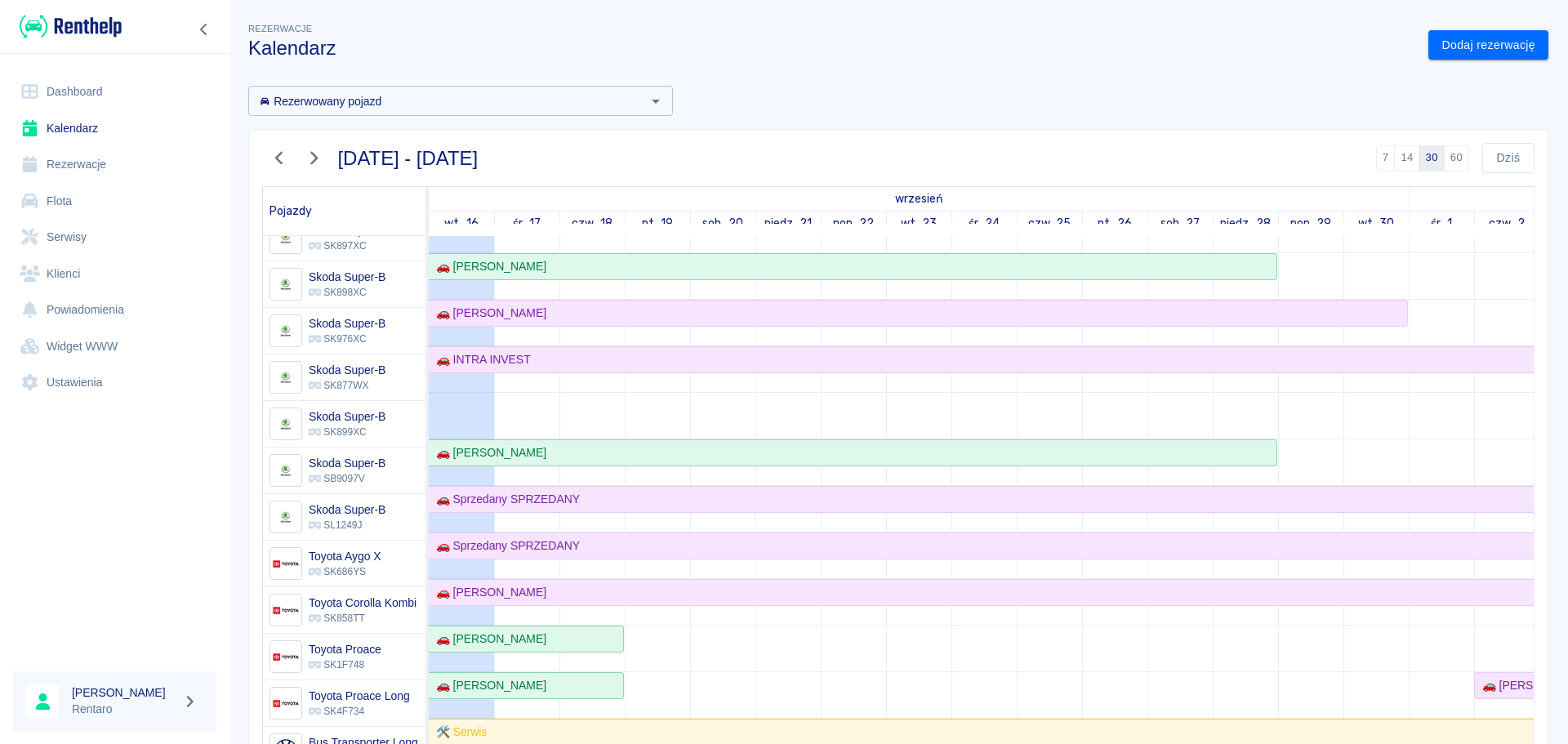
scroll to position [1062, 0]
